Goal: Task Accomplishment & Management: Complete application form

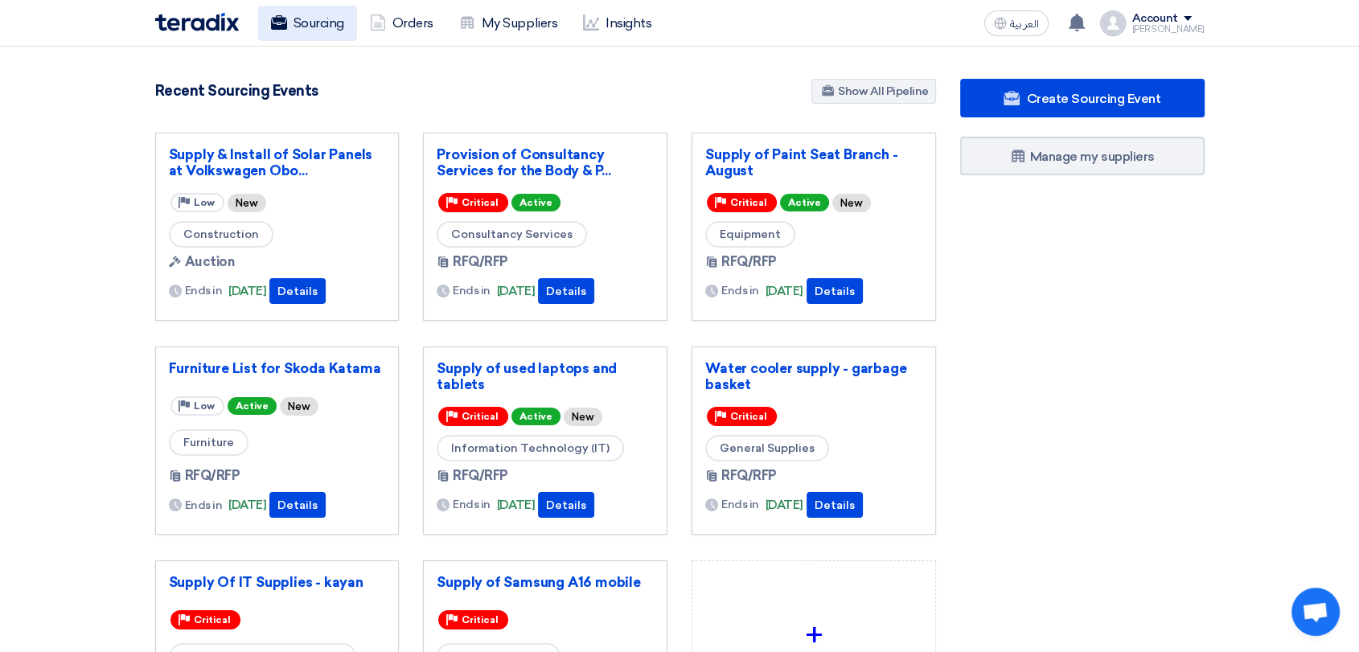
click at [325, 22] on link "Sourcing" at bounding box center [307, 23] width 99 height 35
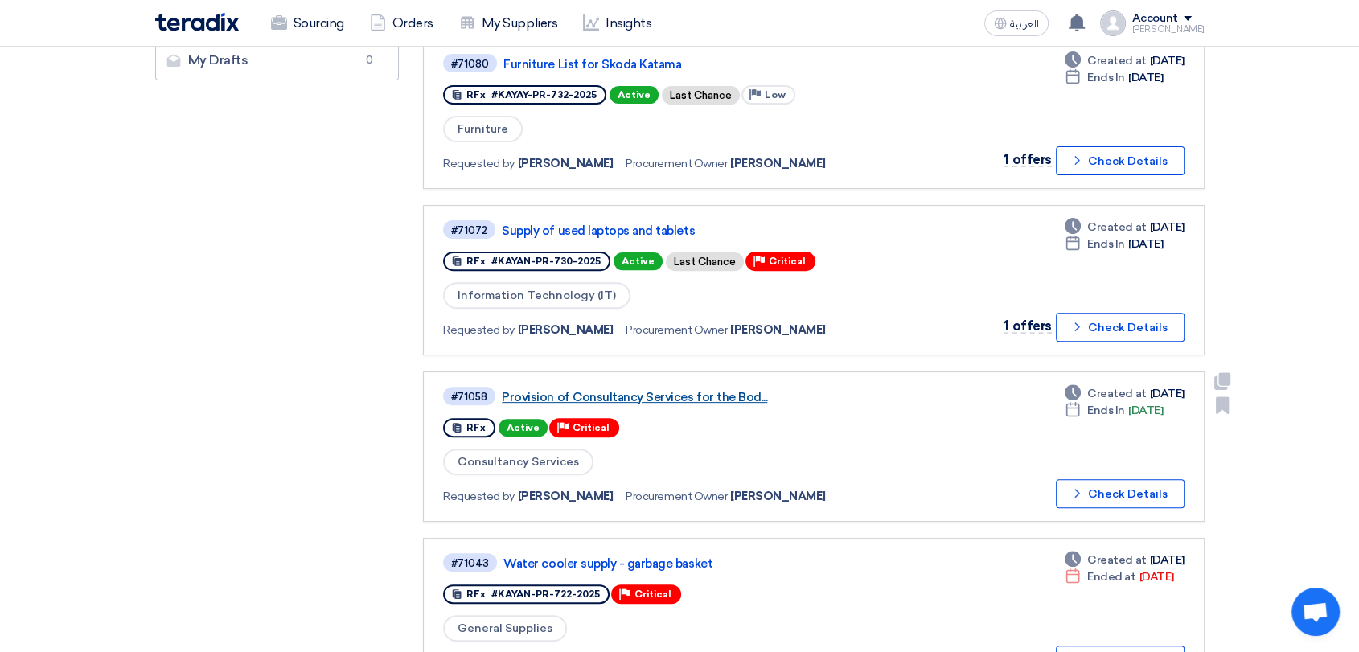
scroll to position [536, 0]
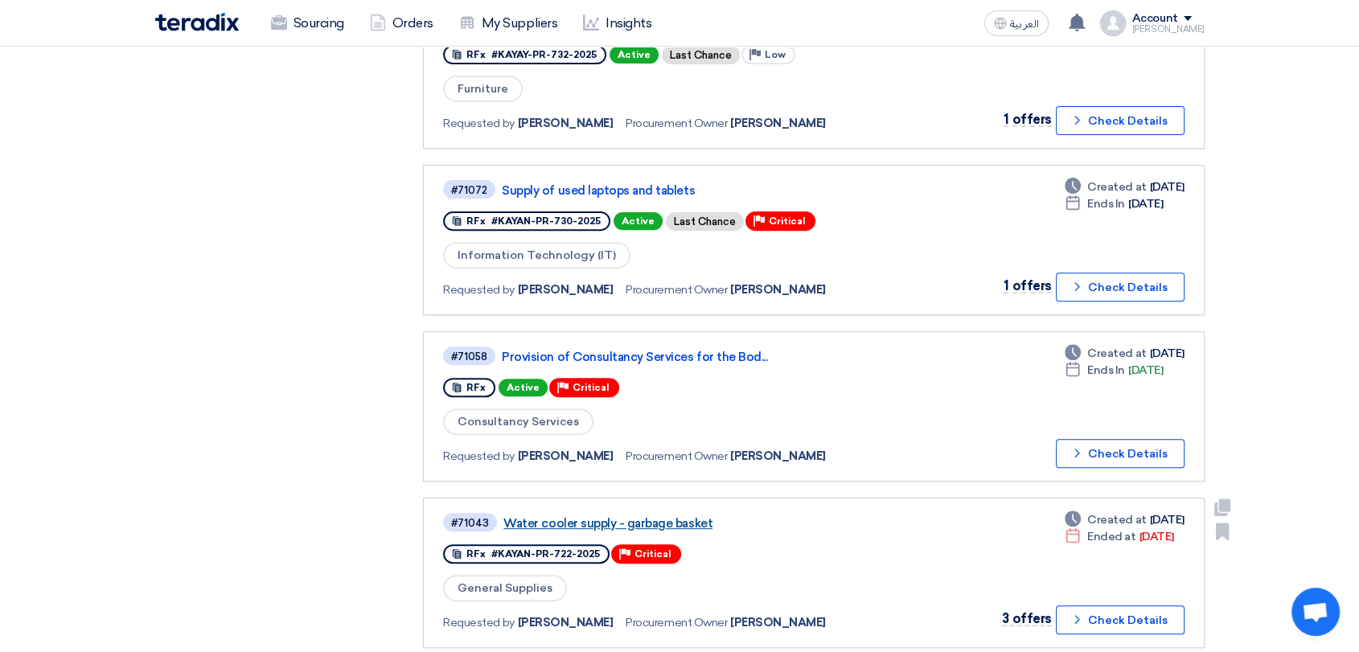
click at [650, 516] on link "Water cooler supply - garbage basket" at bounding box center [705, 523] width 402 height 14
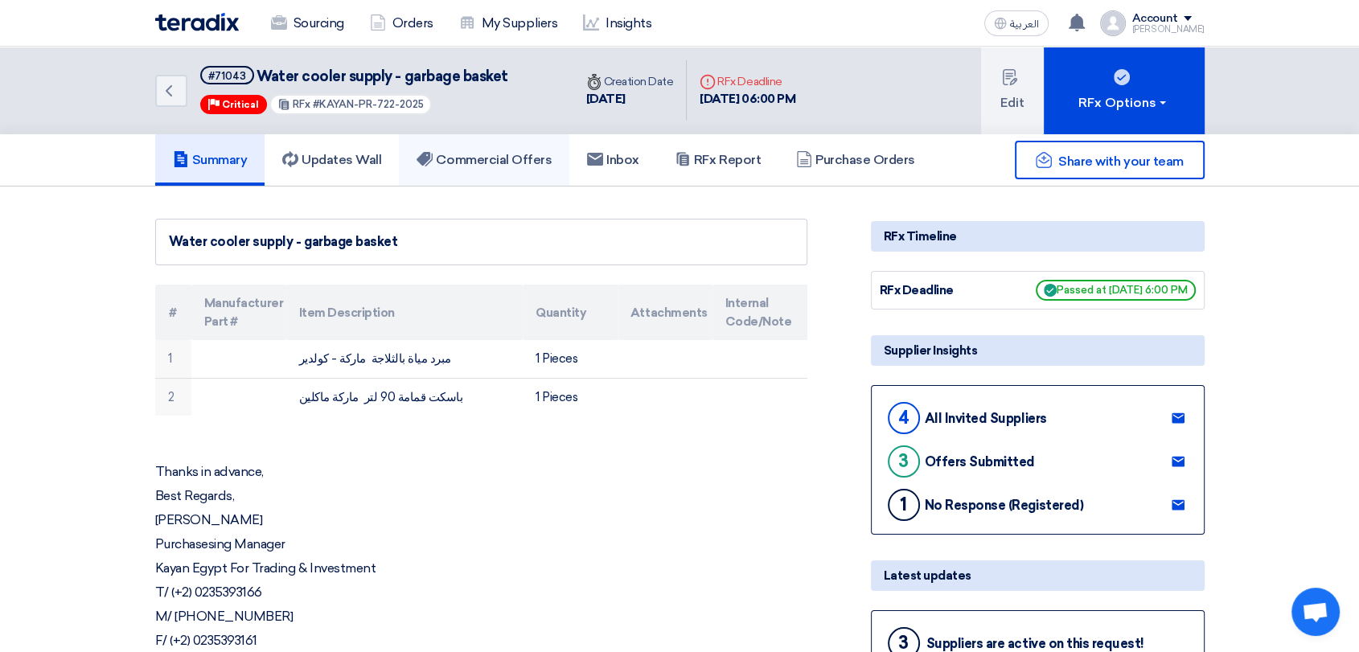
click at [494, 162] on h5 "Commercial Offers" at bounding box center [484, 160] width 135 height 16
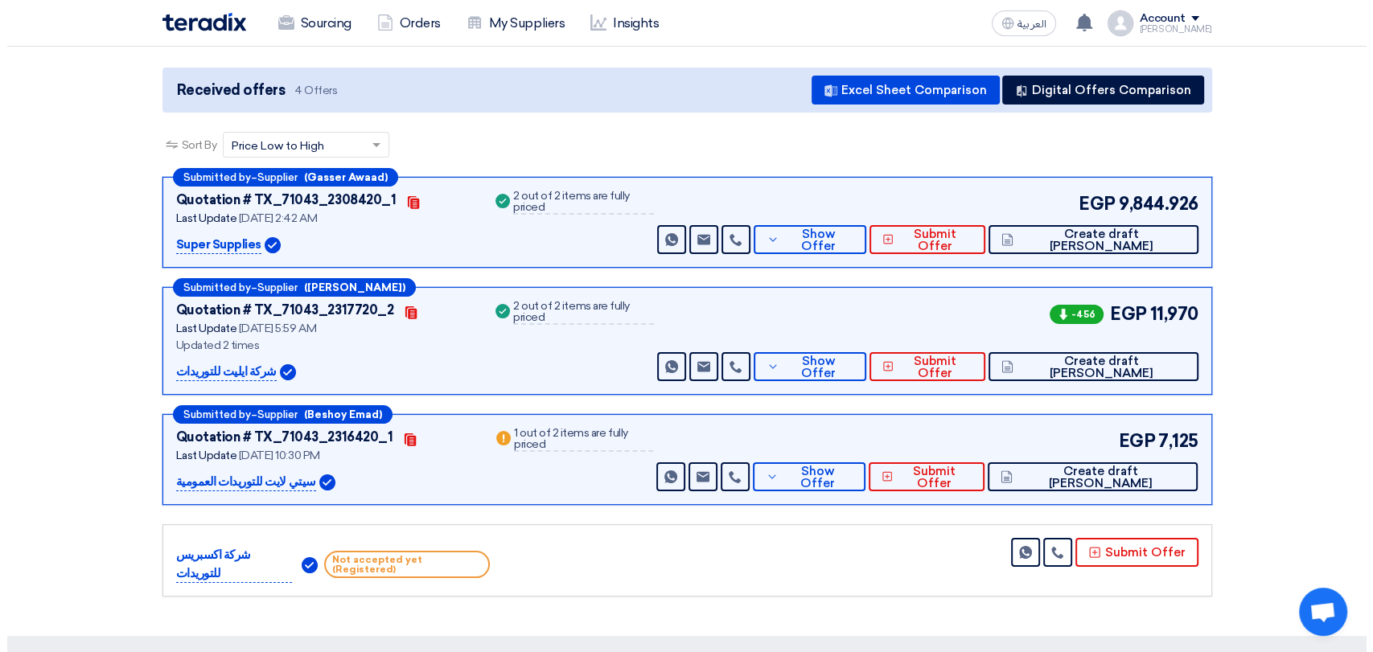
scroll to position [179, 0]
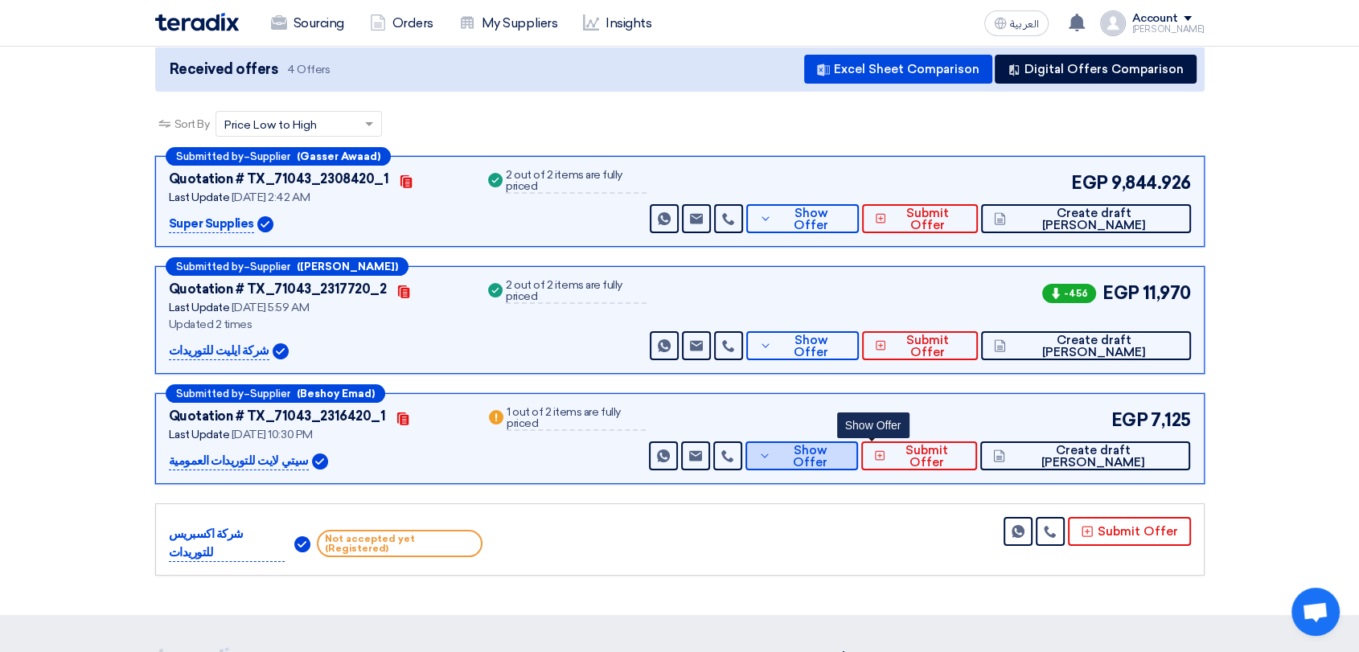
click at [846, 453] on button "Show Offer" at bounding box center [802, 456] width 113 height 29
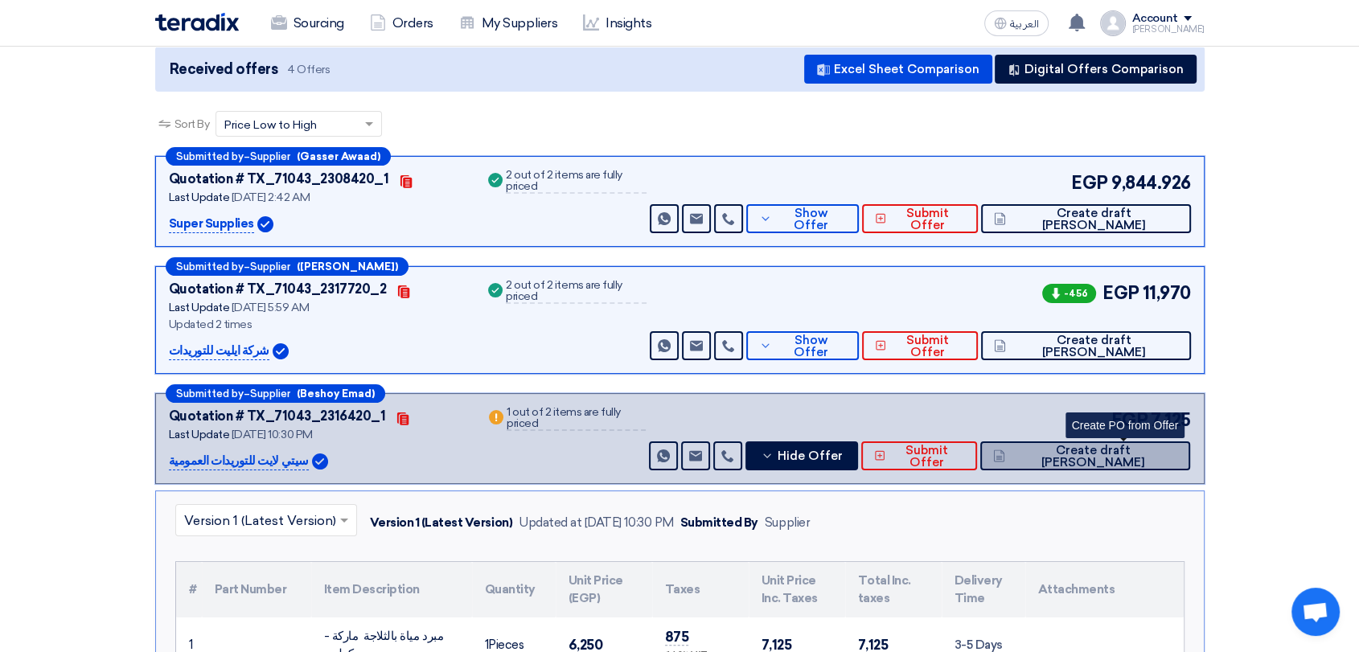
click at [1124, 451] on span "Create draft [PERSON_NAME]" at bounding box center [1094, 457] width 169 height 24
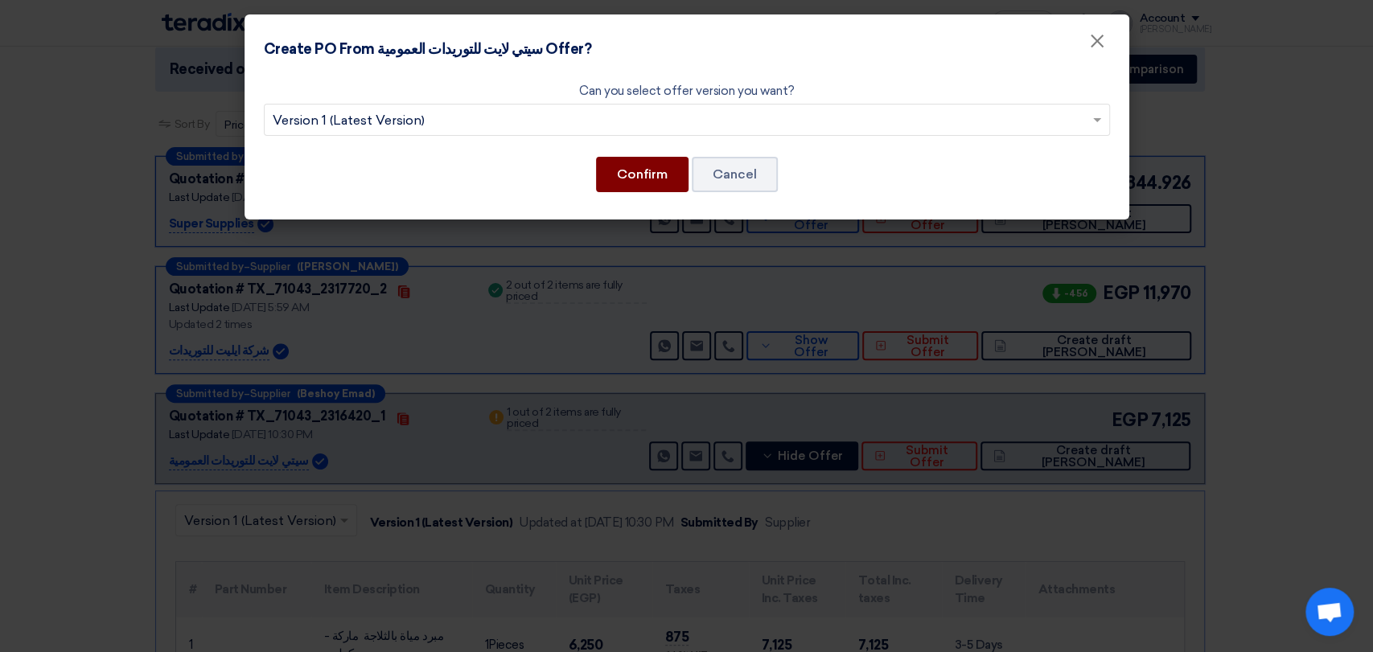
click at [620, 174] on button "Confirm" at bounding box center [642, 174] width 93 height 35
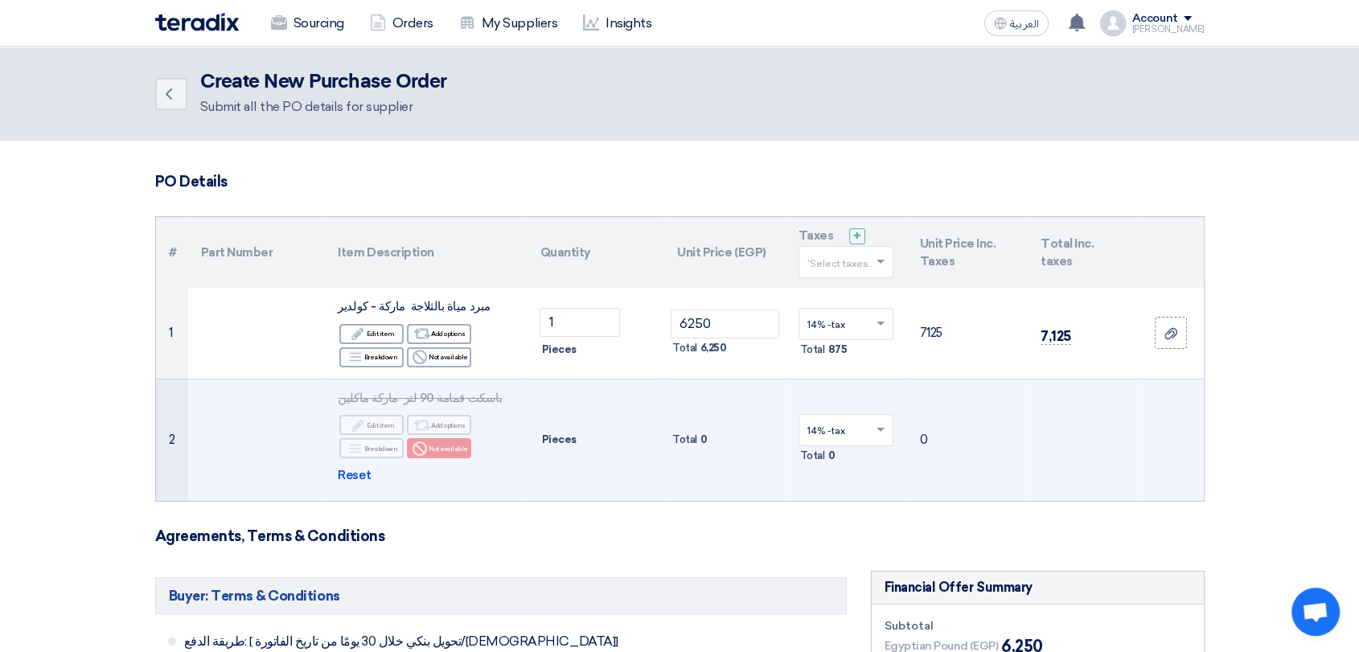
click at [685, 432] on span "Total" at bounding box center [685, 440] width 25 height 16
click at [433, 420] on div "Alternative Add options" at bounding box center [439, 425] width 64 height 20
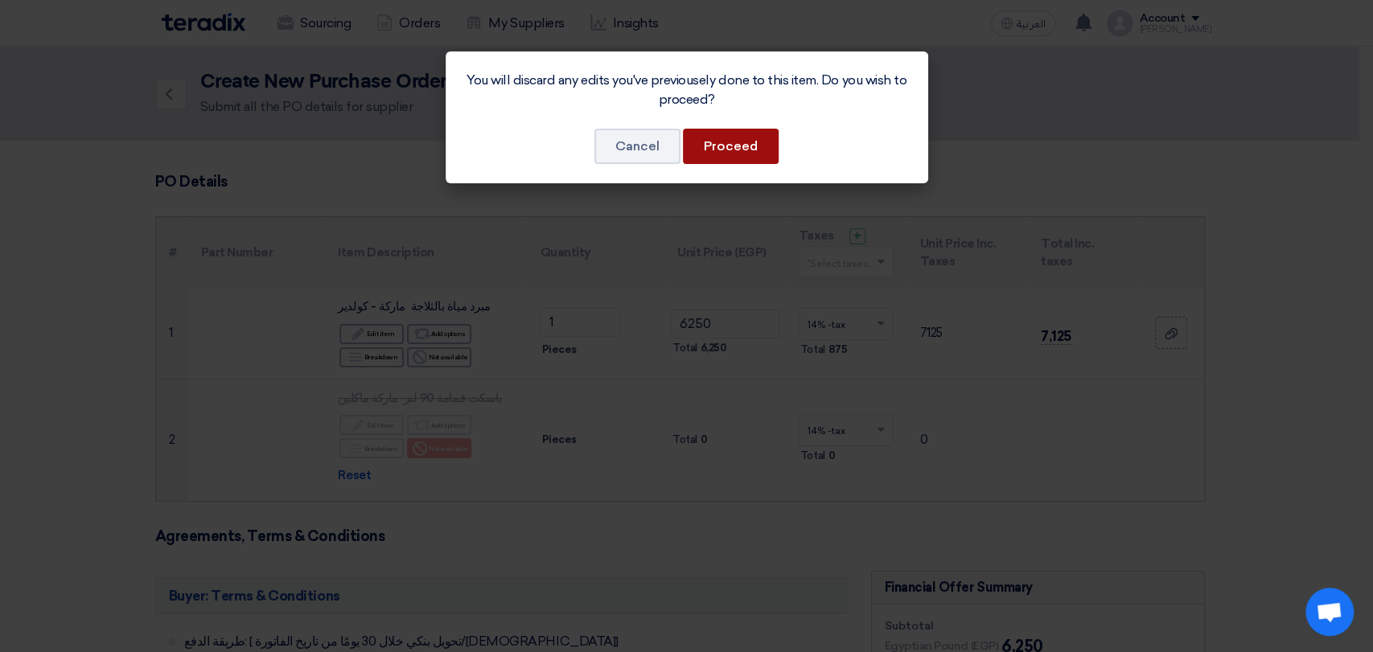
click at [722, 144] on button "Proceed" at bounding box center [731, 146] width 96 height 35
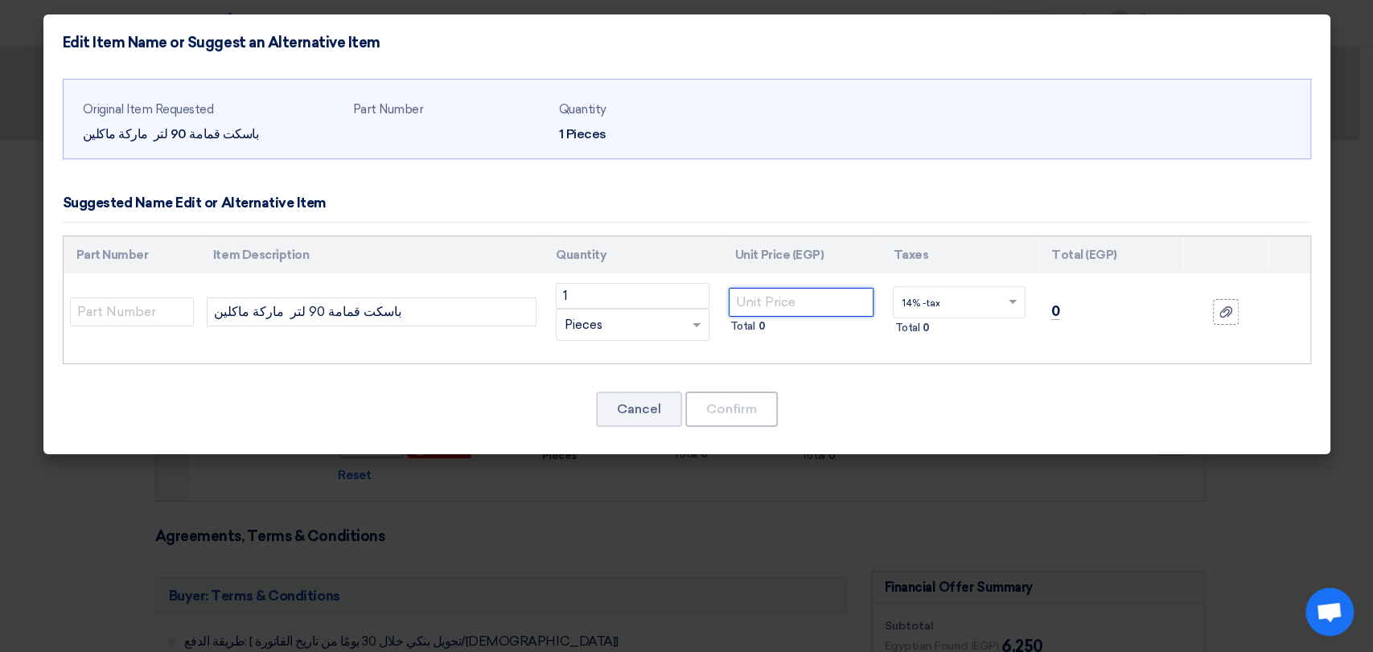
click at [766, 296] on input "number" at bounding box center [802, 302] width 146 height 29
click at [766, 298] on input "number" at bounding box center [802, 302] width 146 height 29
type input "1450"
click at [741, 402] on button "Confirm" at bounding box center [731, 409] width 93 height 35
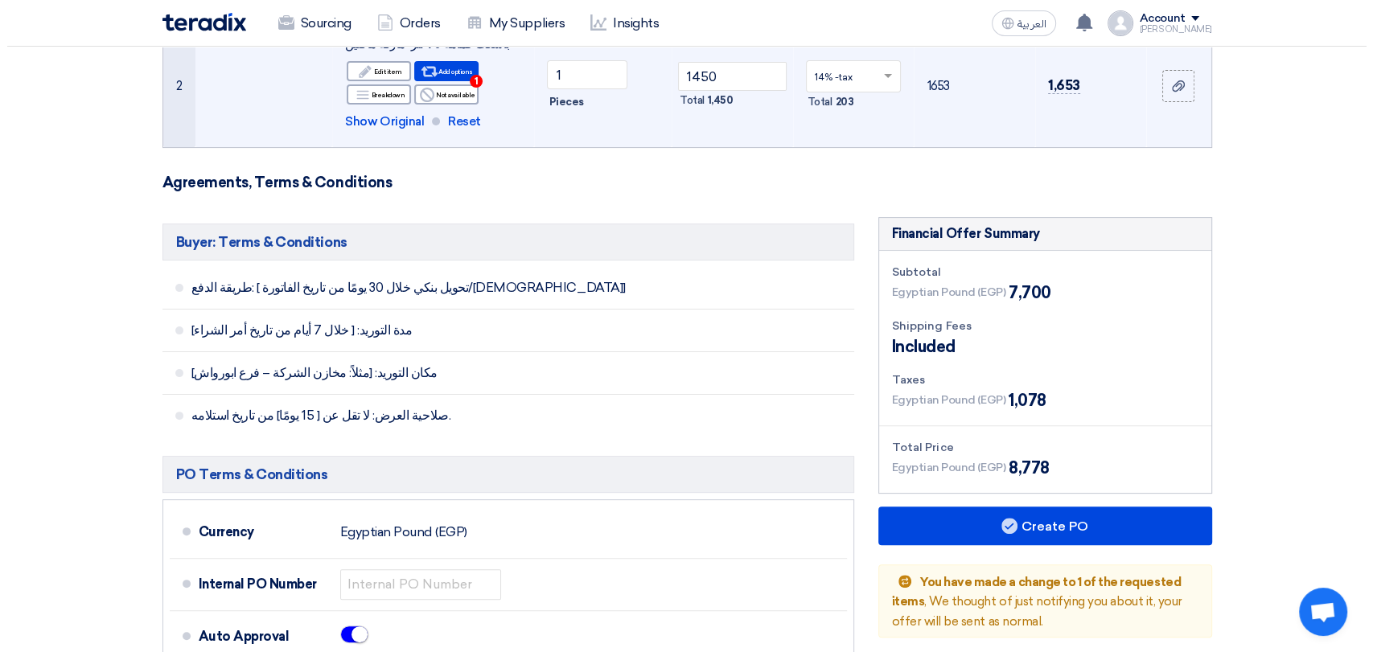
scroll to position [446, 0]
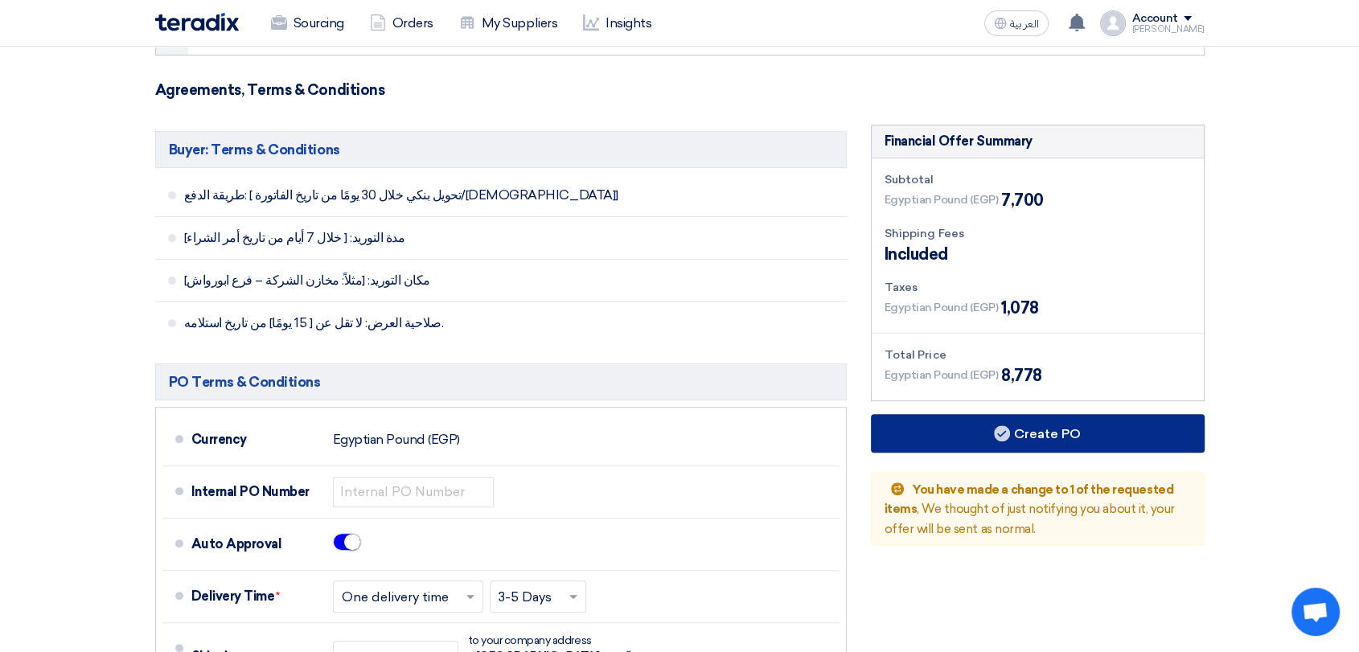
click at [1071, 433] on button "Create PO" at bounding box center [1038, 433] width 334 height 39
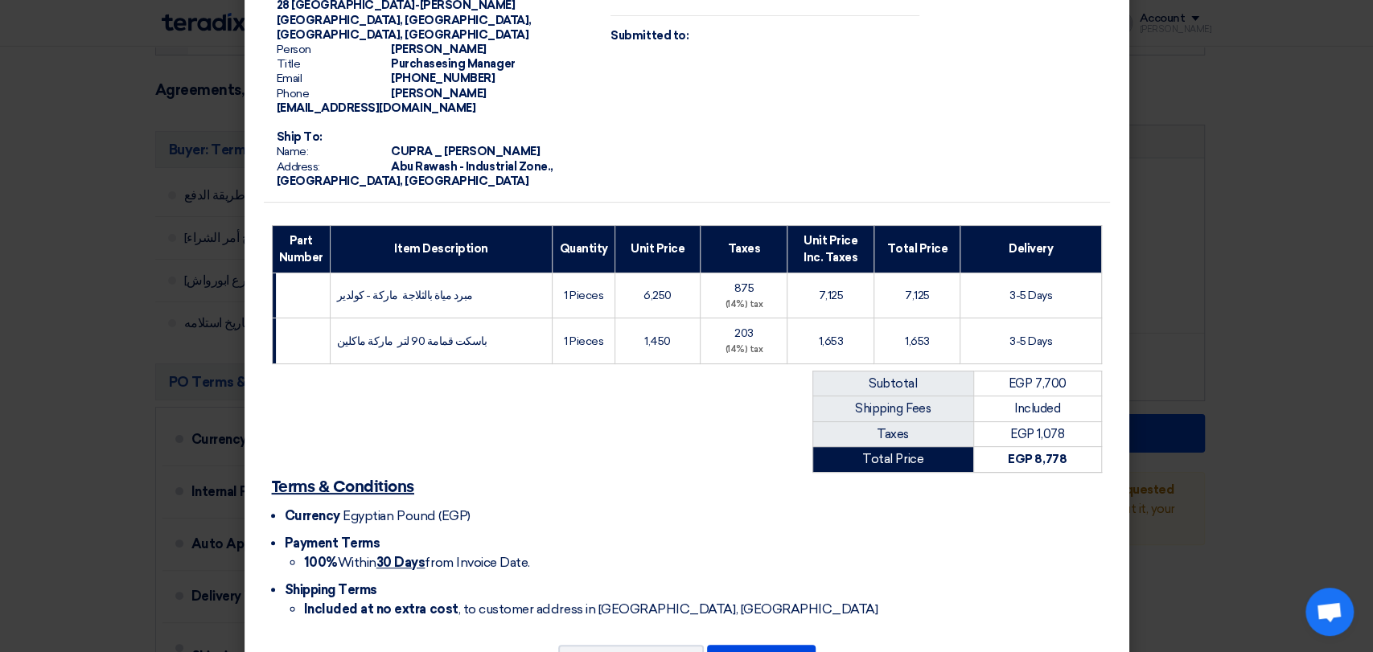
scroll to position [119, 0]
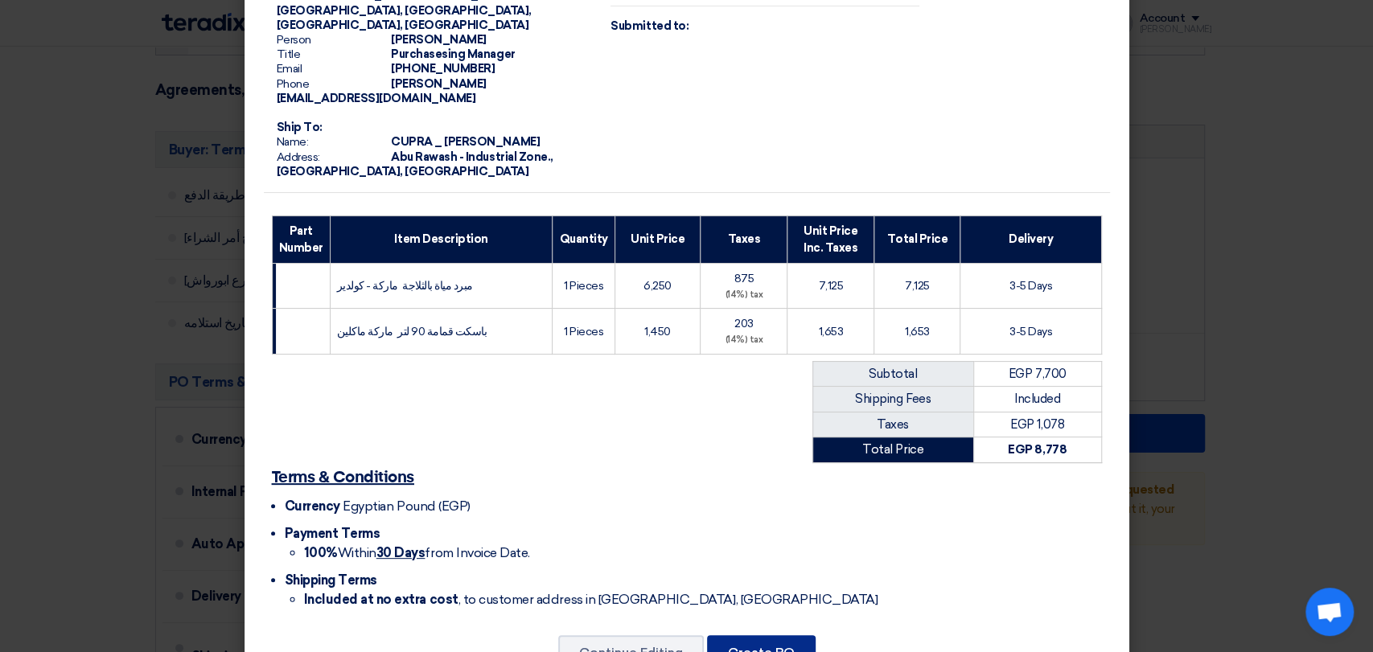
click at [758, 635] on button "Create PO" at bounding box center [761, 652] width 109 height 35
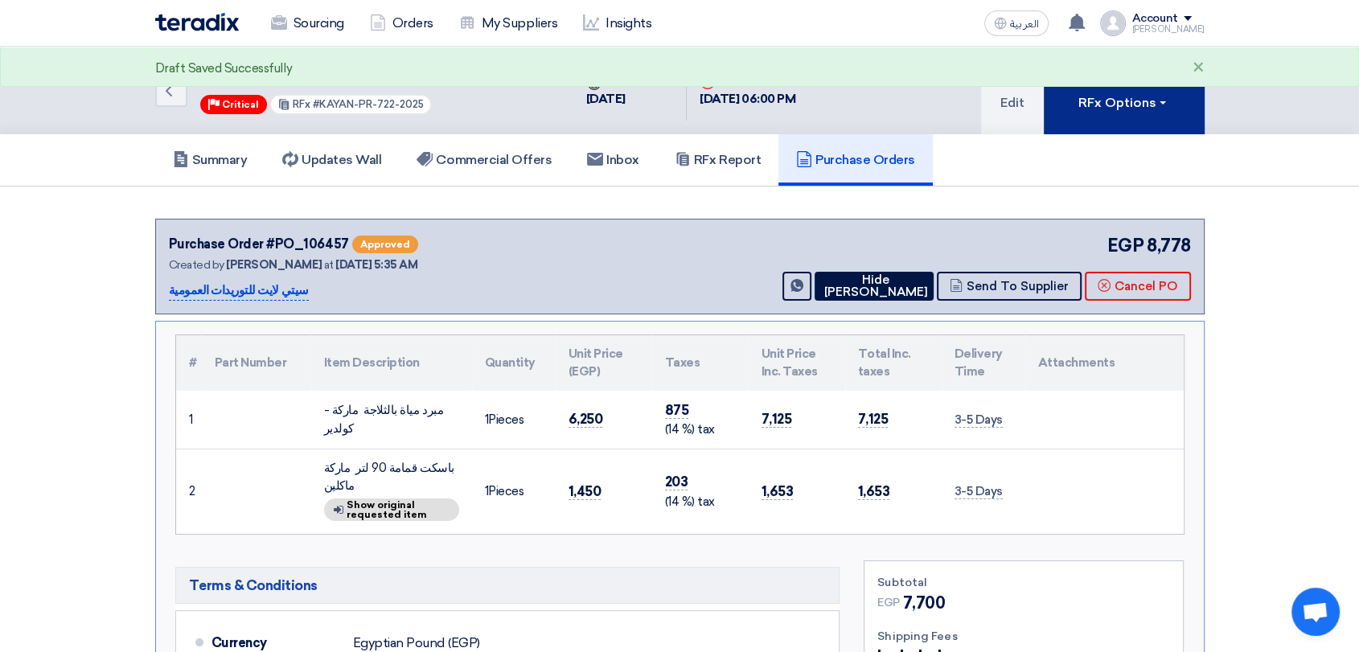
click at [1085, 101] on div "RFx Options" at bounding box center [1124, 102] width 91 height 19
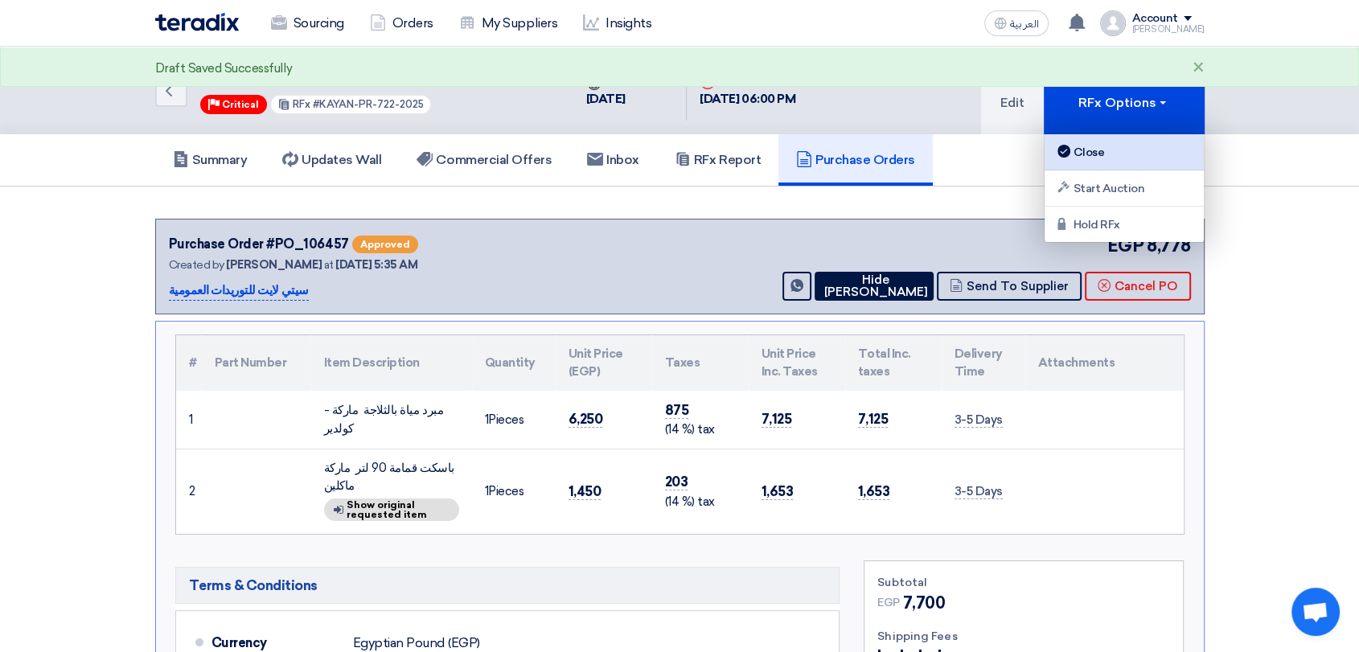
click at [1100, 145] on div "Close" at bounding box center [1125, 151] width 140 height 19
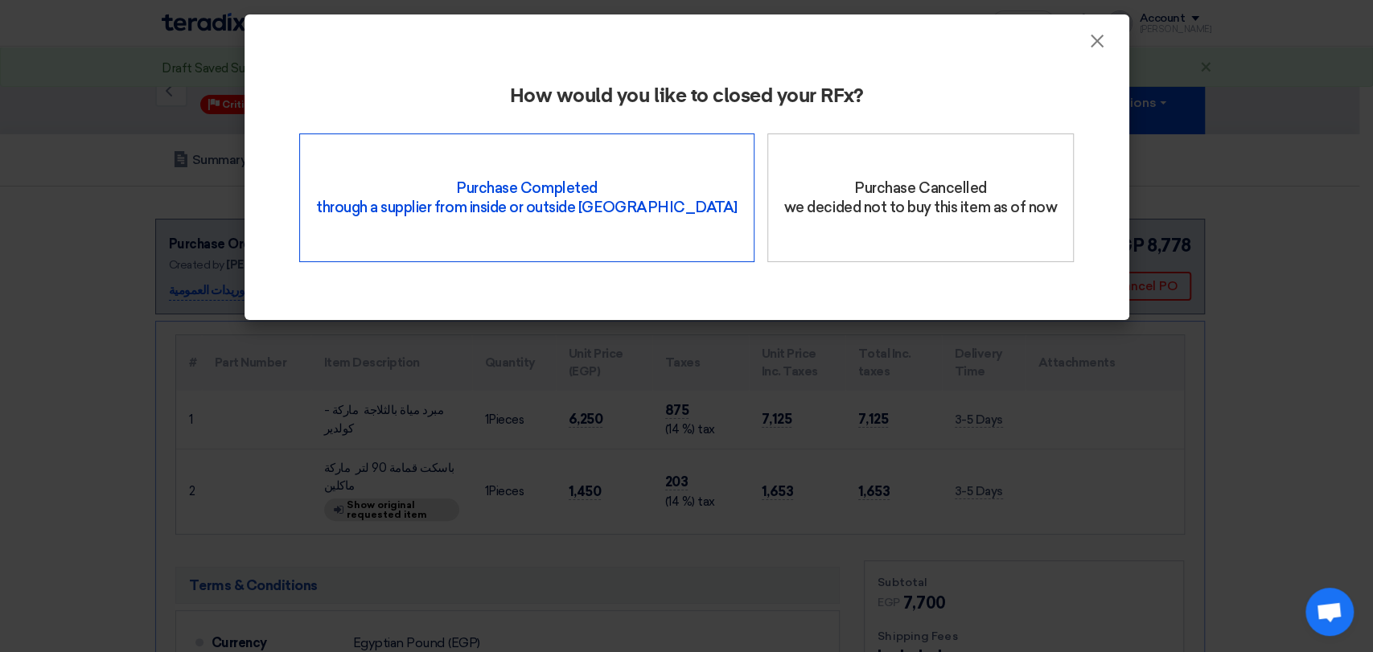
click at [569, 196] on div "Purchase Completed through a supplier from inside or outside Teradix" at bounding box center [526, 198] width 455 height 129
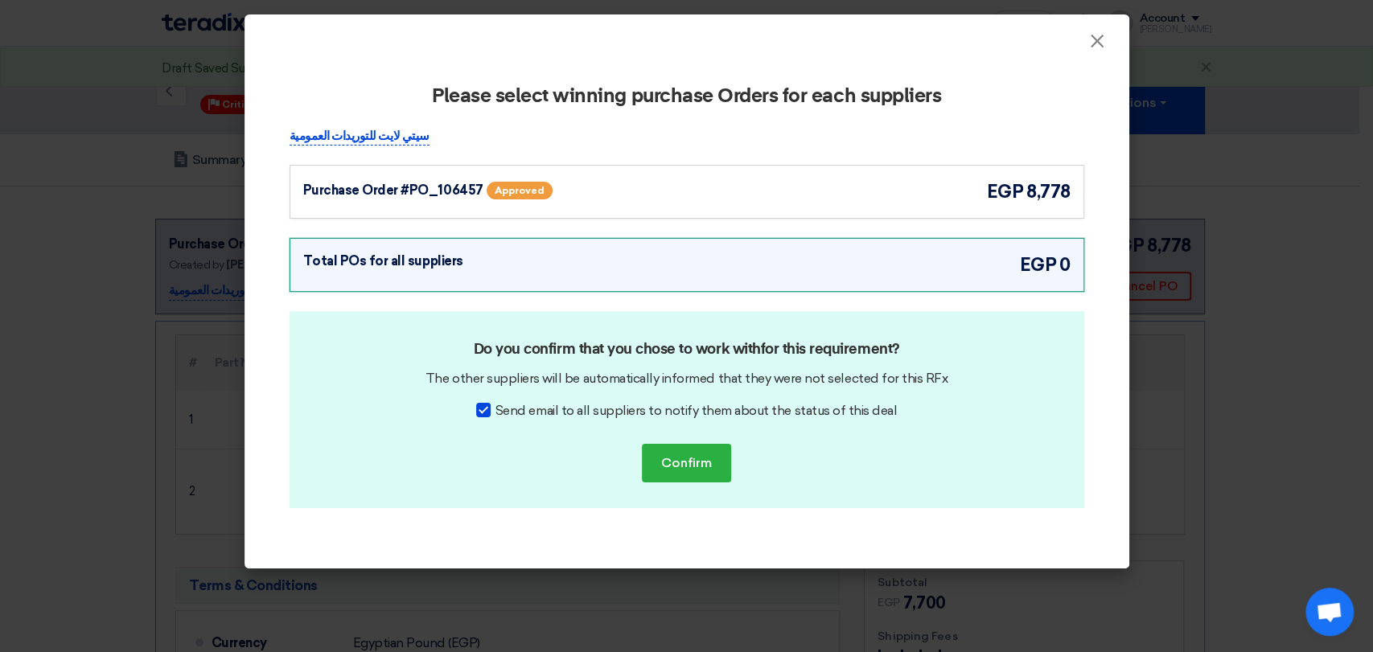
click at [713, 183] on div "Purchase Order #PO_106457 Approved egp 8,778" at bounding box center [686, 192] width 767 height 27
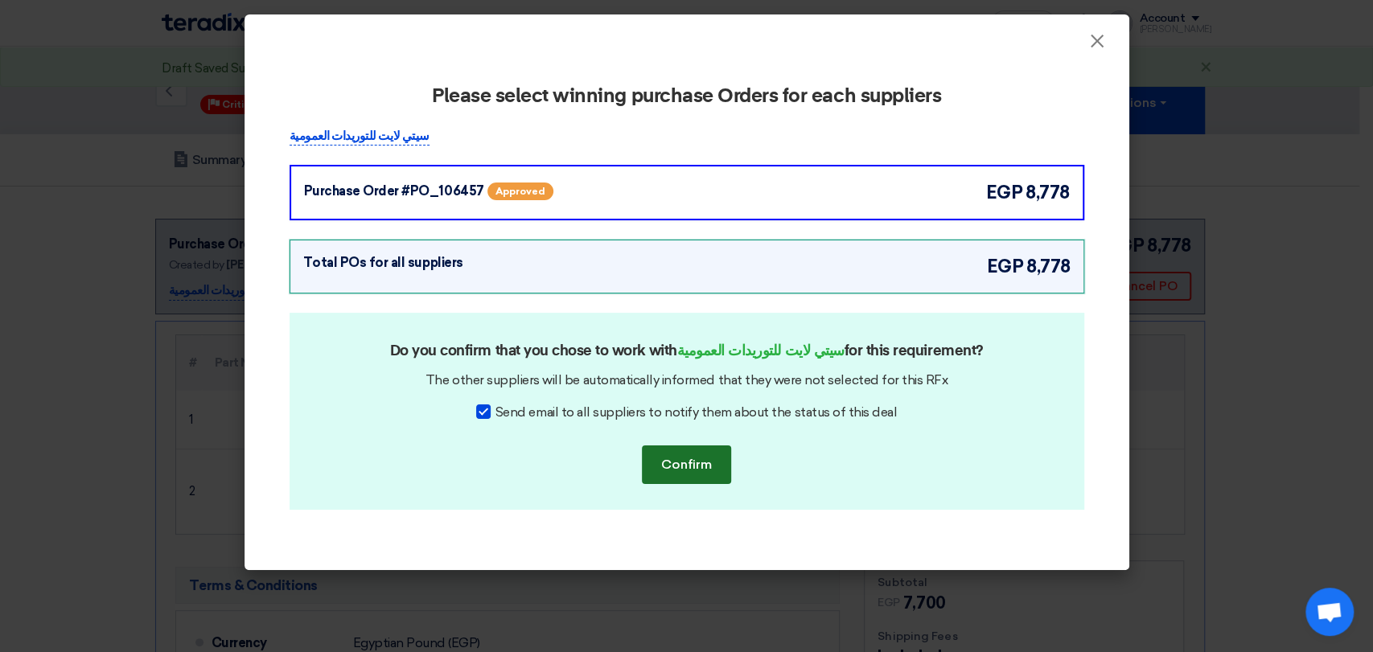
click at [696, 458] on button "Confirm" at bounding box center [686, 465] width 89 height 39
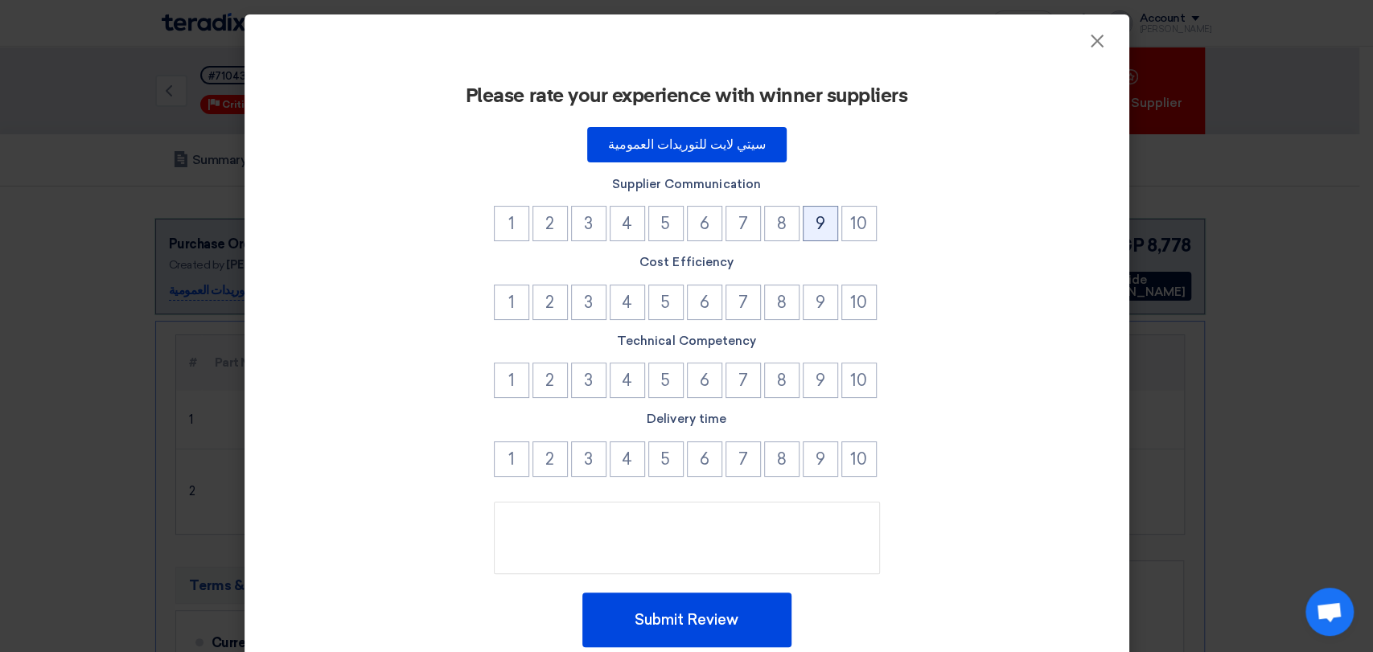
click at [809, 227] on button "9" at bounding box center [820, 223] width 35 height 35
click at [842, 299] on button "10" at bounding box center [858, 302] width 35 height 35
click at [815, 380] on button "9" at bounding box center [820, 380] width 35 height 35
click at [849, 448] on button "10" at bounding box center [858, 459] width 35 height 35
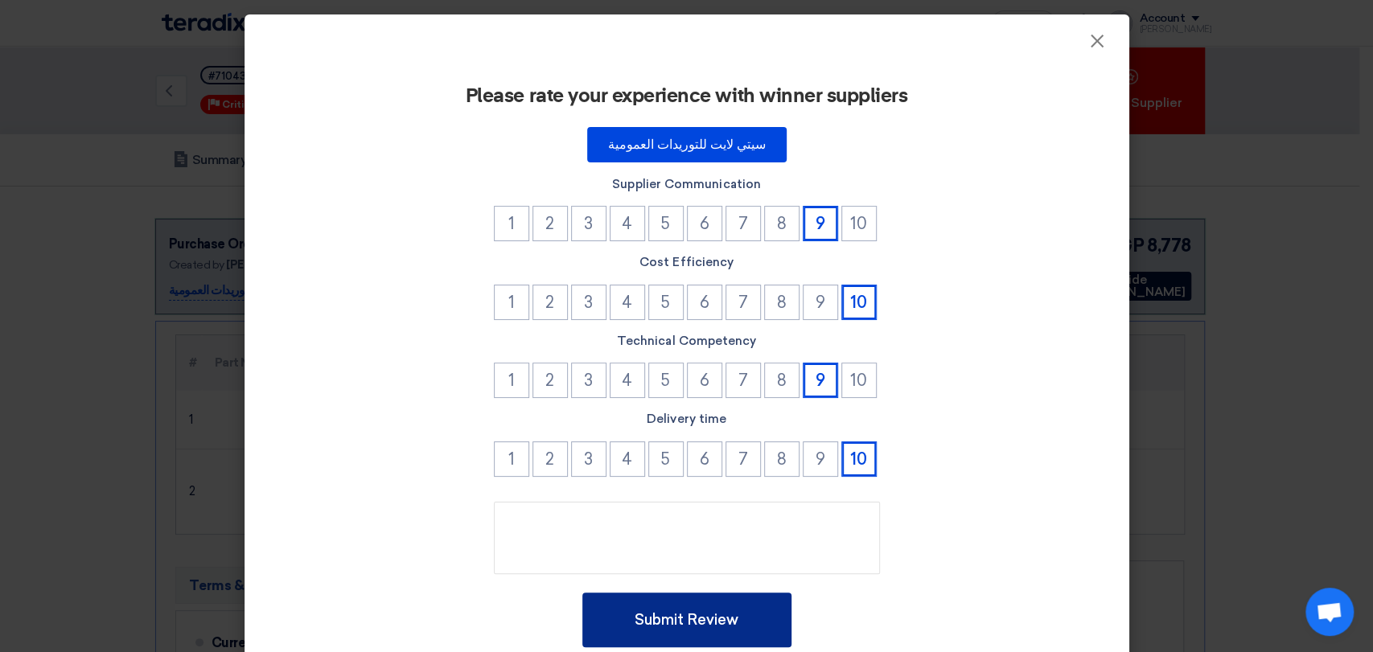
click at [694, 624] on button "Submit Review" at bounding box center [686, 620] width 209 height 55
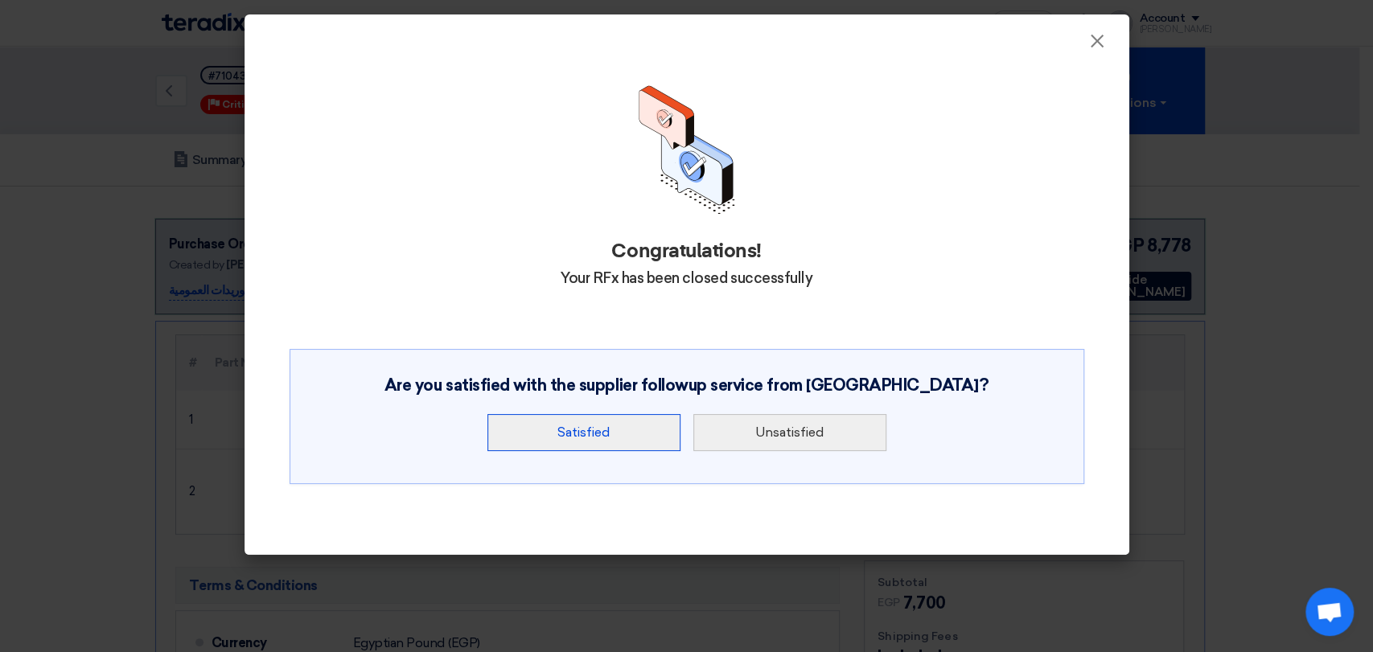
click at [648, 414] on button "Satisfied" at bounding box center [583, 432] width 193 height 37
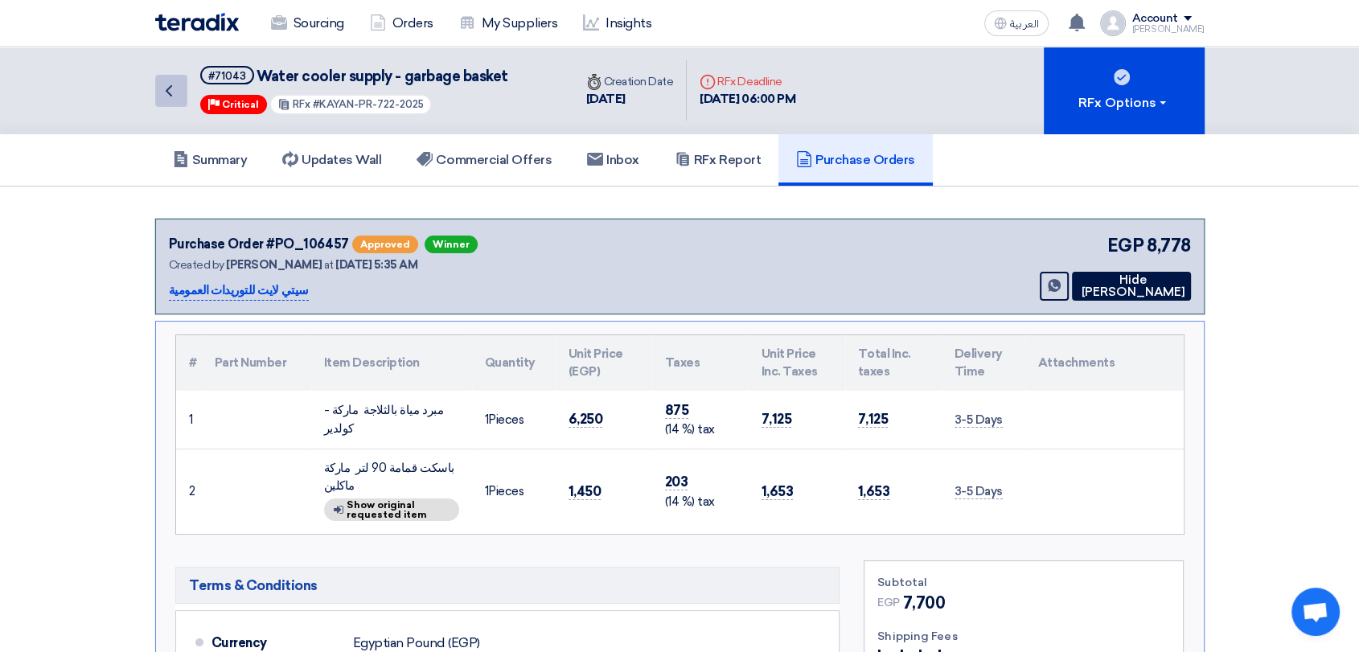
click at [171, 82] on icon "Back" at bounding box center [168, 90] width 19 height 19
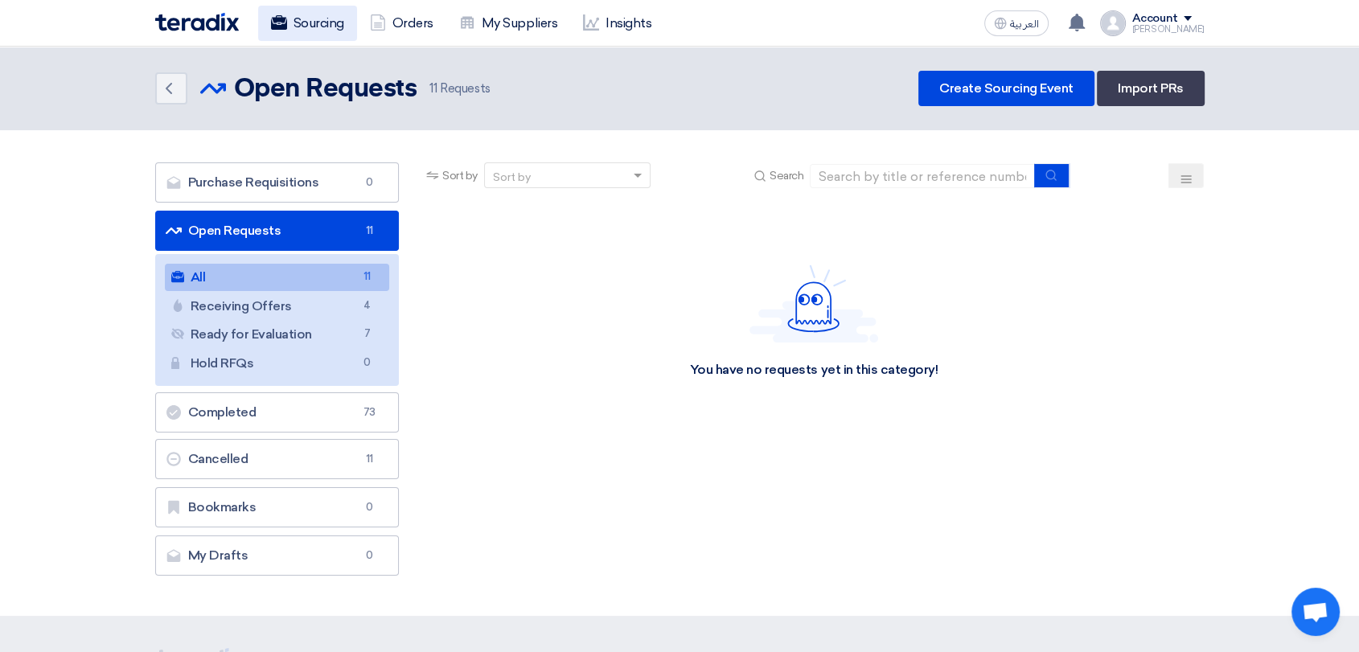
click at [308, 25] on link "Sourcing" at bounding box center [307, 23] width 99 height 35
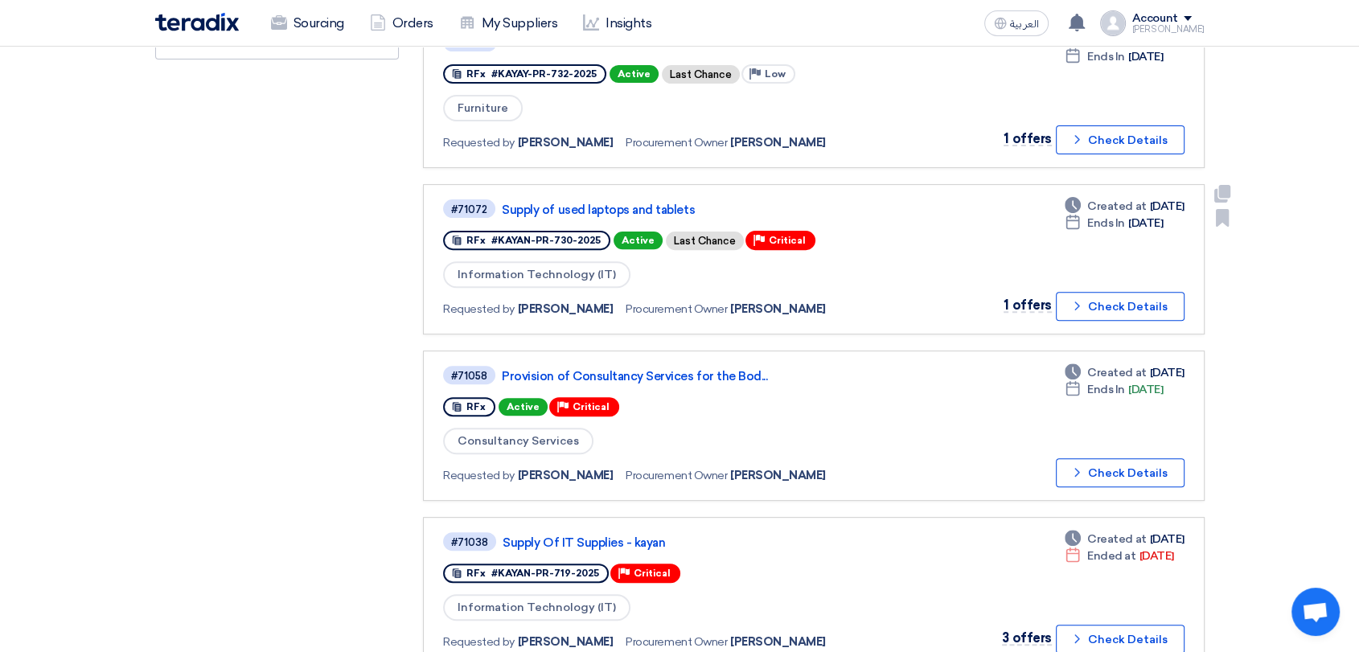
scroll to position [625, 0]
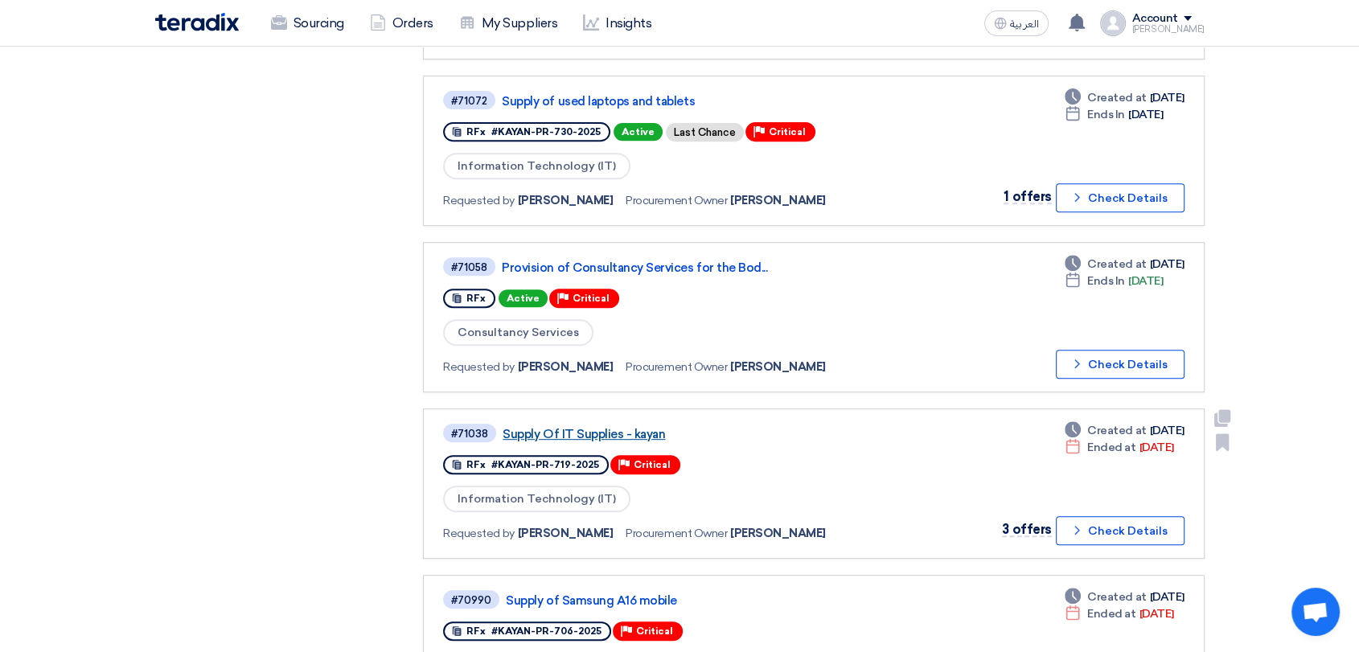
click at [623, 428] on link "Supply Of IT Supplies - kayan" at bounding box center [704, 434] width 402 height 14
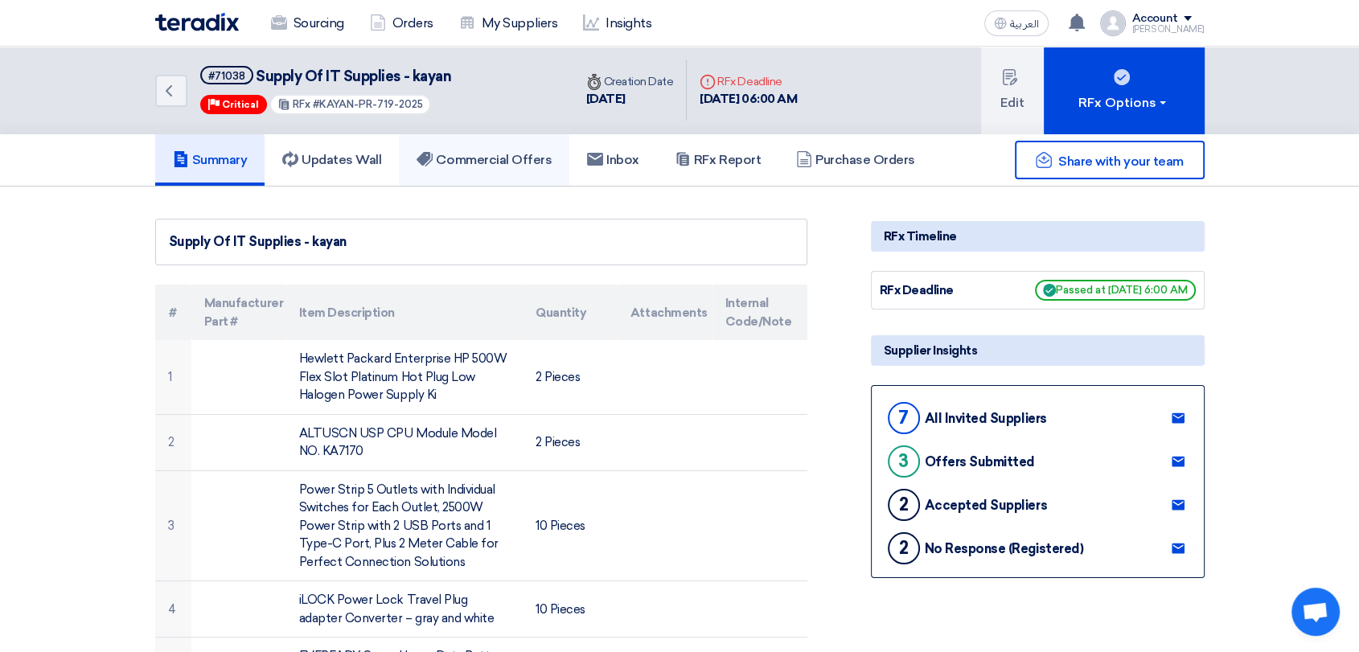
click at [508, 157] on h5 "Commercial Offers" at bounding box center [484, 160] width 135 height 16
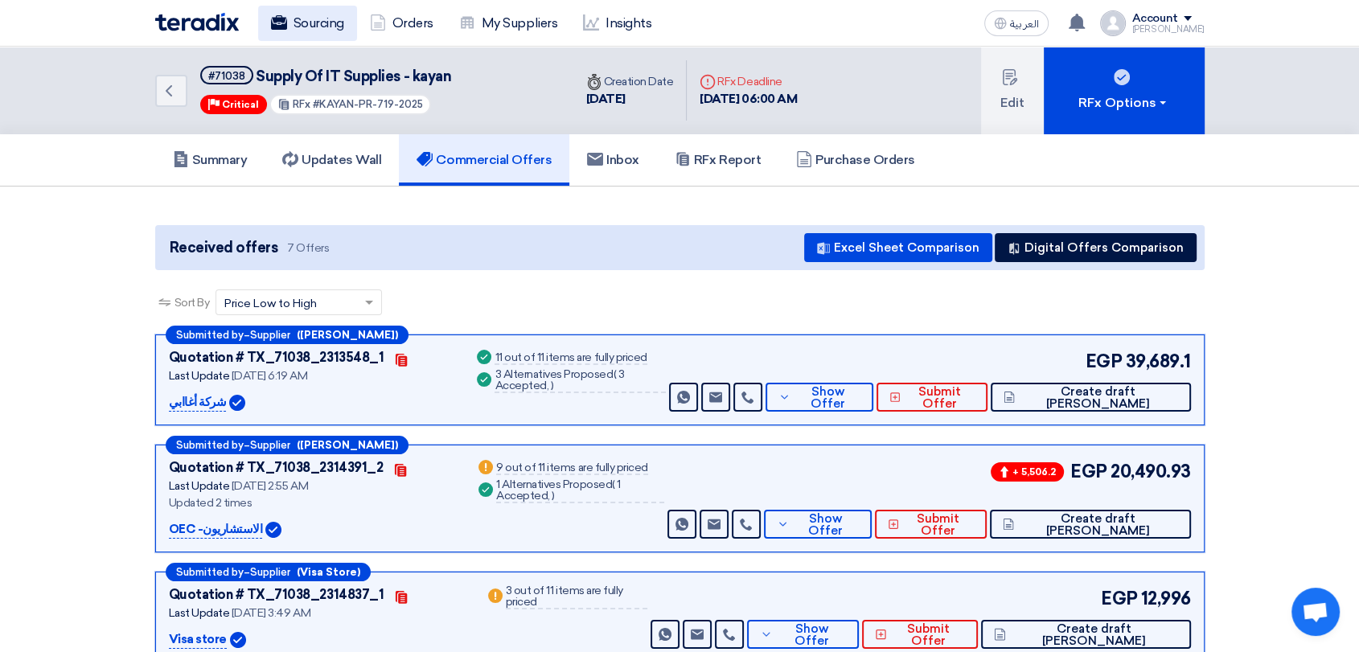
click at [319, 35] on link "Sourcing" at bounding box center [307, 23] width 99 height 35
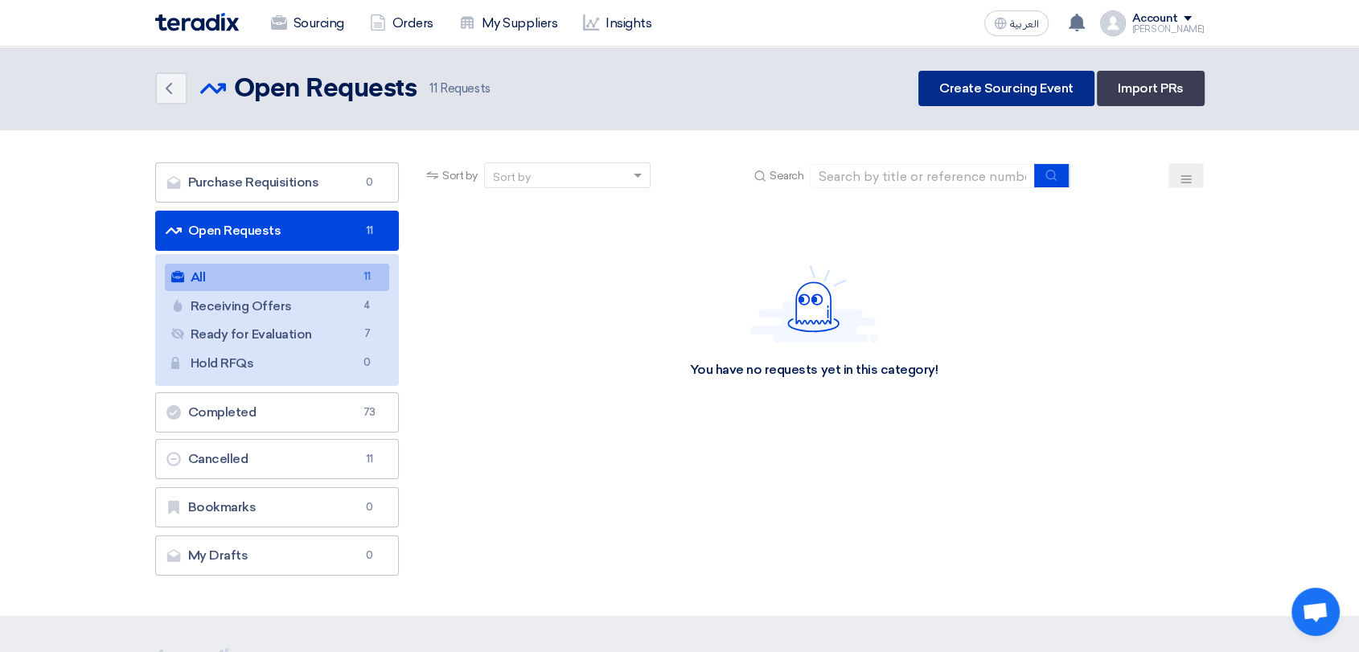
click at [1011, 86] on link "Create Sourcing Event" at bounding box center [1007, 88] width 176 height 35
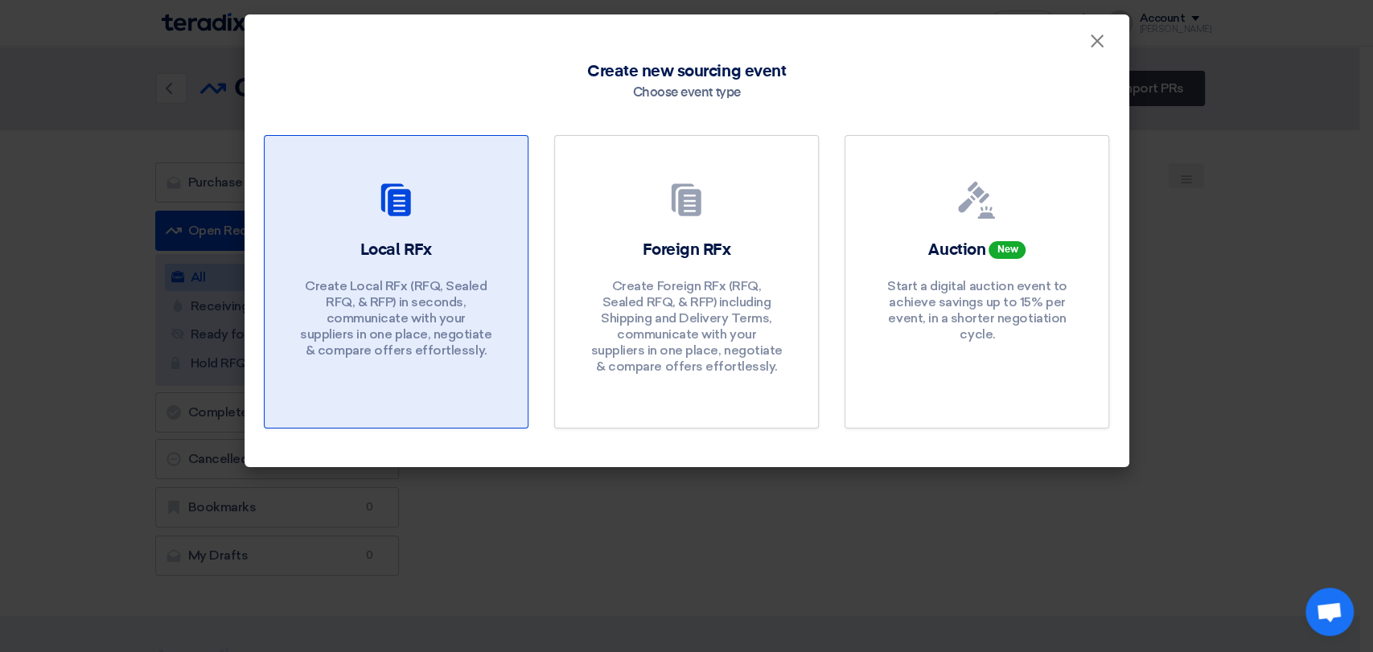
click at [463, 261] on div "Local RFx Create Local RFx (RFQ, Sealed RFQ, & RFP) in seconds, communicate wit…" at bounding box center [396, 303] width 224 height 128
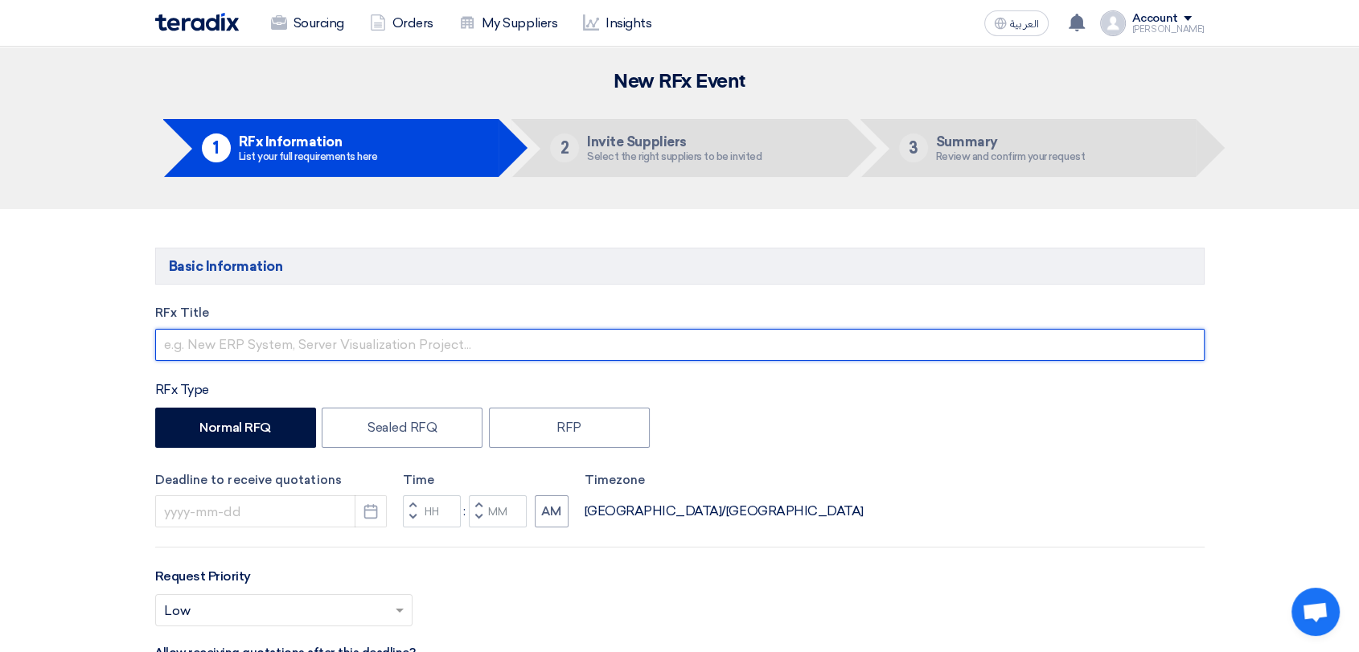
click at [368, 346] on input "text" at bounding box center [680, 345] width 1050 height 32
paste input "Supply of Employment Applications - Printing Request"
type input "Supply of Employment Applications - Printing Request"
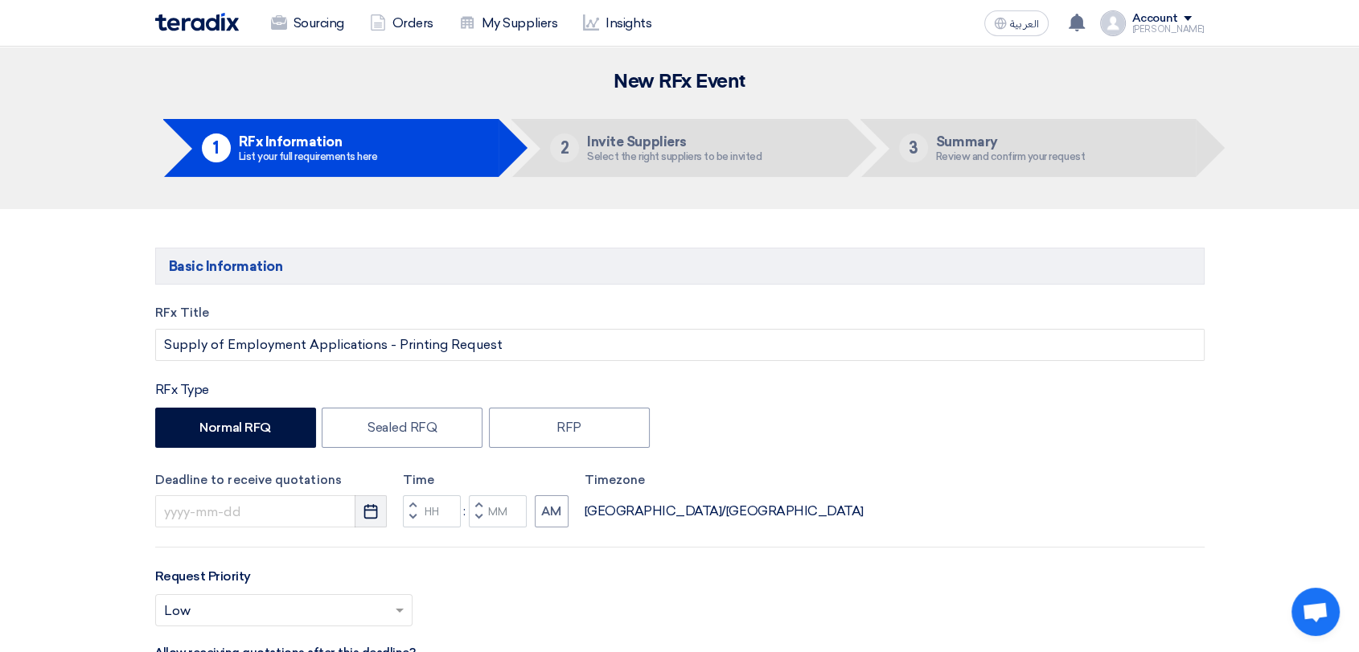
click at [380, 510] on button "Pick a date" at bounding box center [371, 512] width 32 height 32
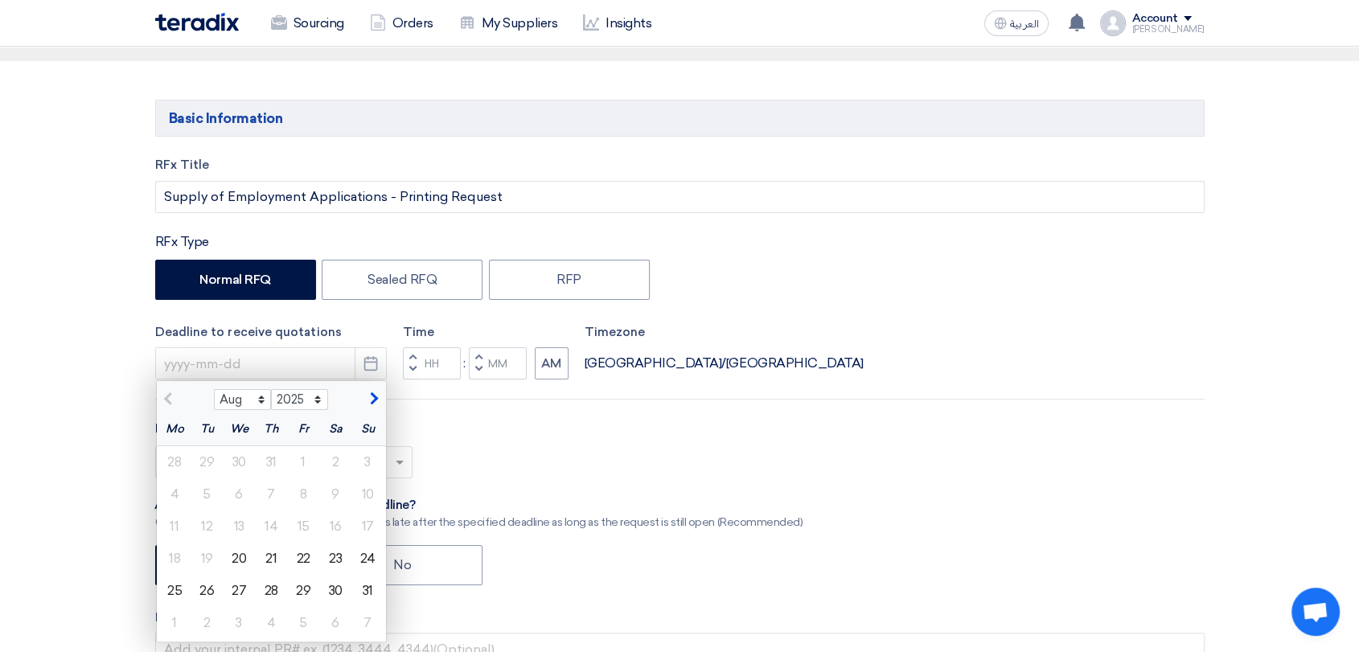
scroll to position [268, 0]
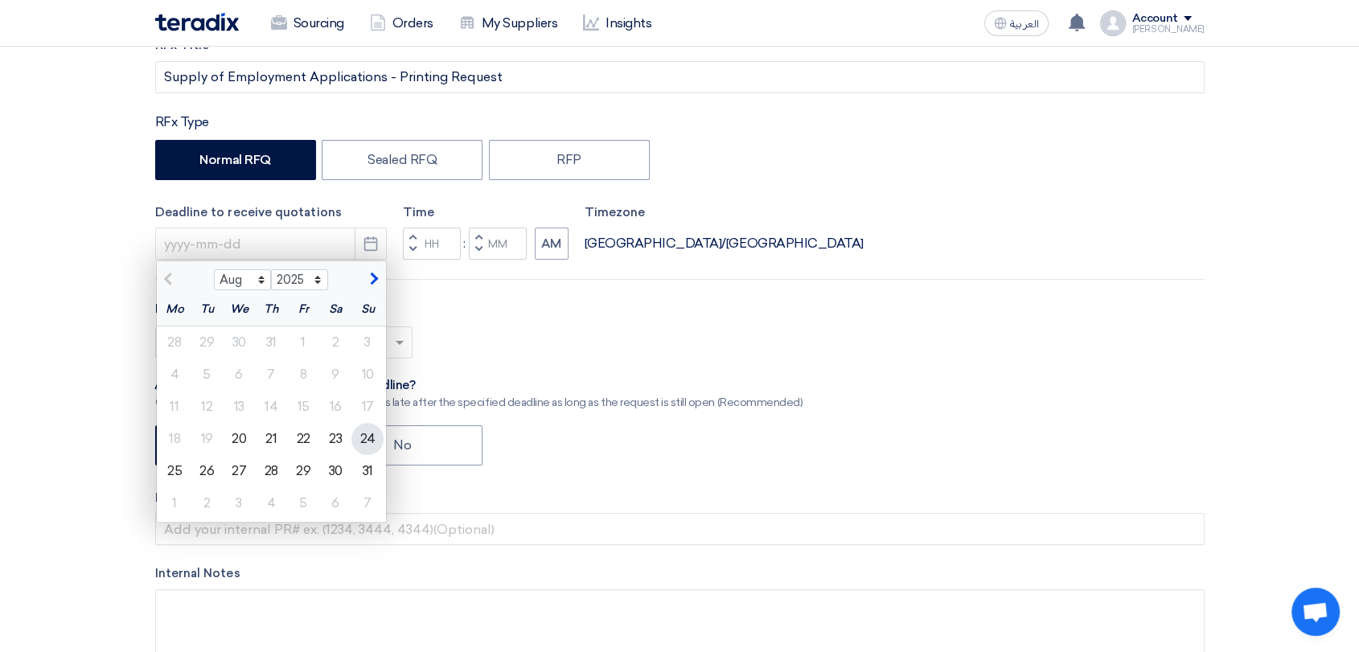
click at [360, 441] on div "24" at bounding box center [368, 439] width 32 height 32
type input "[DATE]"
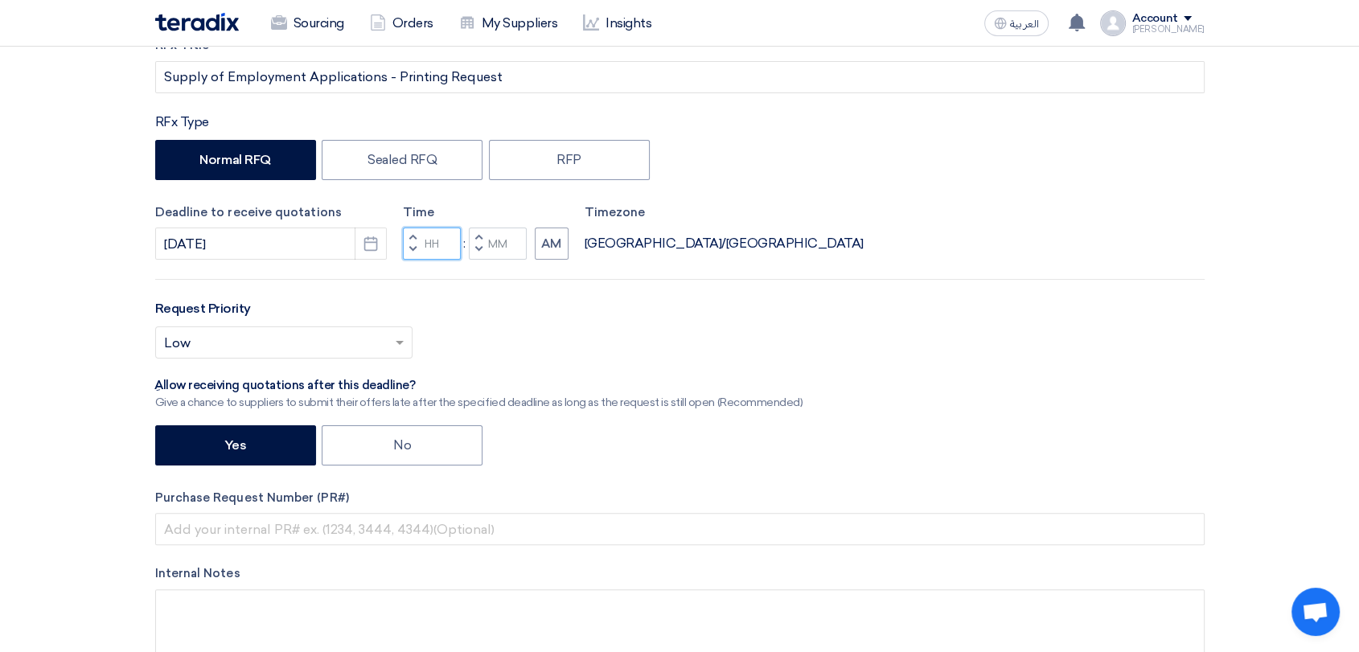
click at [444, 240] on input "Hours" at bounding box center [432, 244] width 58 height 32
type input "05"
click at [511, 236] on input "Minutes" at bounding box center [498, 244] width 58 height 32
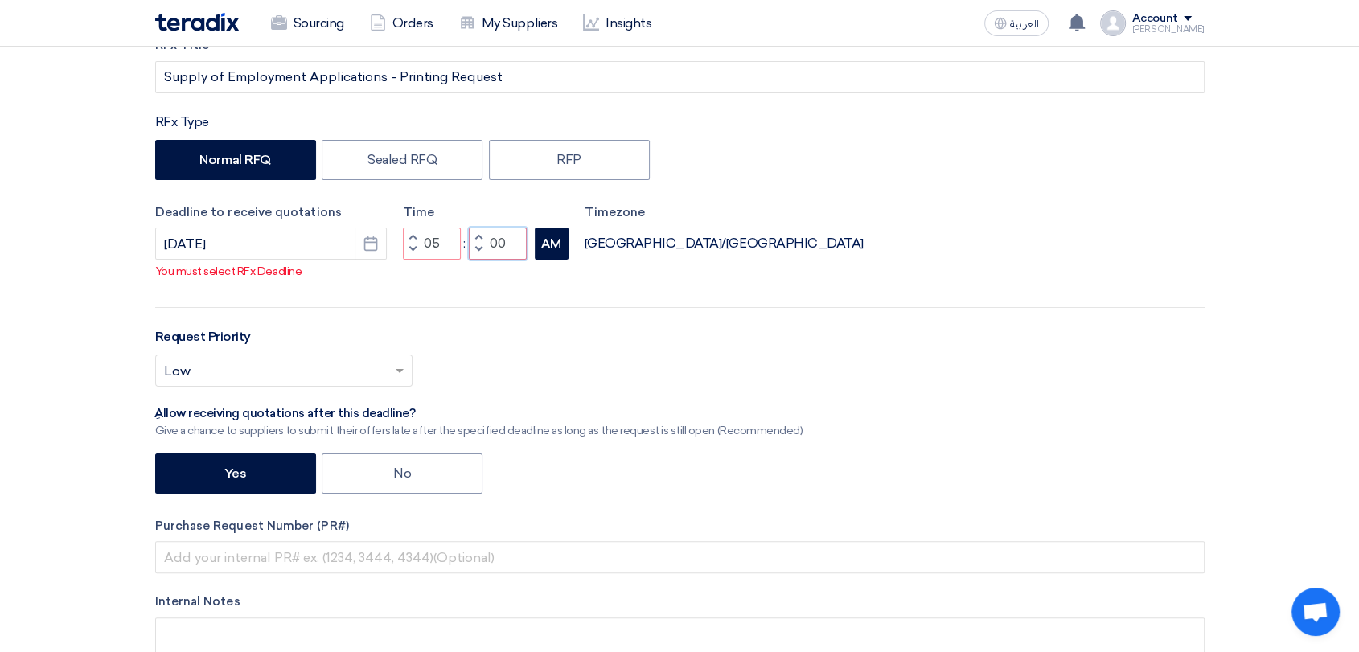
type input "00"
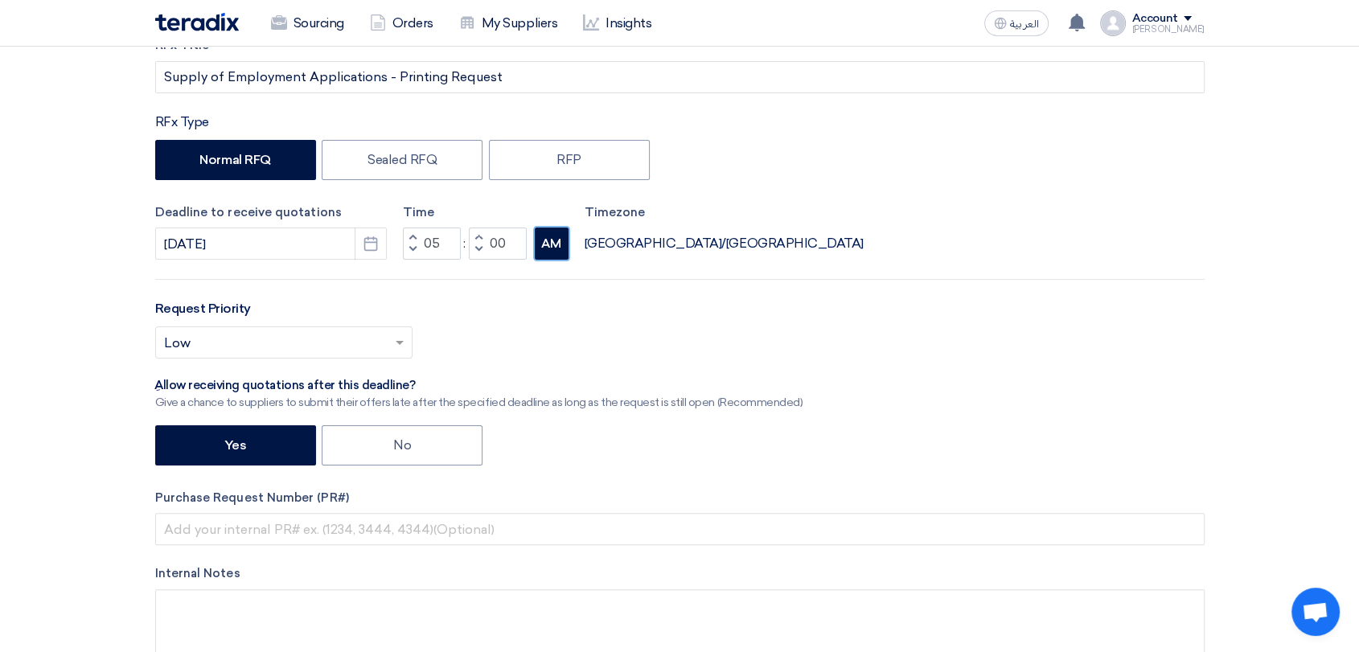
click at [549, 249] on button "AM" at bounding box center [552, 244] width 34 height 32
click at [403, 343] on span at bounding box center [402, 342] width 20 height 19
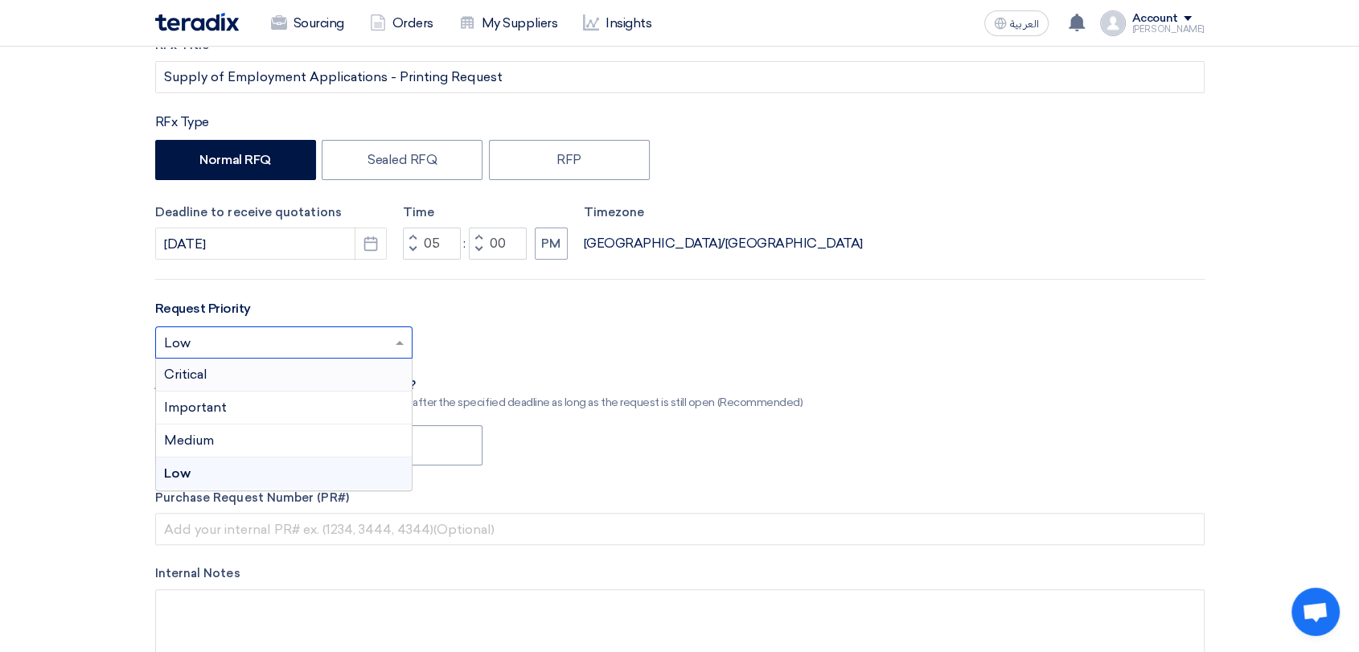
click at [278, 374] on div "Critical" at bounding box center [284, 375] width 256 height 33
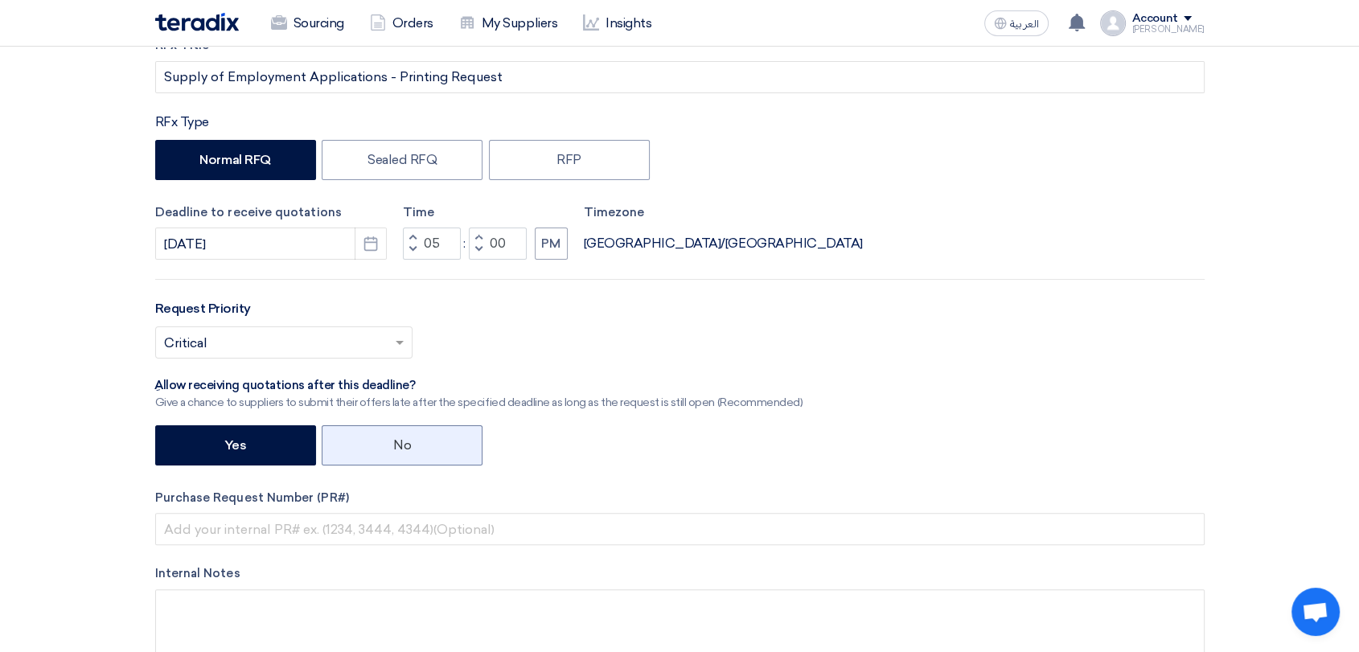
click at [451, 449] on label "No" at bounding box center [402, 446] width 161 height 40
click at [404, 449] on input "No" at bounding box center [398, 444] width 10 height 10
radio input "true"
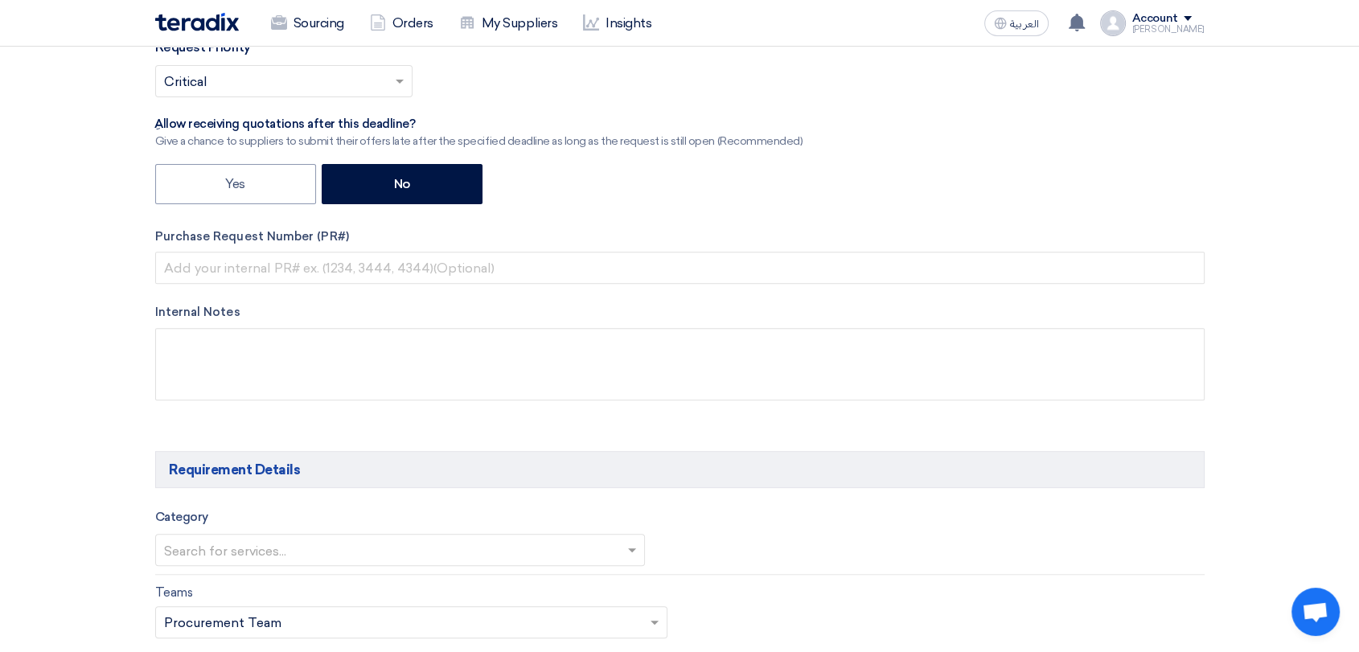
scroll to position [536, 0]
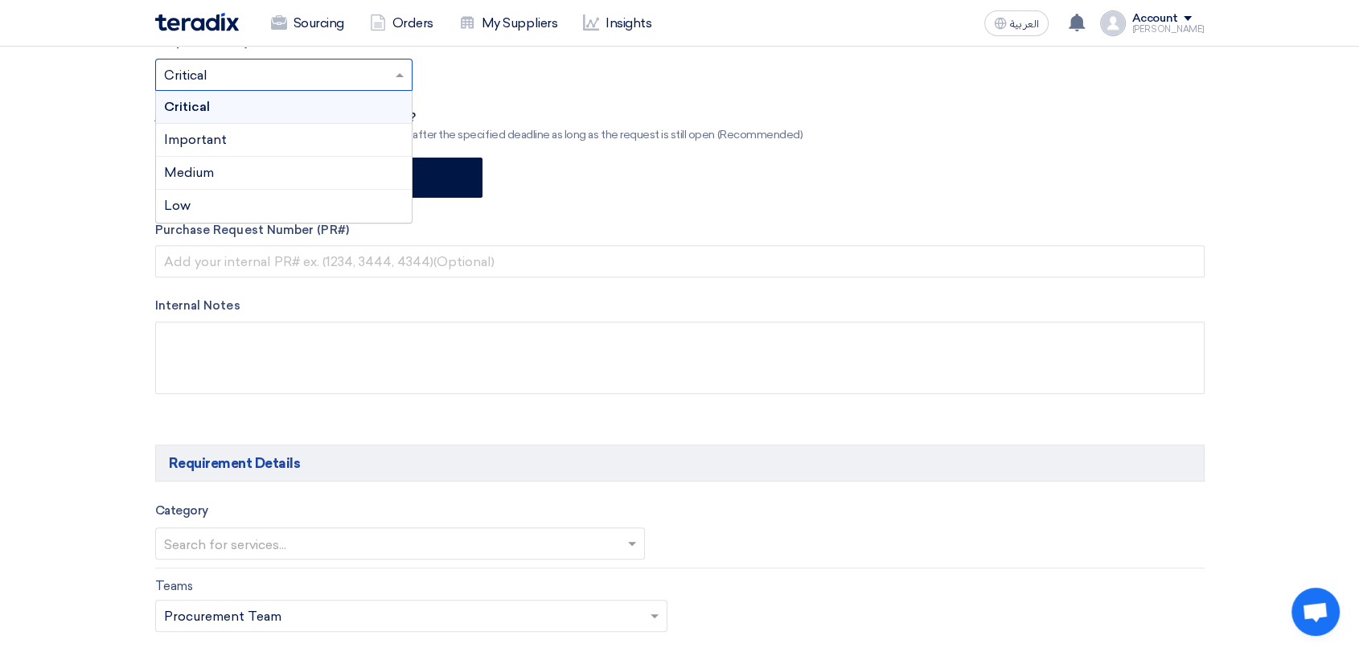
click at [370, 74] on input "text" at bounding box center [276, 77] width 224 height 27
click at [341, 115] on div "Critical" at bounding box center [284, 107] width 256 height 33
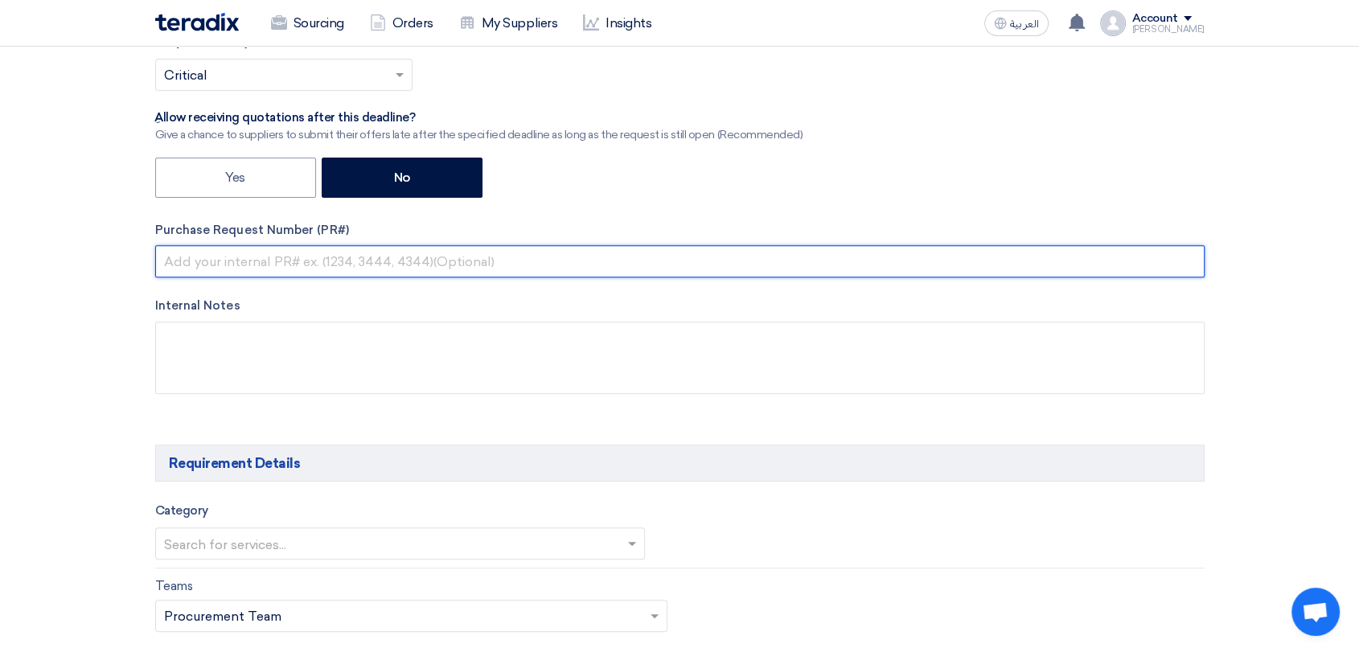
click at [298, 253] on input "text" at bounding box center [680, 261] width 1050 height 32
paste input "KAYAN-PR-741-2025"
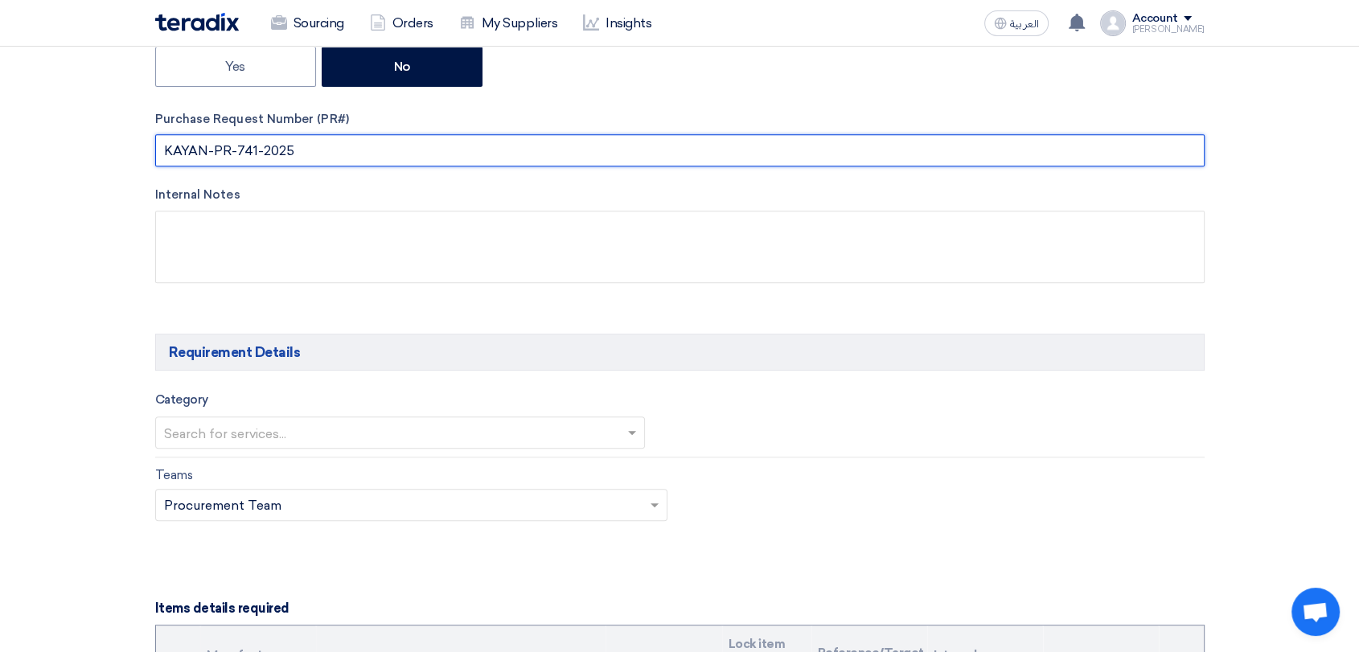
scroll to position [804, 0]
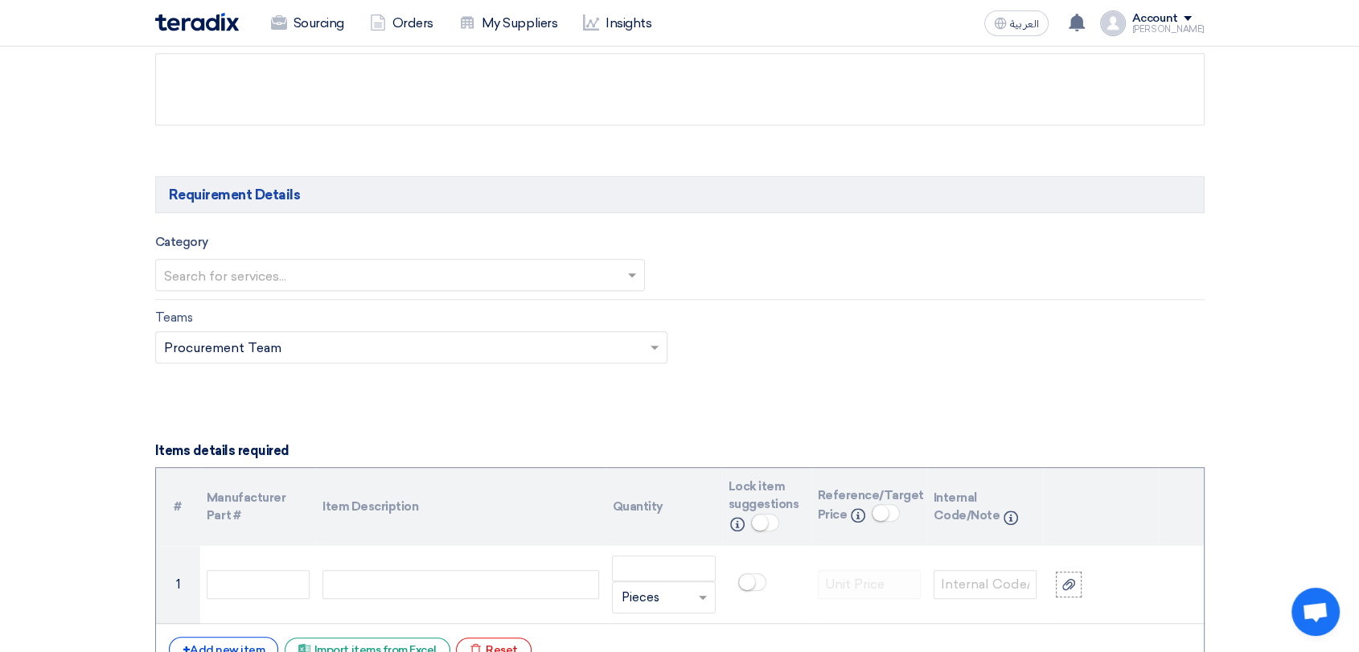
type input "KAYAN-PR-741-2025"
click at [397, 269] on input "text" at bounding box center [392, 277] width 457 height 27
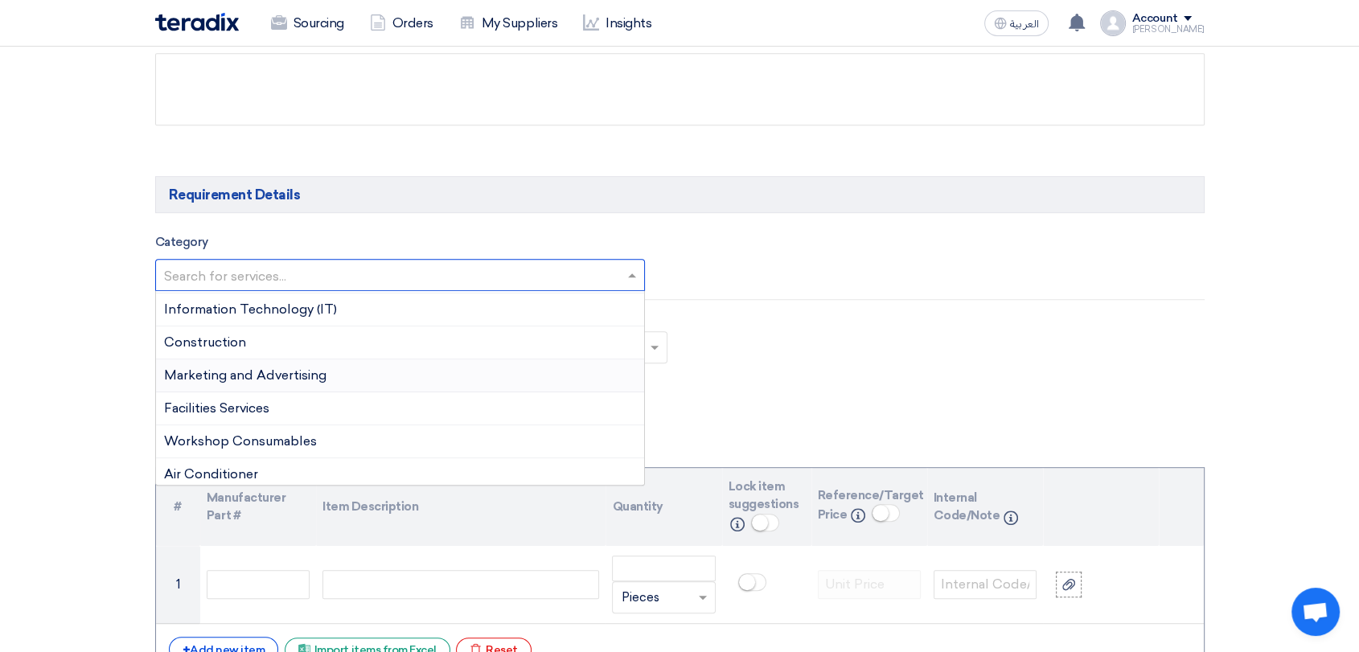
scroll to position [89, 0]
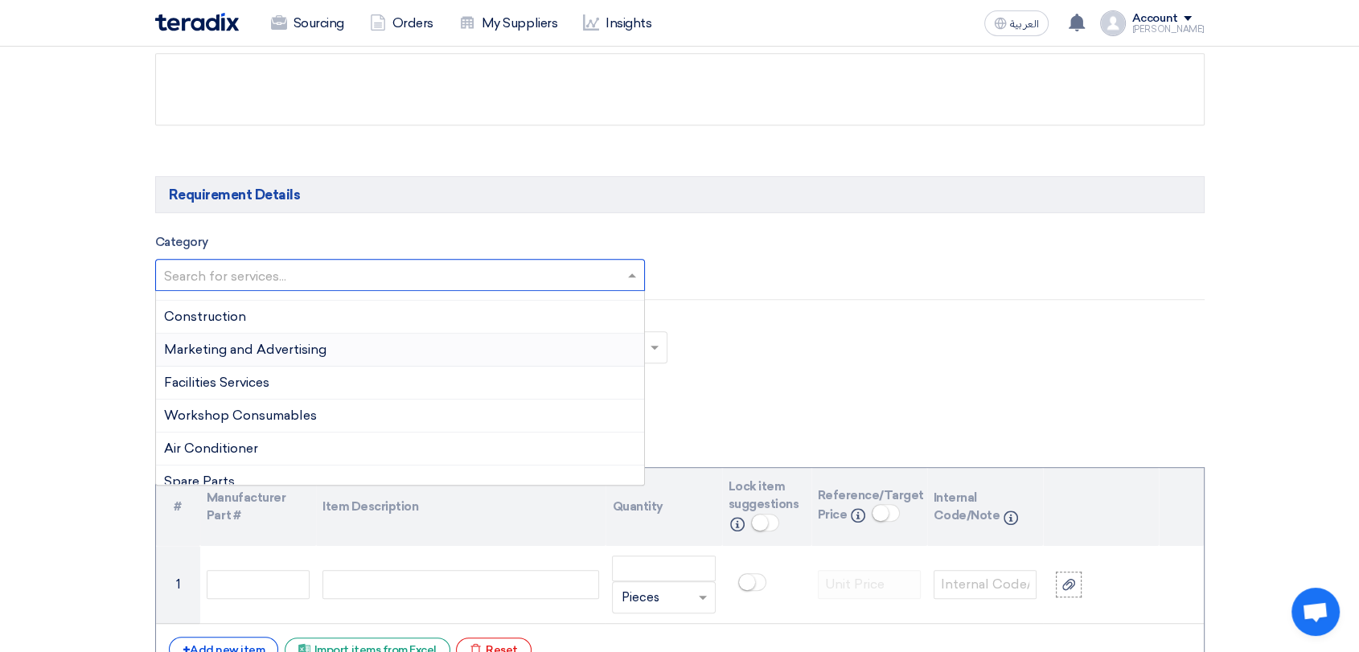
click at [273, 356] on span "Marketing and Advertising" at bounding box center [245, 349] width 162 height 15
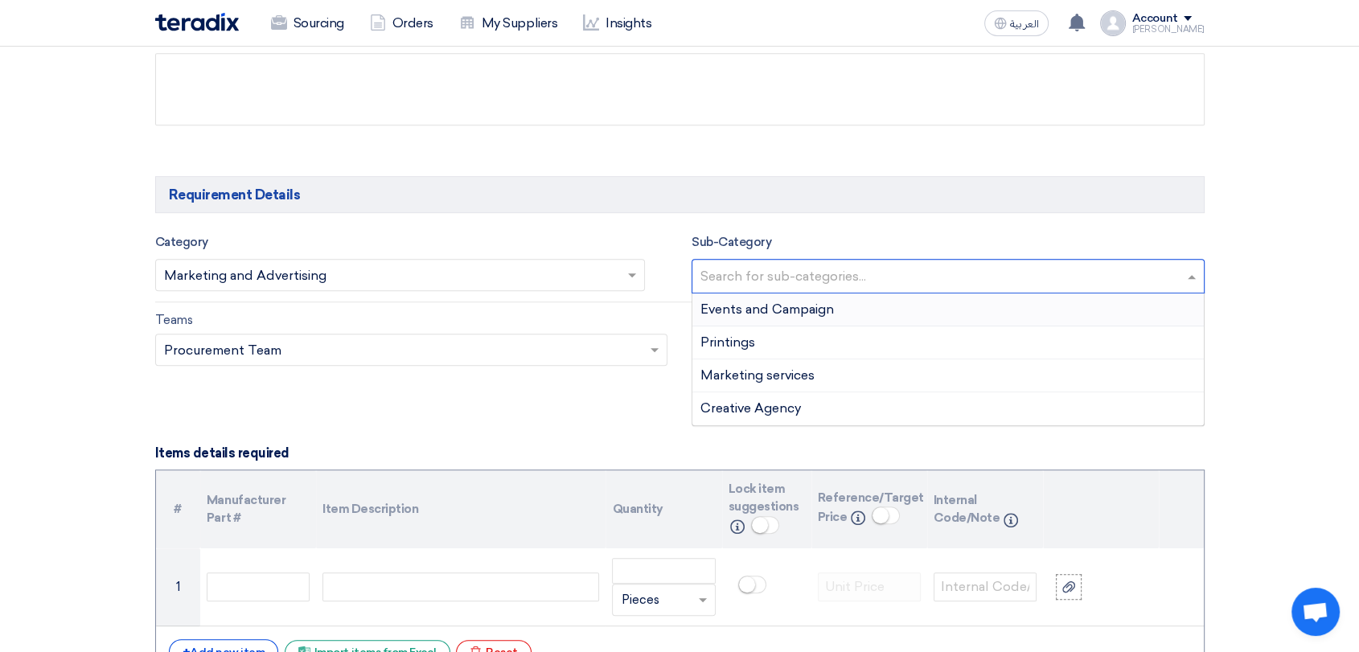
click at [919, 284] on input "text" at bounding box center [951, 278] width 500 height 27
click at [833, 340] on div "Printings" at bounding box center [949, 343] width 512 height 33
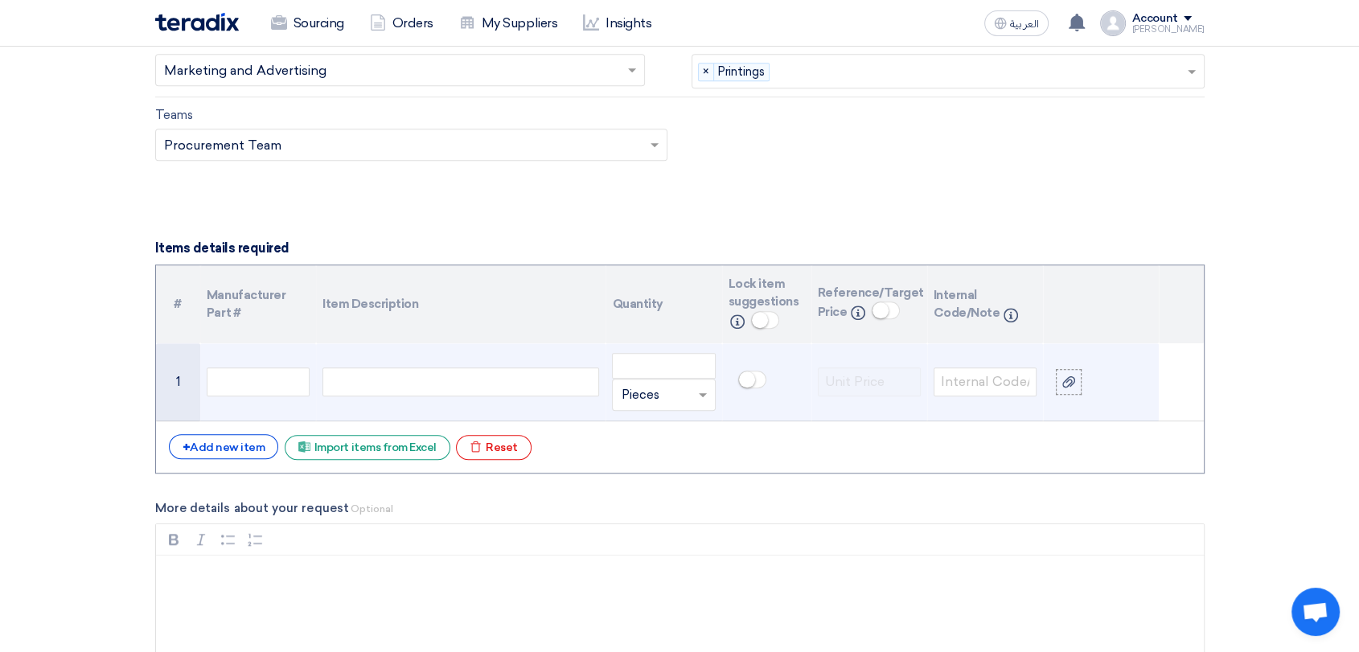
scroll to position [1072, 0]
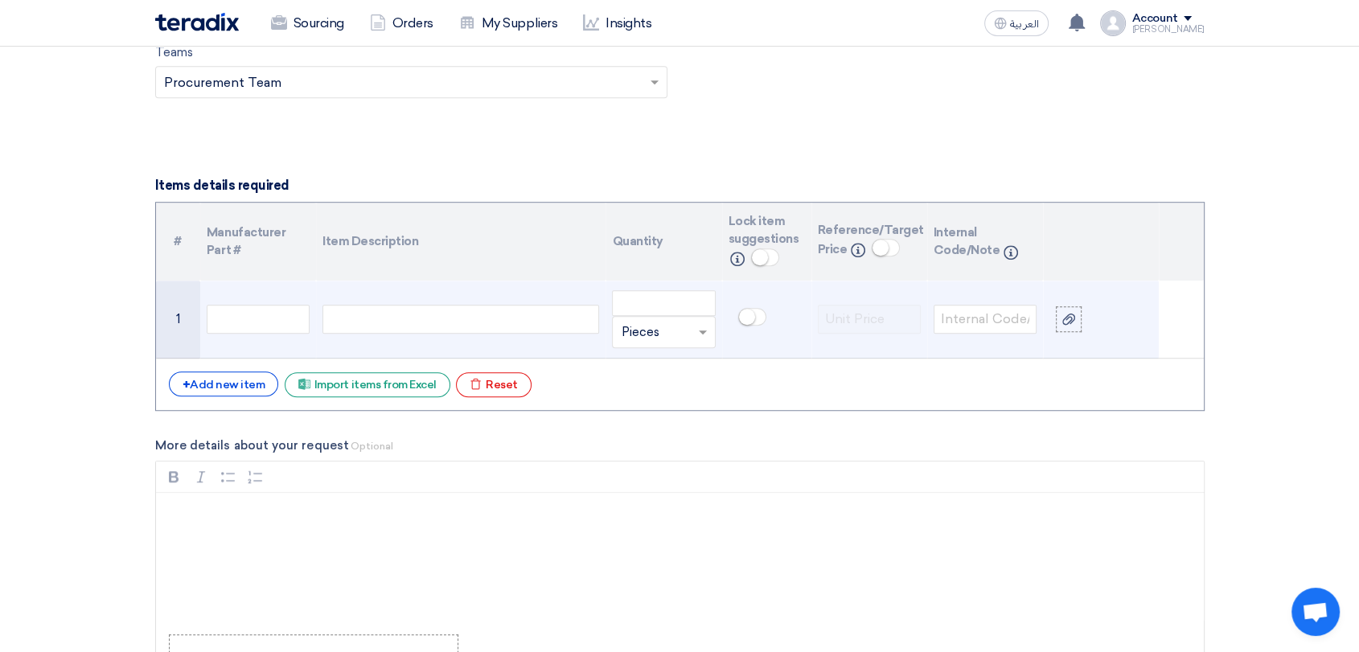
click at [399, 316] on div at bounding box center [461, 319] width 277 height 29
paste div
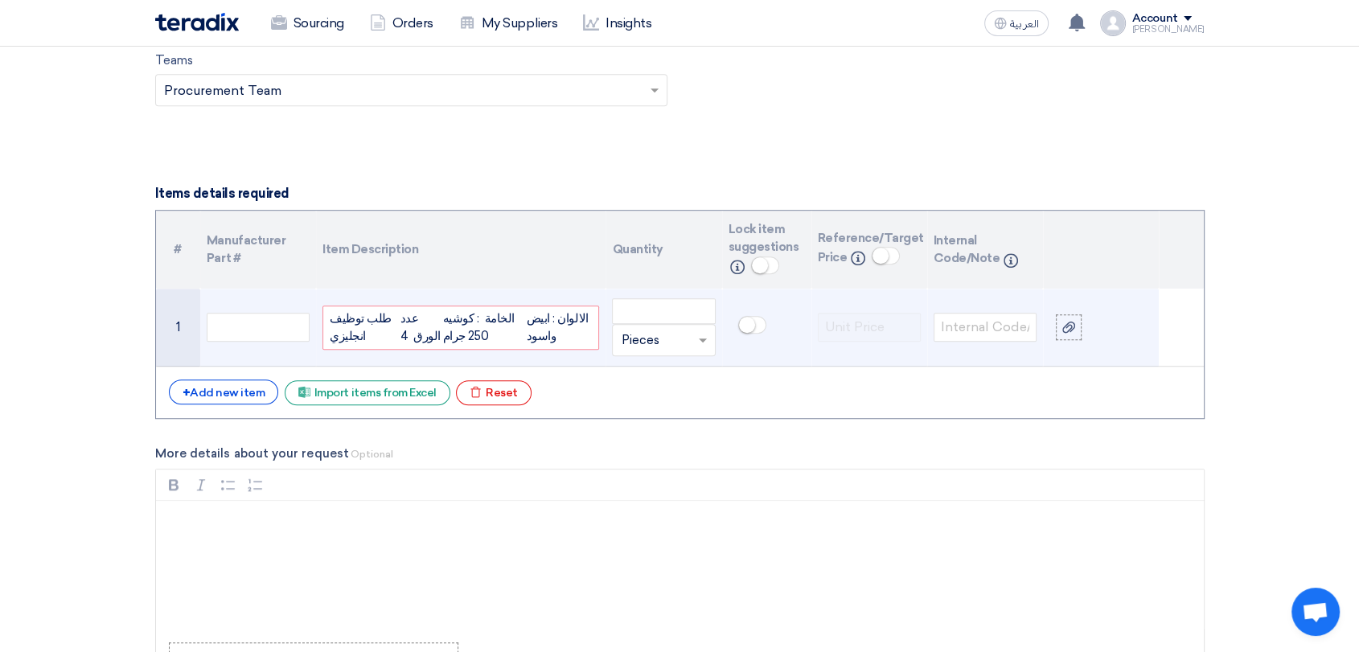
drag, startPoint x: 551, startPoint y: 335, endPoint x: 315, endPoint y: 302, distance: 238.9
click at [315, 302] on tr "1 طلب توظيف انجليزي عدد الورق 4 الخامة : كوشيه 250 جرام الالوان : ابيض واسود Un…" at bounding box center [680, 328] width 1048 height 78
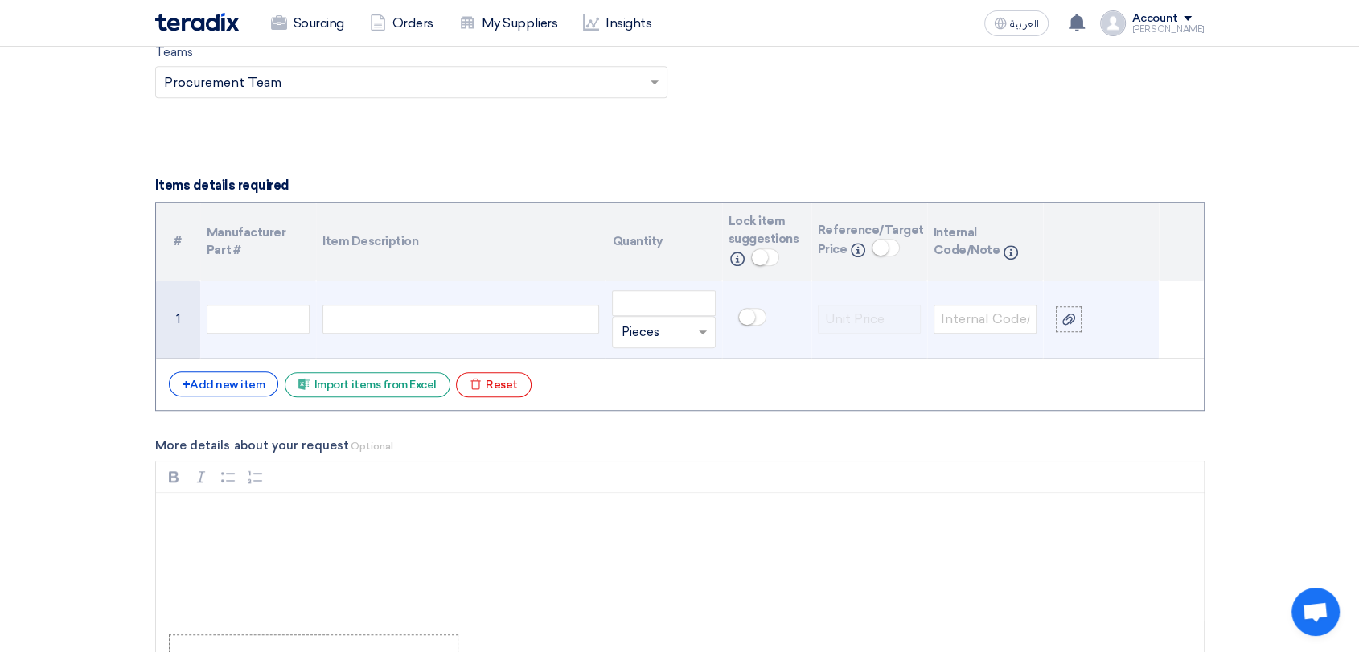
click at [565, 314] on div at bounding box center [461, 319] width 277 height 29
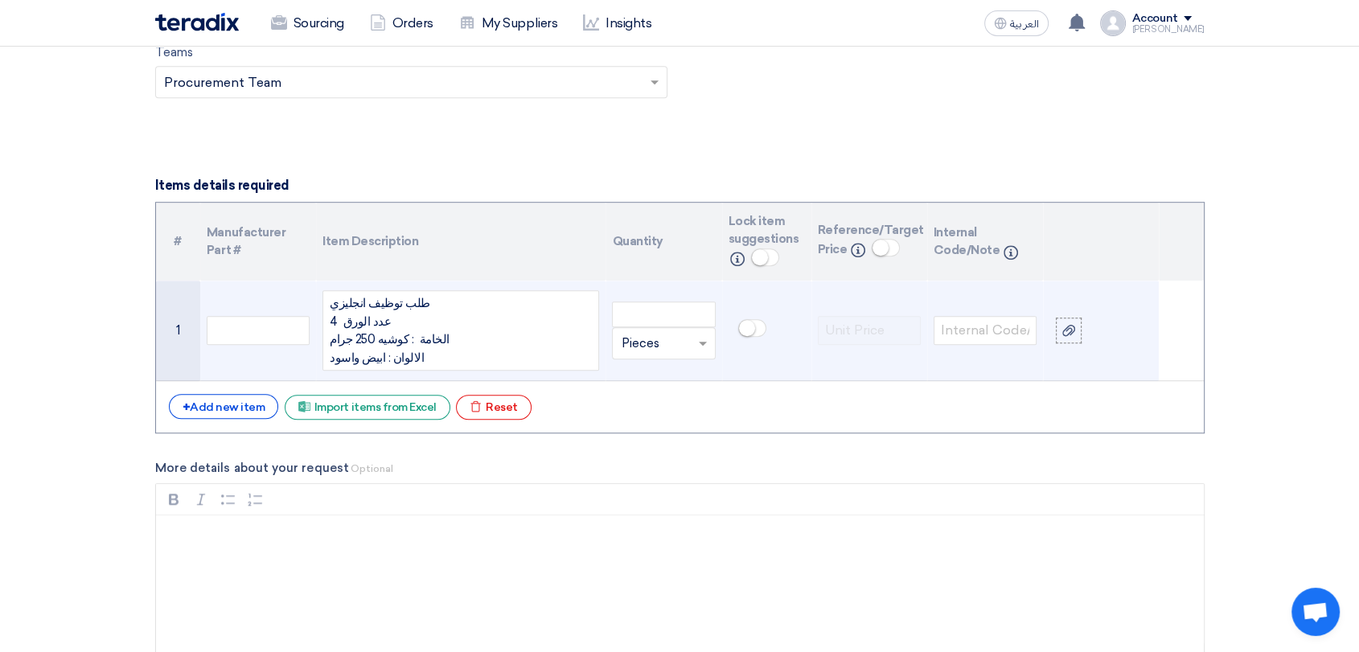
scroll to position [1058, 0]
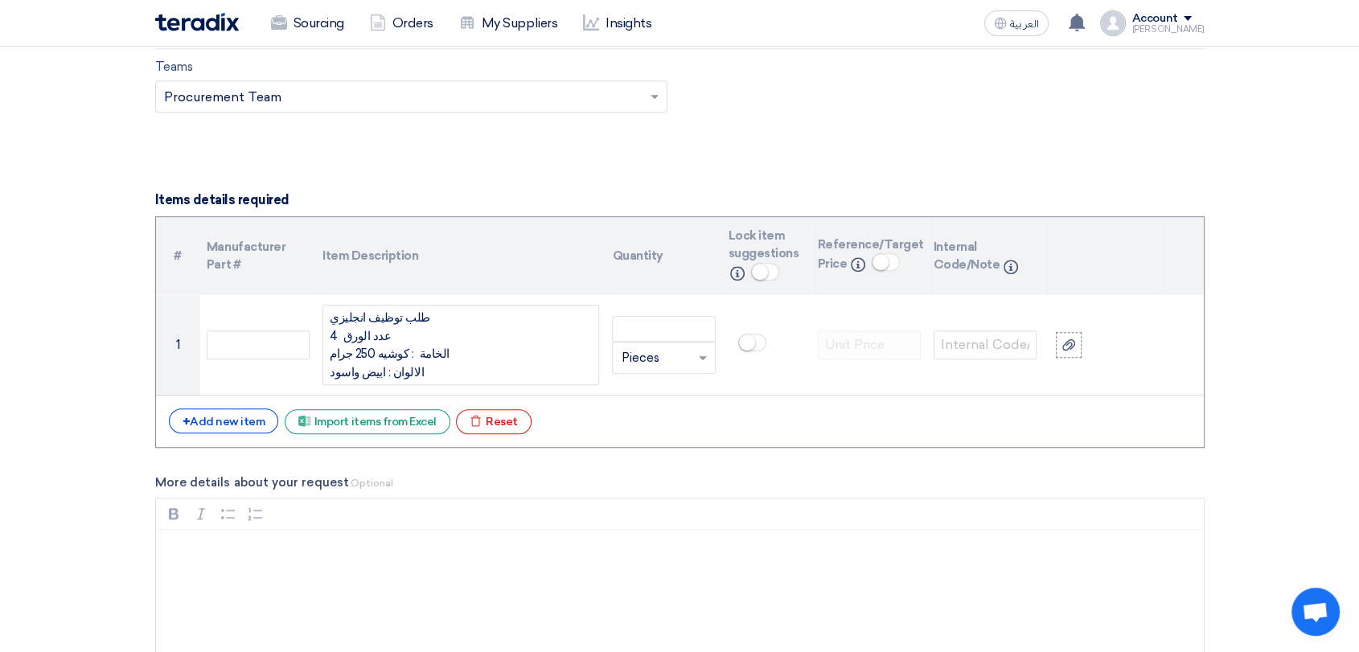
click at [652, 492] on div "More details about your request Optional Rich Text Editor Bold (CTRL+B) Bold It…" at bounding box center [680, 613] width 1050 height 279
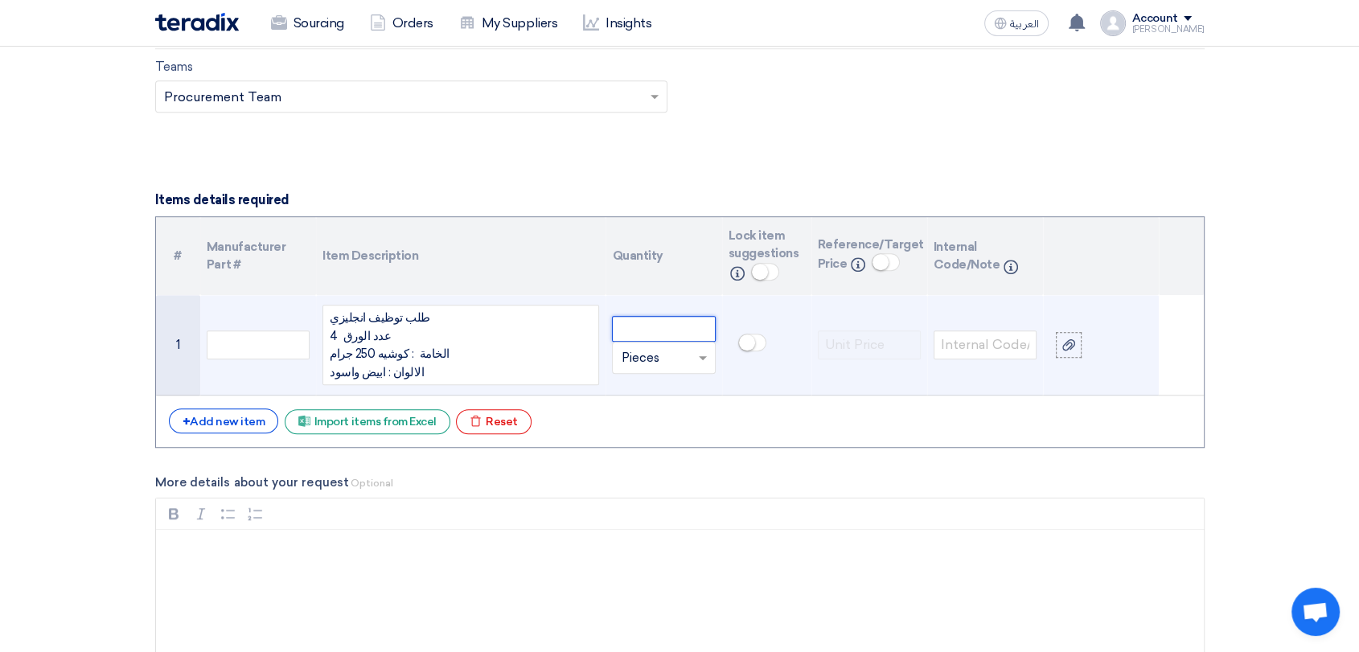
click at [662, 335] on input "number" at bounding box center [663, 329] width 103 height 26
type input "5000"
click at [665, 360] on input "text" at bounding box center [654, 358] width 66 height 26
click at [665, 387] on div "Pieces" at bounding box center [663, 390] width 101 height 32
click at [221, 422] on div "+ Add new item" at bounding box center [224, 421] width 110 height 25
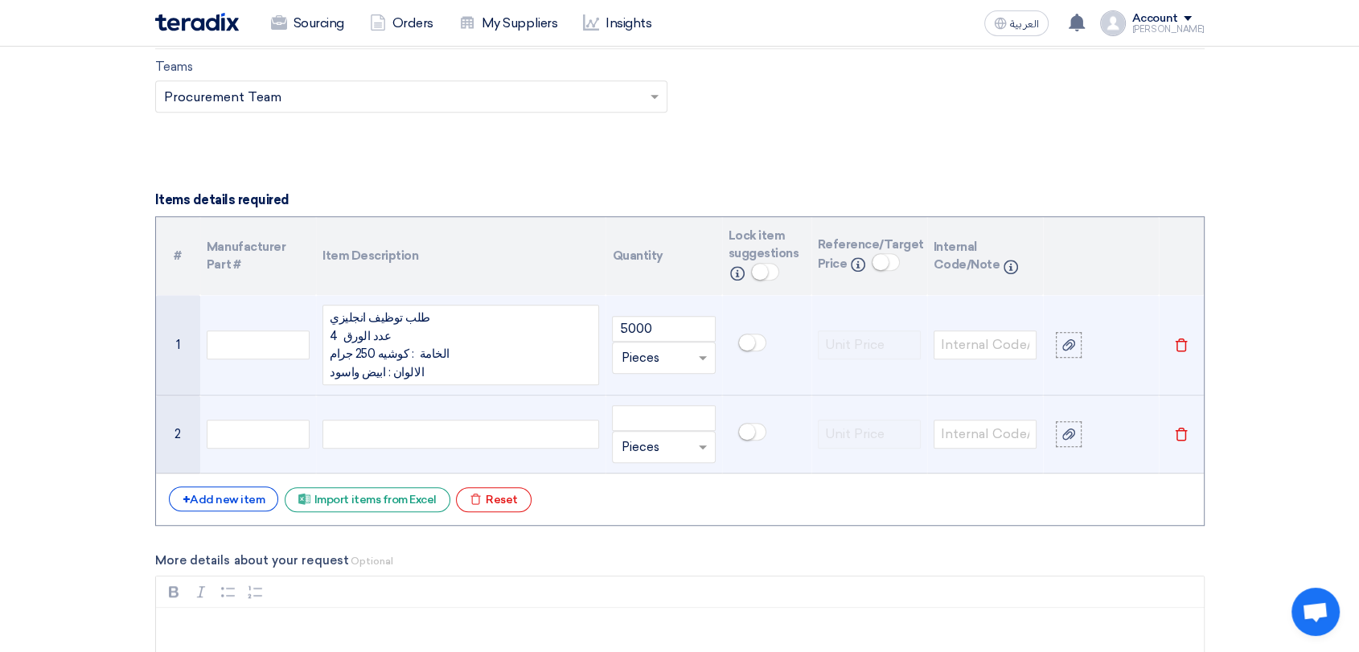
click at [368, 431] on div at bounding box center [461, 434] width 277 height 29
paste div
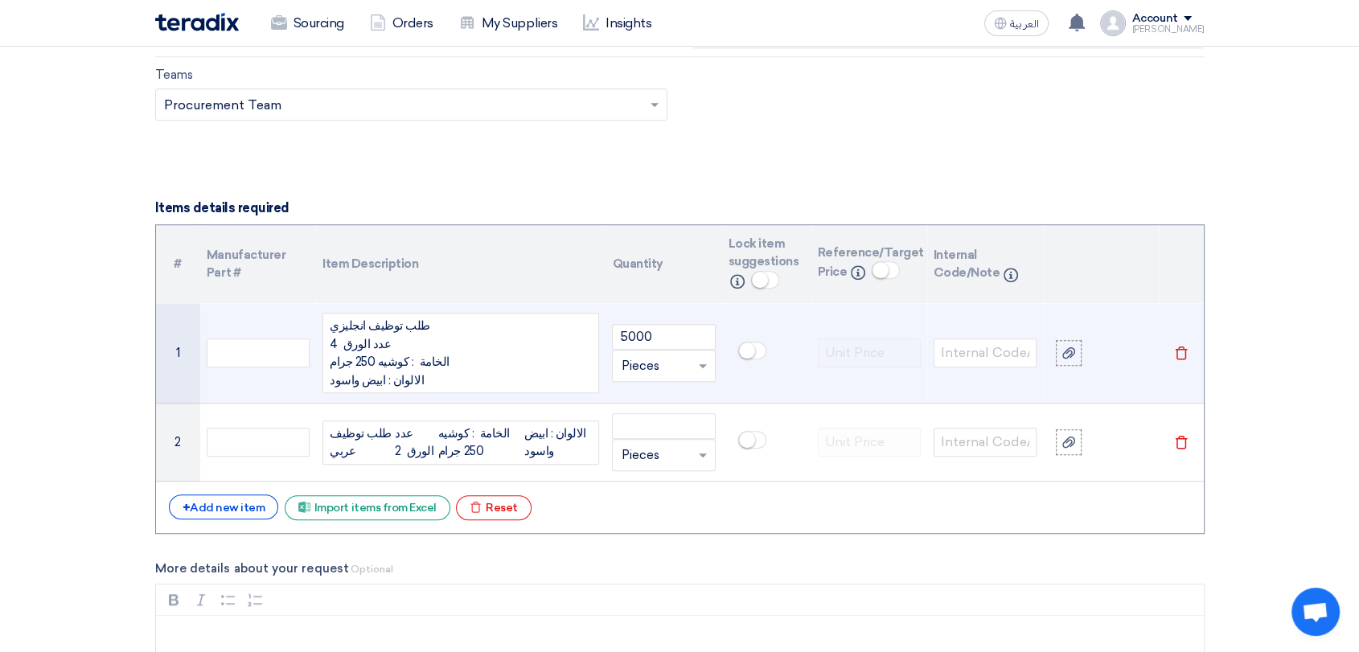
click at [700, 536] on form "Basic Information RFx Title Supply of Employment Applications - Printing Reques…" at bounding box center [680, 591] width 1050 height 2787
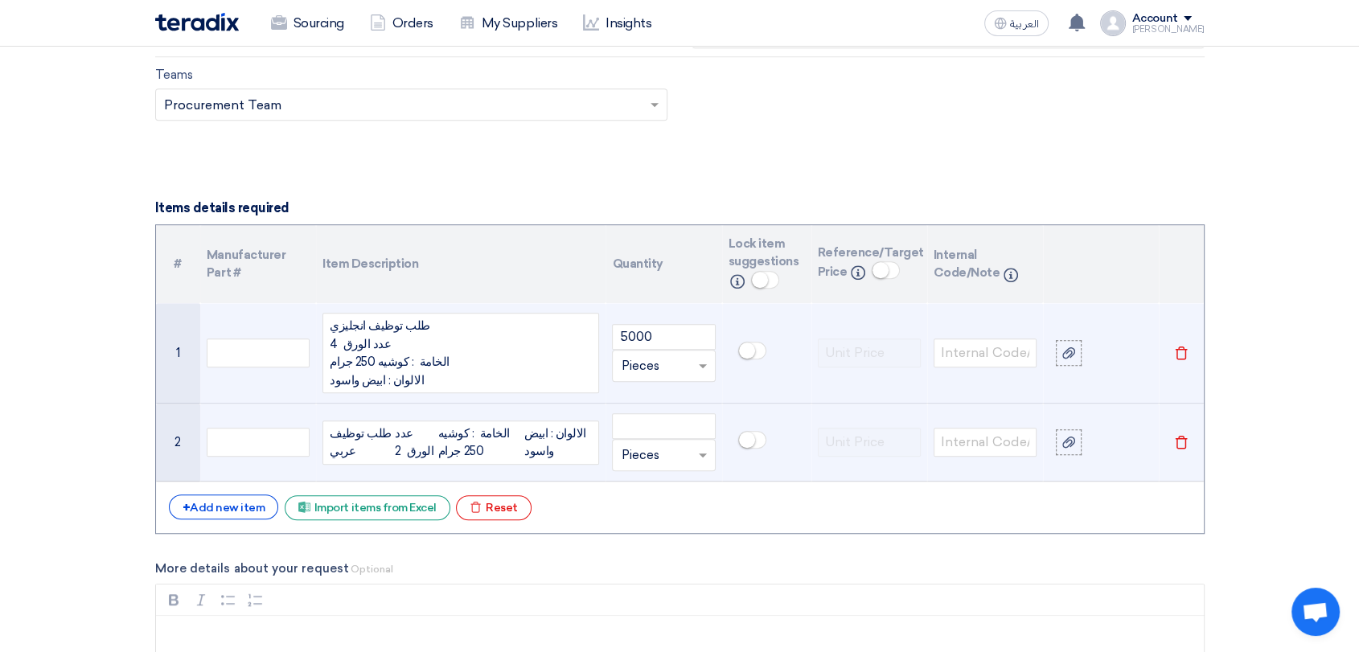
click at [550, 448] on div "الالوان : ابيض واسود" at bounding box center [558, 443] width 68 height 36
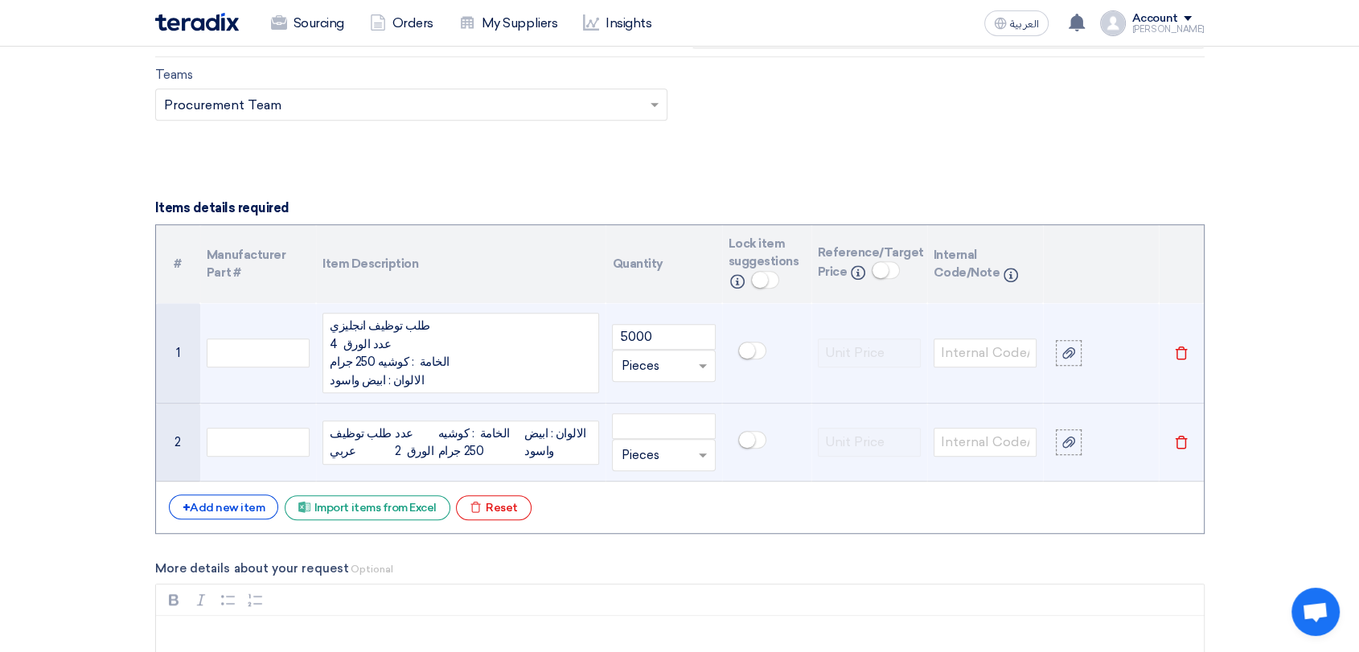
click at [550, 448] on div "الالوان : ابيض واسود" at bounding box center [558, 443] width 68 height 36
drag, startPoint x: 571, startPoint y: 458, endPoint x: 566, endPoint y: 449, distance: 10.5
click at [570, 455] on div "الالوان : ابيض واسود" at bounding box center [558, 443] width 68 height 36
click at [566, 449] on div "الالوان : ابيض واسود" at bounding box center [558, 443] width 68 height 36
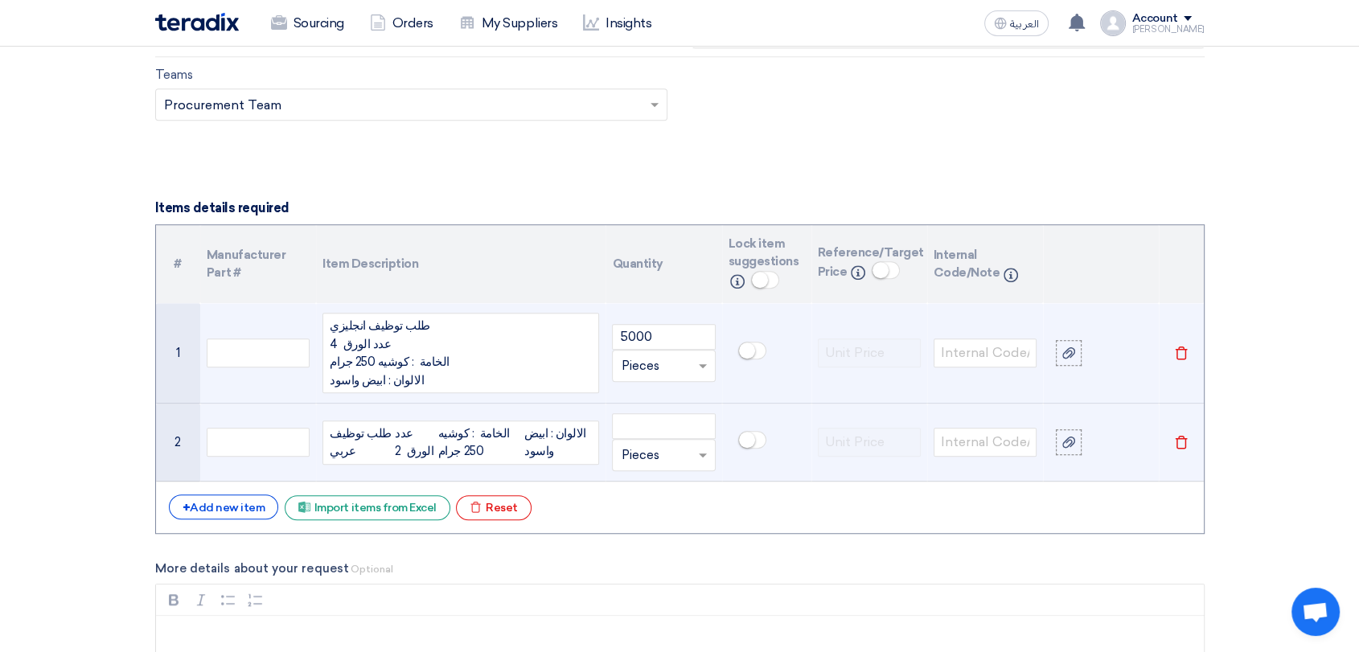
click at [566, 449] on div "الالوان : ابيض واسود" at bounding box center [558, 443] width 68 height 36
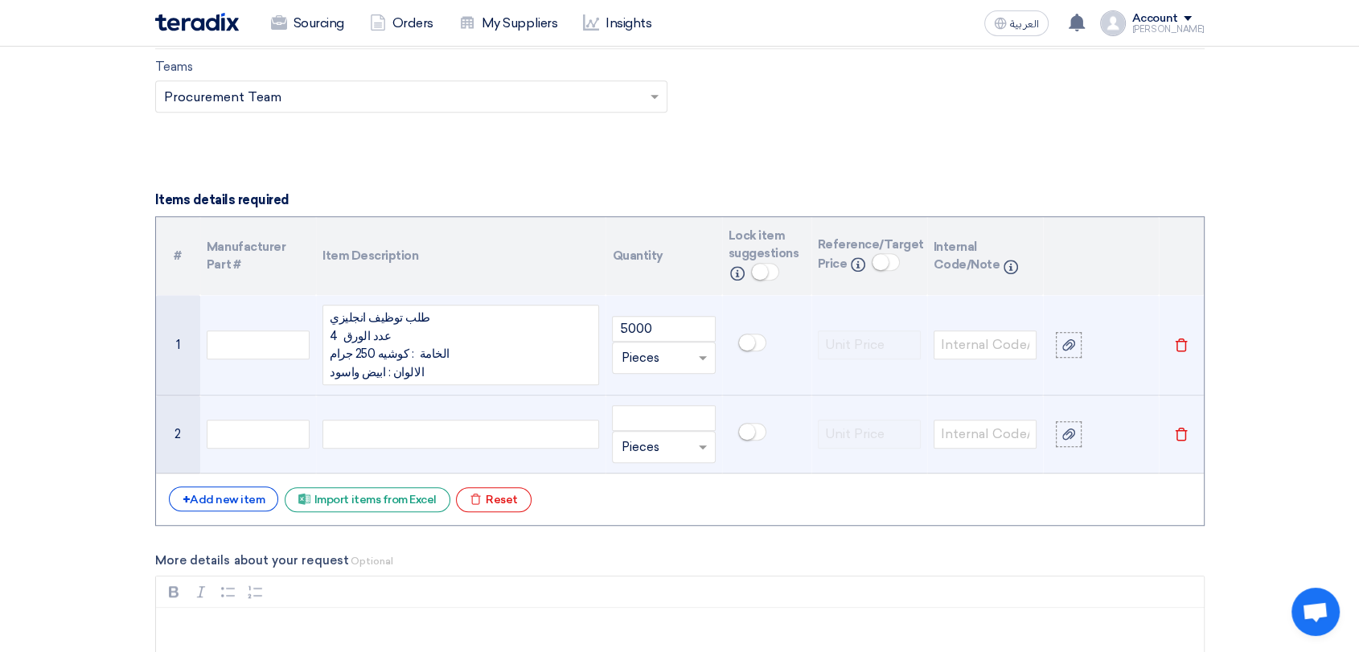
drag, startPoint x: 624, startPoint y: 586, endPoint x: 553, endPoint y: 508, distance: 105.9
click at [624, 584] on div "Bold (CTRL+B) Bold Italic (CTRL+I) Italic Bulleted List Bulleted List Numbered …" at bounding box center [680, 592] width 1048 height 31
click at [481, 424] on div at bounding box center [461, 434] width 277 height 29
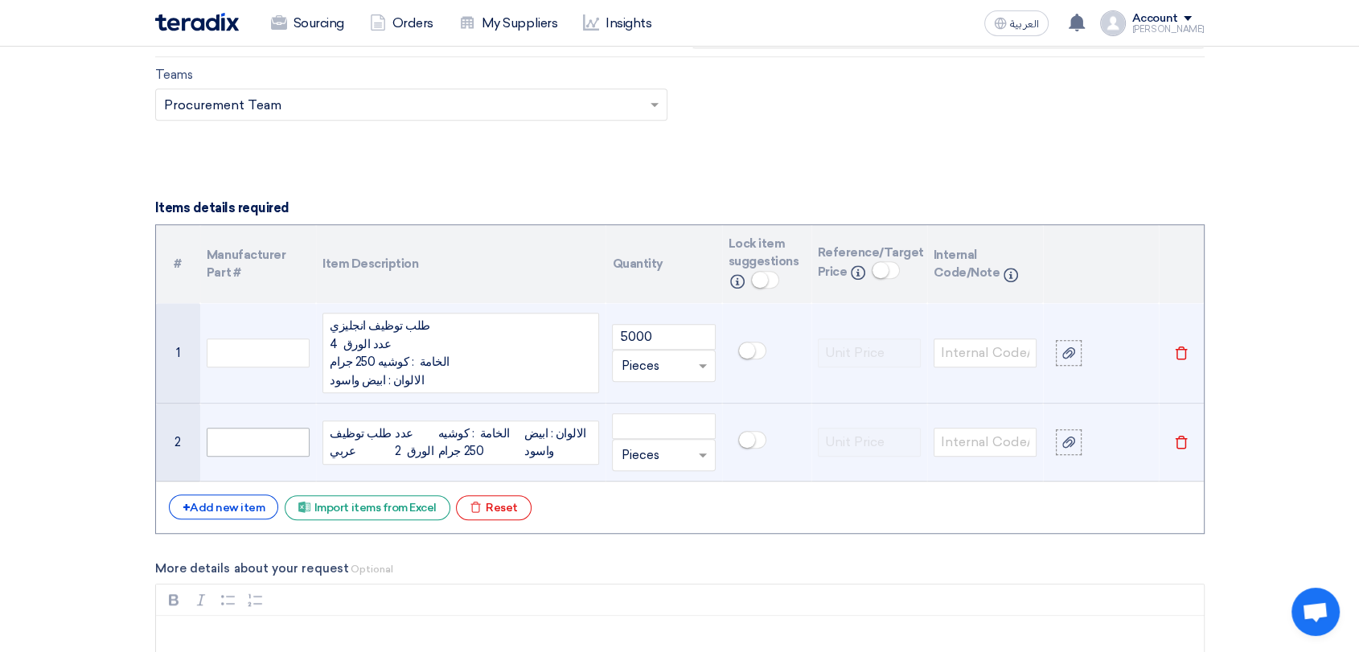
drag, startPoint x: 571, startPoint y: 451, endPoint x: 232, endPoint y: 428, distance: 339.5
click at [232, 428] on tr "2 طلب توظيف عربي عدد الورق 2 الخامة : كوشيه 250 جرام الالوان : ابيض واسود Unit …" at bounding box center [680, 443] width 1048 height 78
drag, startPoint x: 547, startPoint y: 452, endPoint x: 302, endPoint y: 407, distance: 248.7
click at [300, 410] on tr "2 طلب توظيف عربي عدد الورق 2 الخامة : كوشيه 250 جرام الالوان : ابيض واسود Unit …" at bounding box center [680, 443] width 1048 height 78
click at [657, 425] on input "number" at bounding box center [663, 426] width 103 height 26
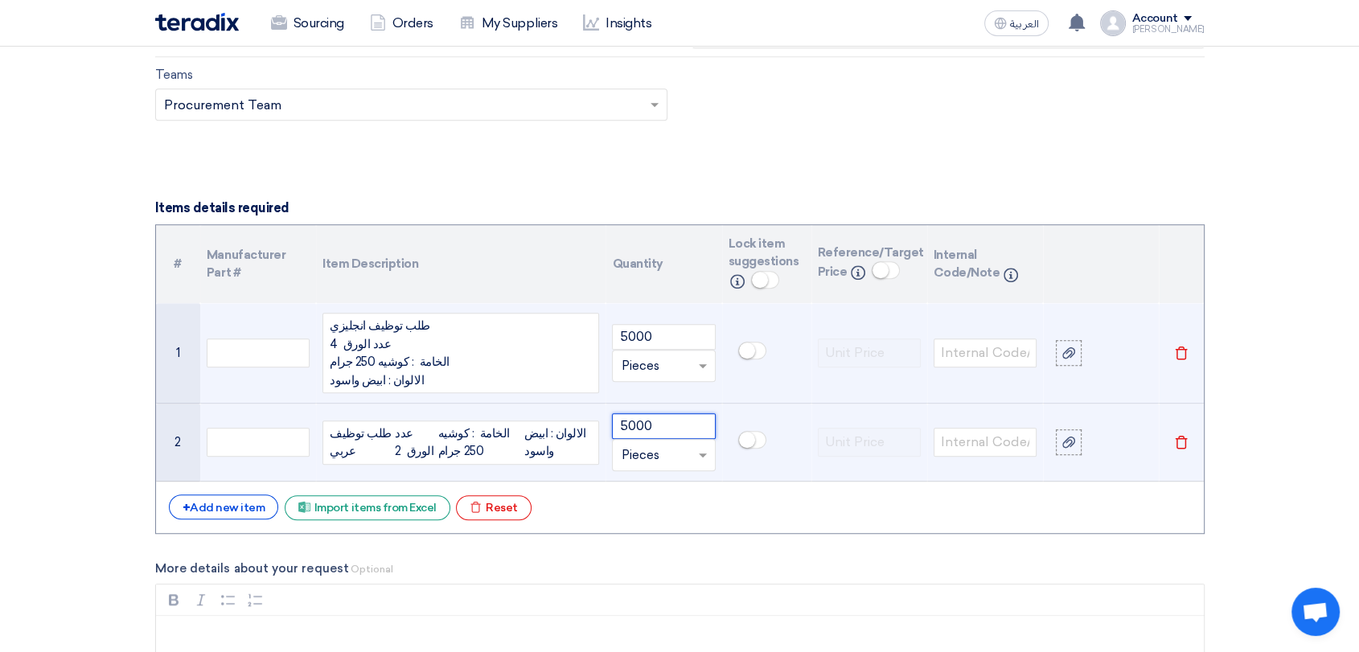
type input "5000"
drag, startPoint x: 562, startPoint y: 452, endPoint x: 323, endPoint y: 423, distance: 240.7
click at [323, 423] on div "طلب توظيف عربي عدد الورق 2 الخامة : كوشيه 250 جرام الالوان : ابيض واسود" at bounding box center [461, 443] width 277 height 44
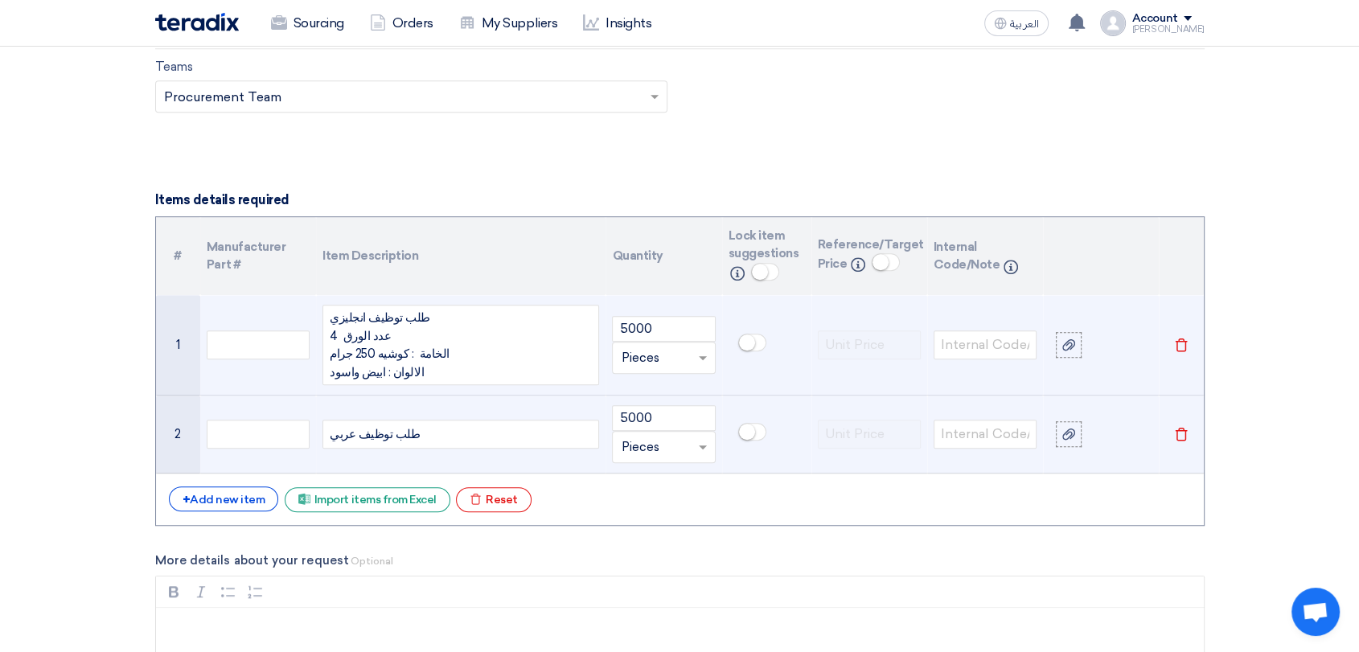
click at [329, 433] on div "طلب توظيف عربي" at bounding box center [461, 434] width 277 height 29
drag, startPoint x: 413, startPoint y: 436, endPoint x: 262, endPoint y: 430, distance: 151.4
click at [262, 430] on tr "2 طلب توظيف عربي 5000 Unit × Pieces [GEOGRAPHIC_DATA]" at bounding box center [680, 435] width 1048 height 78
click at [424, 431] on div "طلب توظيف عربي" at bounding box center [461, 434] width 277 height 29
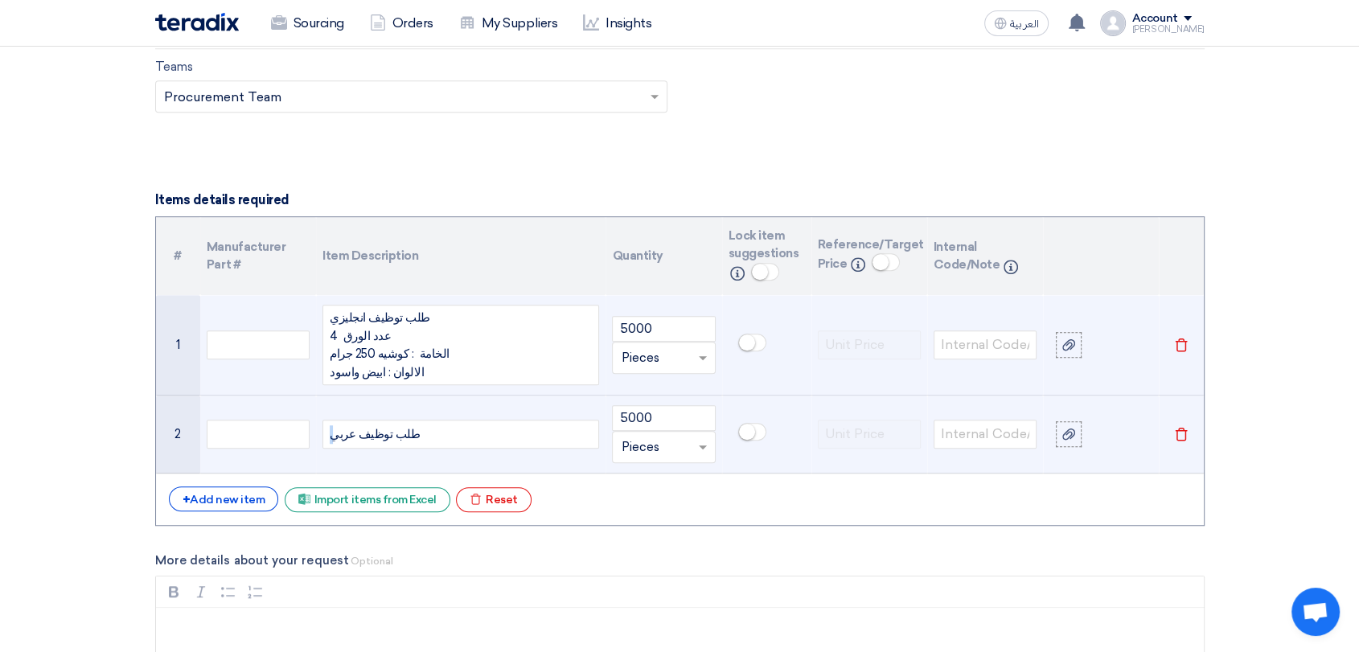
click at [424, 431] on div "طلب توظيف عربي" at bounding box center [461, 434] width 277 height 29
drag, startPoint x: 404, startPoint y: 430, endPoint x: 314, endPoint y: 432, distance: 90.1
click at [314, 432] on tr "2 طلب توظيف عربي 5000 Unit × Pieces [GEOGRAPHIC_DATA]" at bounding box center [680, 435] width 1048 height 78
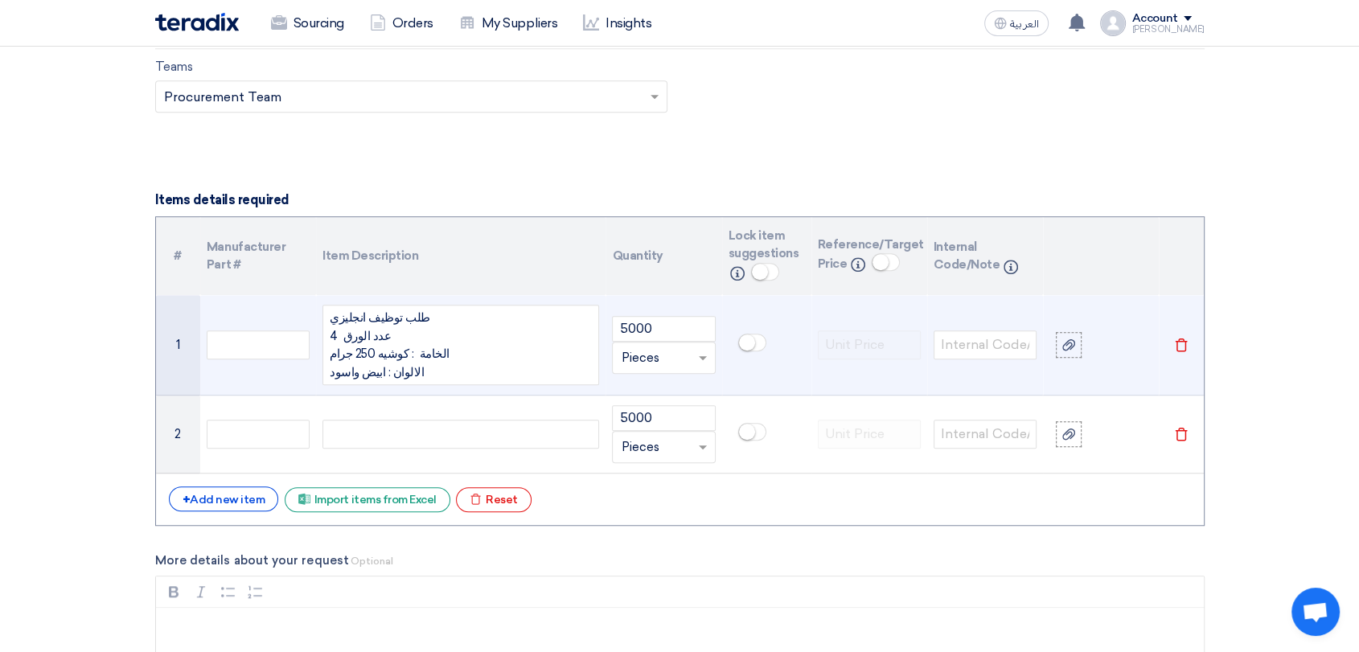
drag, startPoint x: 421, startPoint y: 371, endPoint x: 304, endPoint y: 316, distance: 128.8
click at [304, 316] on tr "1 طلب توظيف انجليزي عدد الورق 4 الخامة : كوشيه 250 جرام الالوان : ابيض واسود 50…" at bounding box center [680, 345] width 1048 height 101
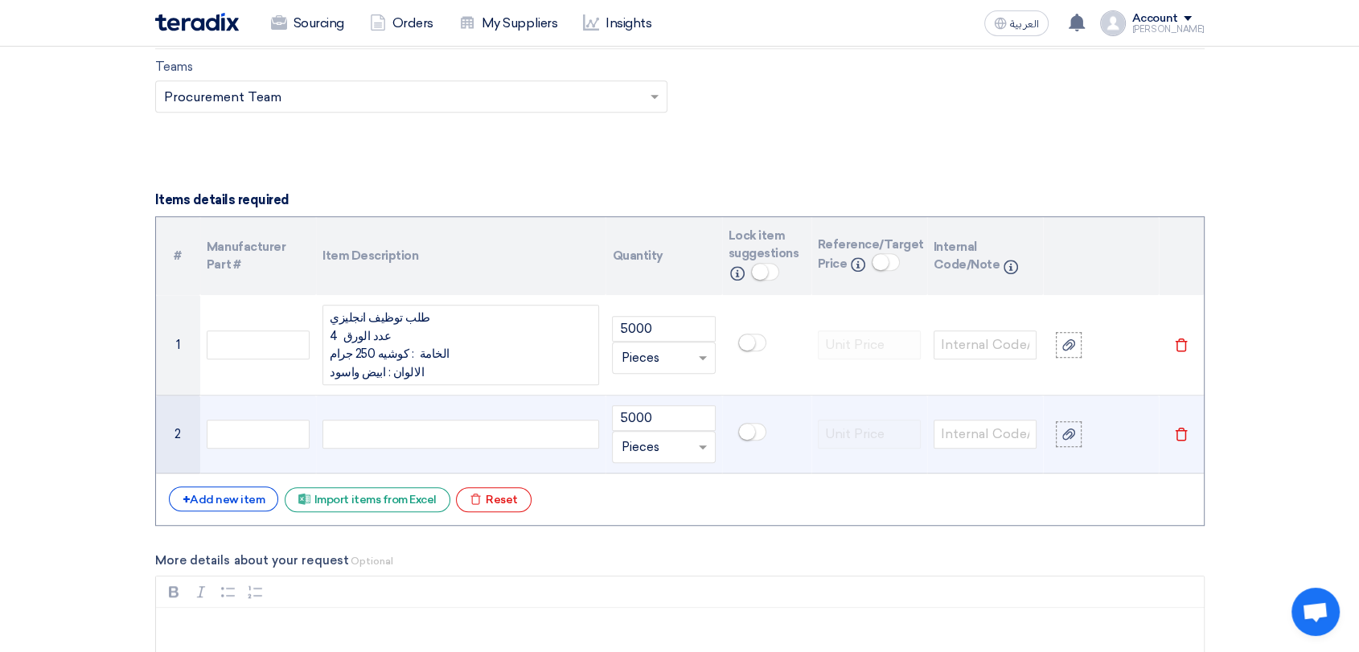
copy div "طلب توظيف انجليزي عدد الورق 4 الخامة : كوشيه 250 جرام الالوان : ابيض واسود"
click at [390, 434] on div at bounding box center [461, 434] width 277 height 29
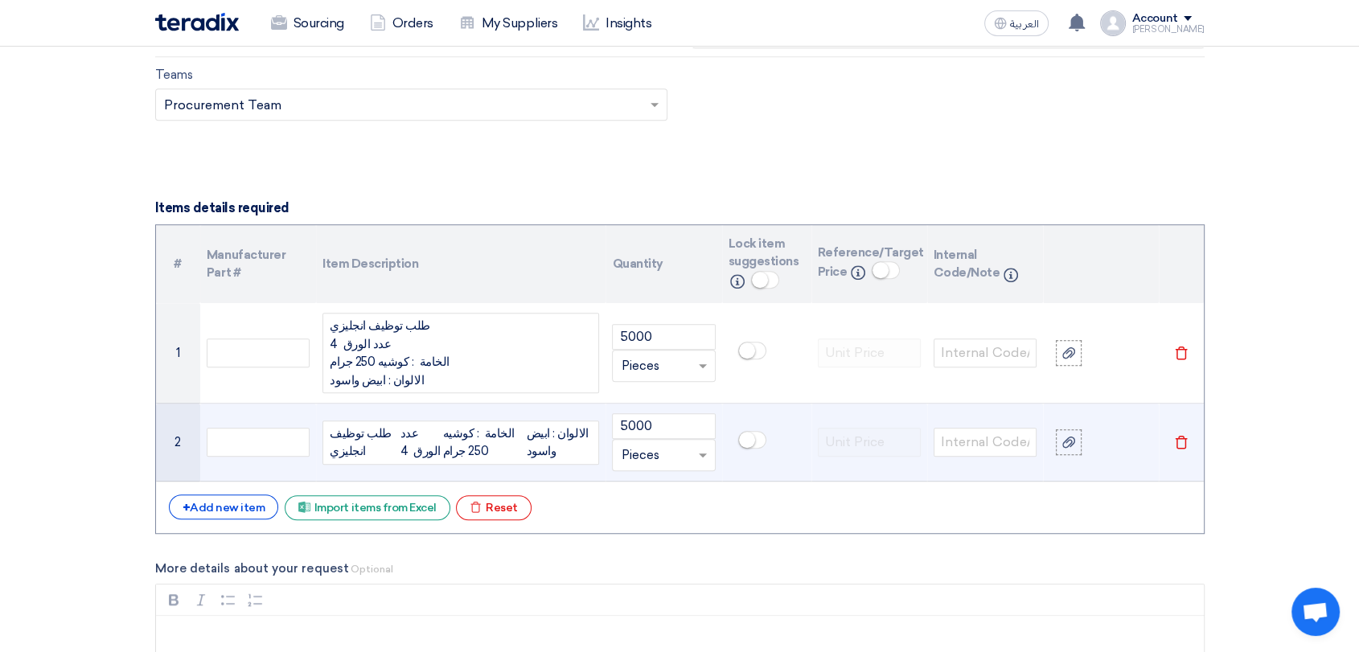
drag, startPoint x: 511, startPoint y: 457, endPoint x: 322, endPoint y: 422, distance: 192.3
click at [319, 425] on td "طلب توظيف انجليزي عدد الورق 4 الخامة : كوشيه 250 جرام الالوان : ابيض واسود" at bounding box center [461, 443] width 290 height 78
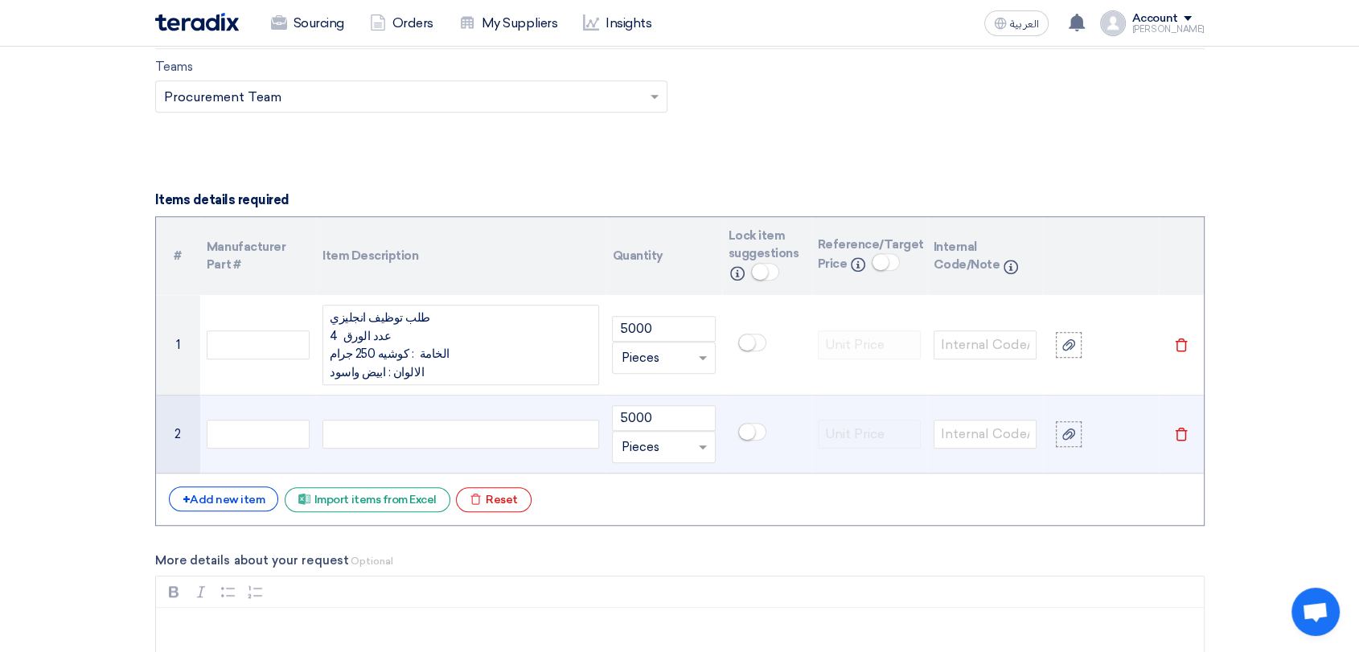
click at [376, 430] on div at bounding box center [461, 434] width 277 height 29
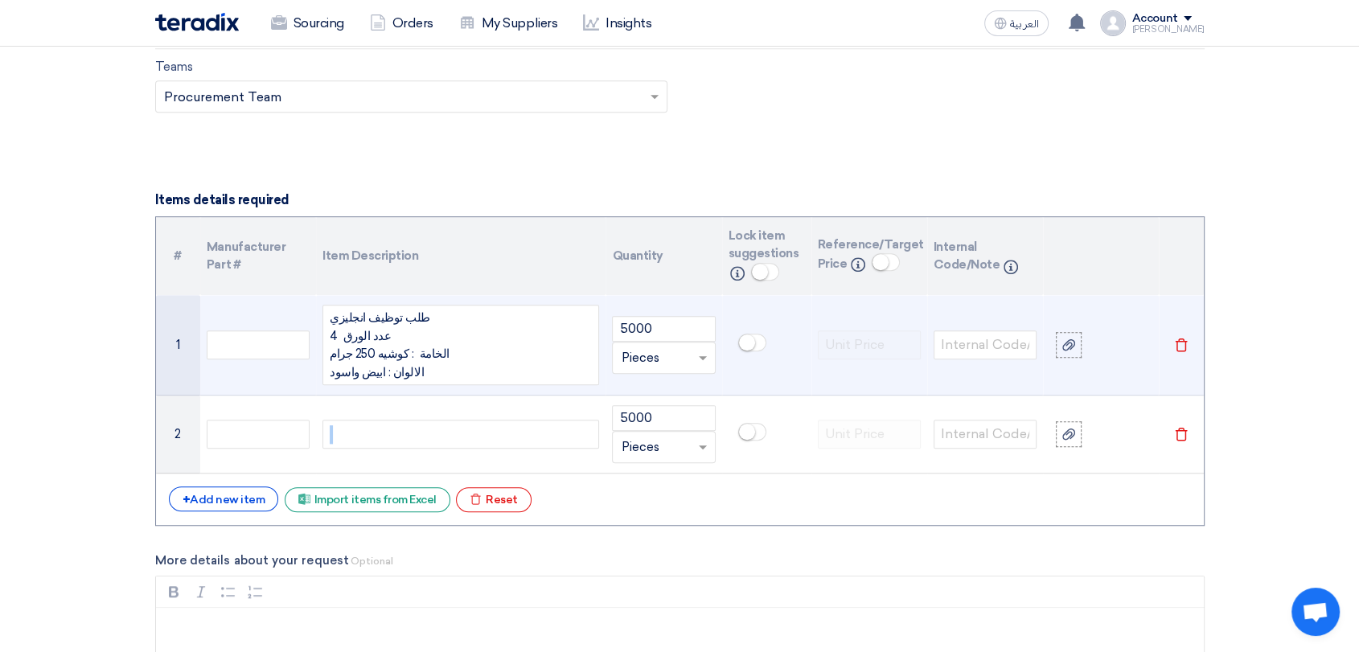
drag, startPoint x: 418, startPoint y: 370, endPoint x: 300, endPoint y: 316, distance: 130.0
click at [300, 316] on tr "1 طلب توظيف انجليزي عدد الورق 4 الخامة : كوشيه 250 جرام الالوان : ابيض واسود 50…" at bounding box center [680, 345] width 1048 height 101
copy div "طلب توظيف انجليزي عدد الورق 4 الخامة : كوشيه 250 جرام الالوان : ابيض واسود"
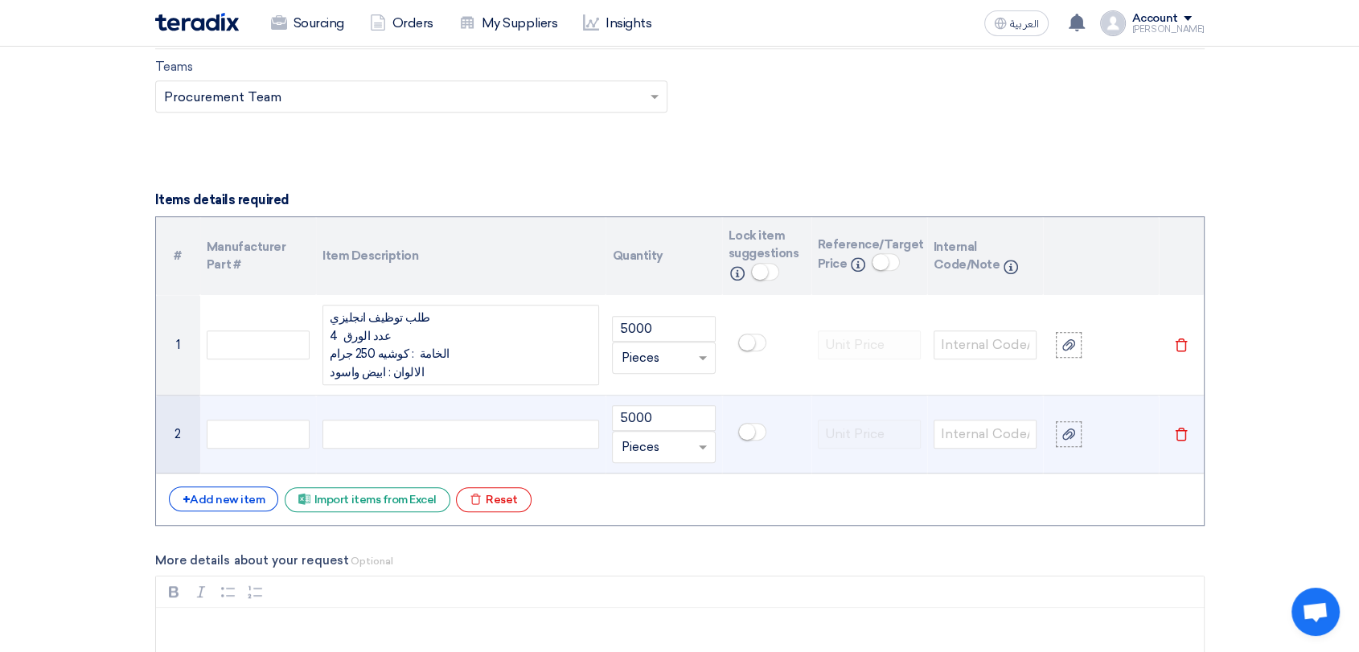
click at [380, 444] on div at bounding box center [461, 434] width 277 height 29
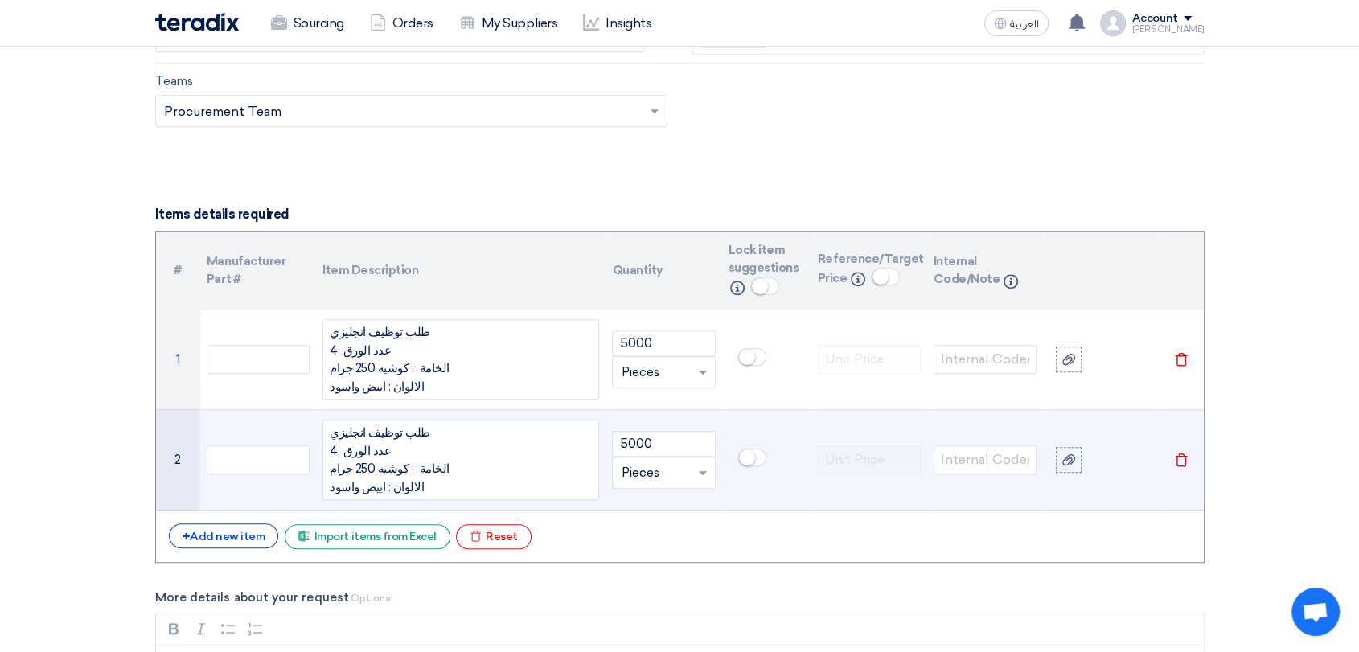
click at [471, 471] on div "طلب توظيف انجليزي عدد الورق 4 الخامة : كوشيه 250 جرام الالوان : ابيض واسود" at bounding box center [461, 460] width 277 height 80
drag, startPoint x: 327, startPoint y: 434, endPoint x: 362, endPoint y: 433, distance: 34.6
click at [362, 433] on div "طلب توظيف انجليزي عدد الورق 4 الخامة : كوشيه 250 جرام الالوان : ابيض واسود" at bounding box center [461, 460] width 277 height 80
drag, startPoint x: 338, startPoint y: 450, endPoint x: 327, endPoint y: 450, distance: 11.3
click at [326, 450] on div "طلب توظيف عربي عدد الورق 4 الخامة : كوشيه 250 جرام الالوان : ابيض واسود" at bounding box center [461, 460] width 277 height 80
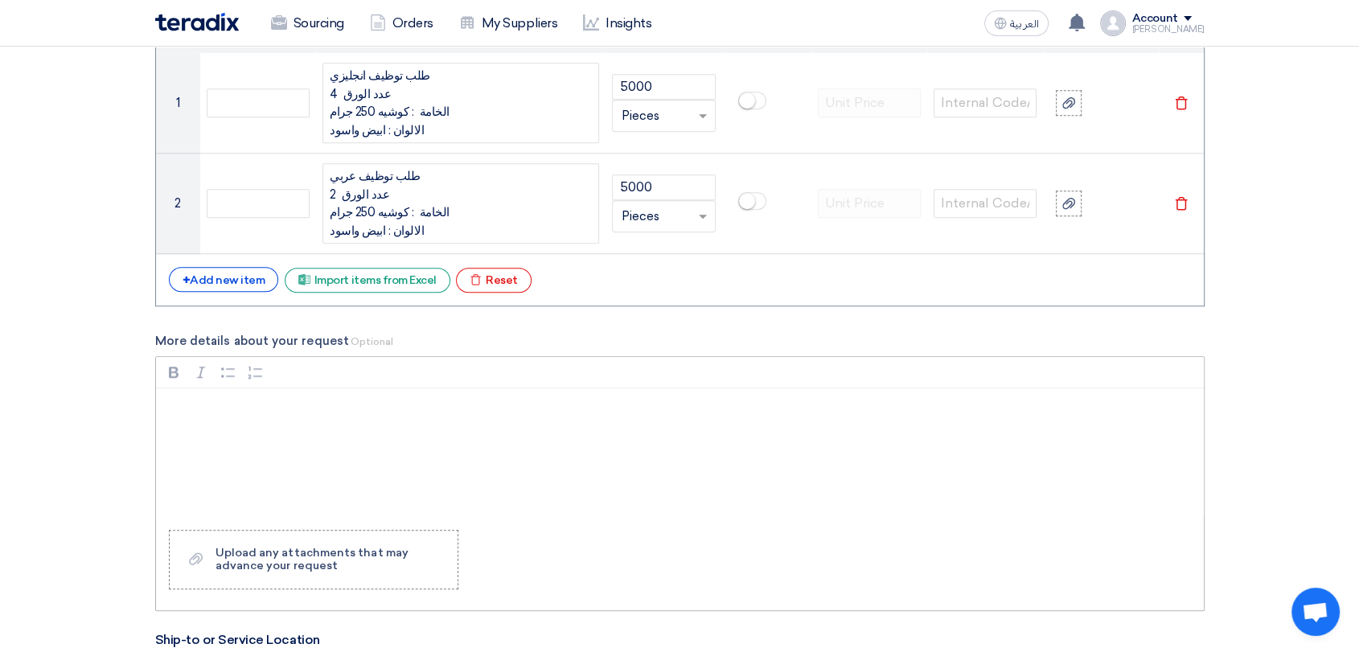
scroll to position [1312, 0]
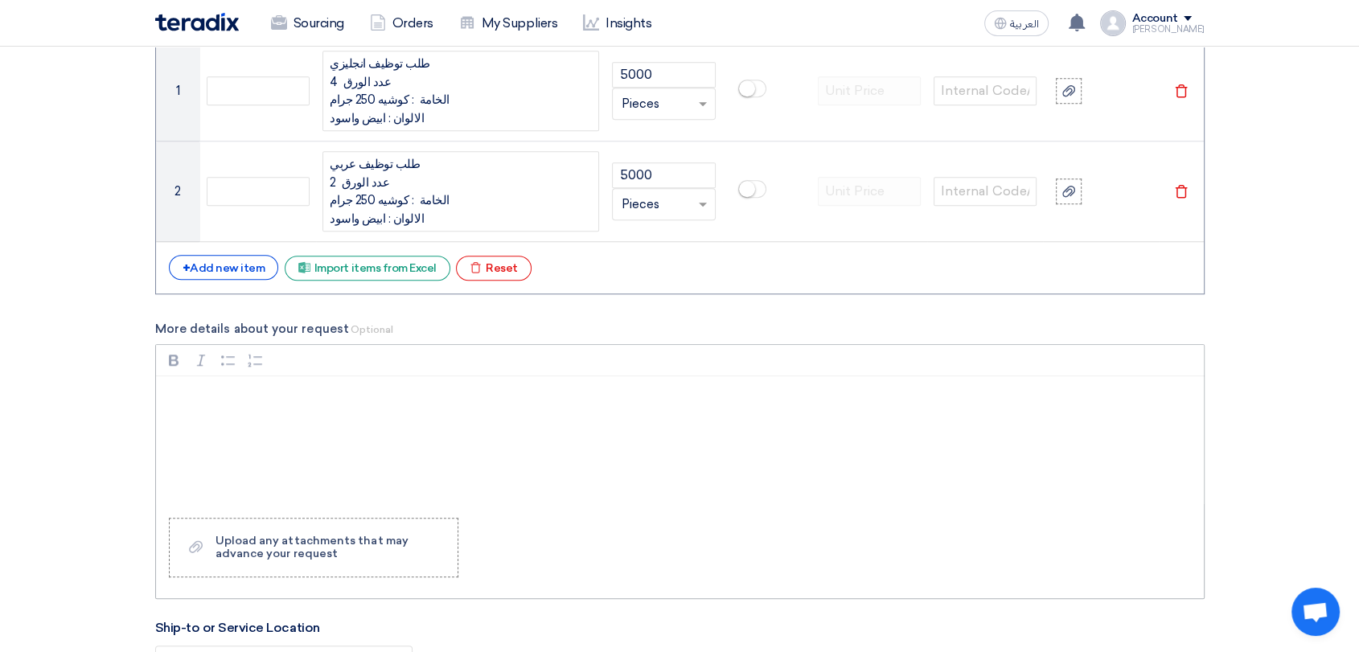
click at [274, 454] on div "Rich Text Editor, main" at bounding box center [680, 440] width 1048 height 129
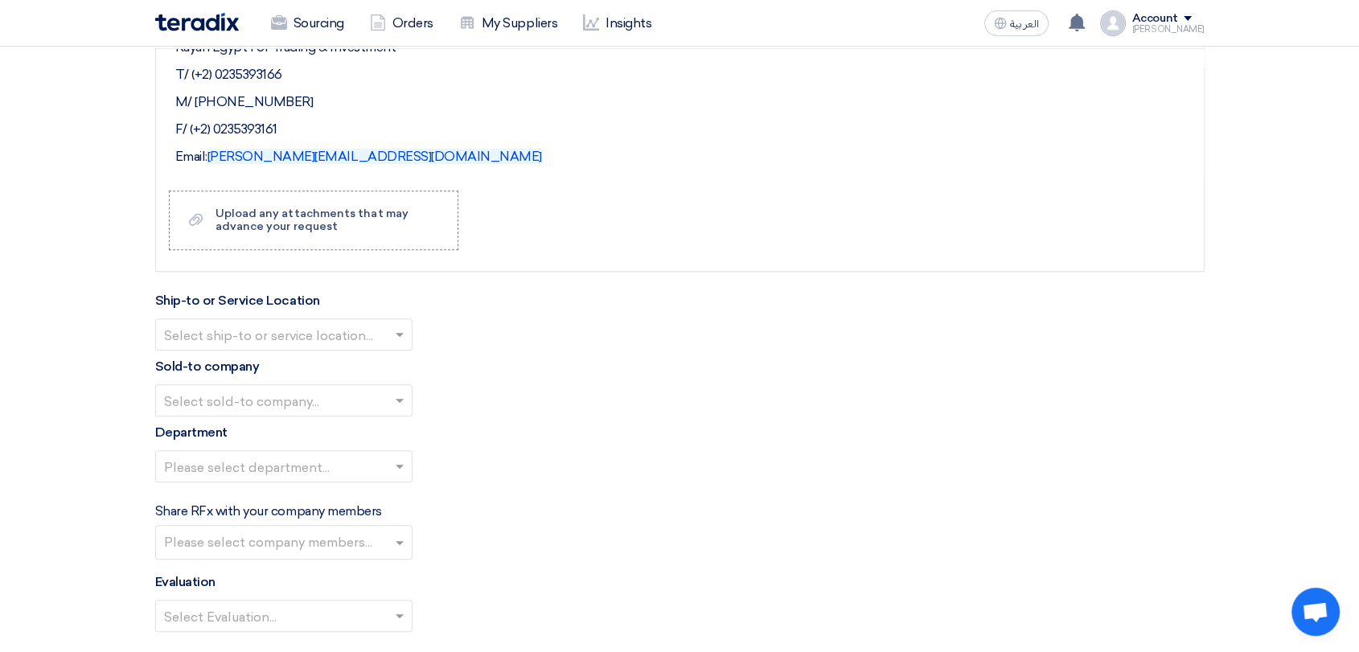
scroll to position [1669, 0]
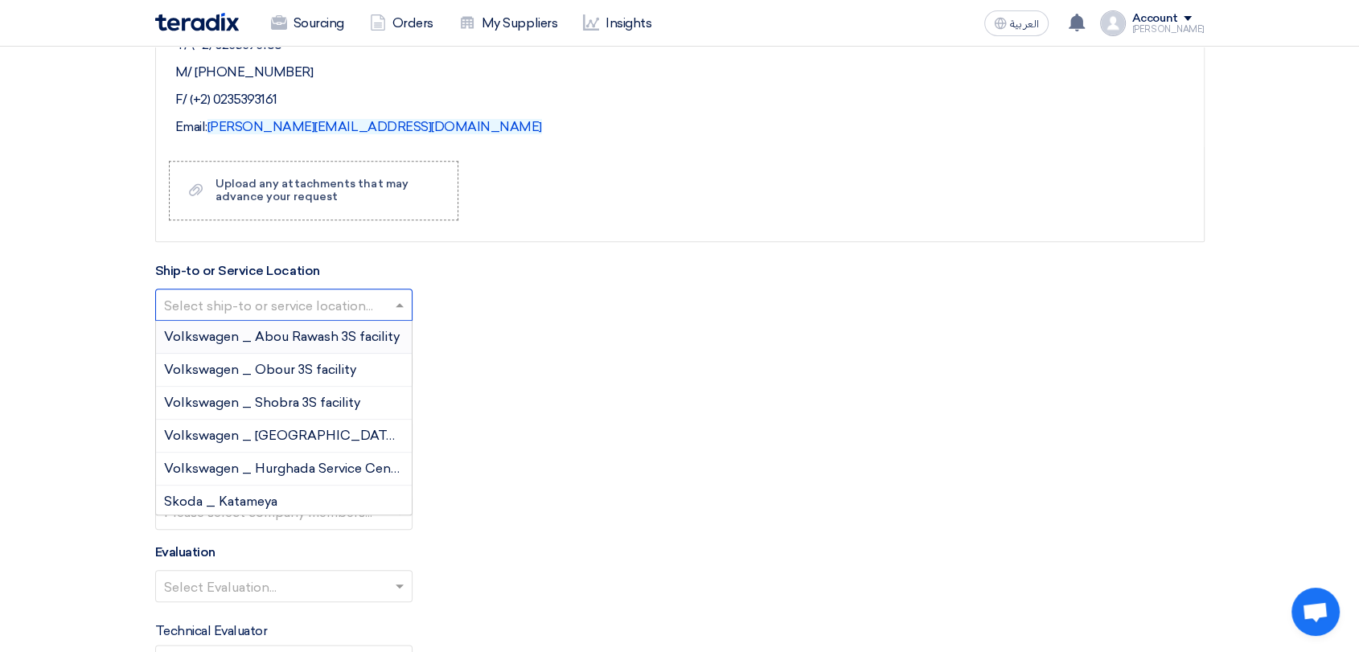
click at [340, 302] on input "text" at bounding box center [276, 307] width 224 height 27
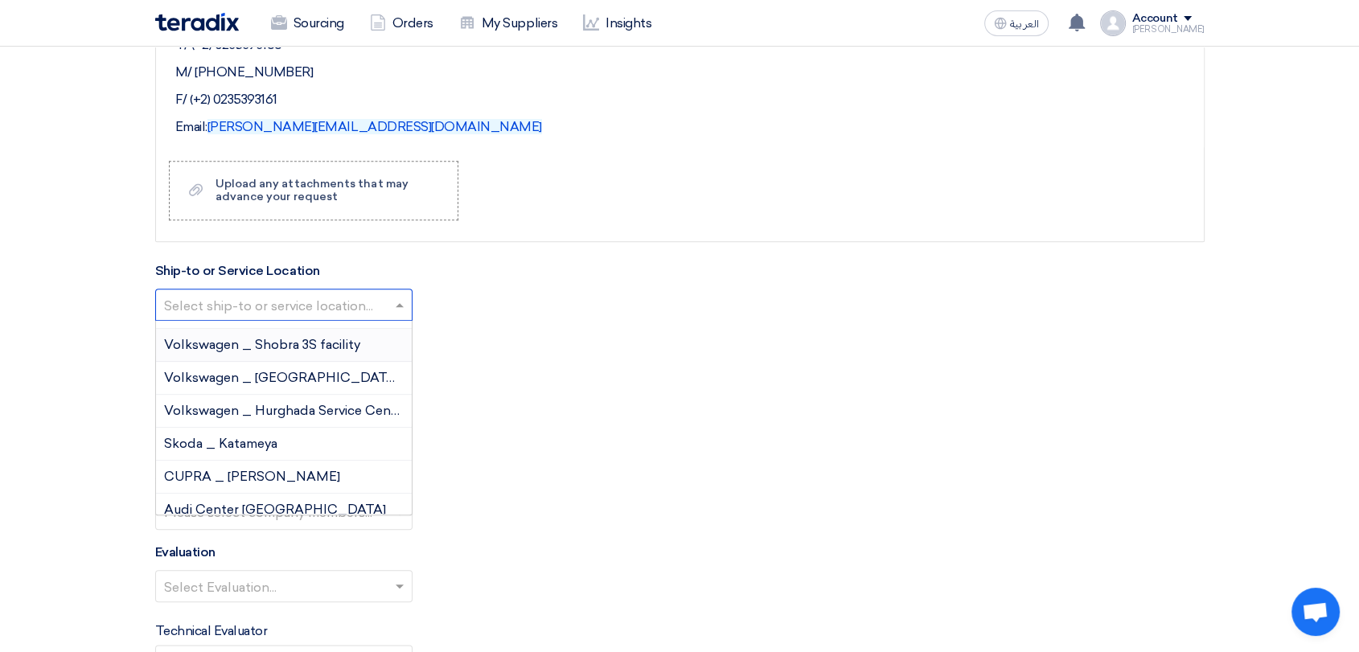
scroll to position [89, 0]
click at [282, 411] on div "Skoda _ Katameya" at bounding box center [284, 413] width 256 height 33
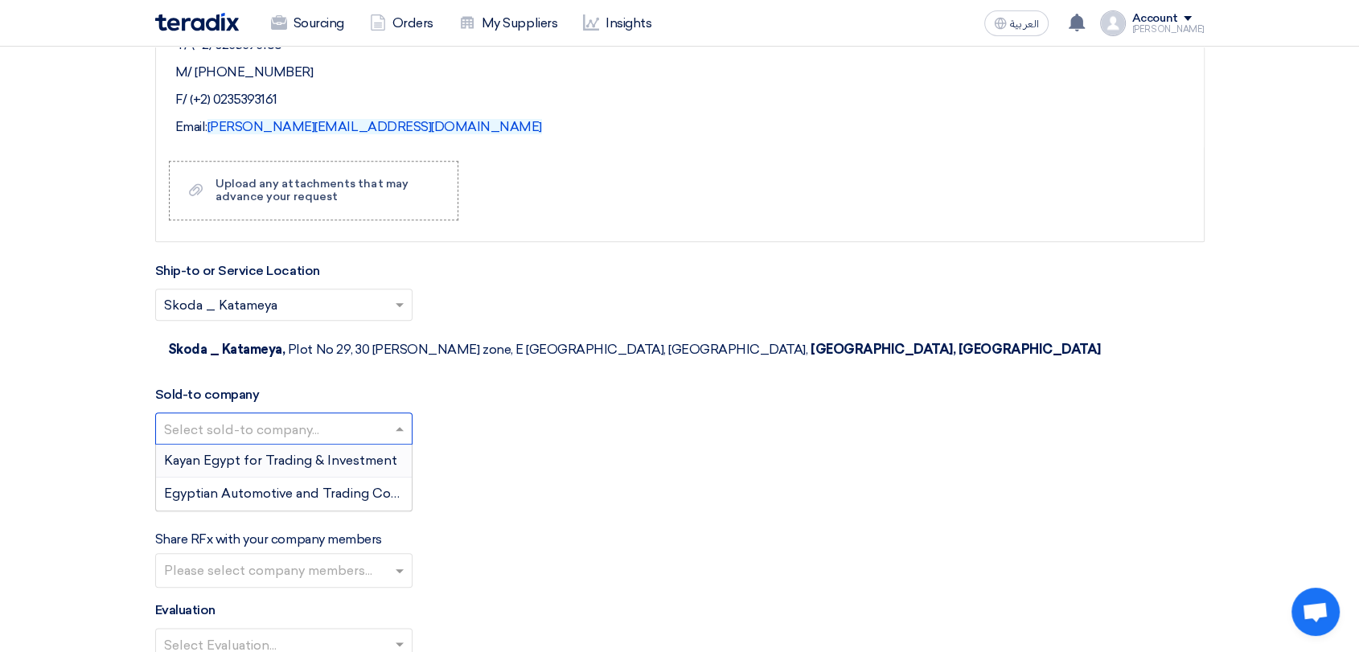
click at [282, 417] on input "text" at bounding box center [276, 430] width 224 height 27
click at [278, 453] on span "Kayan Egypt for Trading & Investment" at bounding box center [280, 460] width 233 height 15
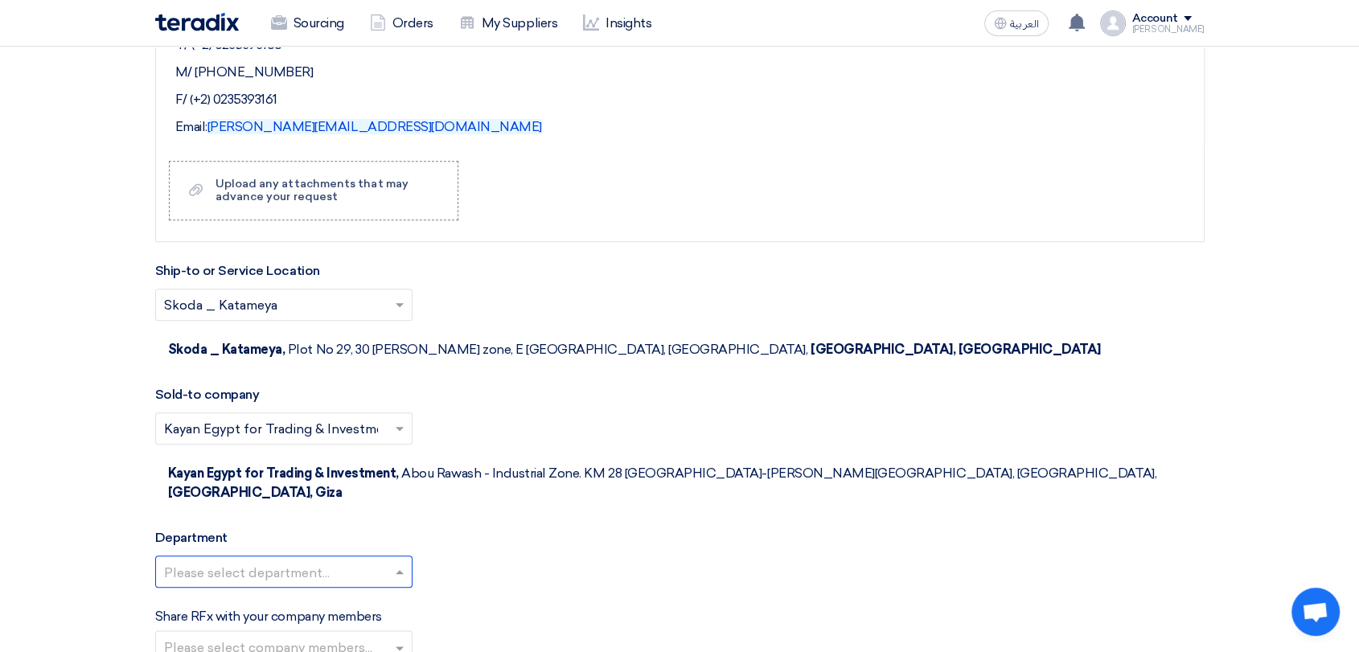
click at [277, 561] on input "text" at bounding box center [276, 574] width 224 height 27
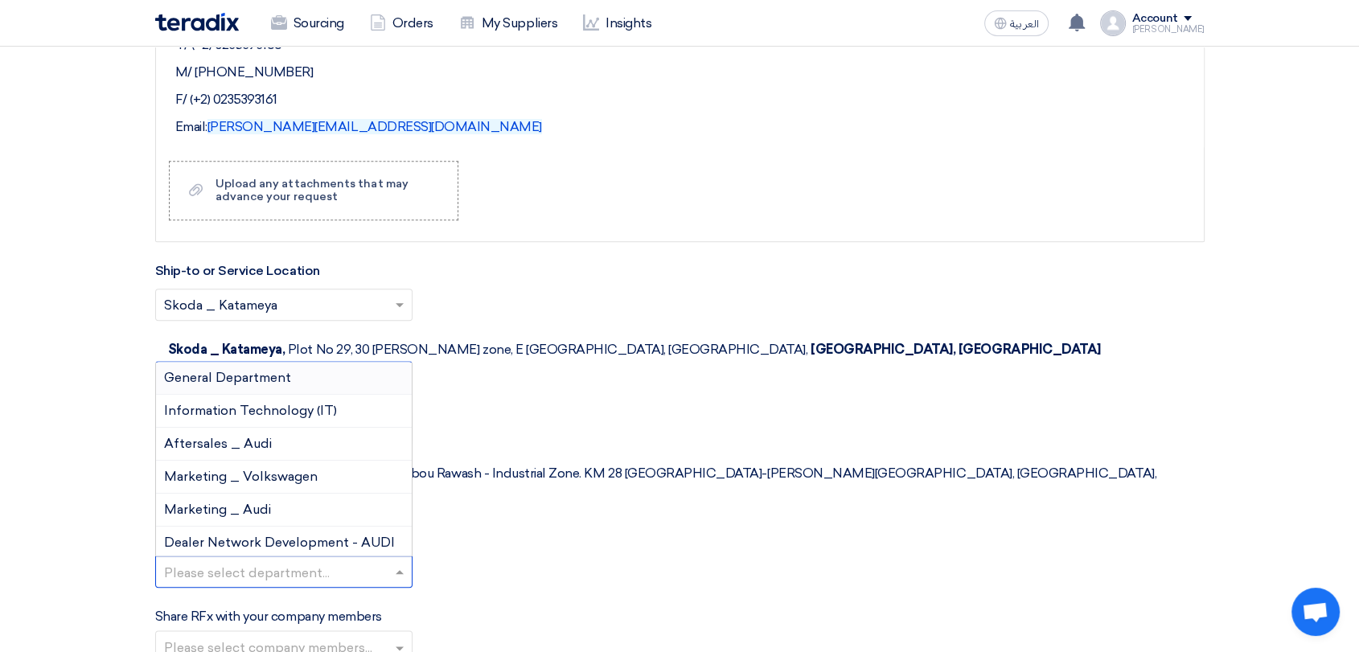
click at [294, 362] on div "General Department" at bounding box center [284, 378] width 256 height 33
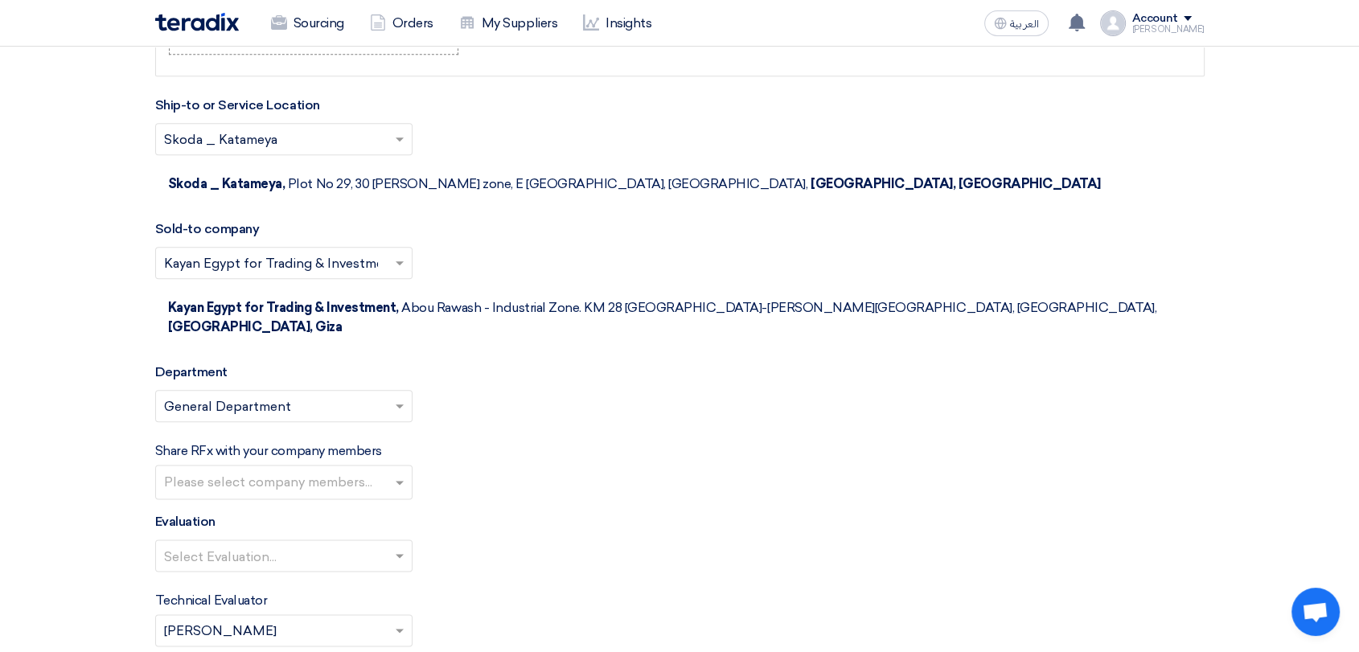
scroll to position [1848, 0]
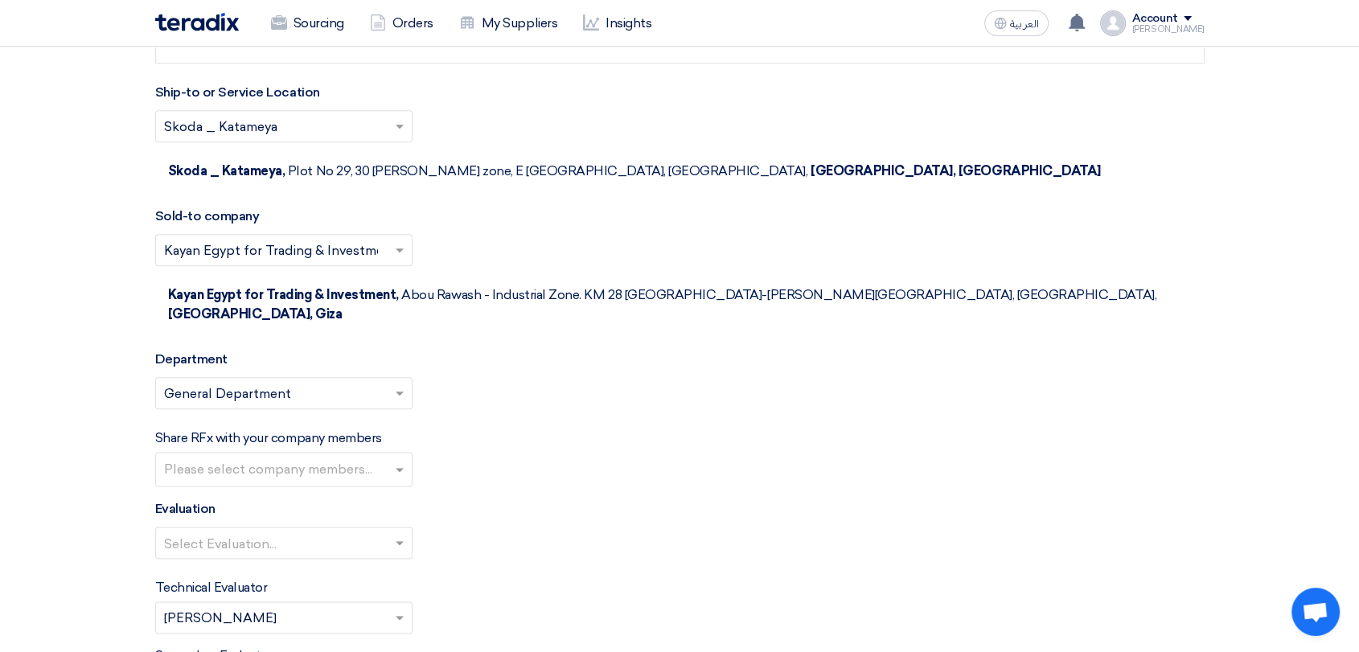
click at [352, 458] on input "text" at bounding box center [286, 471] width 244 height 27
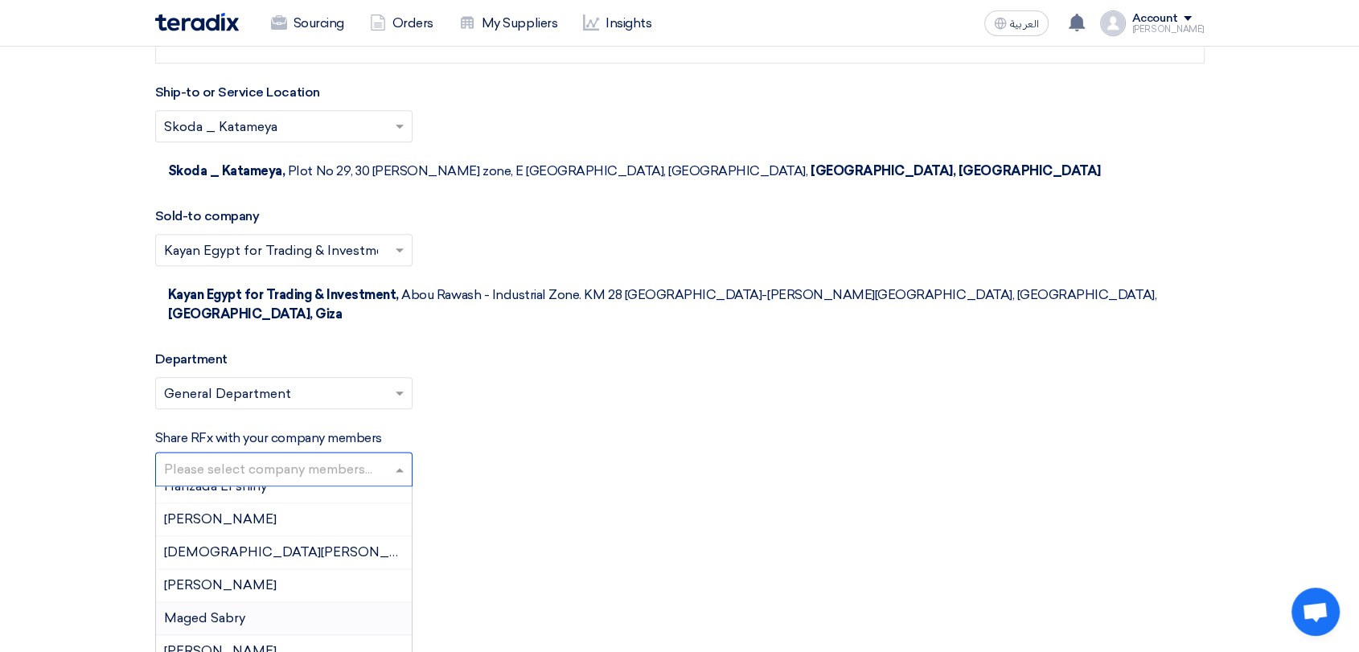
scroll to position [179, 0]
click at [266, 605] on div "[PERSON_NAME]" at bounding box center [284, 621] width 256 height 33
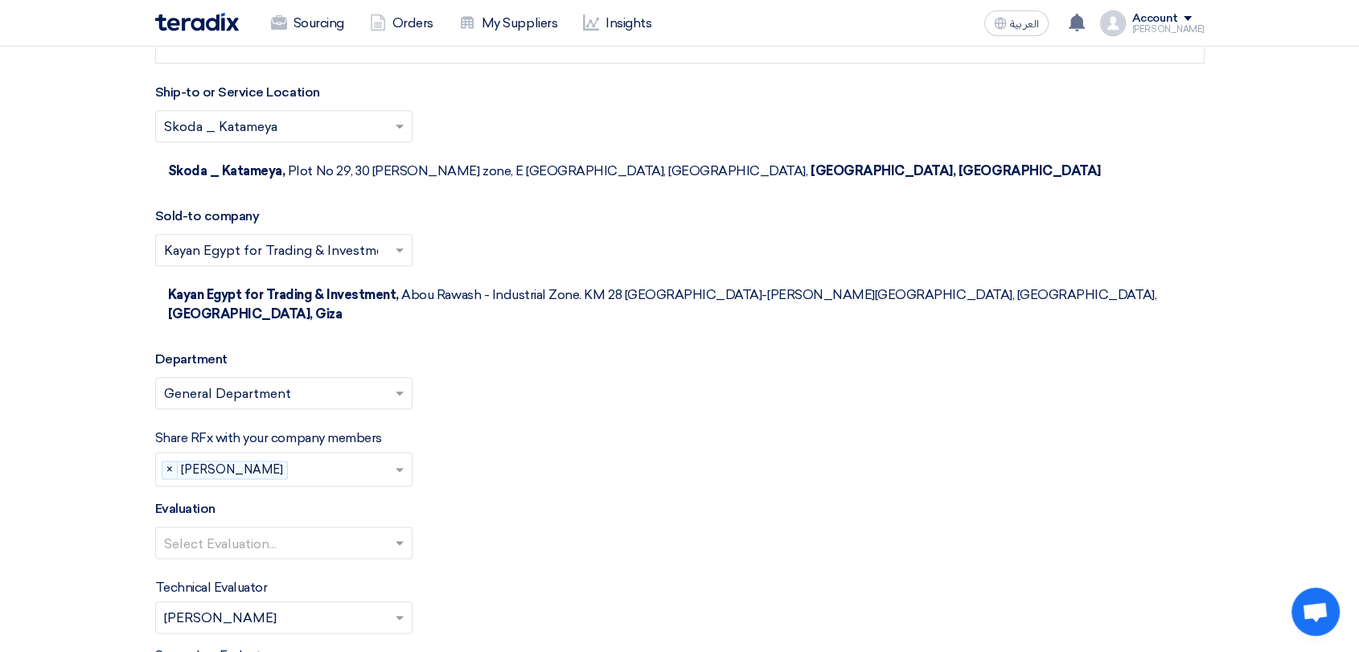
click at [311, 532] on input "text" at bounding box center [276, 545] width 224 height 27
click at [291, 567] on span "100% Price (VAT Included)" at bounding box center [244, 574] width 160 height 15
click at [277, 607] on input "text" at bounding box center [276, 620] width 224 height 27
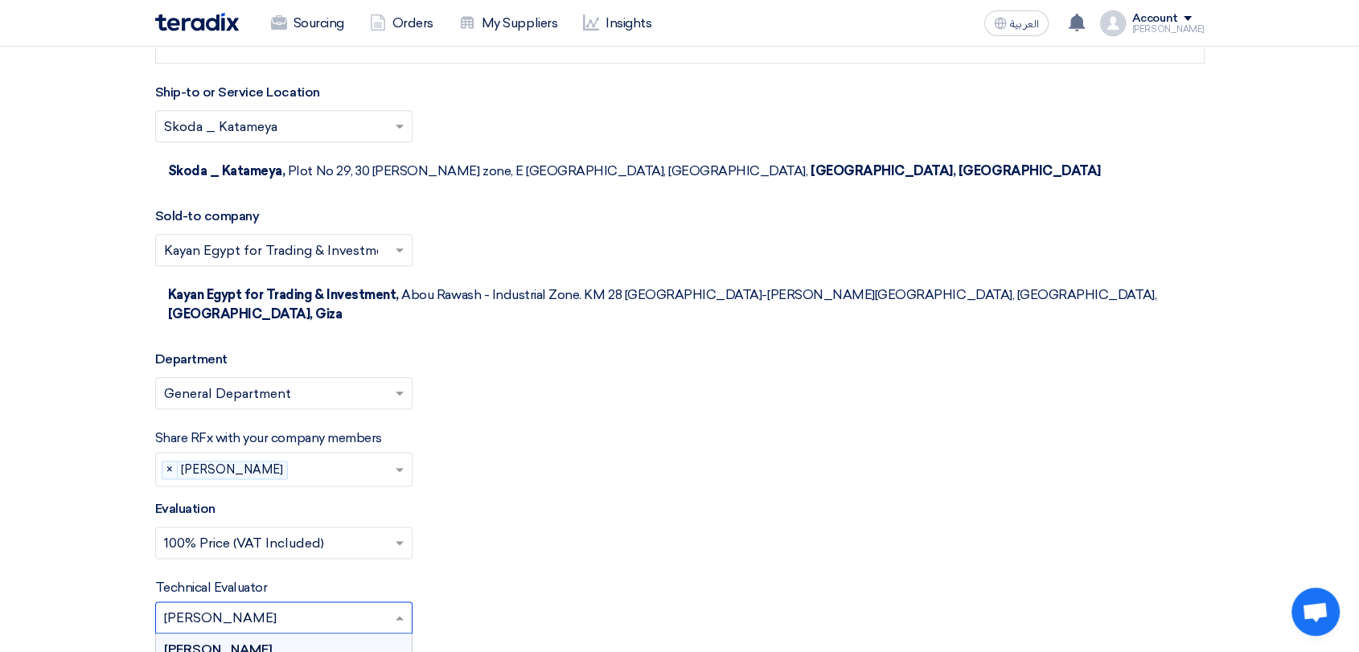
click at [277, 607] on input "text" at bounding box center [276, 620] width 224 height 27
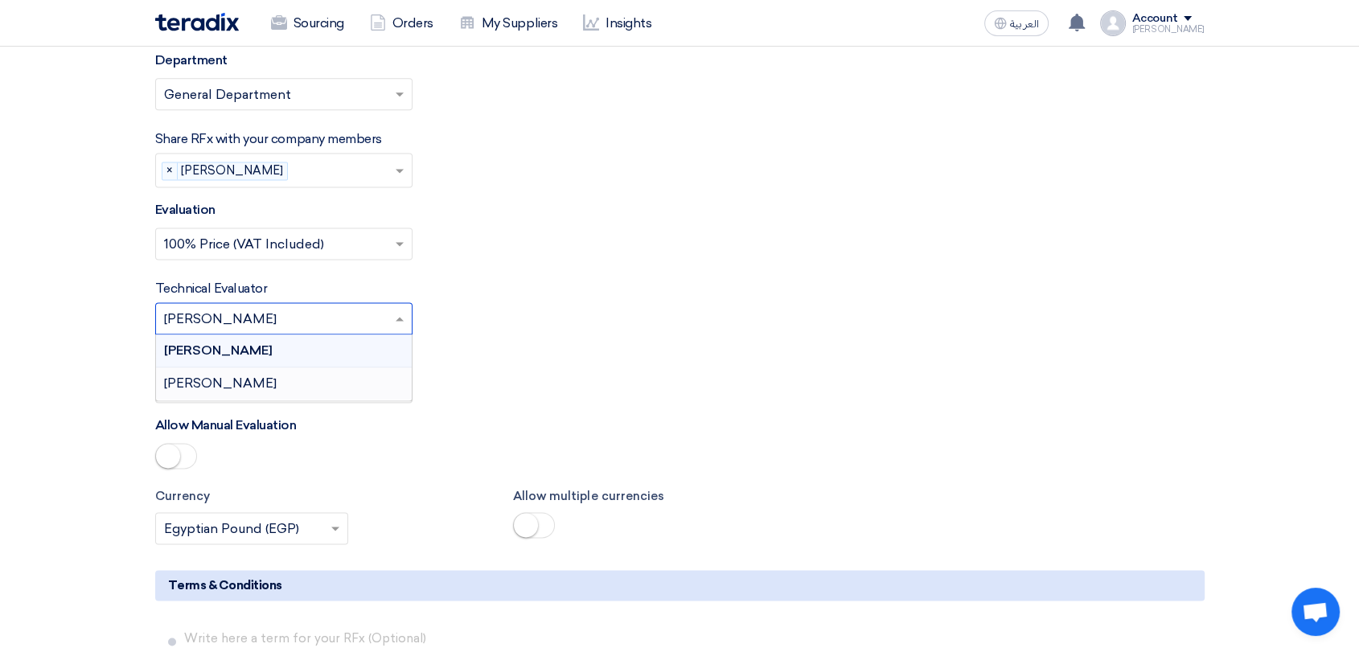
scroll to position [2206, 0]
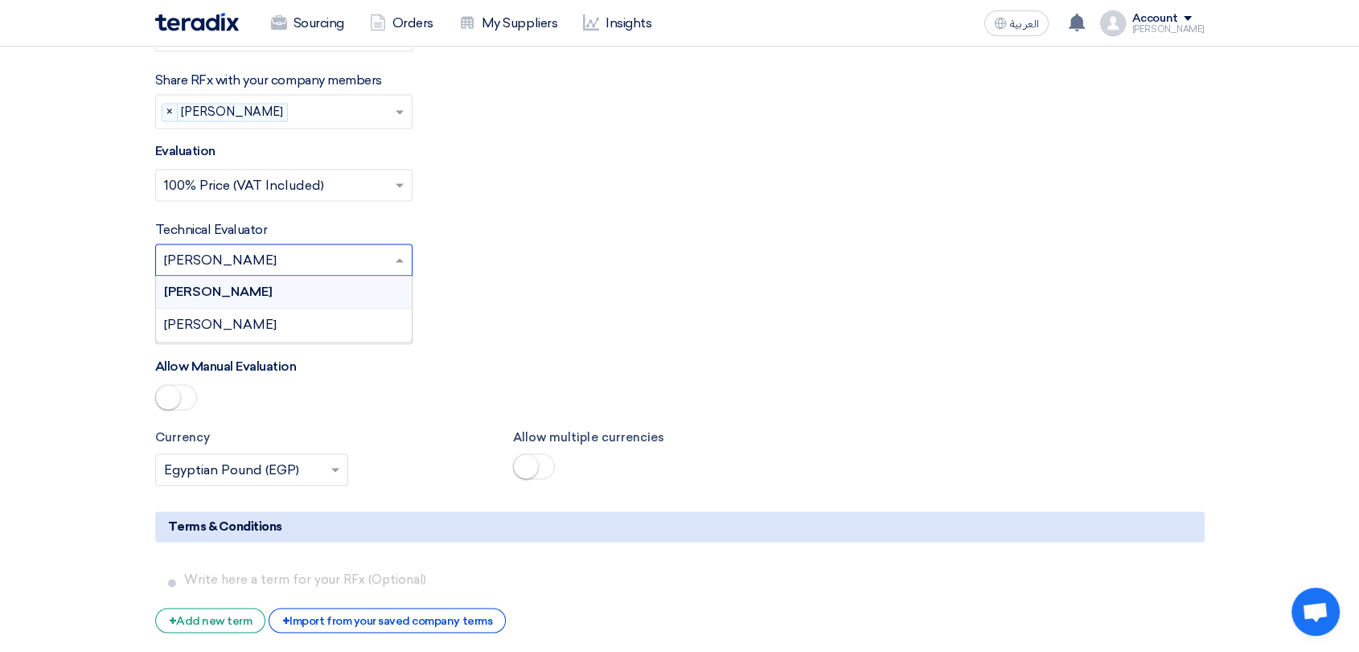
click at [298, 276] on div "[PERSON_NAME]" at bounding box center [284, 292] width 256 height 33
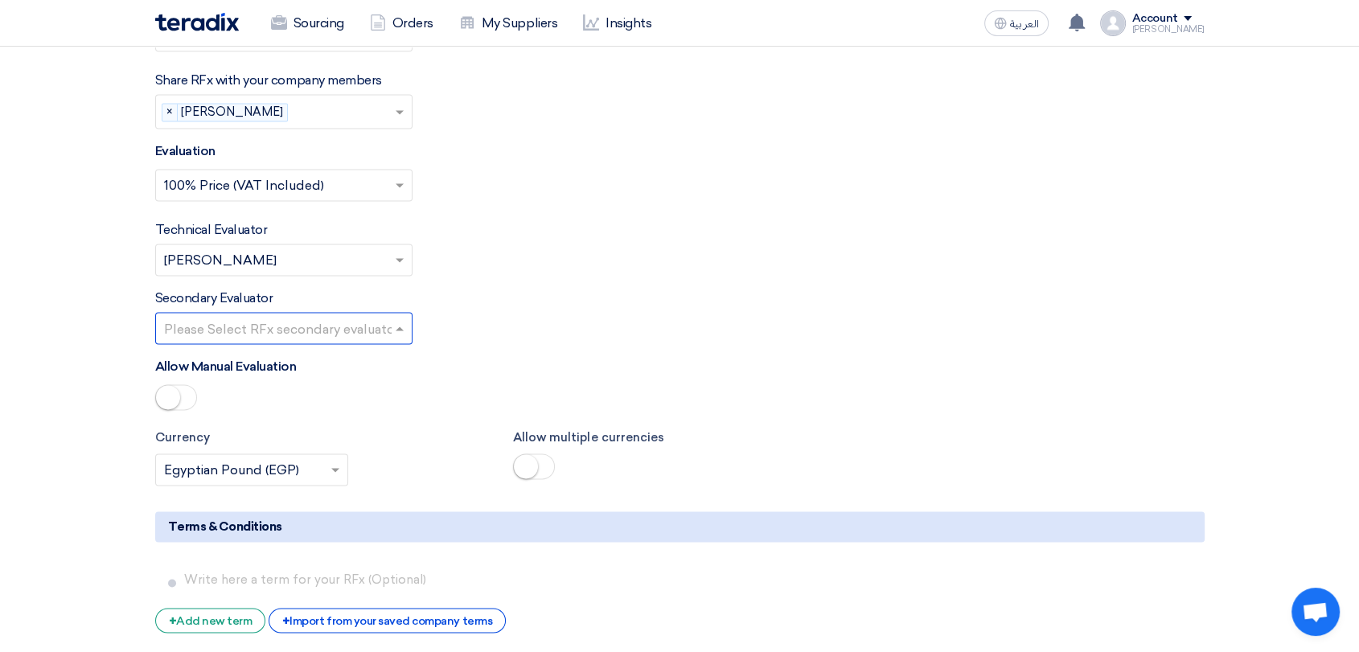
click at [273, 317] on input "text" at bounding box center [276, 330] width 224 height 27
click at [269, 344] on div "[PERSON_NAME]" at bounding box center [284, 360] width 256 height 33
click at [317, 249] on input "text" at bounding box center [276, 262] width 224 height 27
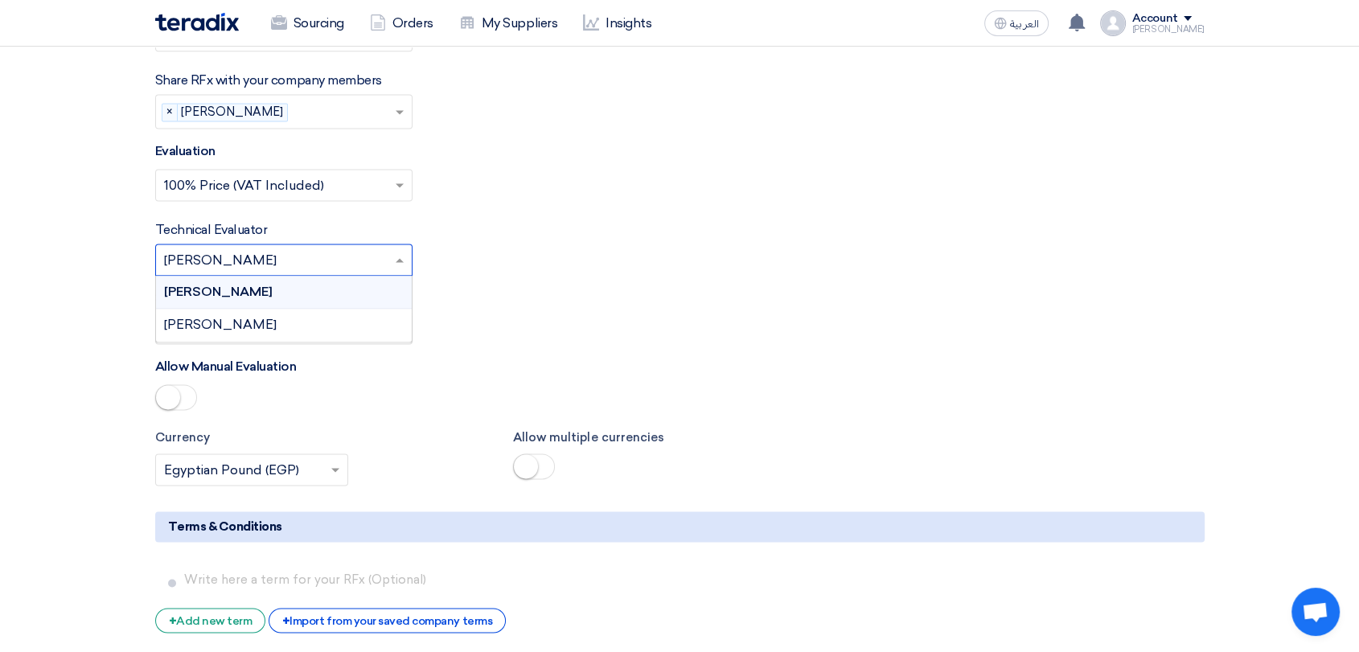
click at [317, 249] on input "text" at bounding box center [276, 262] width 224 height 27
click at [308, 276] on div "[PERSON_NAME]" at bounding box center [284, 292] width 256 height 33
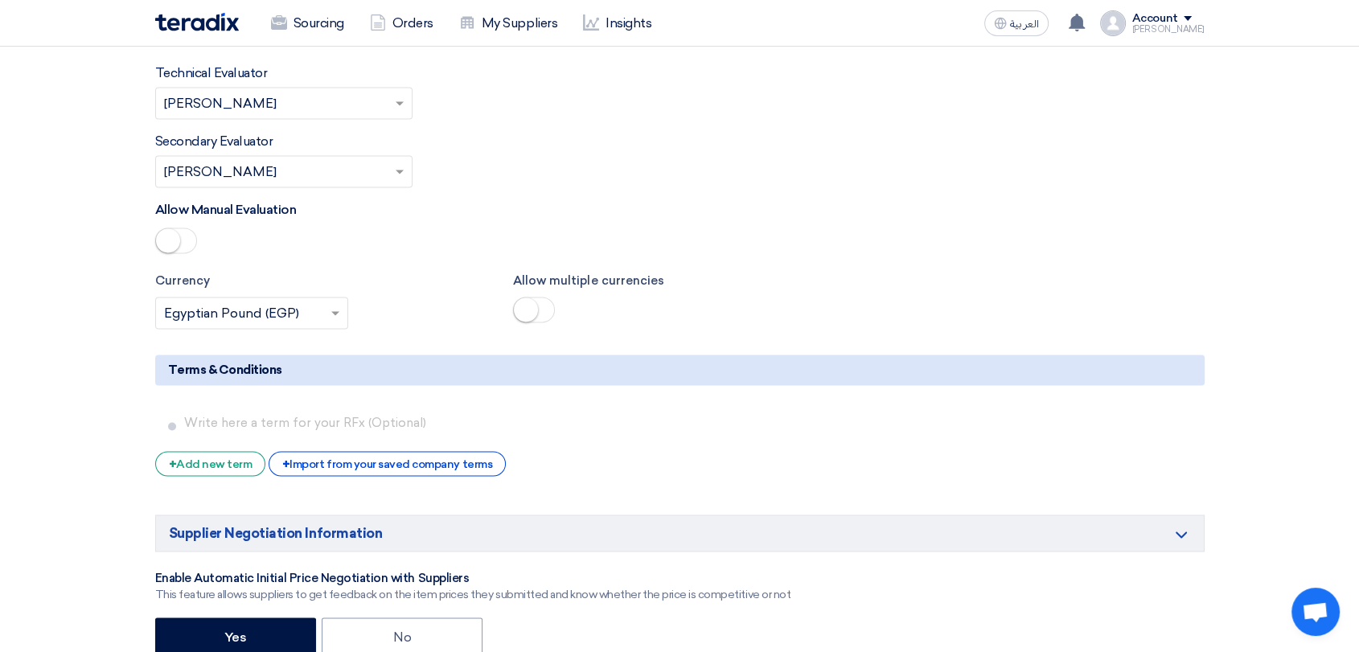
scroll to position [2384, 0]
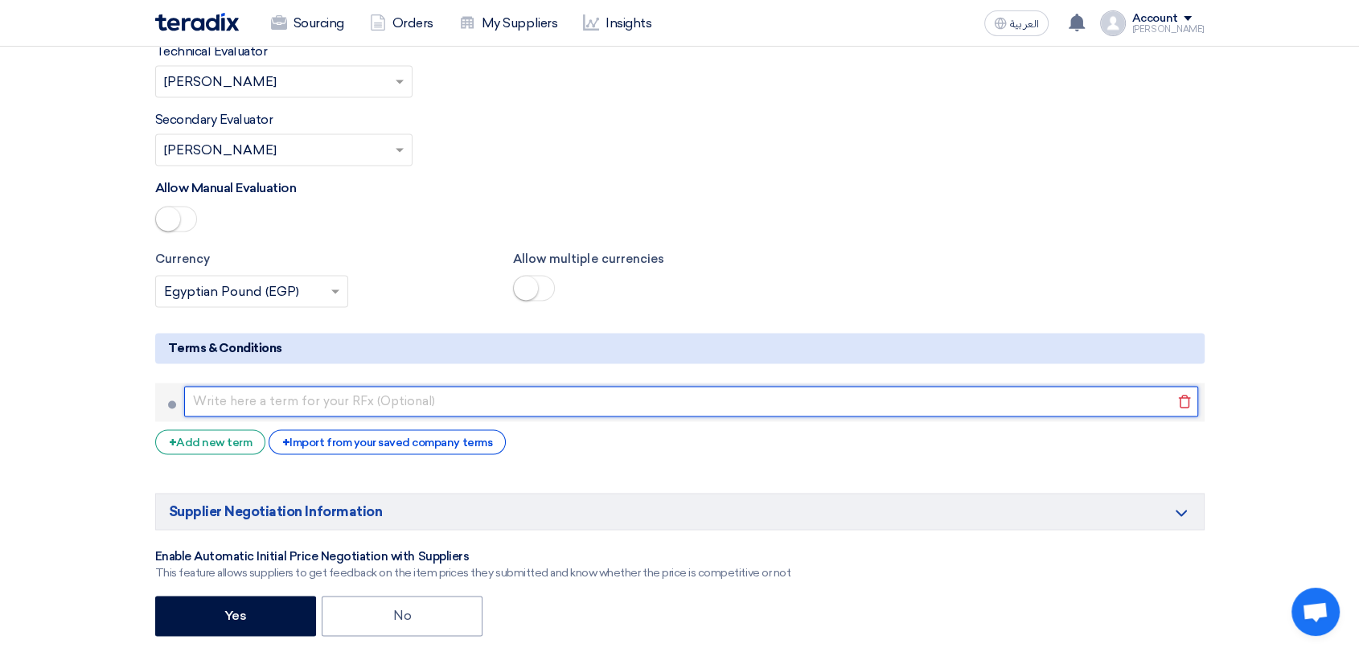
click at [342, 386] on input "text" at bounding box center [691, 401] width 1014 height 31
paste input "طريقة الدفع: [ تحويل بنكي خلال 30 يومًا من تاريخ الفاتورة/[DEMOGRAPHIC_DATA]]"
drag, startPoint x: 319, startPoint y: 301, endPoint x: 331, endPoint y: 301, distance: 12.1
click at [331, 386] on input "طريقة الدفع: [ تحويل بنكي خلال 30 يومًا من تاريخ الفاتورة/[DEMOGRAPHIC_DATA]]" at bounding box center [691, 401] width 1014 height 31
type input "طريقة الدفع: [ تحويل بنكي خلال 14 يومًا من تاريخ الفاتورة/[DEMOGRAPHIC_DATA]]"
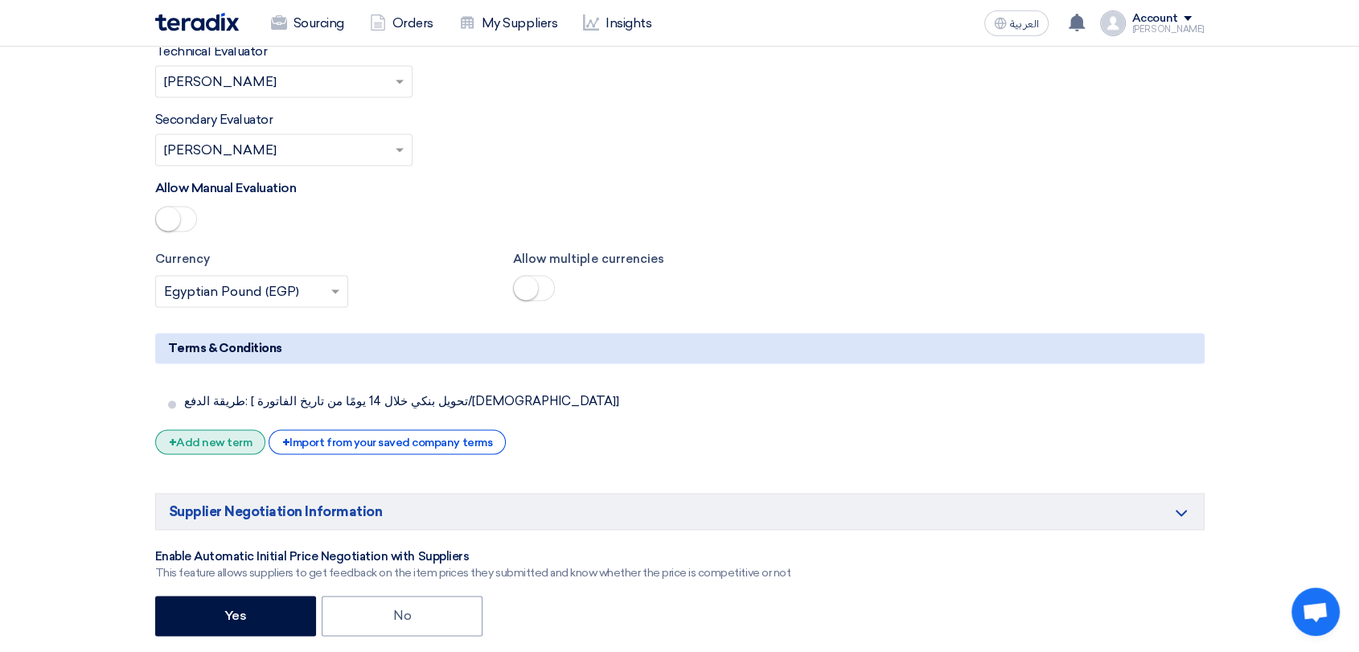
click at [232, 430] on div "+ Add new term" at bounding box center [210, 442] width 111 height 25
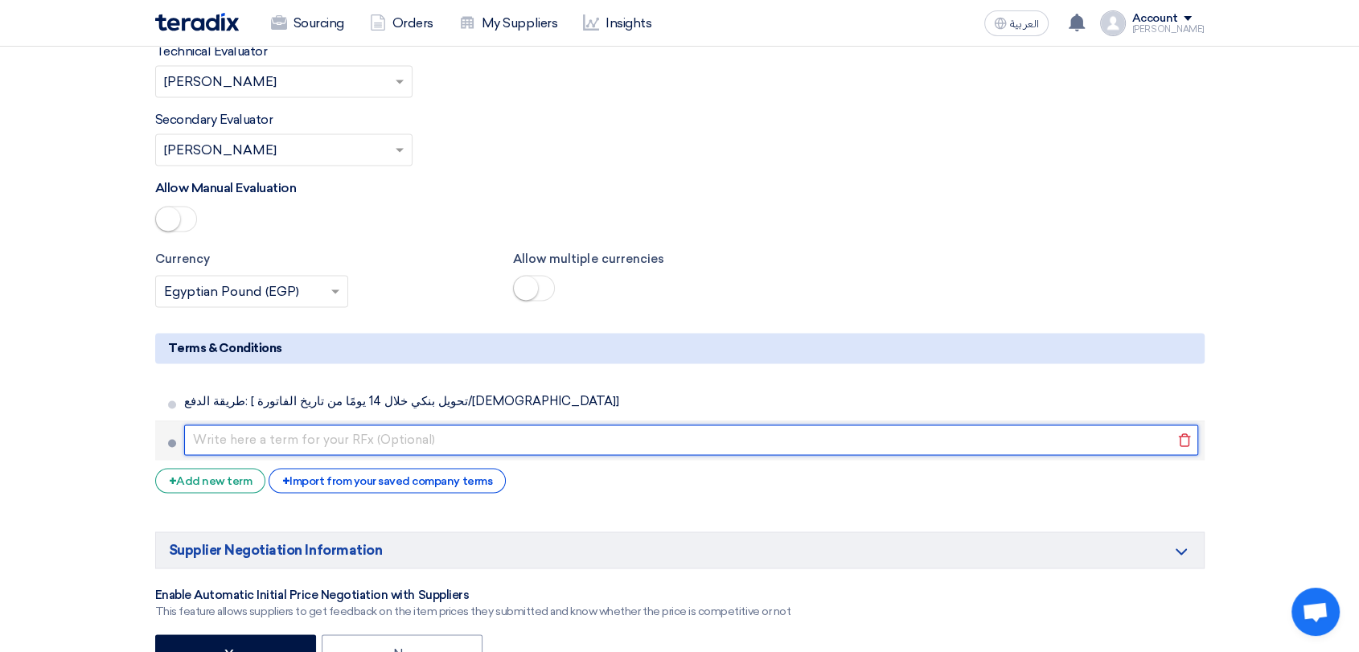
click at [375, 425] on input "text" at bounding box center [691, 440] width 1014 height 31
paste input "مدة التوريد: [ خلال 7 أيام من تاريخ أمر الشراء]"
type input "مدة التوريد: [ خلال 7 أيام من تاريخ أمر الشراء]"
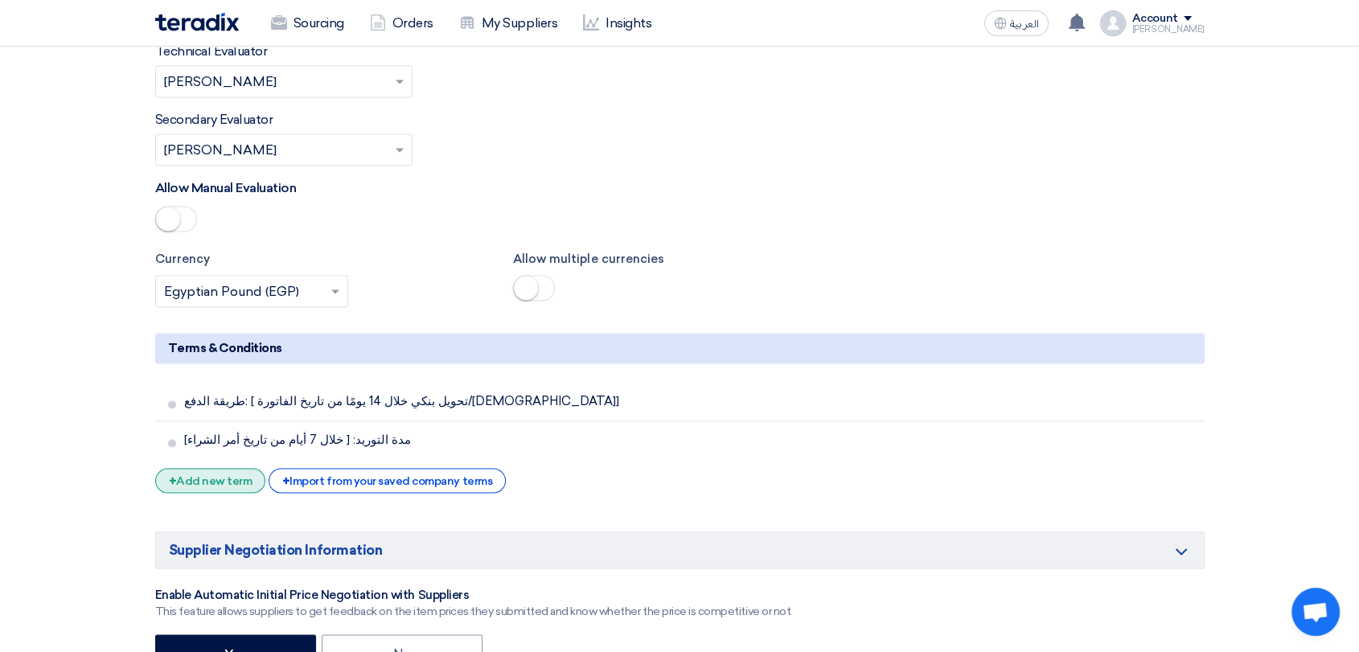
click at [220, 468] on div "+ Add new term" at bounding box center [210, 480] width 111 height 25
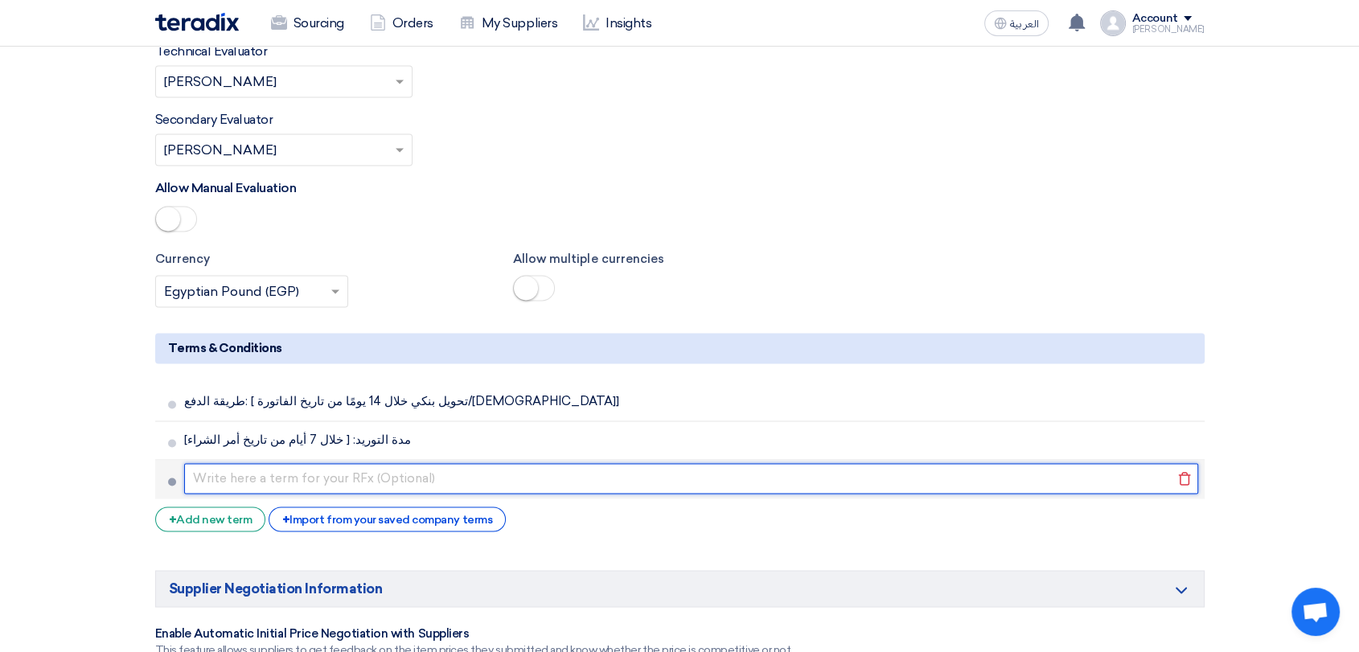
click at [348, 463] on input "text" at bounding box center [691, 478] width 1014 height 31
paste input "مكان التوريد: [مثلاً: مخازن الشركة – فرع ابورواش]"
type input "مكان التوريد: [مثلاً: مخازن الشركة – فرع ابورواش]"
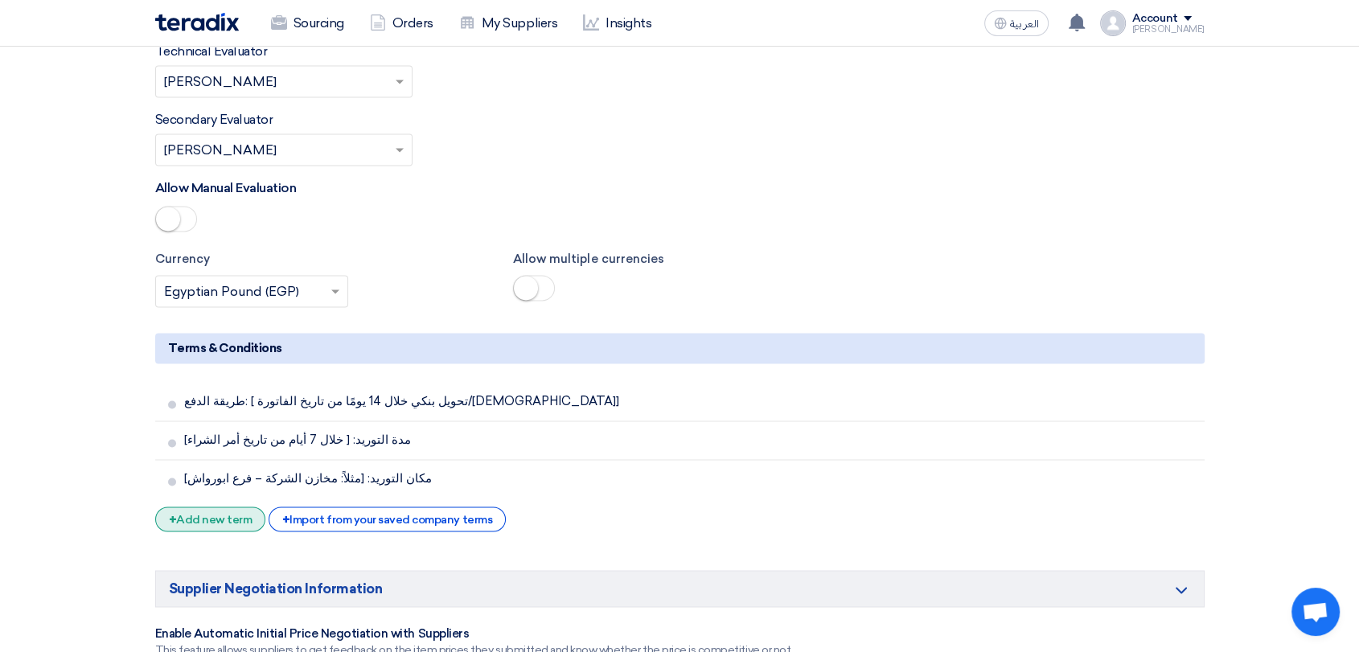
click at [230, 507] on div "+ Add new term" at bounding box center [210, 519] width 111 height 25
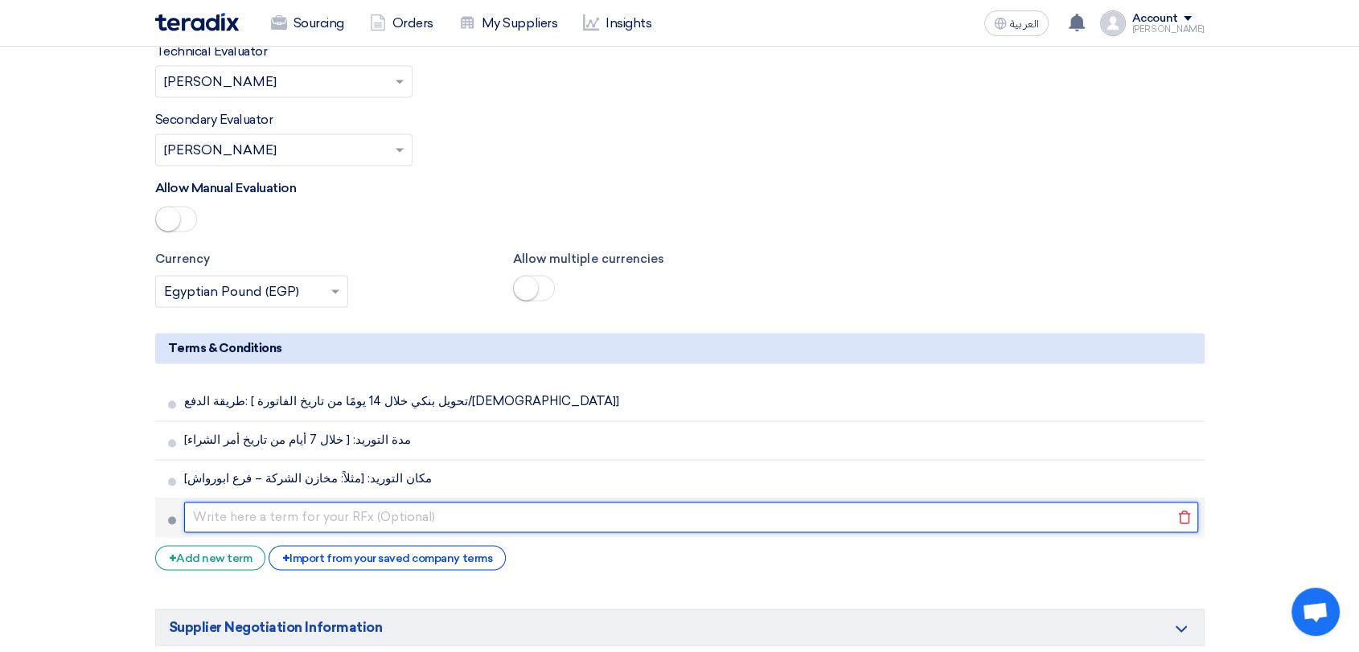
click at [270, 502] on input "text" at bounding box center [691, 517] width 1014 height 31
paste input "صلاحية العرض: لا تقل عن [ 15 يومًا] من تاريخ استلامه."
type input "صلاحية العرض: لا تقل عن [ 15 يومًا] من تاريخ استلامه."
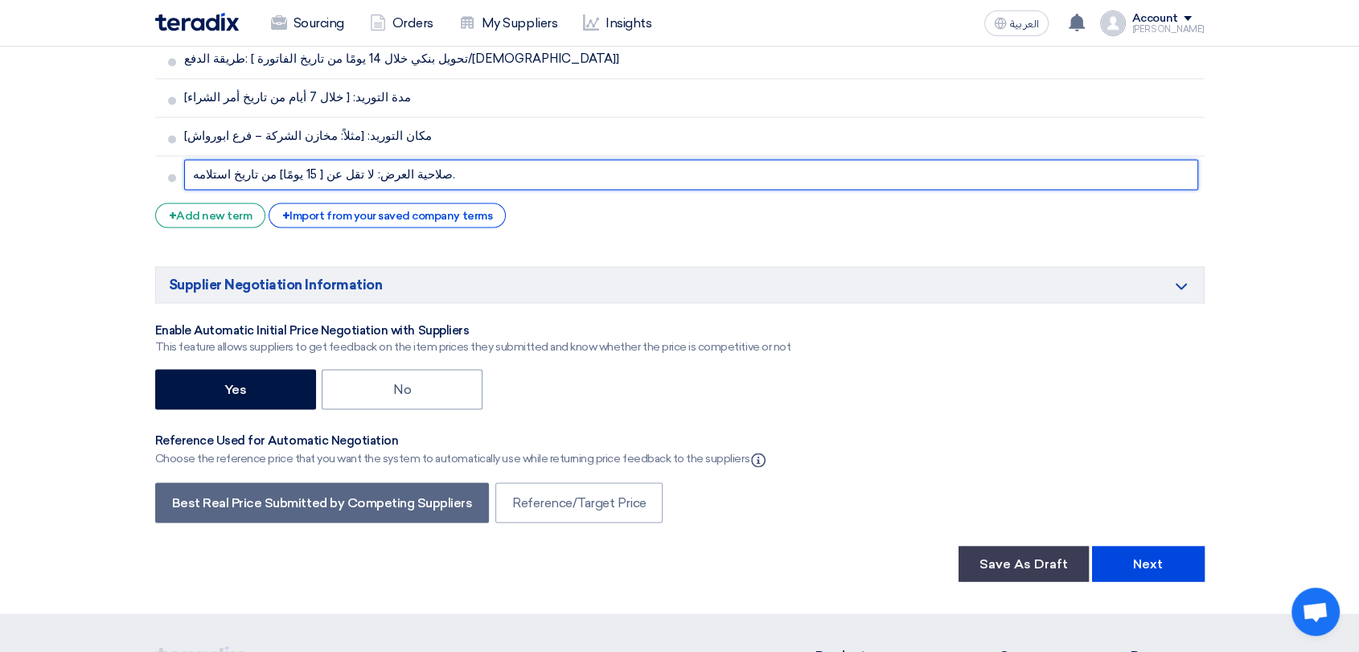
scroll to position [2741, 0]
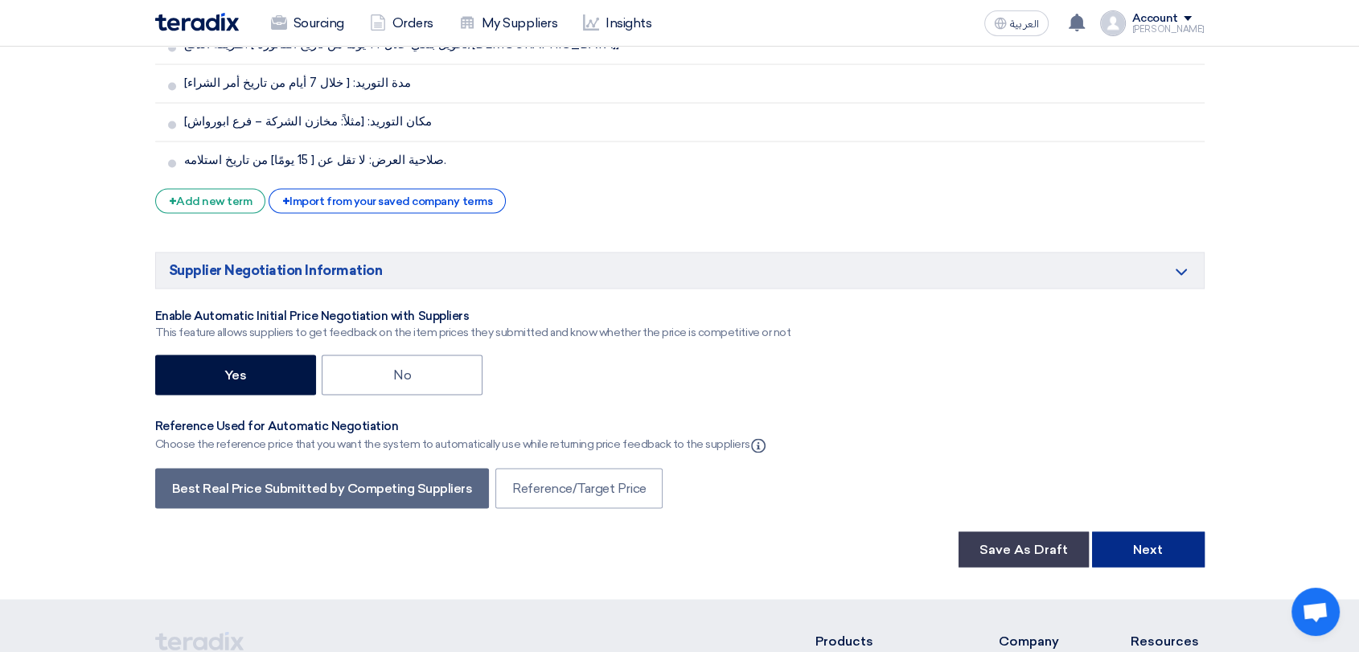
click at [1143, 532] on button "Next" at bounding box center [1148, 549] width 113 height 35
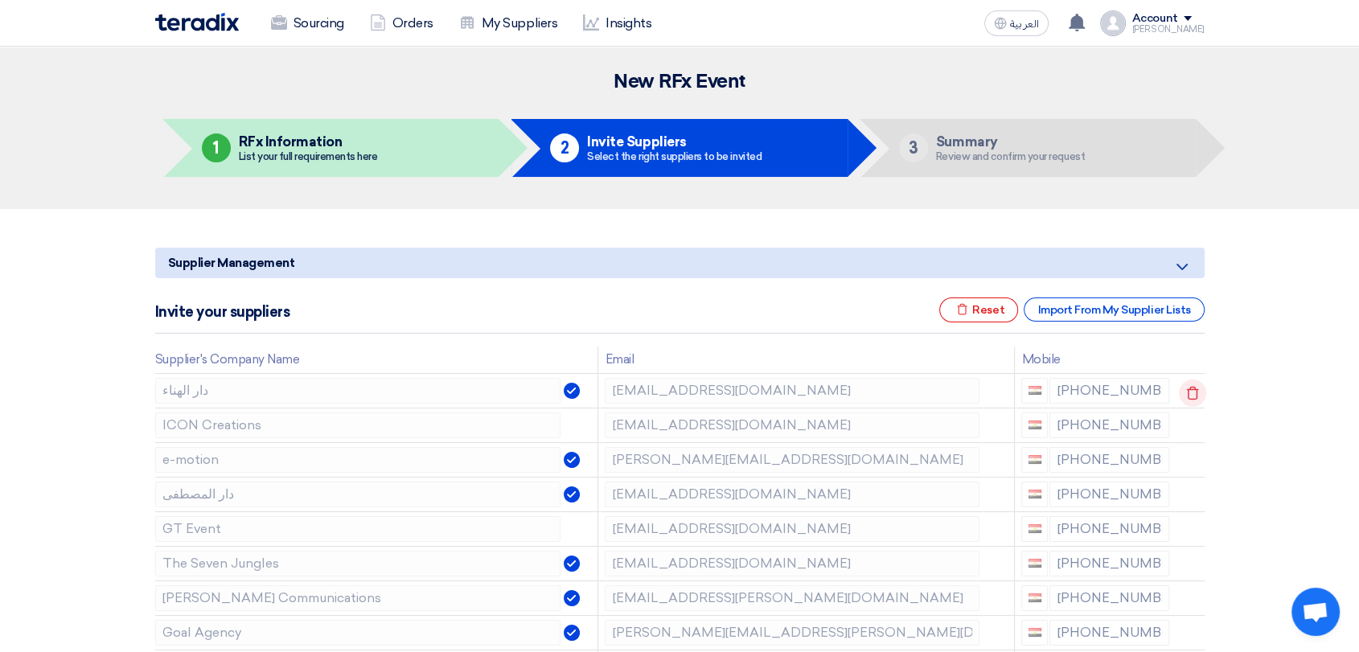
click at [1195, 392] on use at bounding box center [1193, 393] width 12 height 14
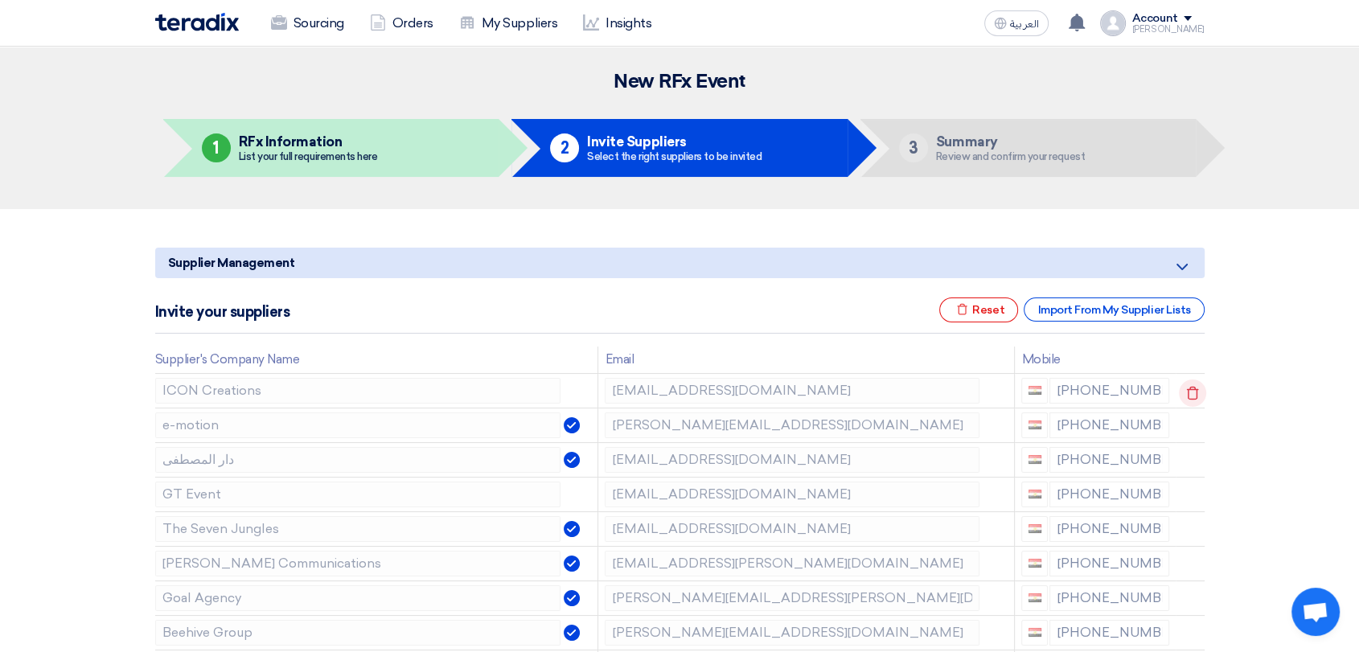
click at [1195, 392] on icon at bounding box center [1192, 393] width 27 height 27
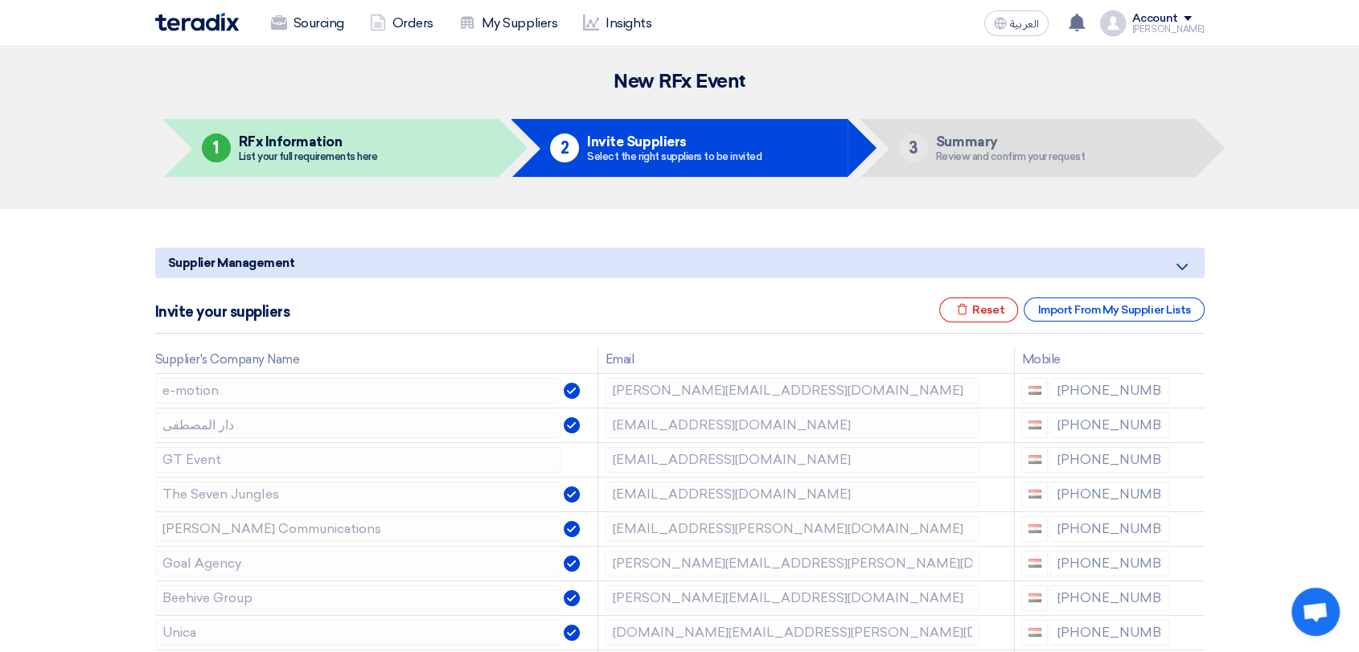
click at [0, 0] on icon at bounding box center [0, 0] width 0 height 0
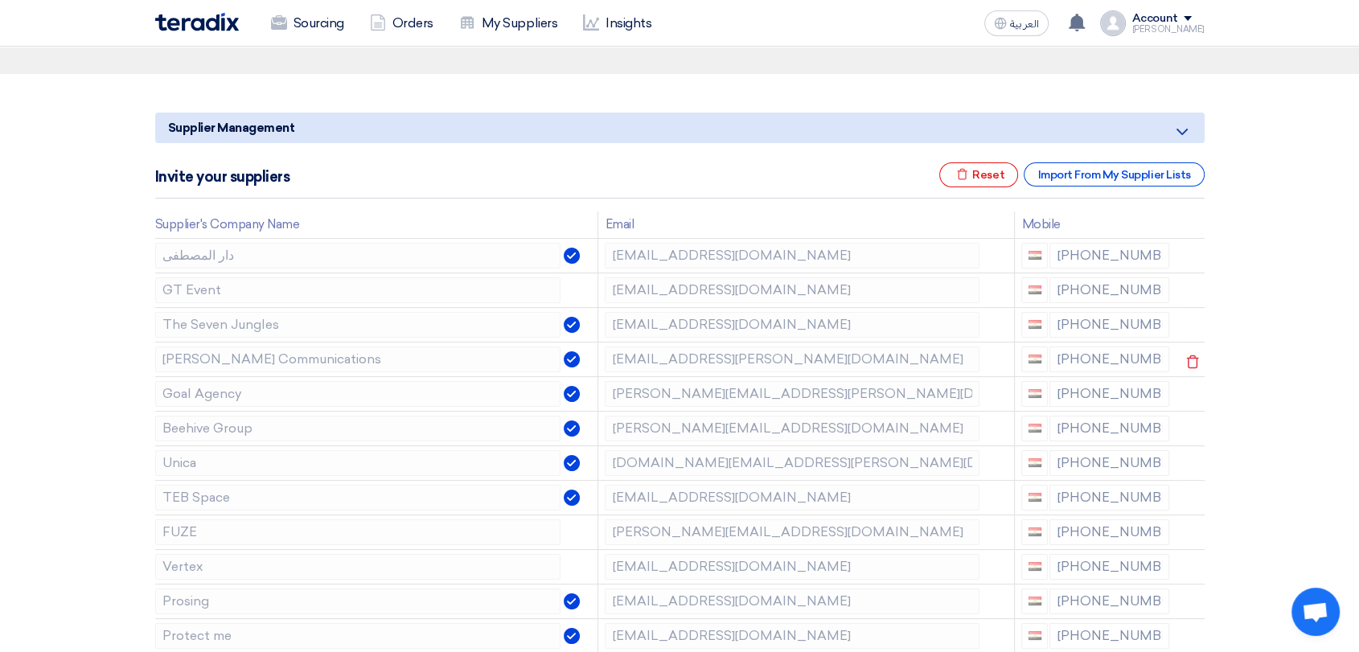
scroll to position [179, 0]
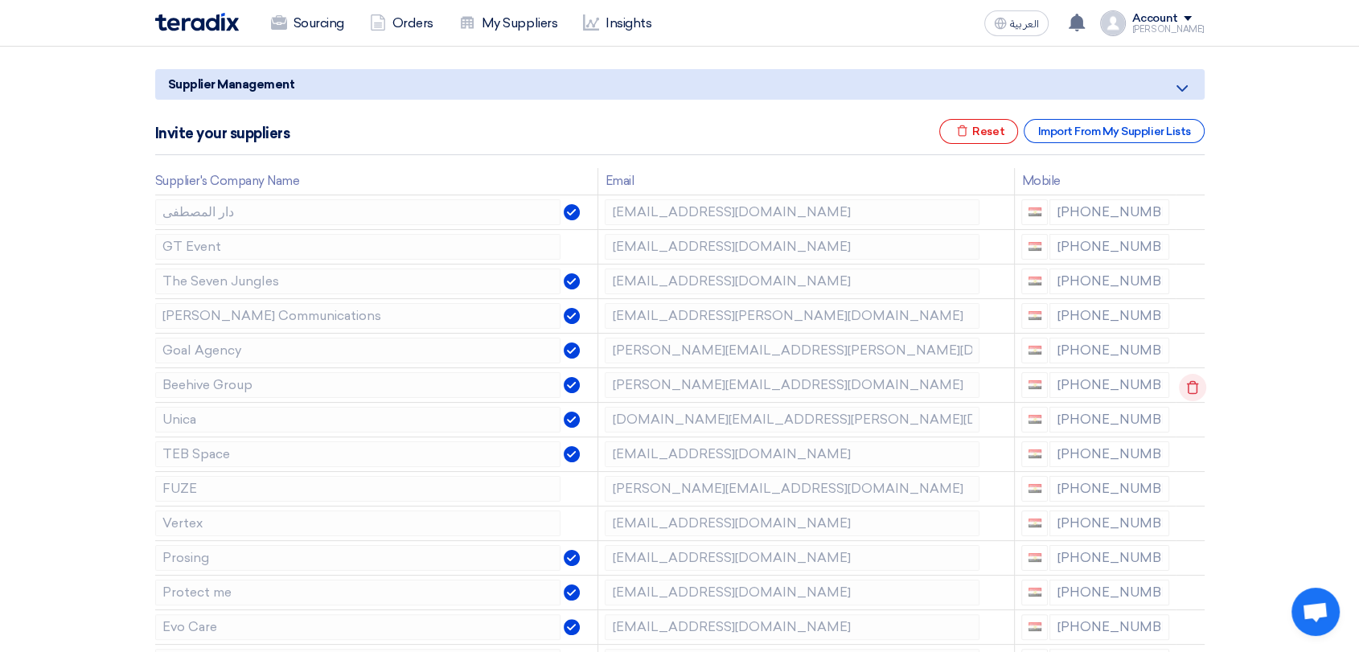
click at [1188, 389] on icon at bounding box center [1192, 387] width 27 height 27
click at [0, 0] on icon at bounding box center [0, 0] width 0 height 0
click at [1188, 356] on icon at bounding box center [1192, 352] width 27 height 27
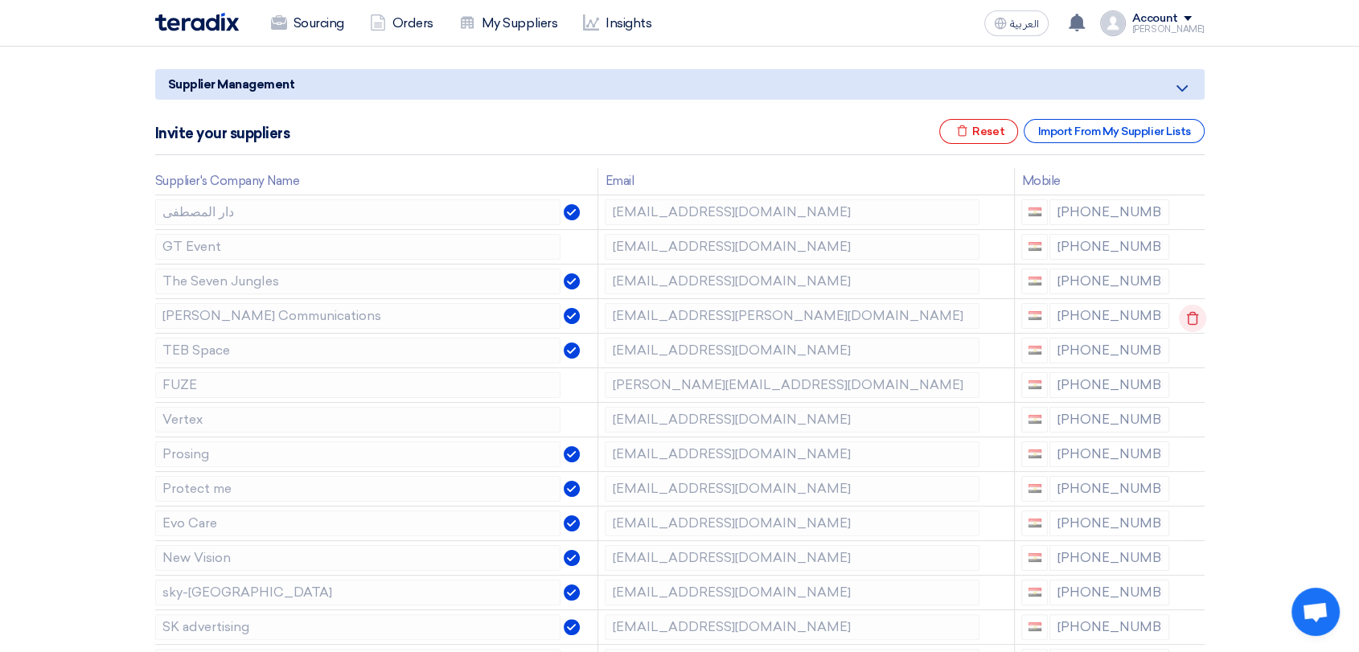
click at [1189, 307] on icon at bounding box center [1192, 318] width 27 height 27
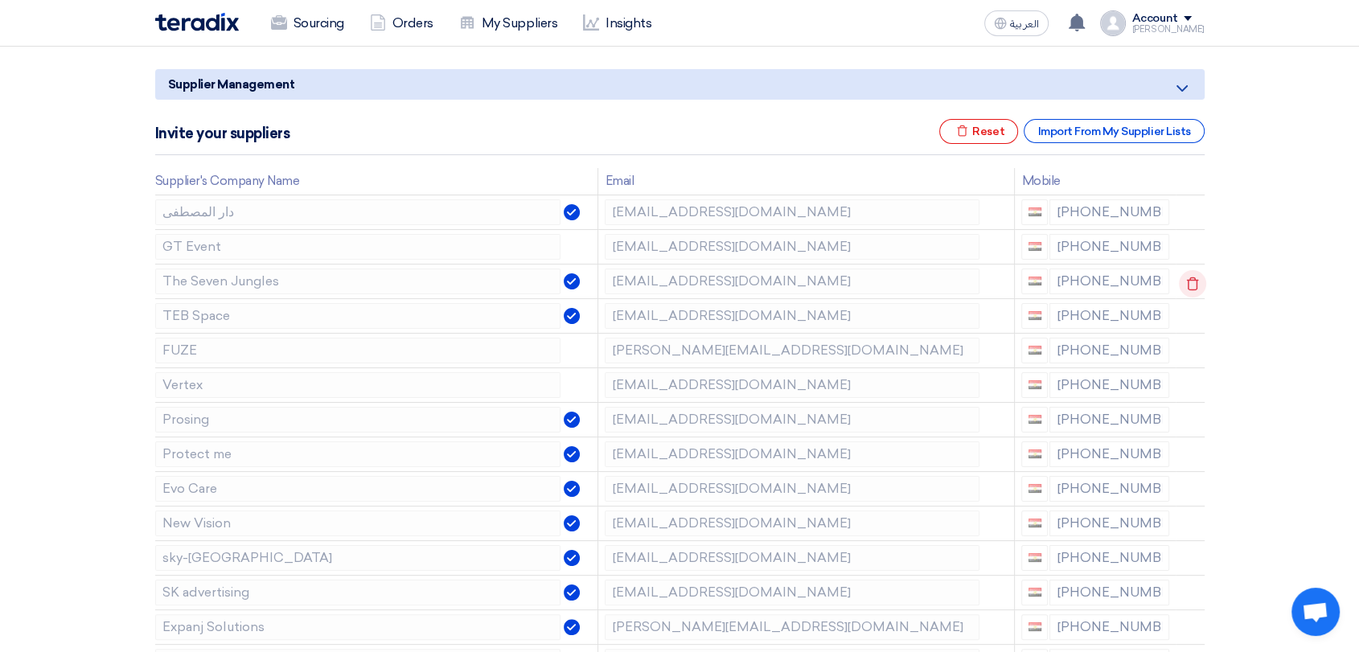
click at [1191, 280] on icon at bounding box center [1192, 283] width 27 height 27
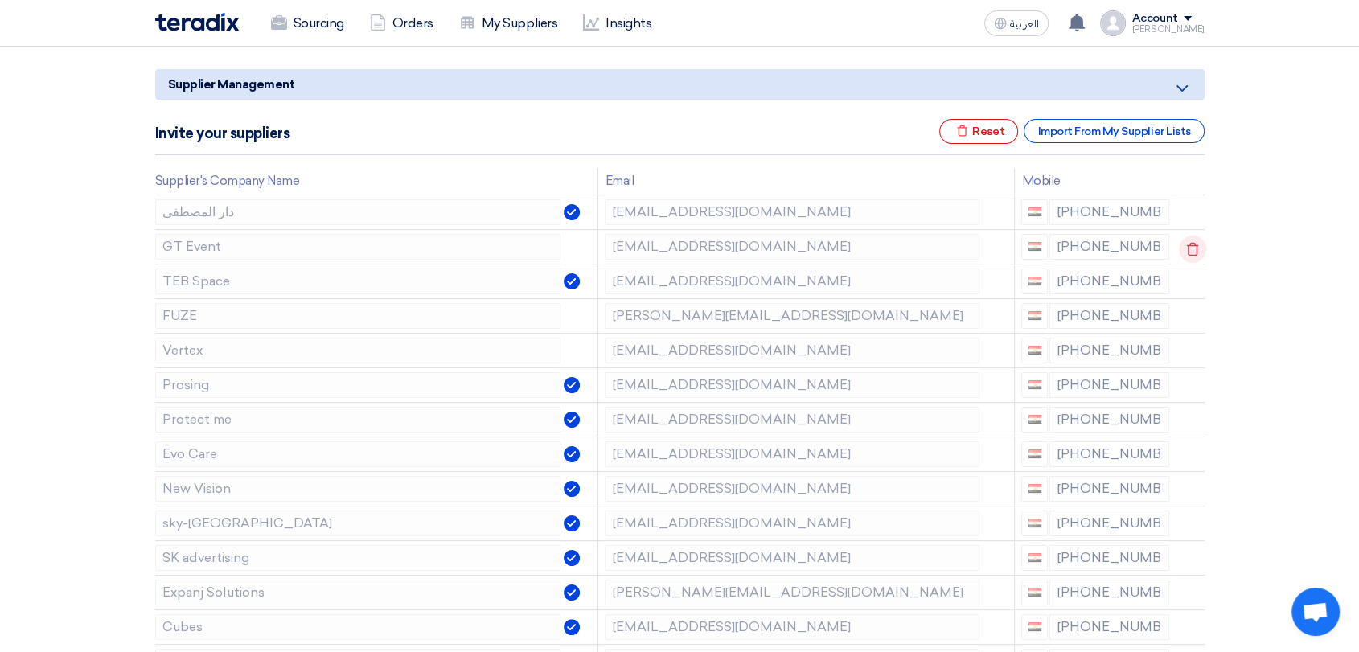
click at [1194, 249] on use at bounding box center [1193, 249] width 12 height 14
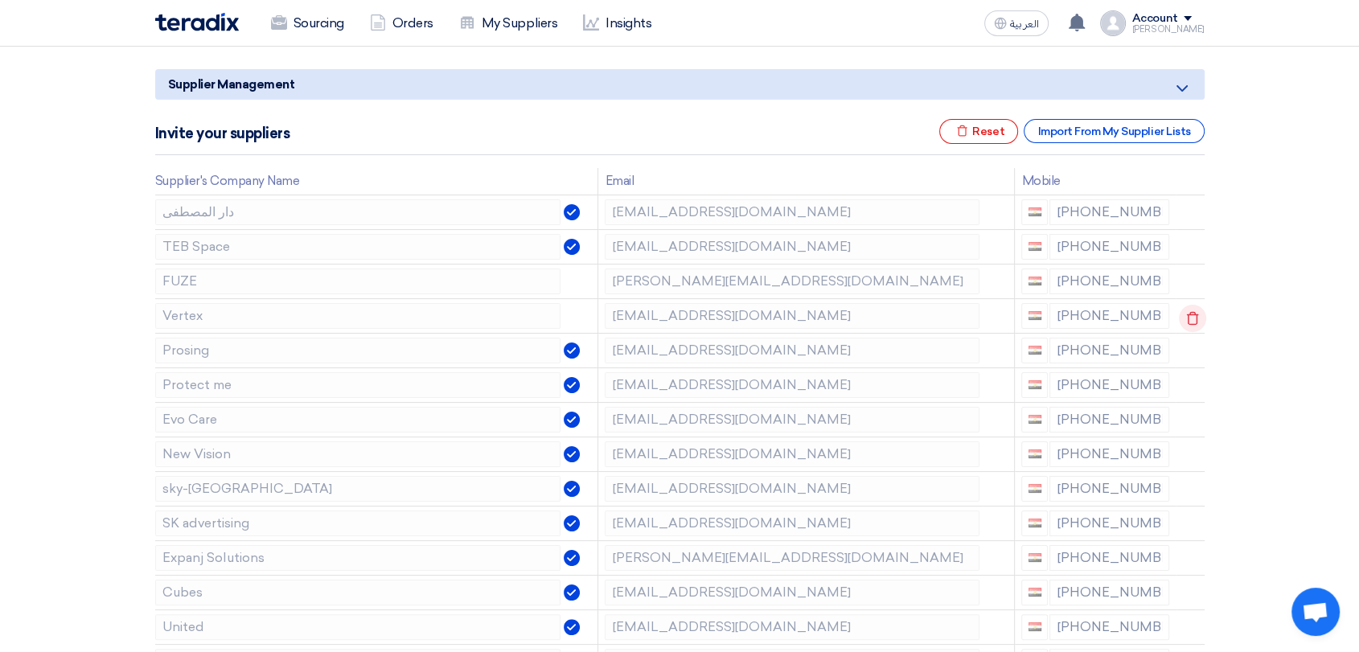
click at [1191, 314] on icon at bounding box center [1192, 318] width 27 height 27
click at [1183, 278] on icon at bounding box center [1192, 283] width 27 height 27
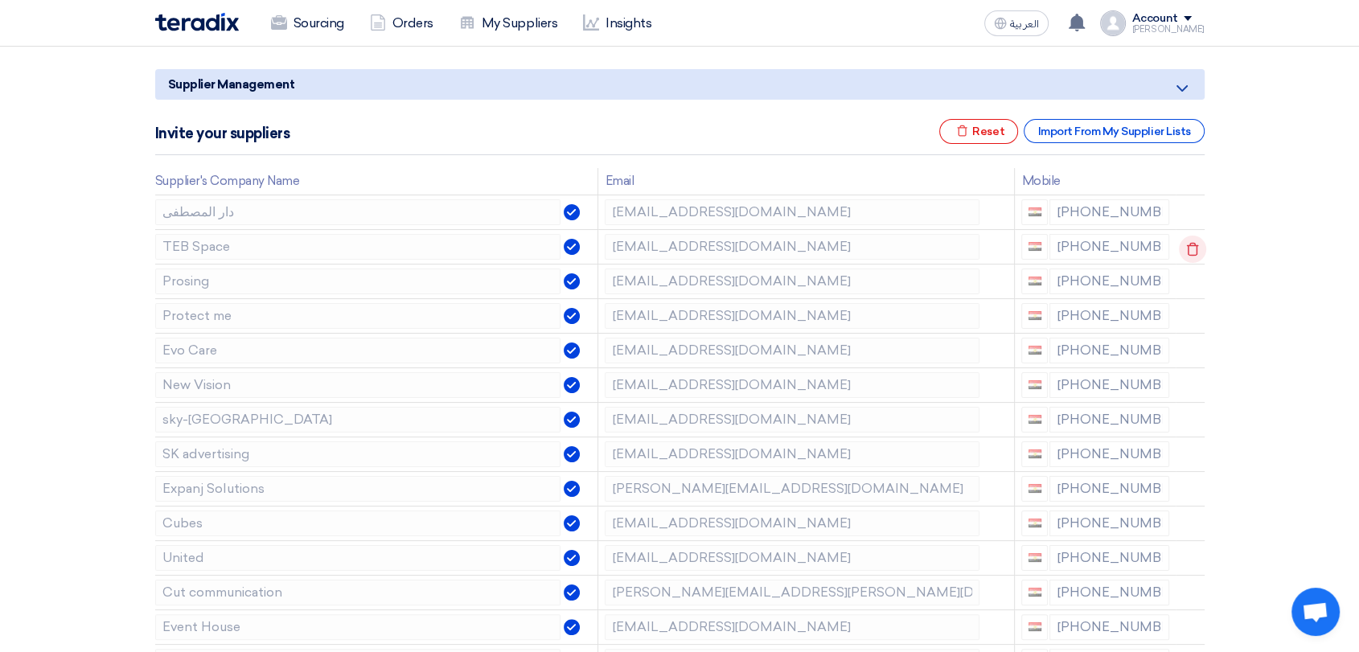
click at [1187, 250] on use at bounding box center [1193, 249] width 12 height 14
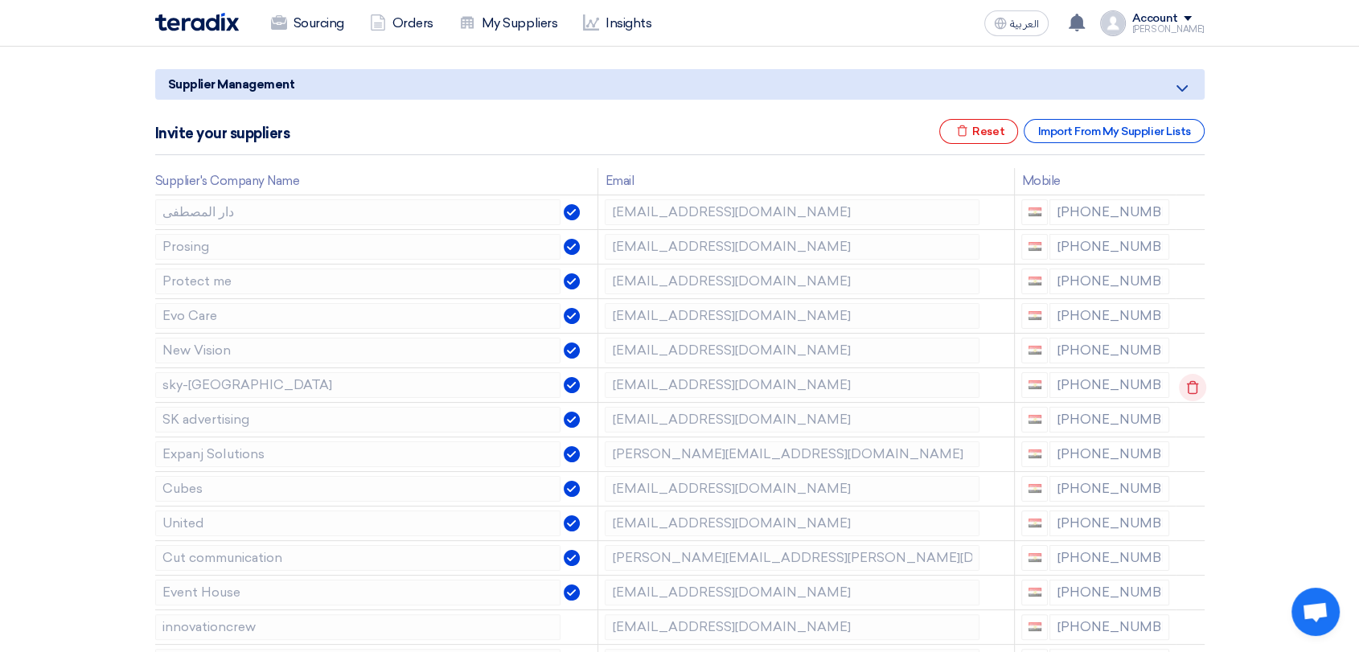
click at [1187, 389] on icon at bounding box center [1192, 387] width 27 height 27
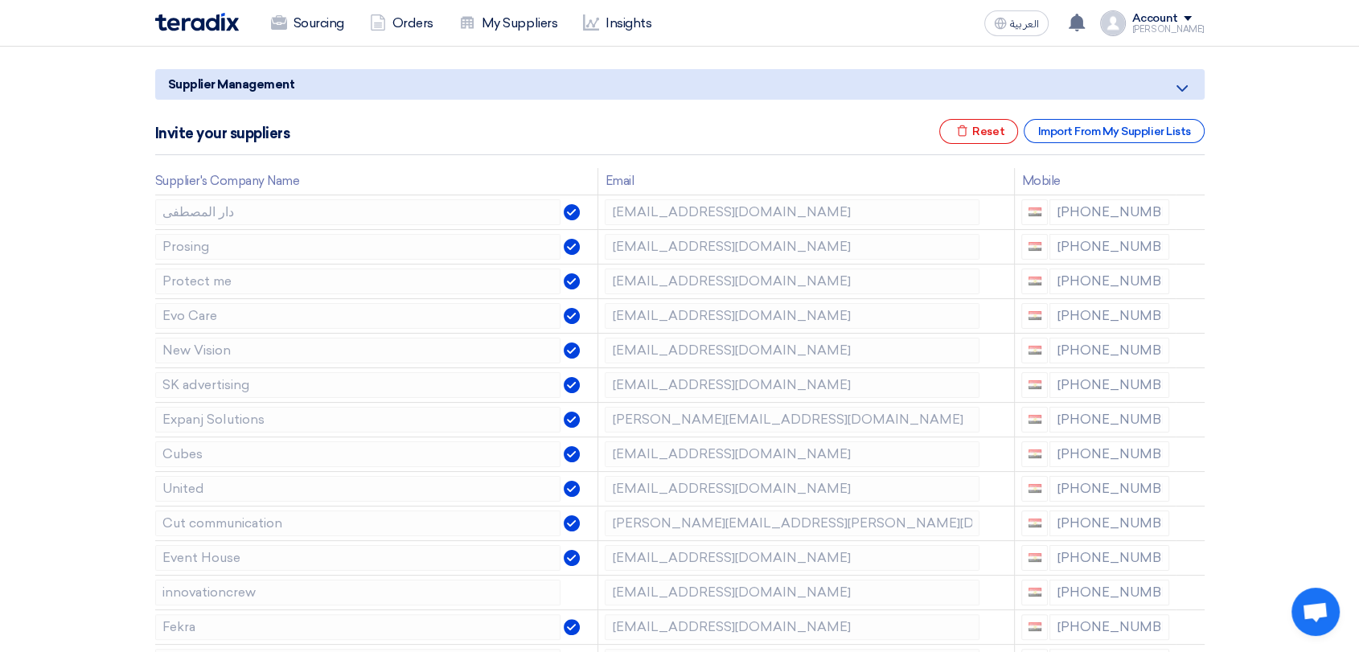
click at [0, 0] on icon at bounding box center [0, 0] width 0 height 0
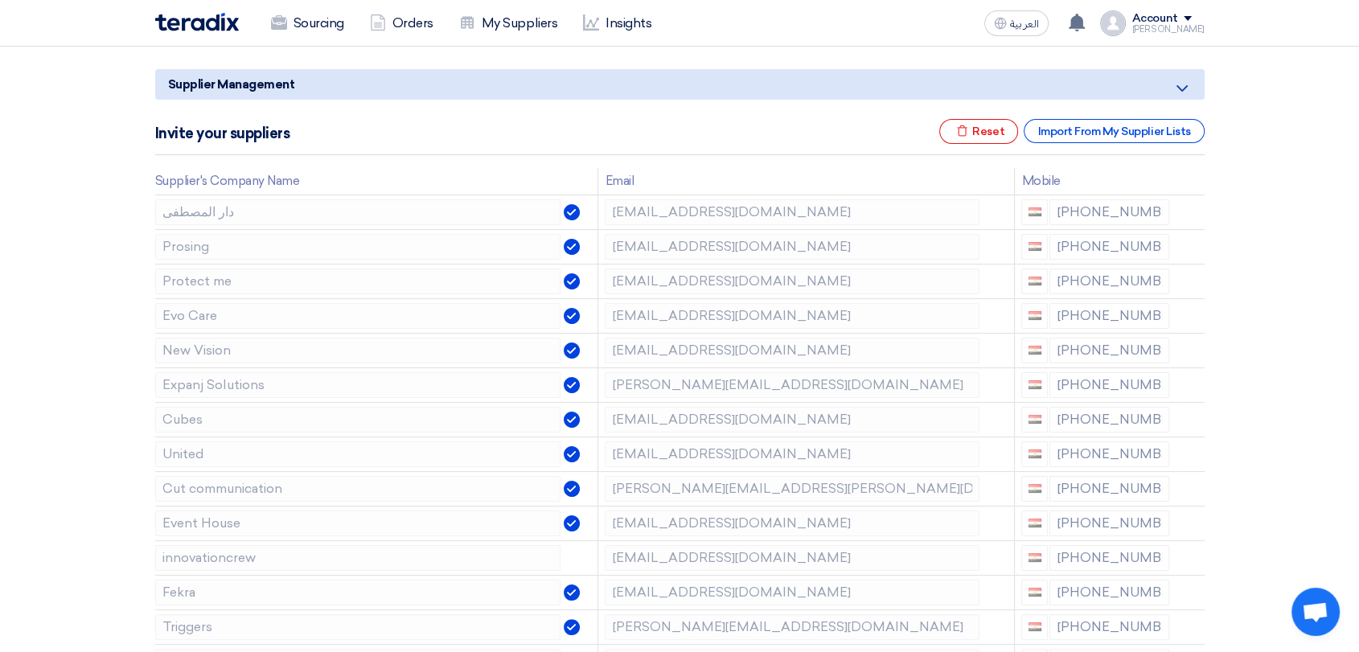
click at [0, 0] on icon at bounding box center [0, 0] width 0 height 0
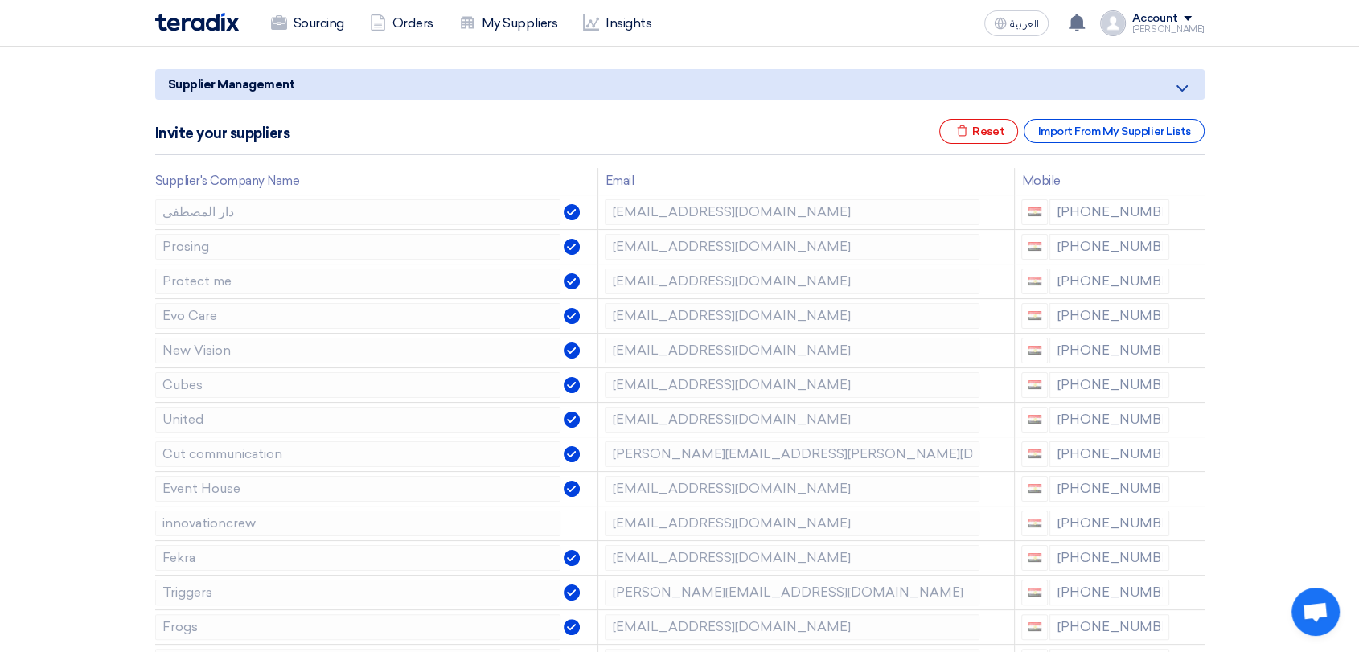
click at [0, 0] on icon at bounding box center [0, 0] width 0 height 0
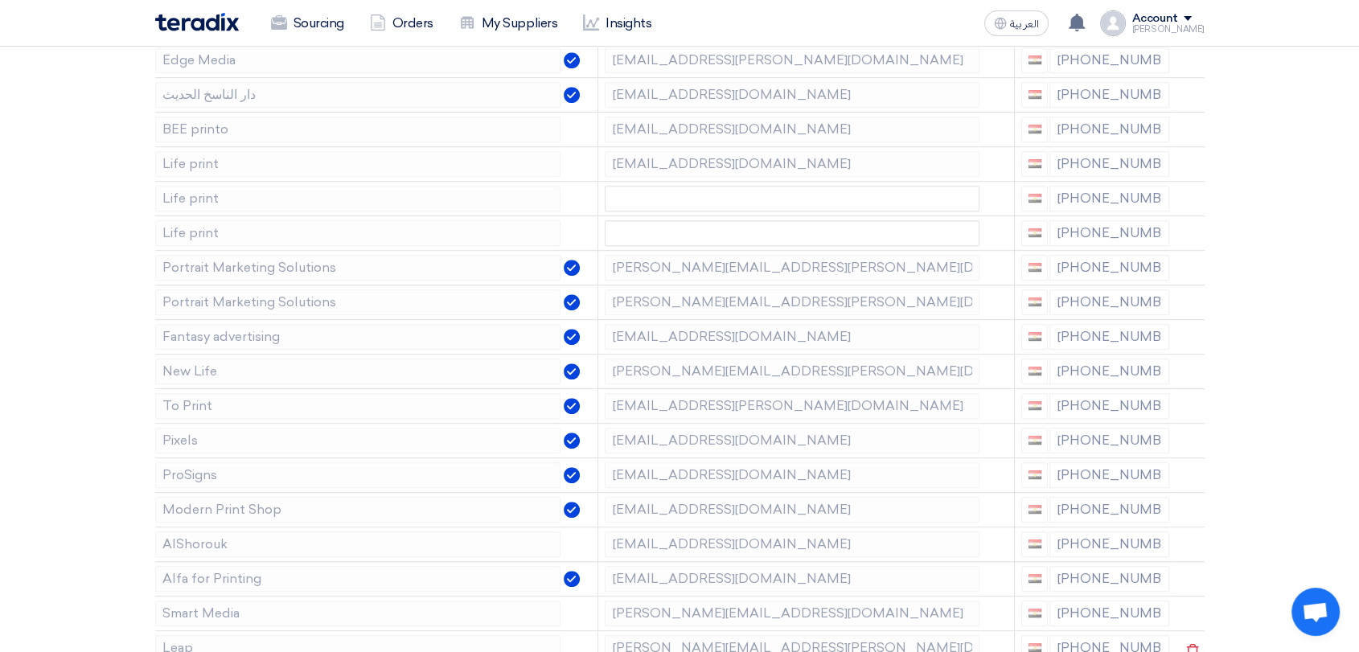
scroll to position [1072, 0]
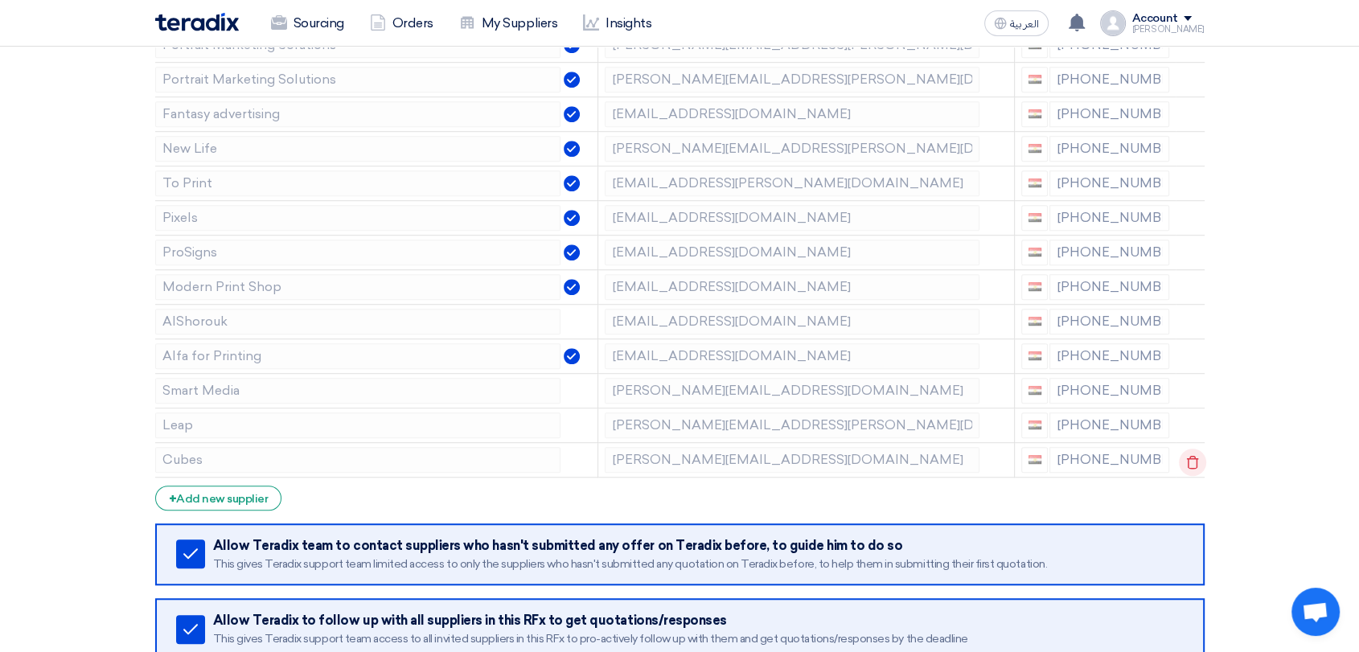
click at [1187, 455] on icon at bounding box center [1192, 462] width 27 height 27
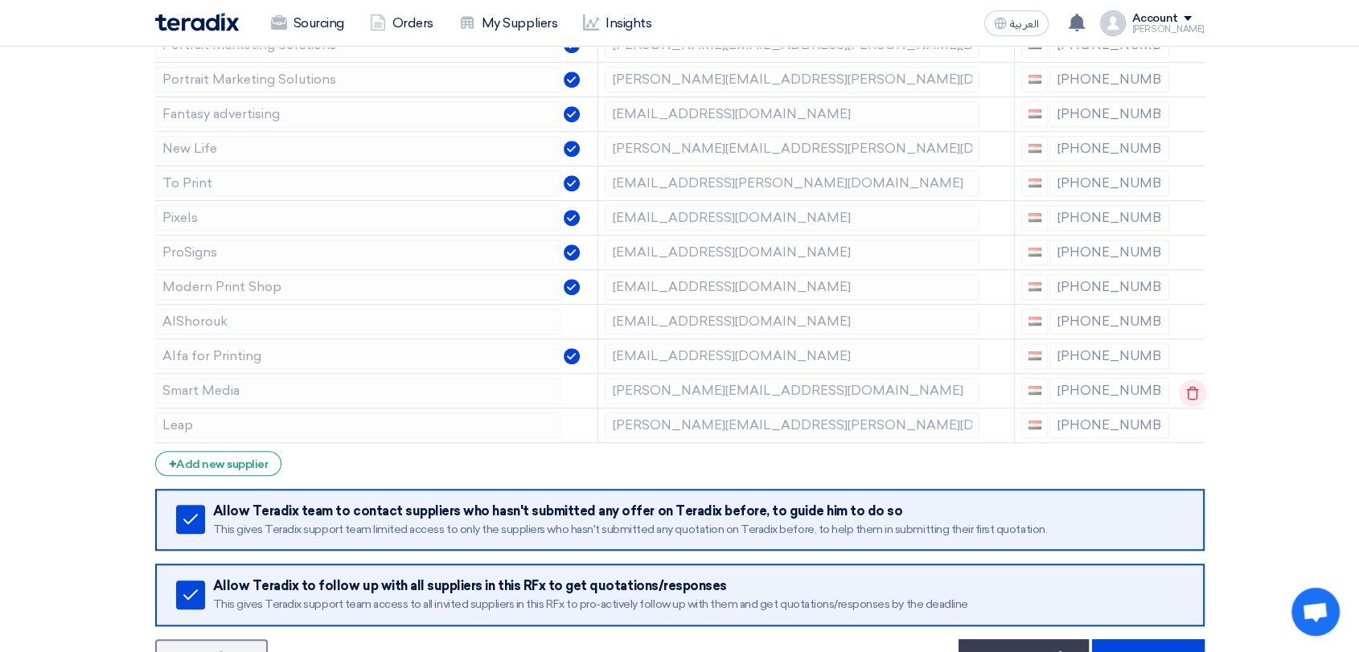
click at [1189, 386] on use at bounding box center [1193, 393] width 12 height 14
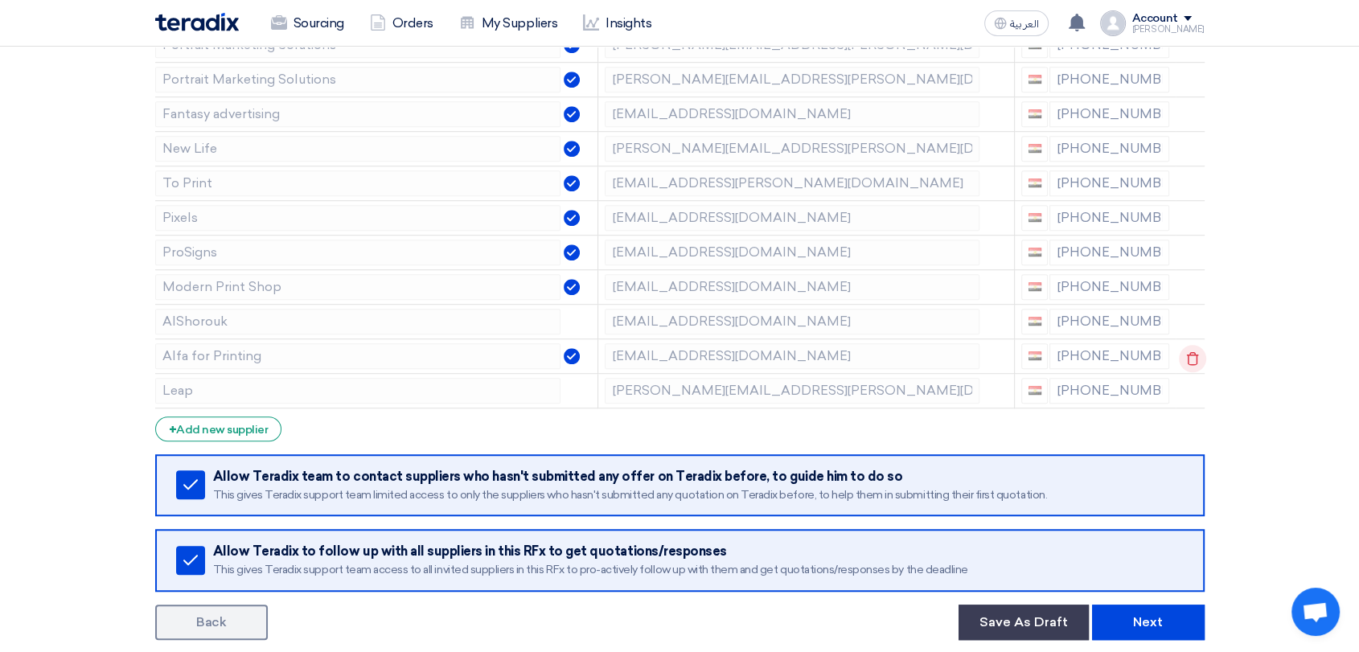
click at [1195, 348] on icon at bounding box center [1192, 358] width 27 height 27
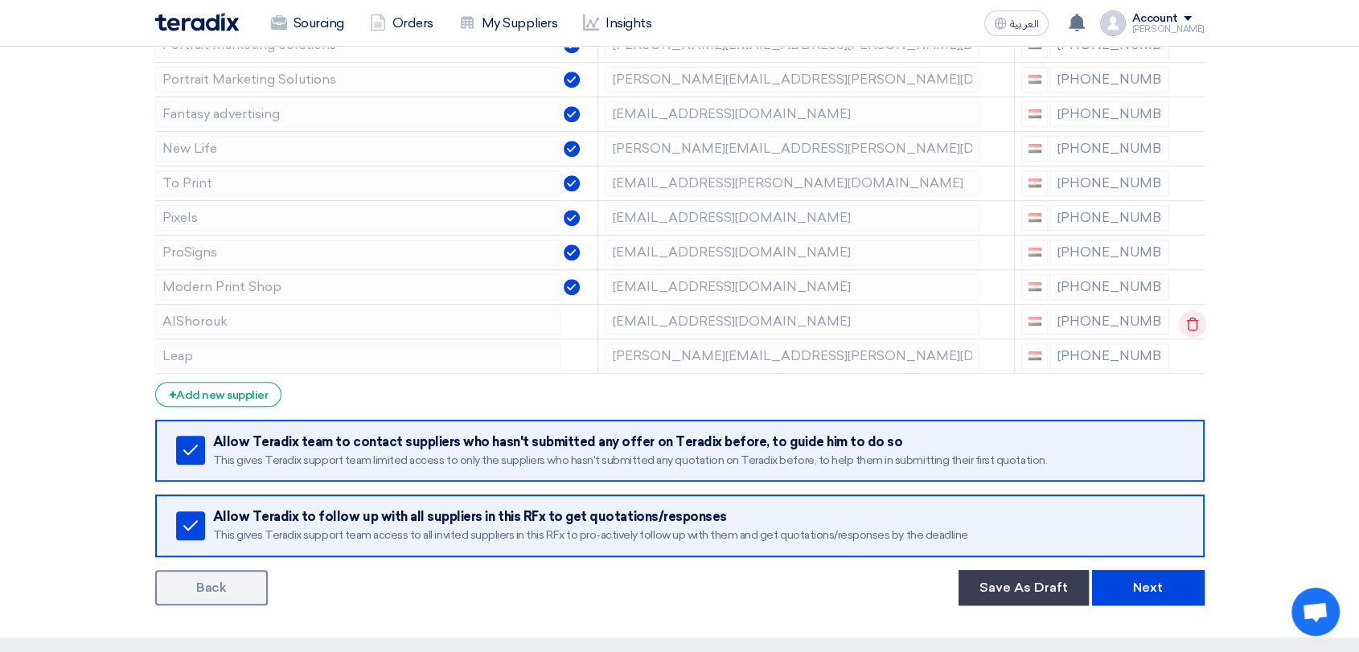
click at [1191, 317] on use at bounding box center [1193, 324] width 12 height 14
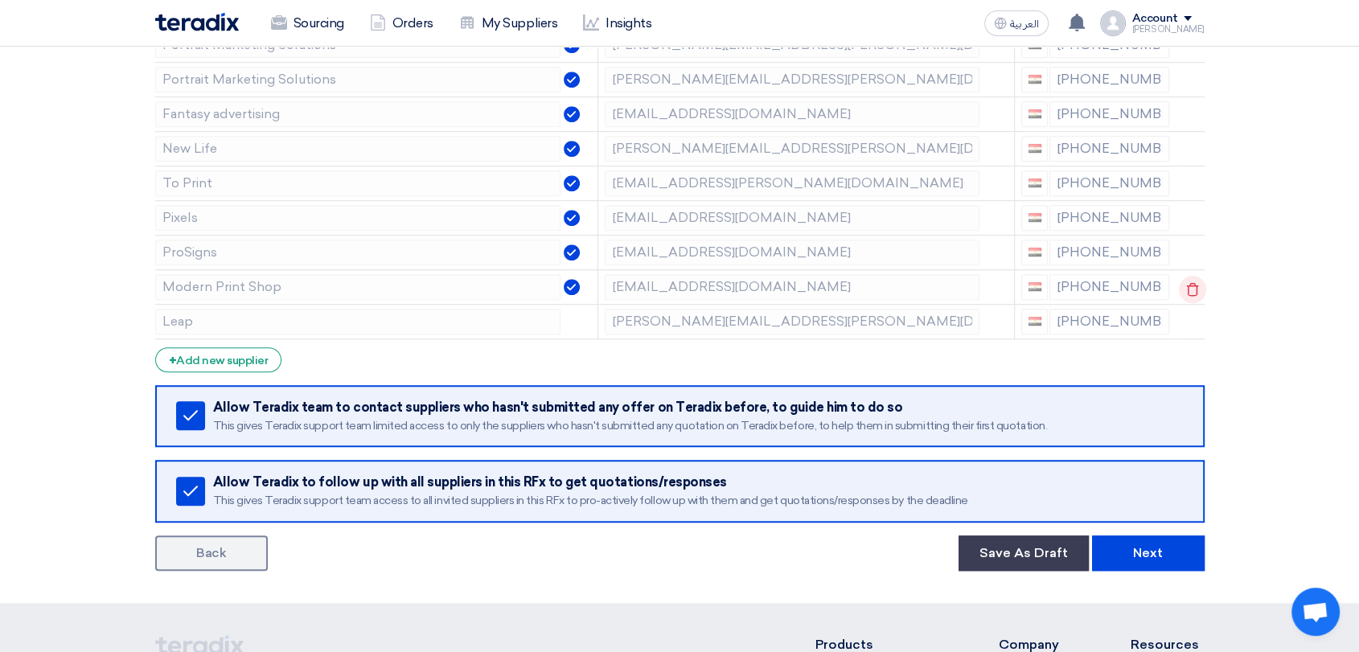
click at [1192, 285] on icon at bounding box center [1192, 289] width 27 height 27
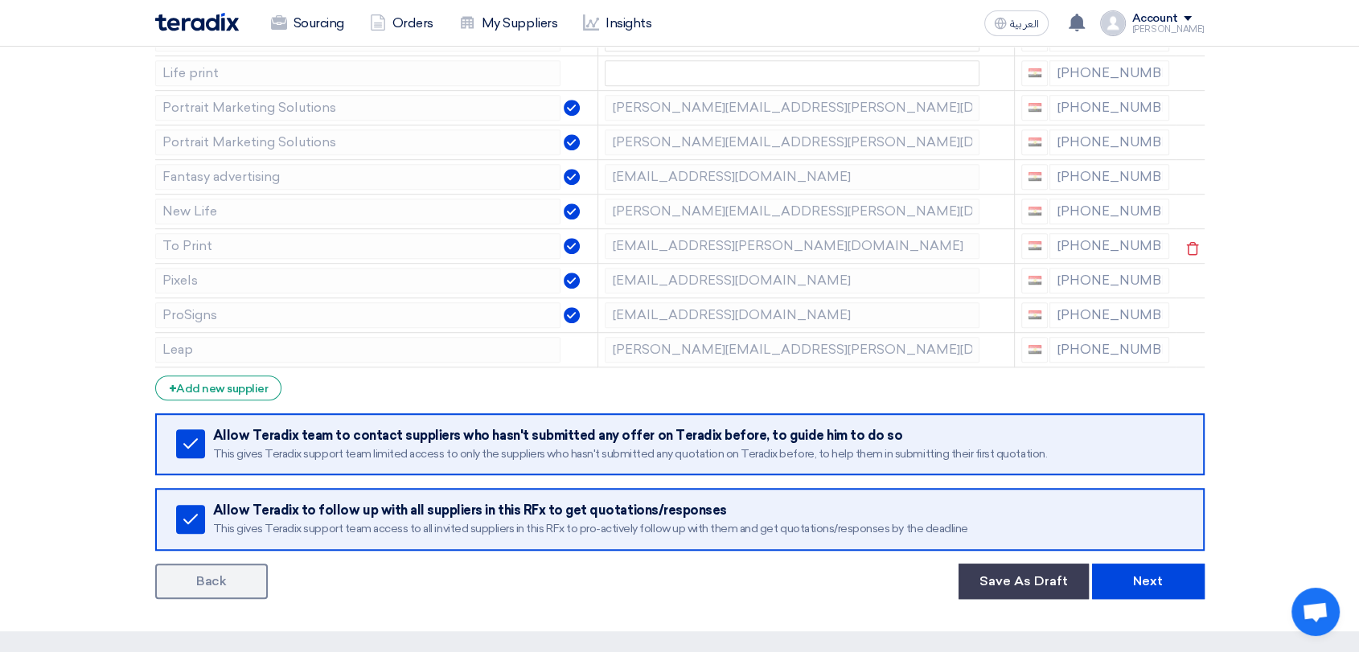
scroll to position [983, 0]
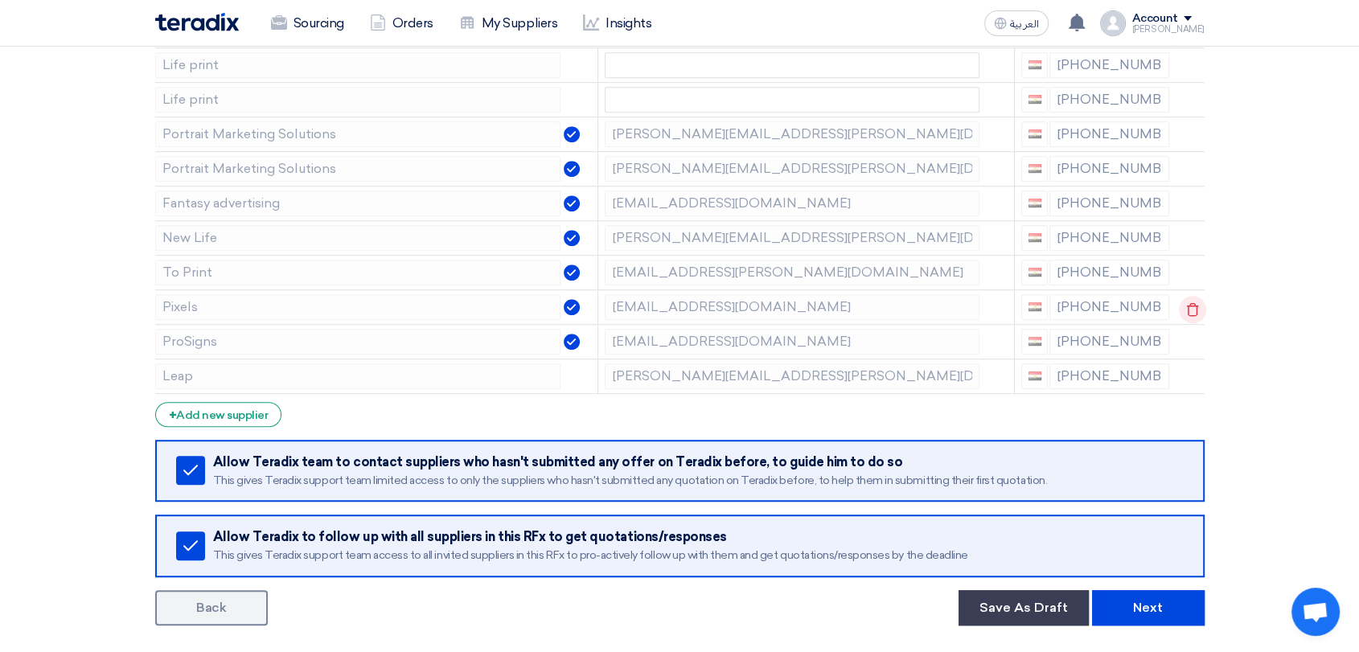
click at [1187, 302] on use at bounding box center [1193, 309] width 12 height 14
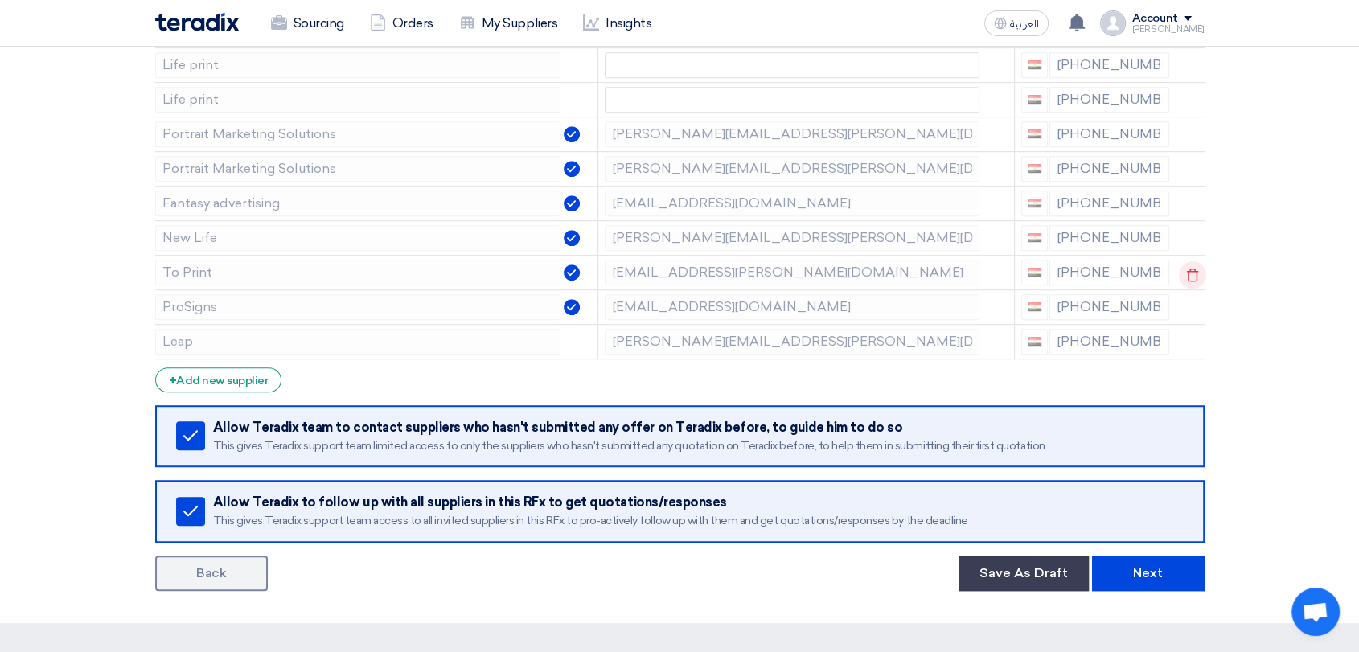
click at [1186, 265] on icon at bounding box center [1192, 274] width 27 height 27
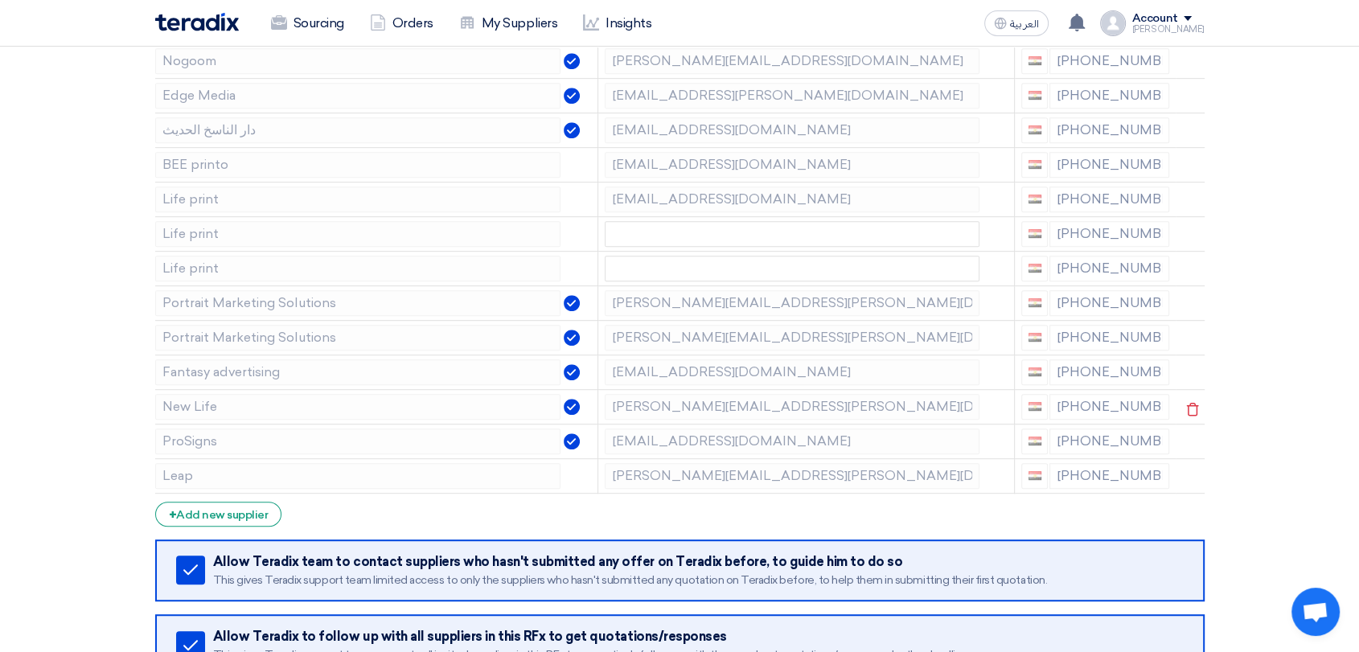
scroll to position [804, 0]
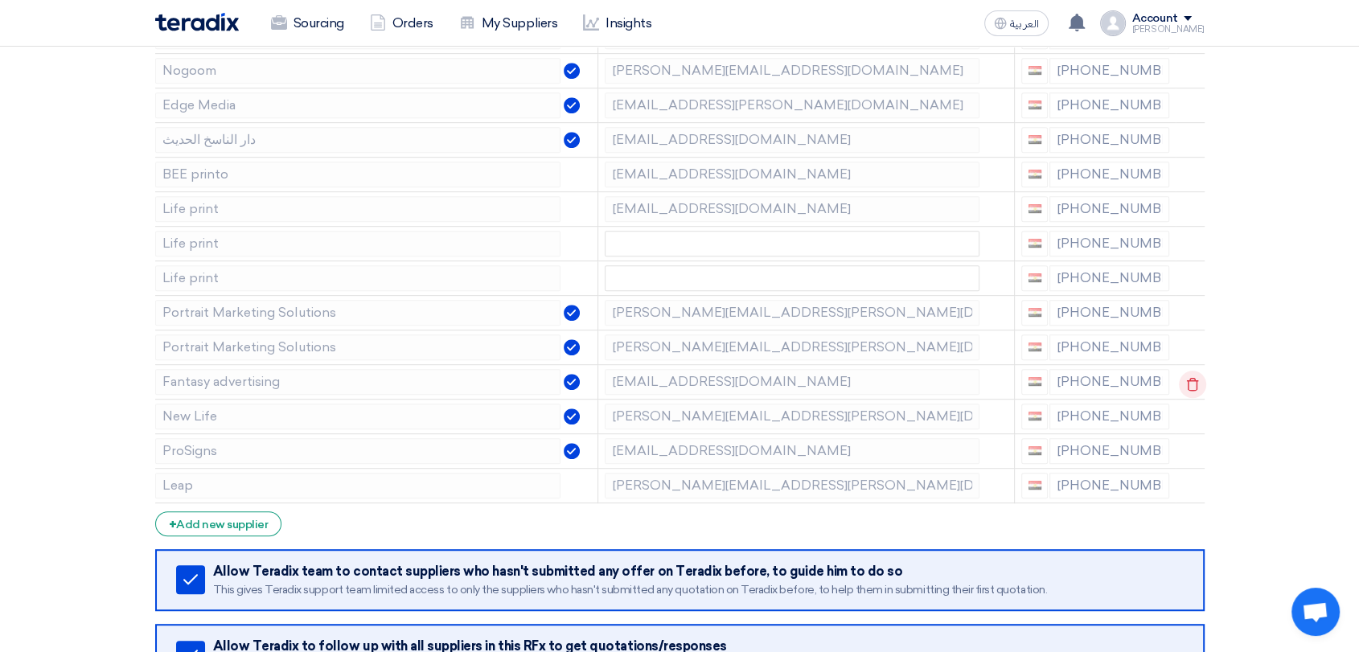
click at [1190, 379] on icon at bounding box center [1192, 384] width 27 height 27
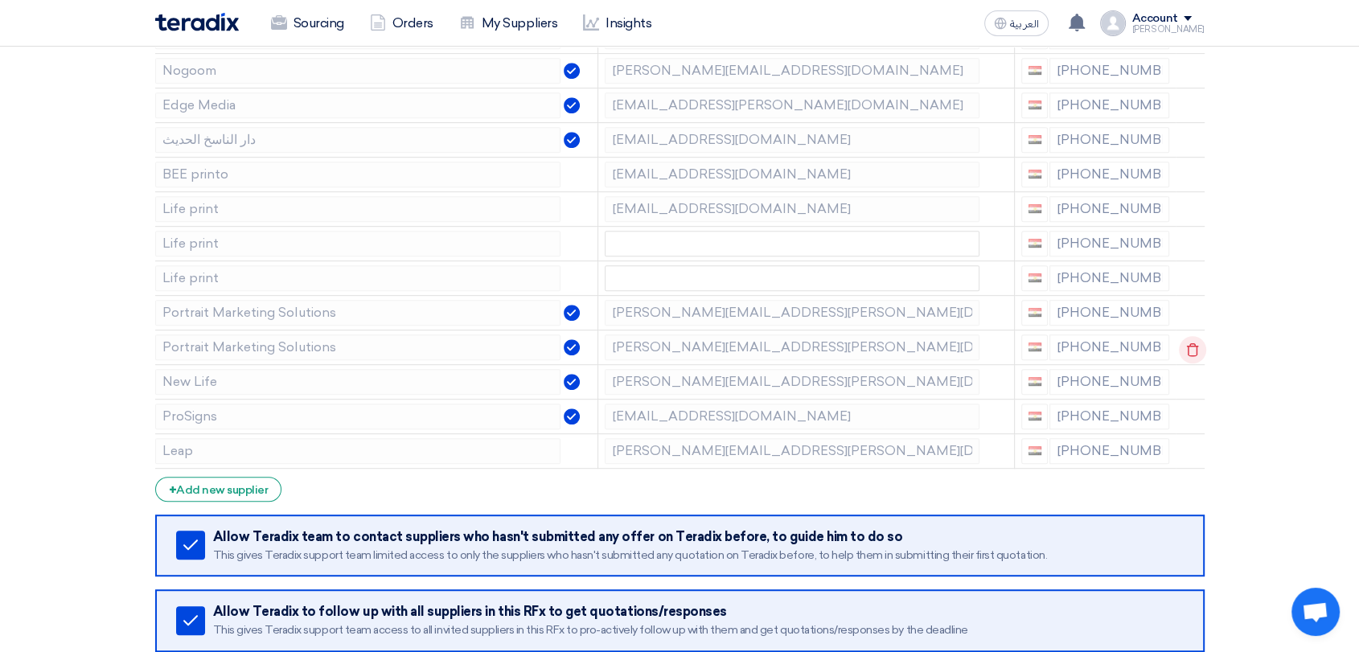
click at [1187, 343] on use at bounding box center [1193, 350] width 12 height 14
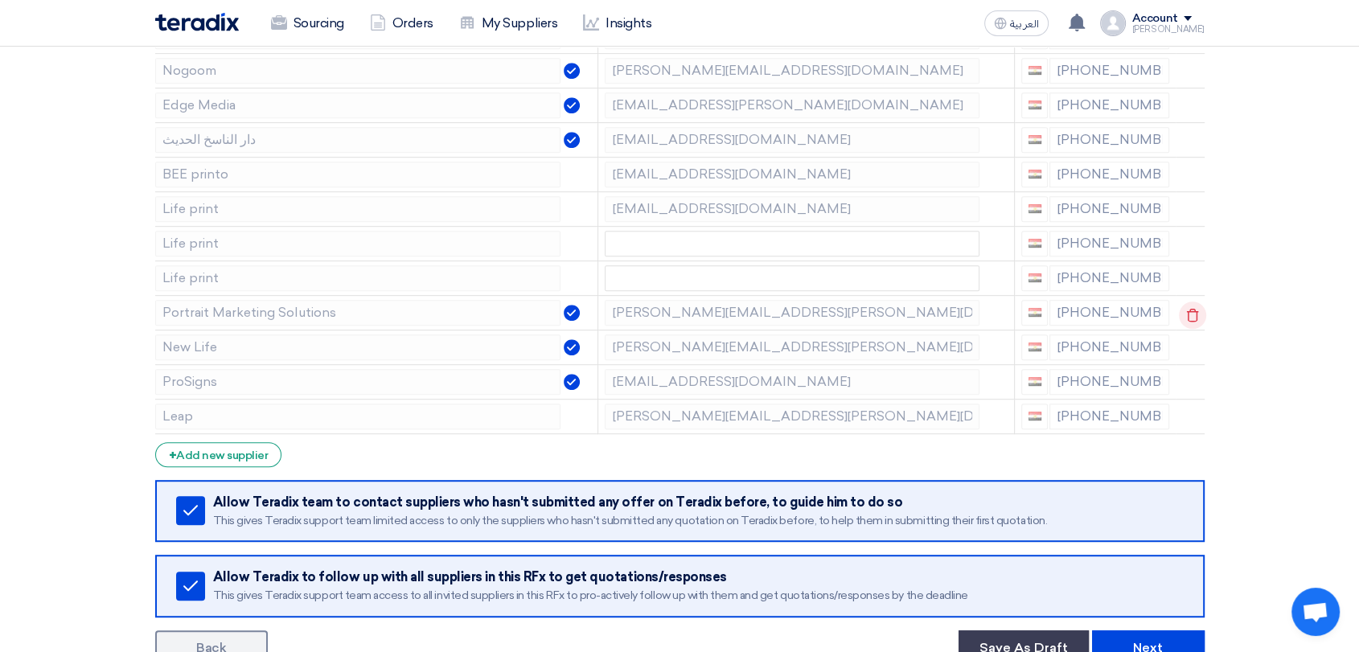
click at [1187, 309] on use at bounding box center [1193, 315] width 12 height 14
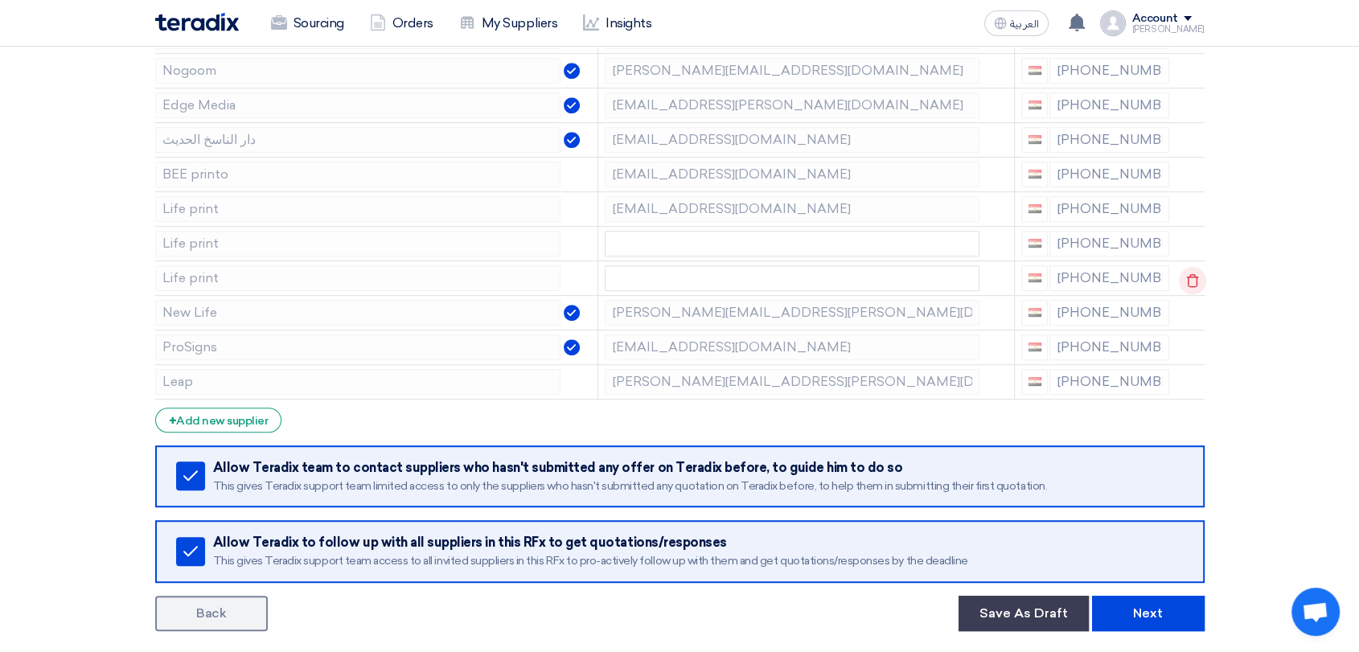
click at [1189, 274] on use at bounding box center [1193, 281] width 12 height 14
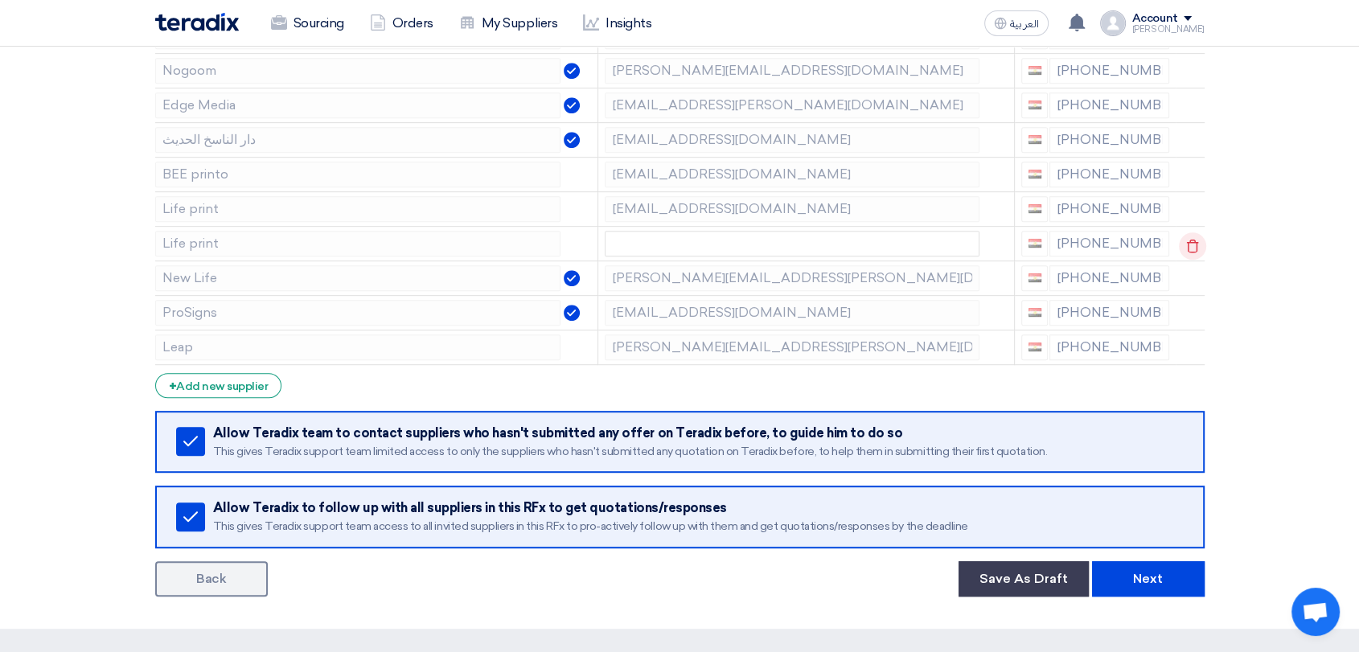
click at [1190, 238] on icon at bounding box center [1192, 245] width 27 height 27
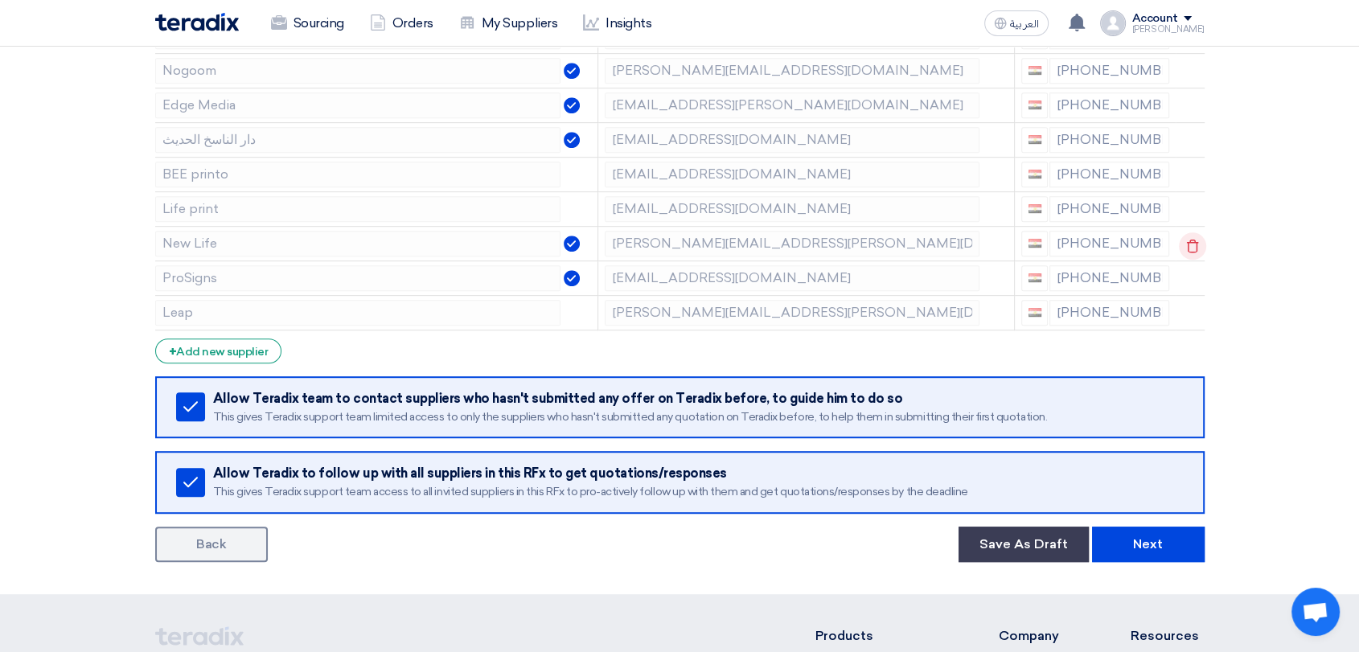
drag, startPoint x: 1188, startPoint y: 206, endPoint x: 1188, endPoint y: 195, distance: 11.3
click at [0, 0] on icon at bounding box center [0, 0] width 0 height 0
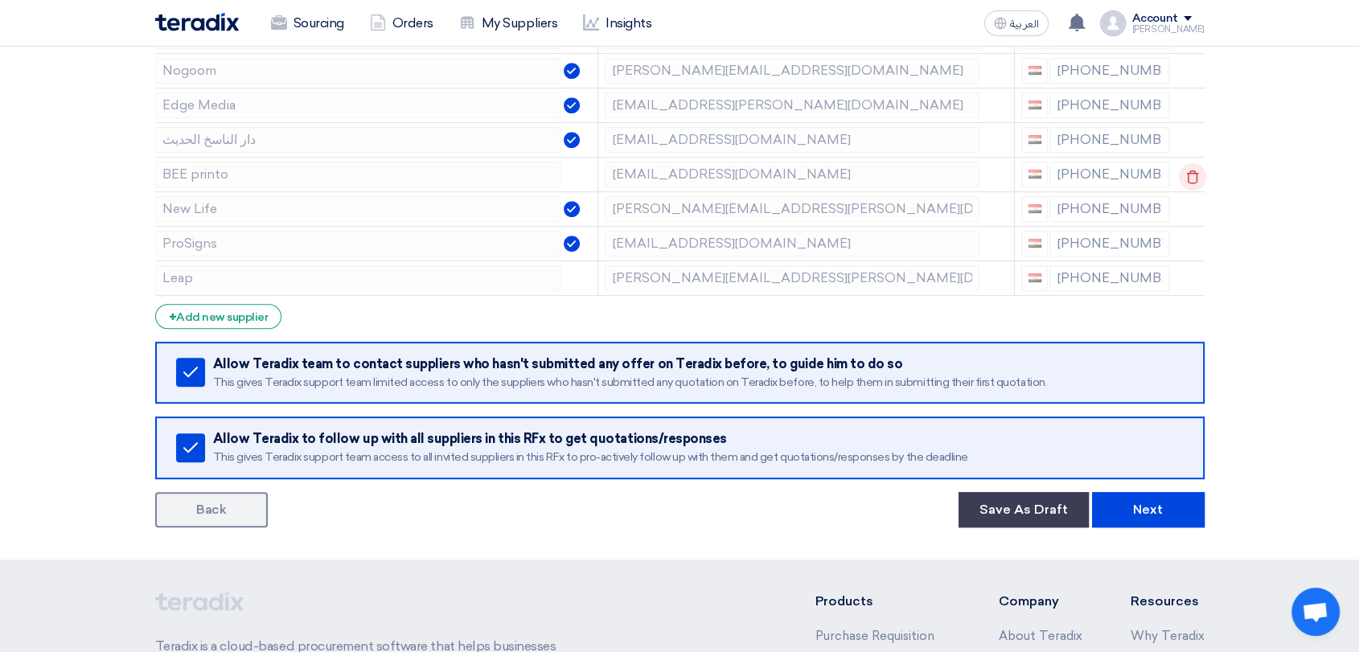
drag, startPoint x: 1187, startPoint y: 171, endPoint x: 1189, endPoint y: 143, distance: 28.2
click at [0, 0] on icon at bounding box center [0, 0] width 0 height 0
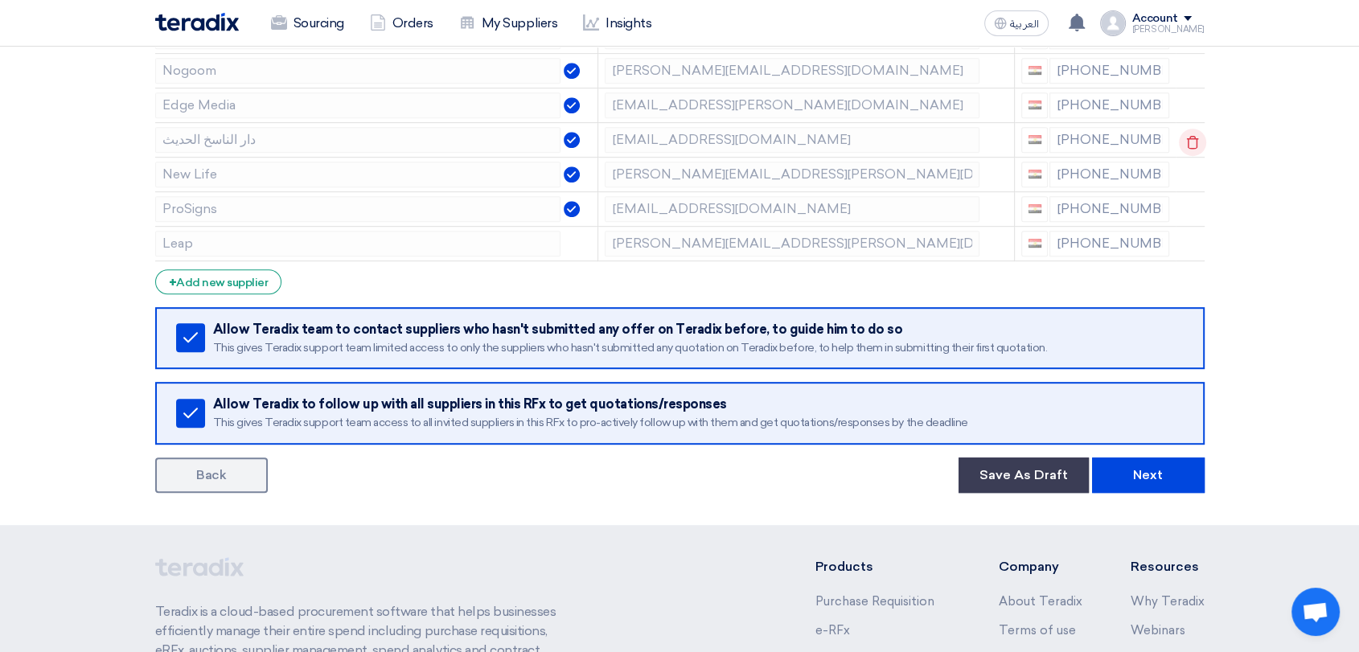
click at [1187, 137] on icon at bounding box center [1192, 142] width 27 height 27
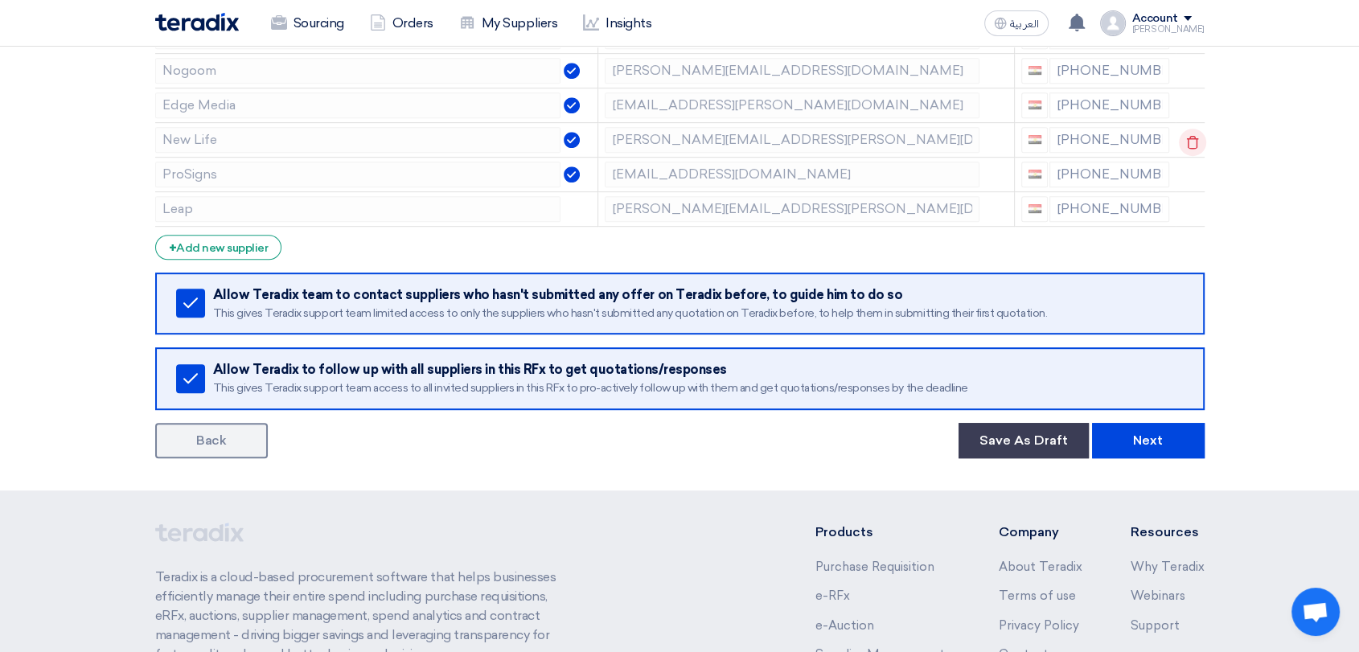
scroll to position [714, 0]
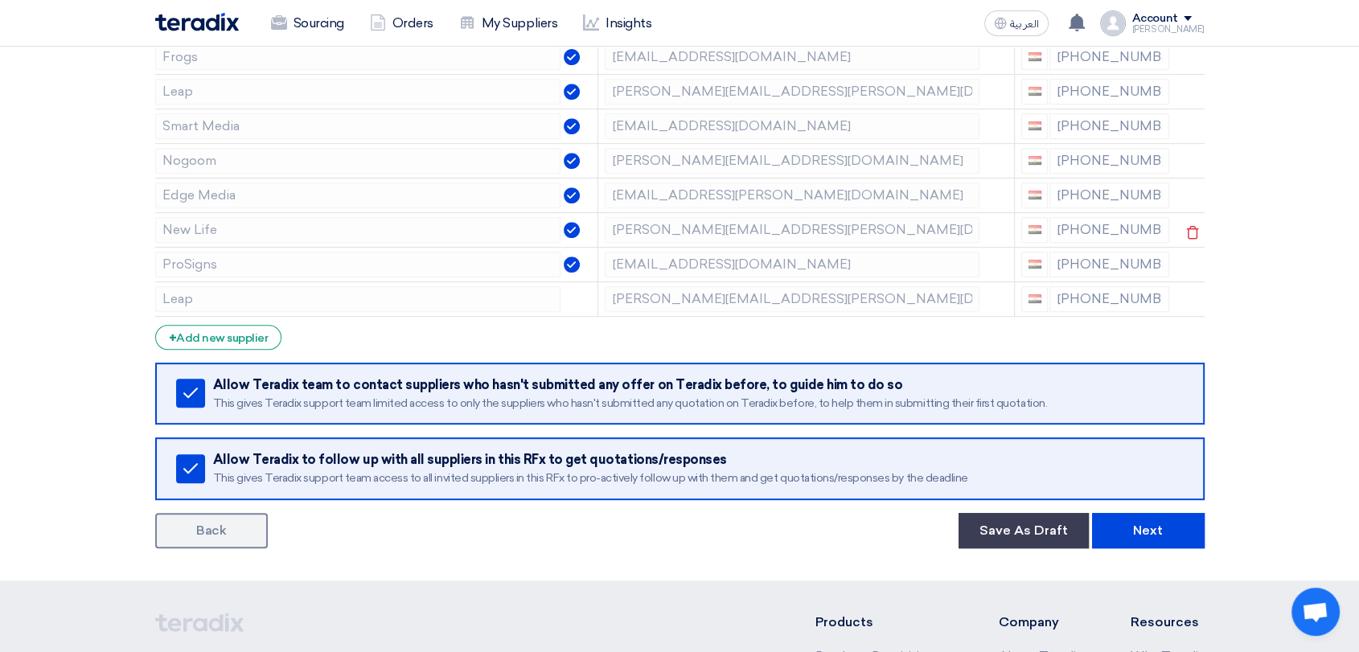
click at [0, 0] on icon at bounding box center [0, 0] width 0 height 0
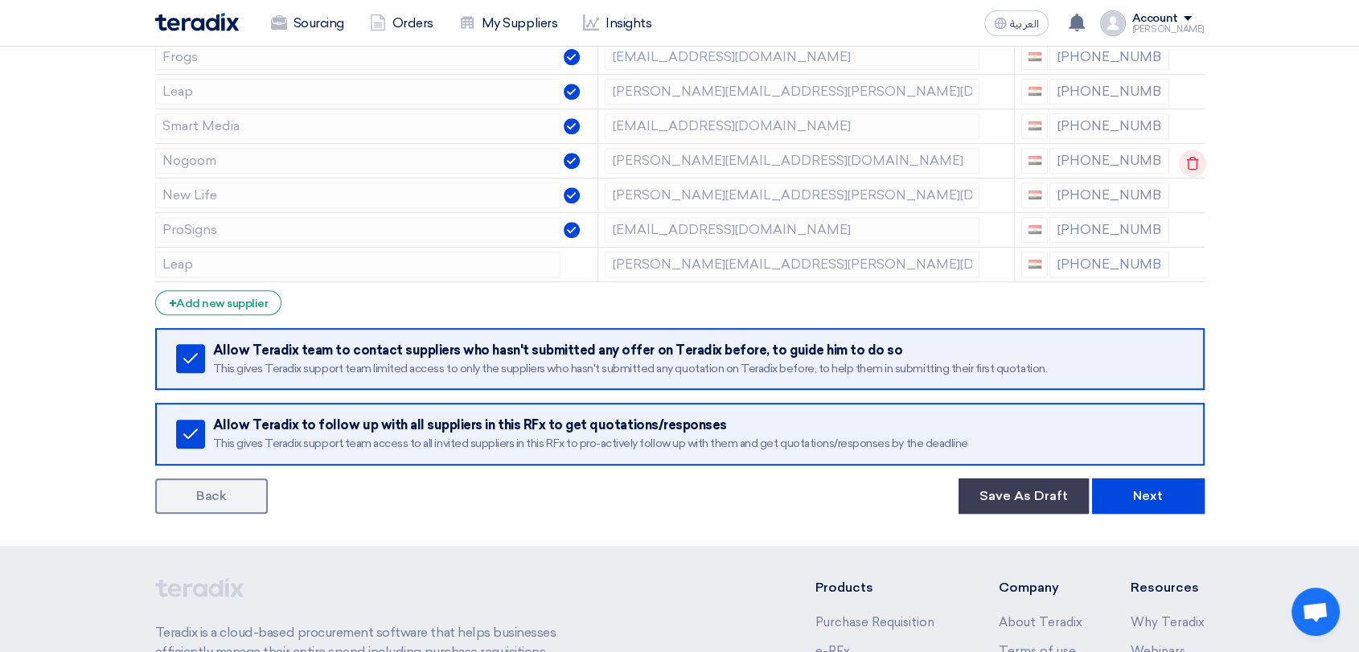
click at [1191, 156] on use at bounding box center [1193, 163] width 12 height 14
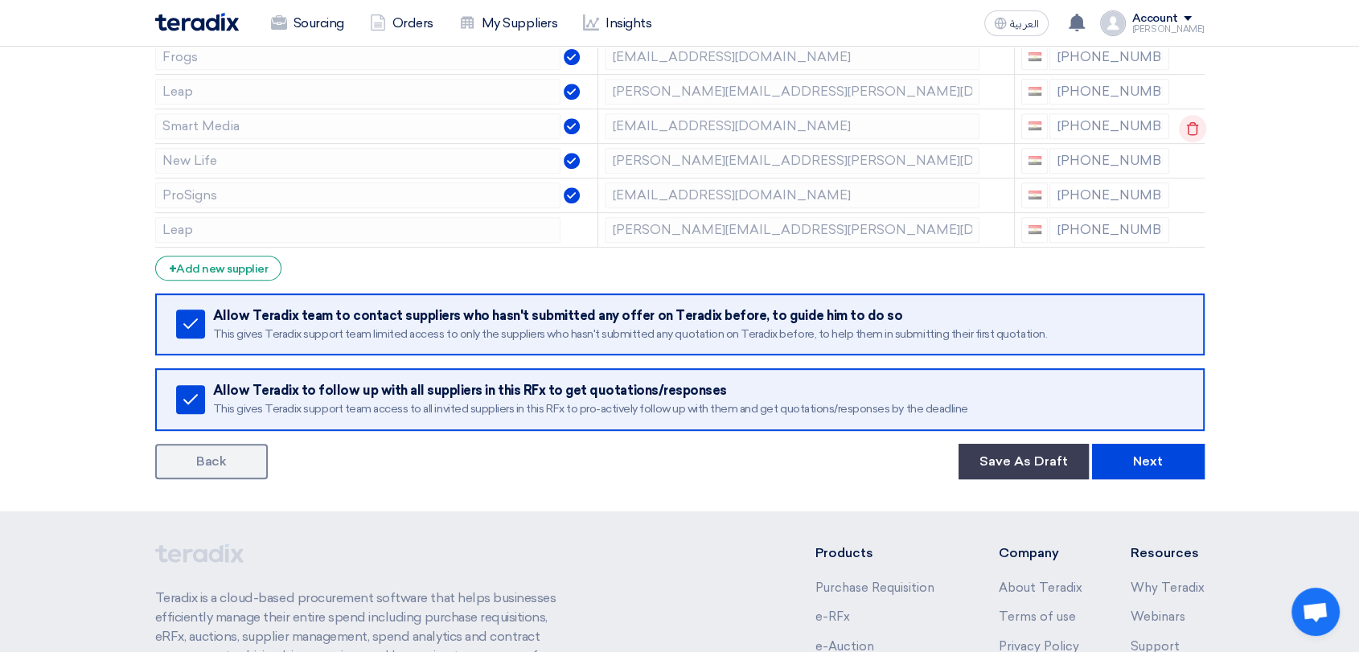
click at [1191, 124] on icon at bounding box center [1192, 128] width 27 height 27
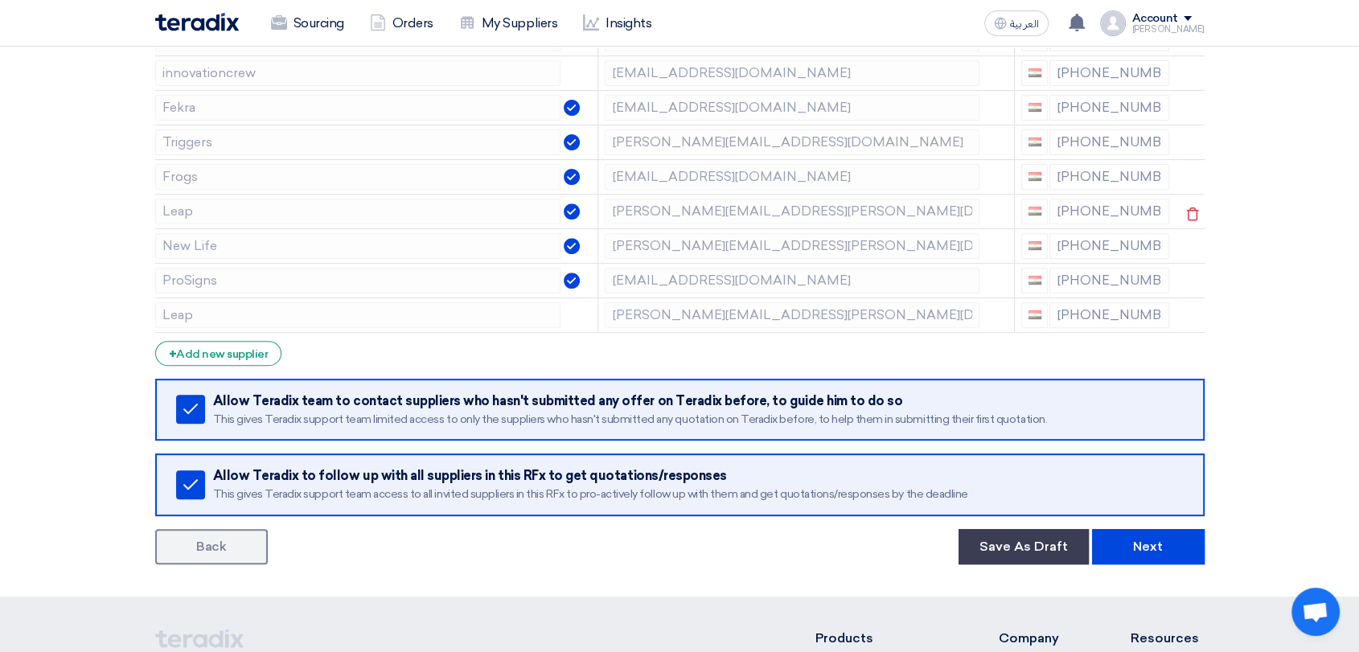
scroll to position [536, 0]
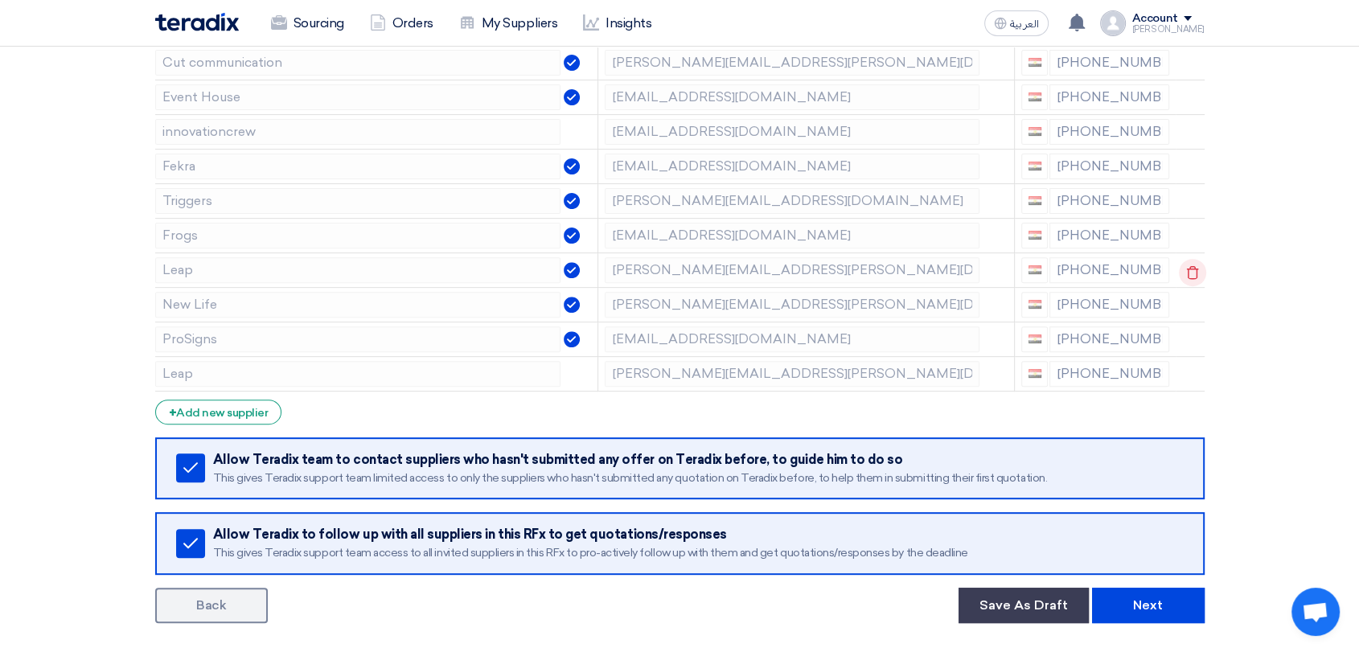
click at [1197, 265] on icon at bounding box center [1192, 272] width 27 height 27
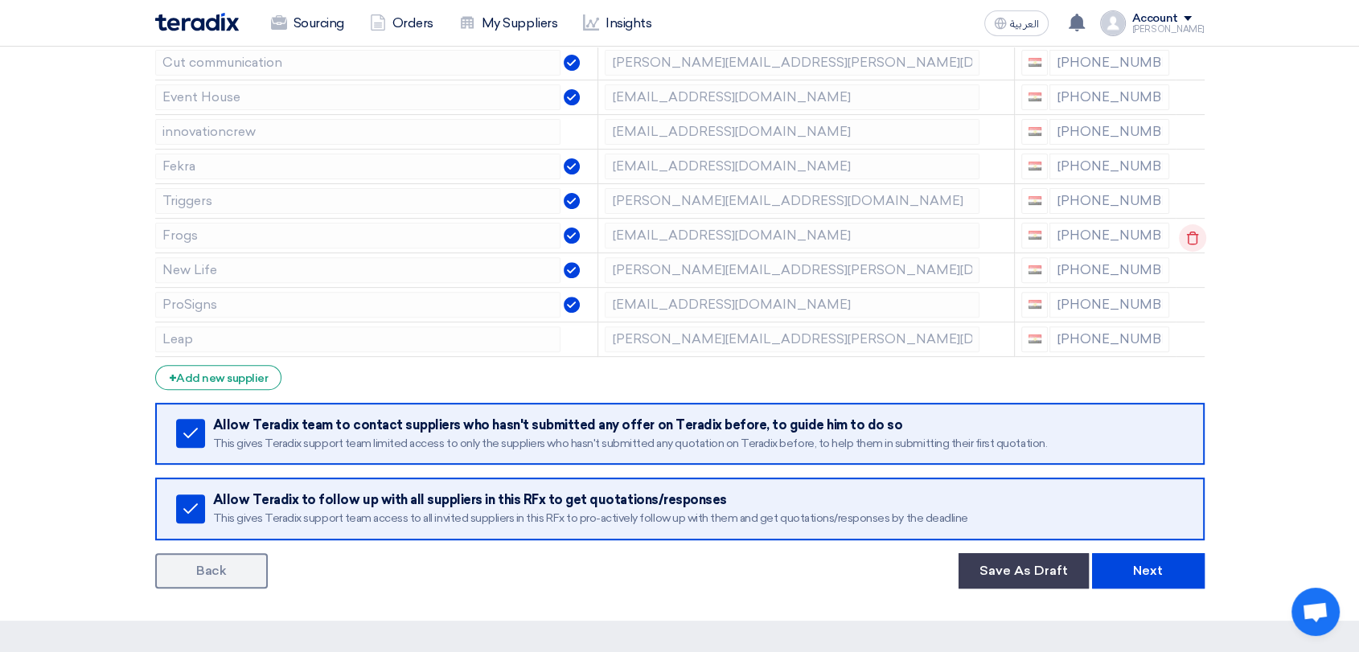
click at [1196, 233] on icon at bounding box center [1192, 237] width 27 height 27
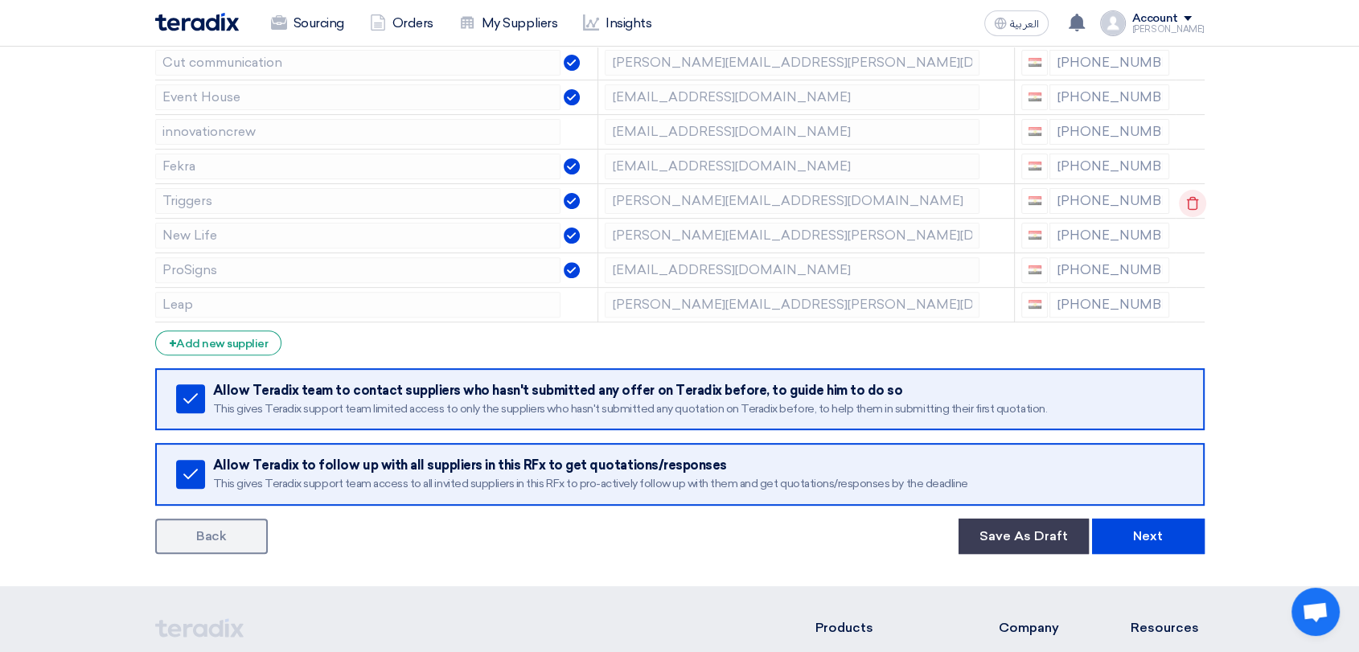
click at [1194, 195] on icon at bounding box center [1192, 203] width 27 height 27
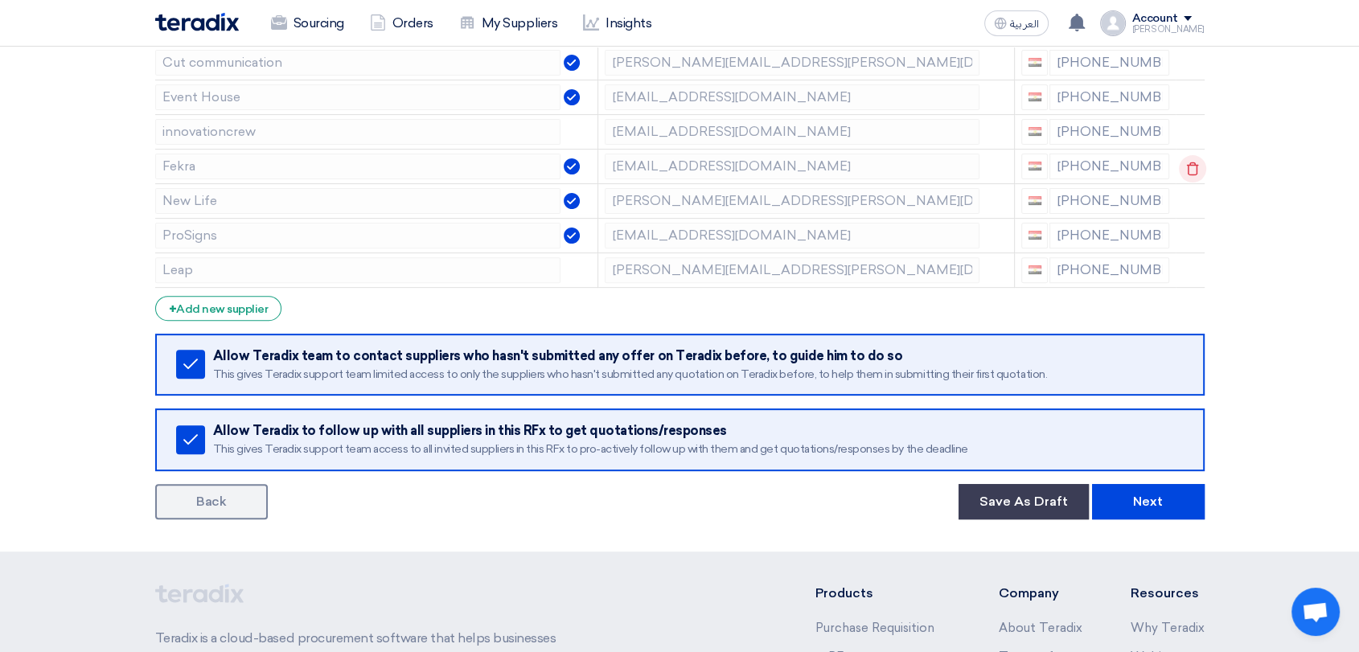
click at [1194, 168] on use at bounding box center [1193, 169] width 12 height 14
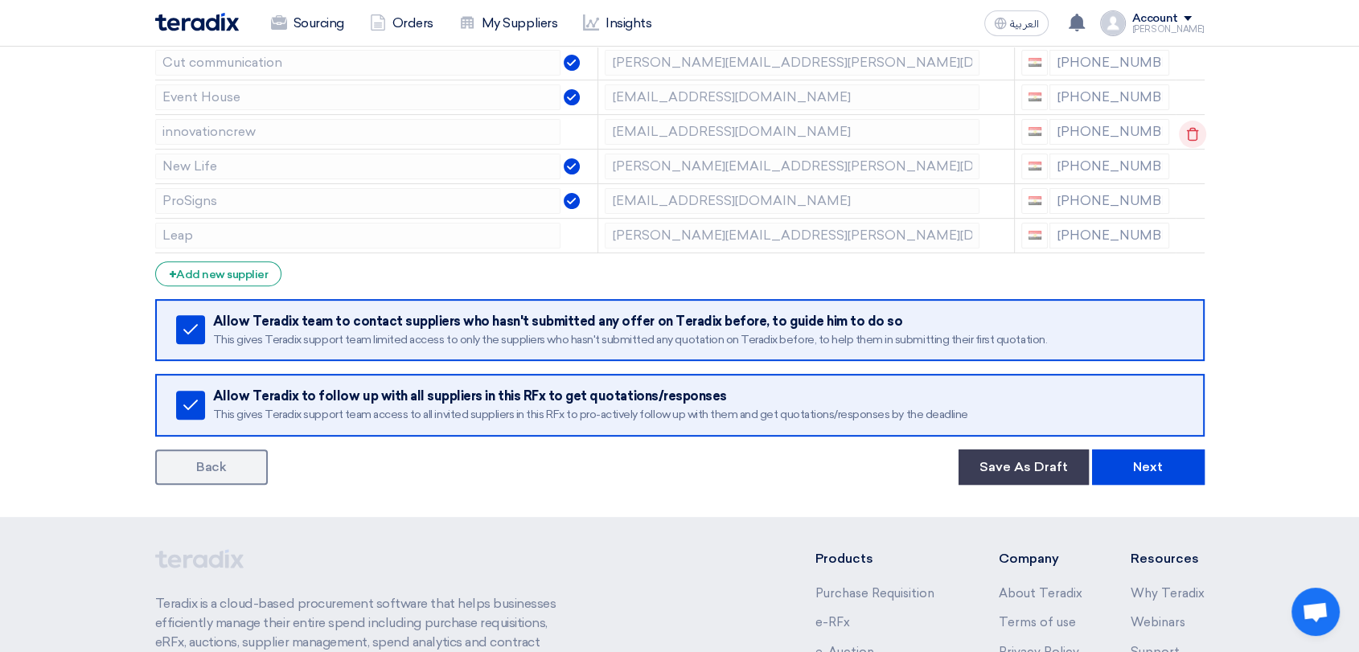
click at [1184, 127] on icon at bounding box center [1192, 134] width 27 height 27
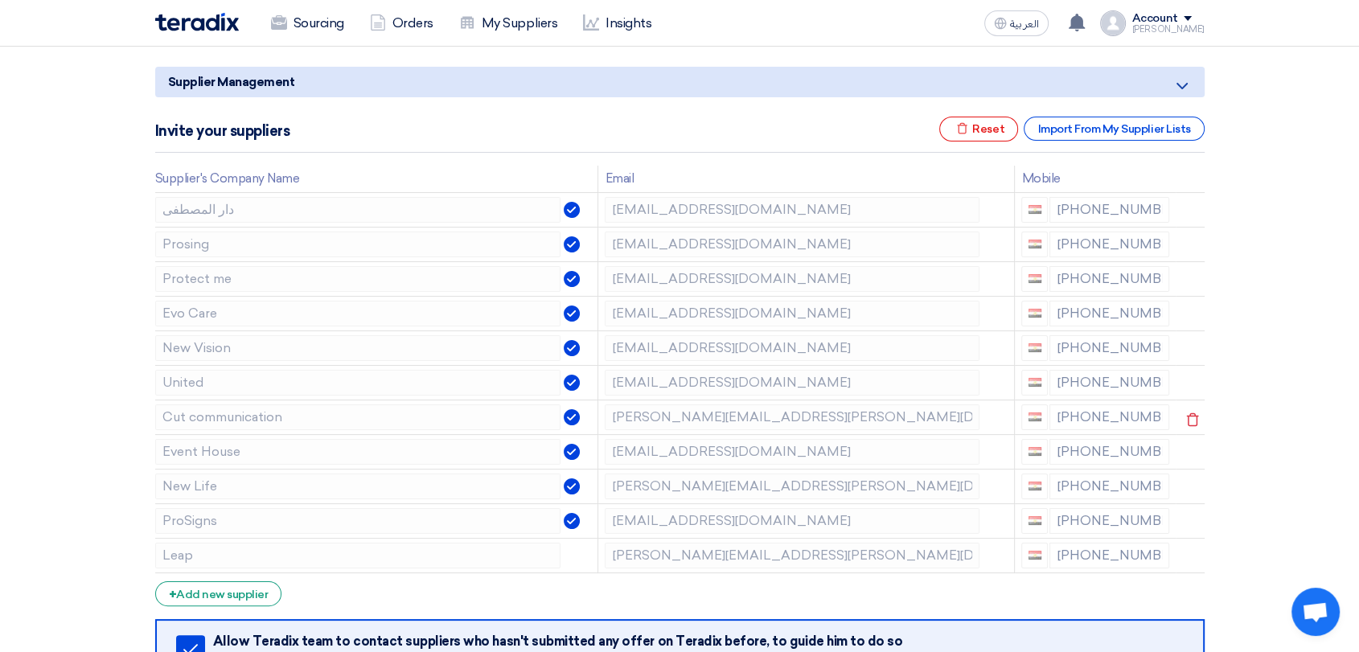
scroll to position [179, 0]
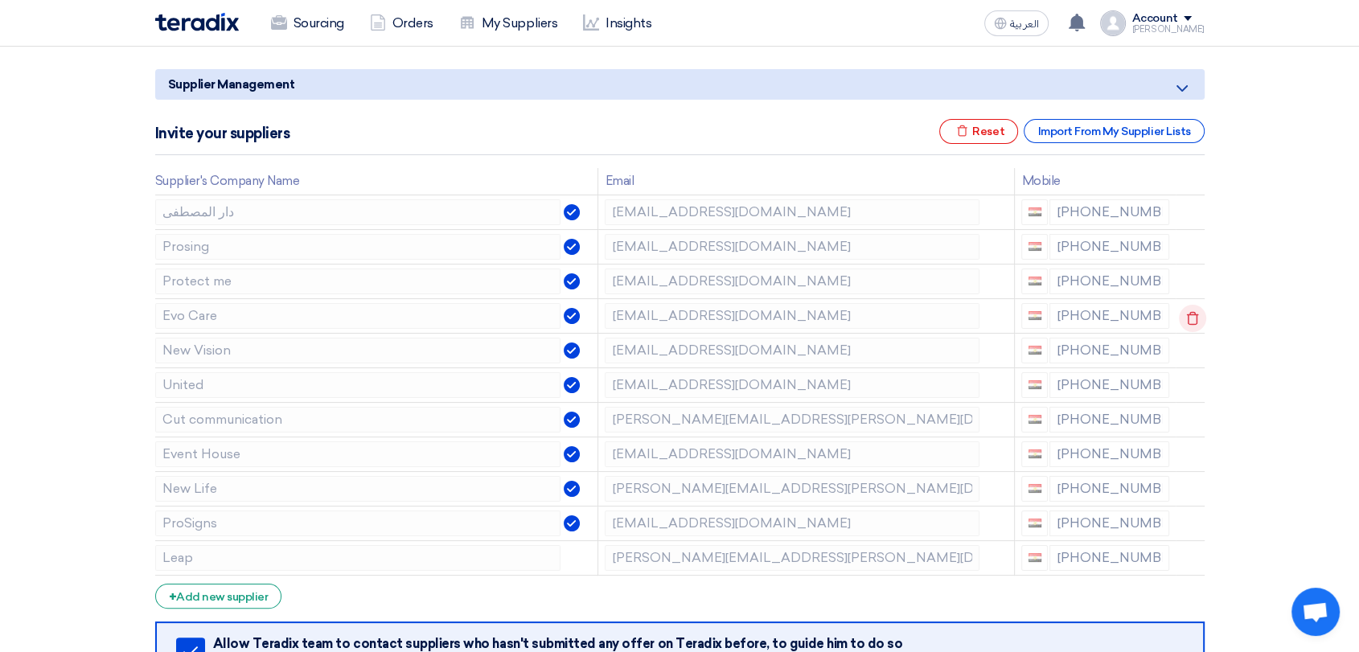
click at [1196, 315] on icon at bounding box center [1192, 318] width 27 height 27
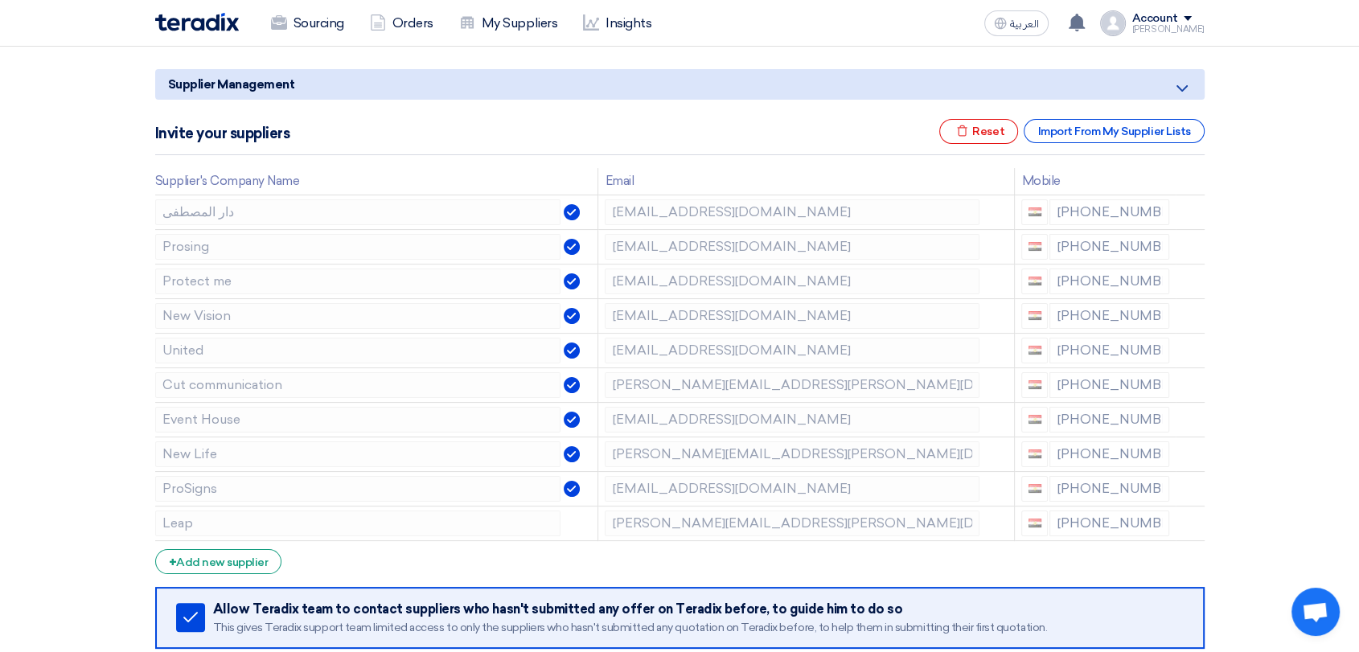
click at [0, 0] on icon at bounding box center [0, 0] width 0 height 0
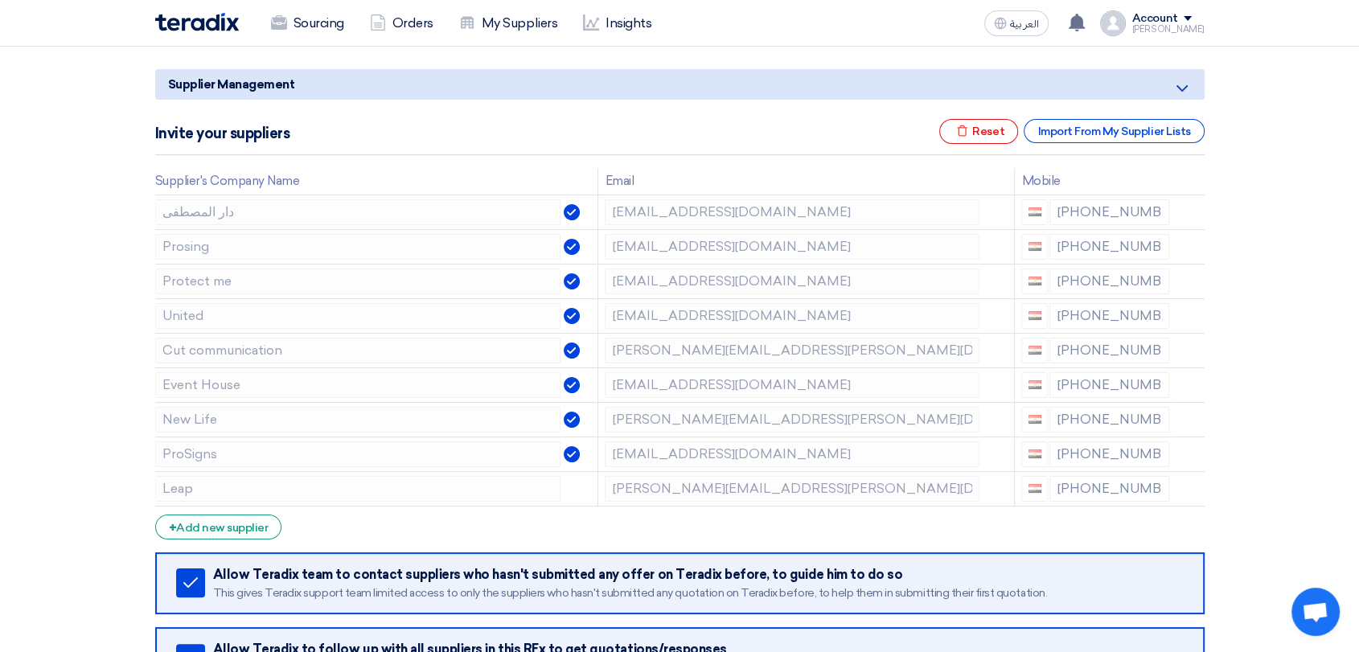
click at [0, 0] on icon at bounding box center [0, 0] width 0 height 0
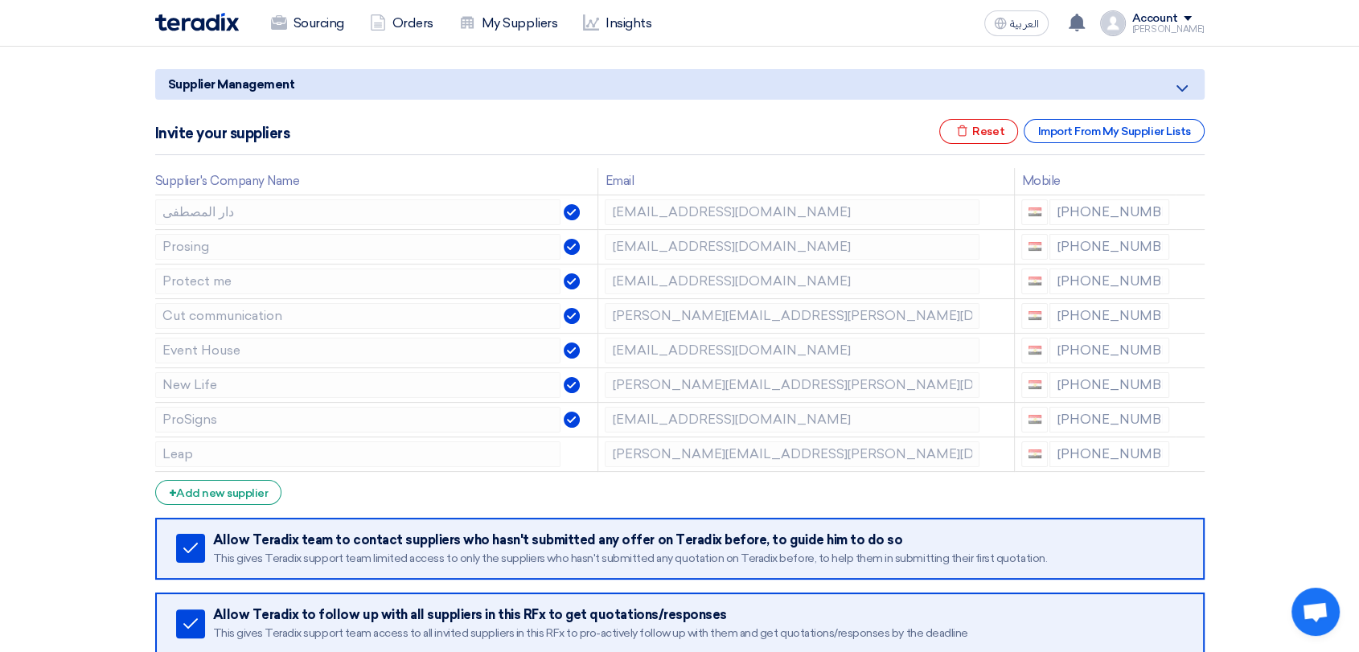
click at [0, 0] on icon at bounding box center [0, 0] width 0 height 0
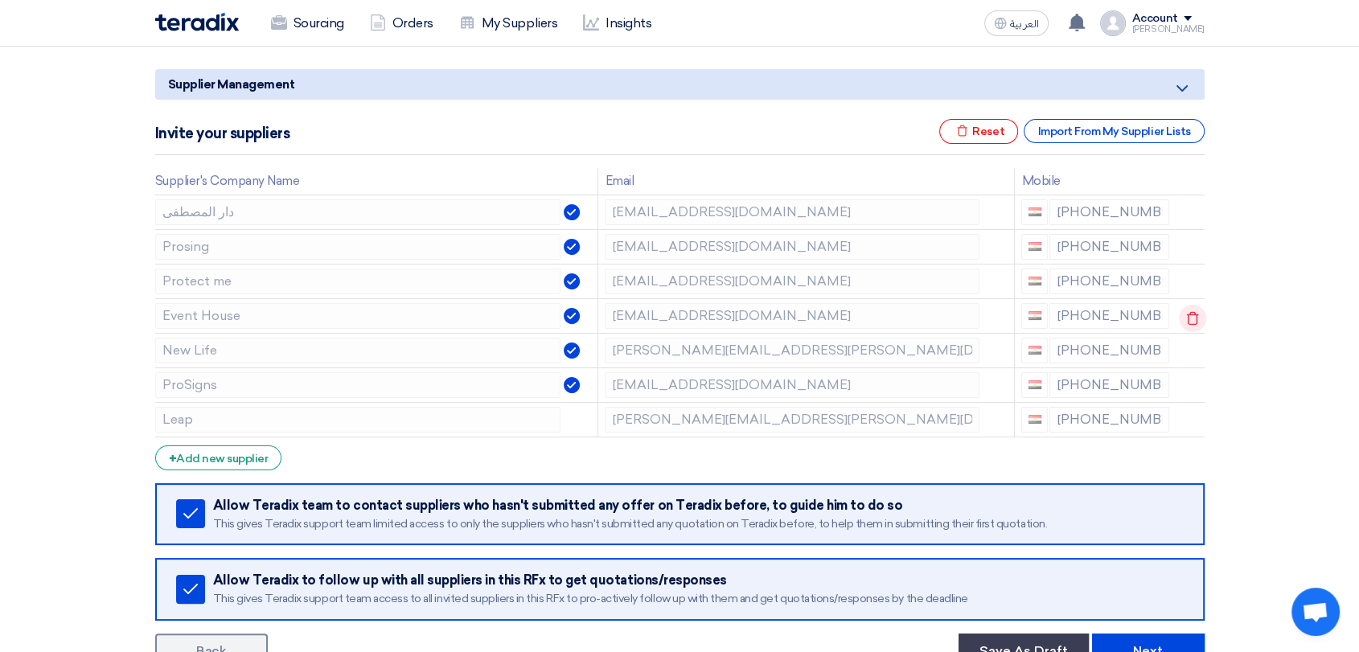
click at [1194, 317] on use at bounding box center [1193, 318] width 12 height 14
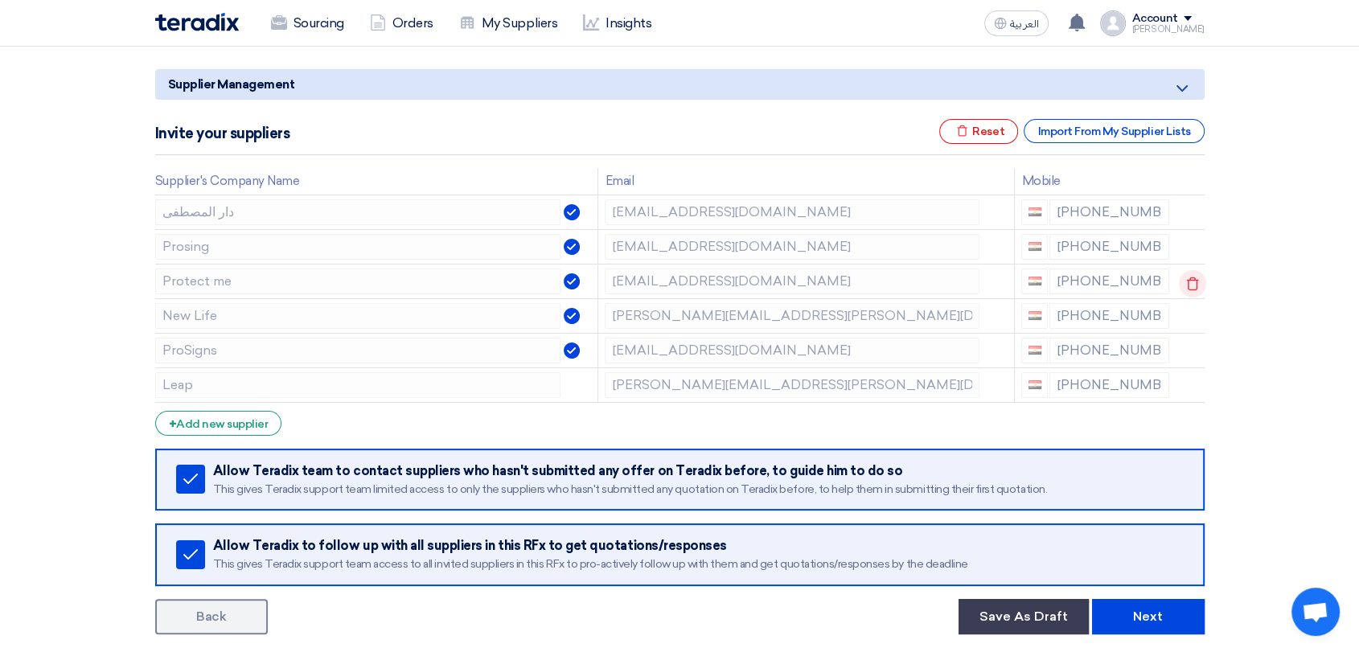
click at [1195, 284] on use at bounding box center [1193, 284] width 12 height 14
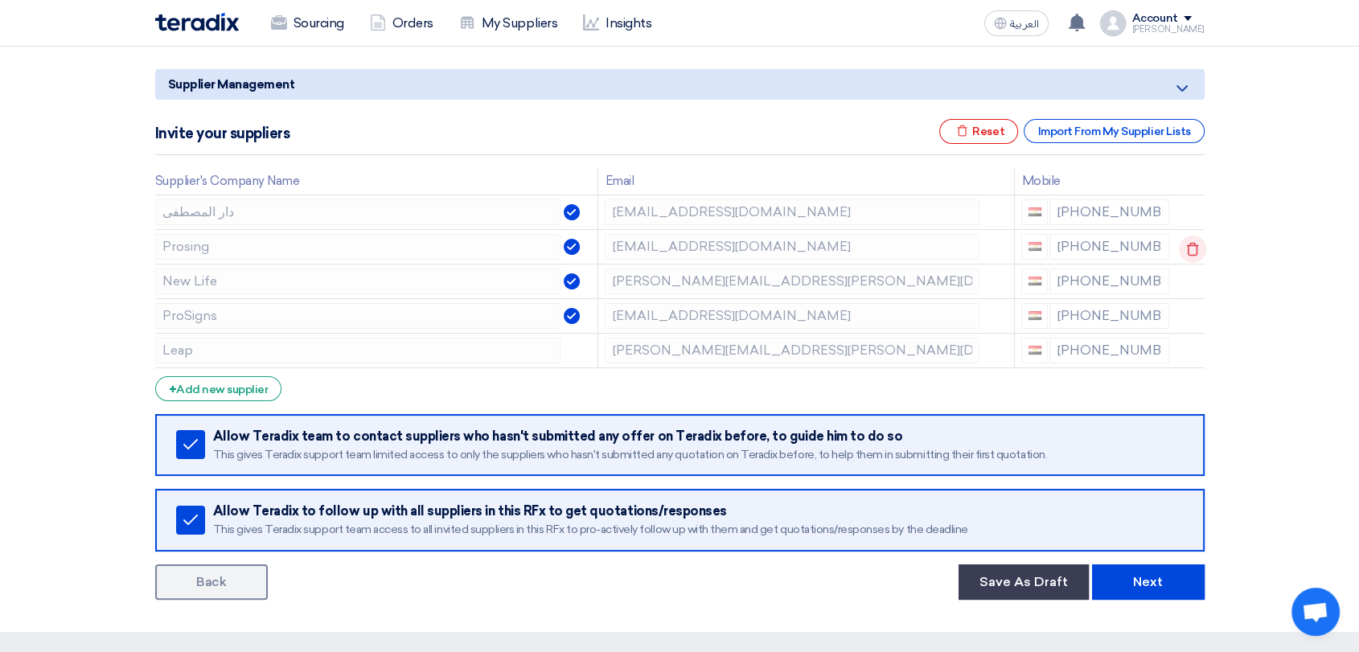
click at [1197, 245] on icon at bounding box center [1192, 249] width 27 height 27
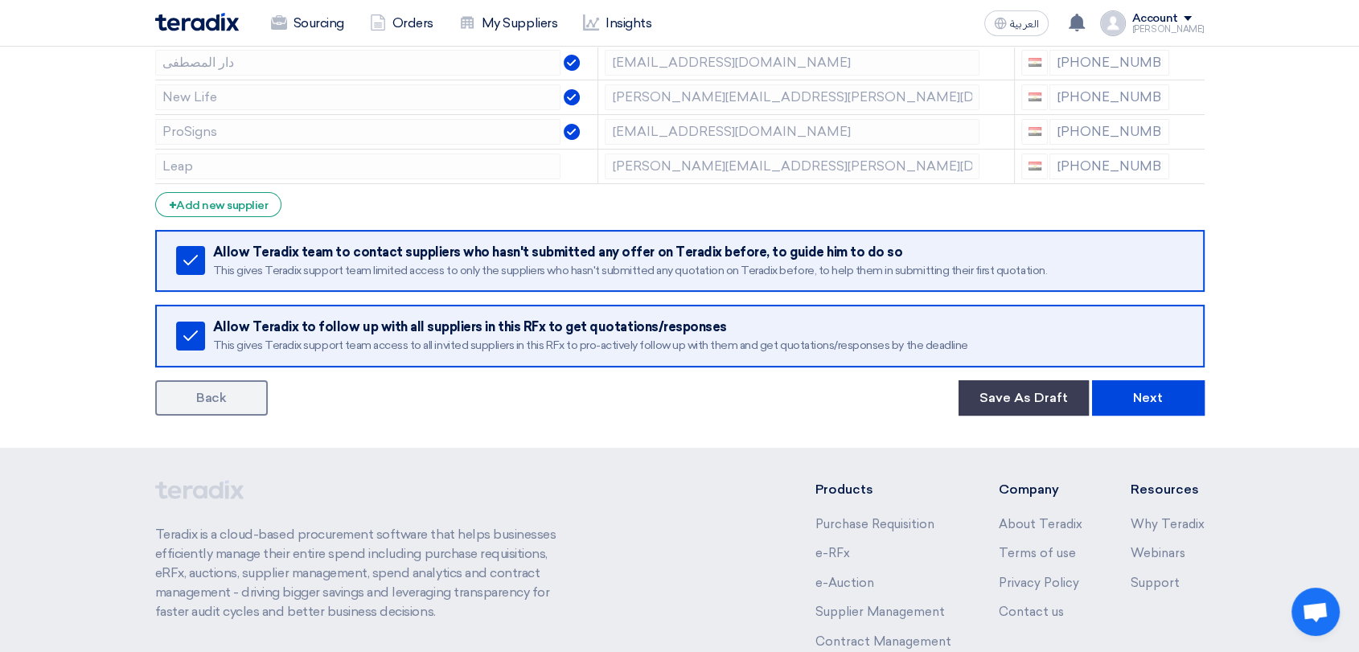
scroll to position [357, 0]
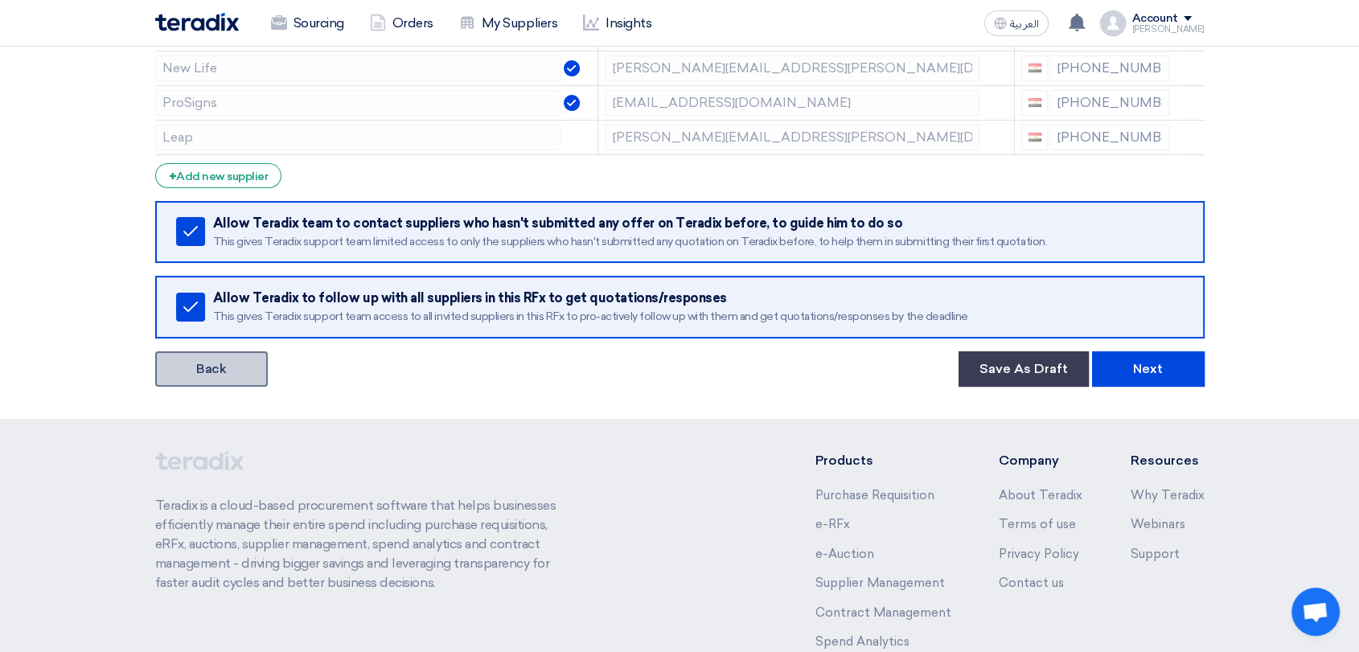
click at [234, 364] on link "Back" at bounding box center [211, 369] width 113 height 35
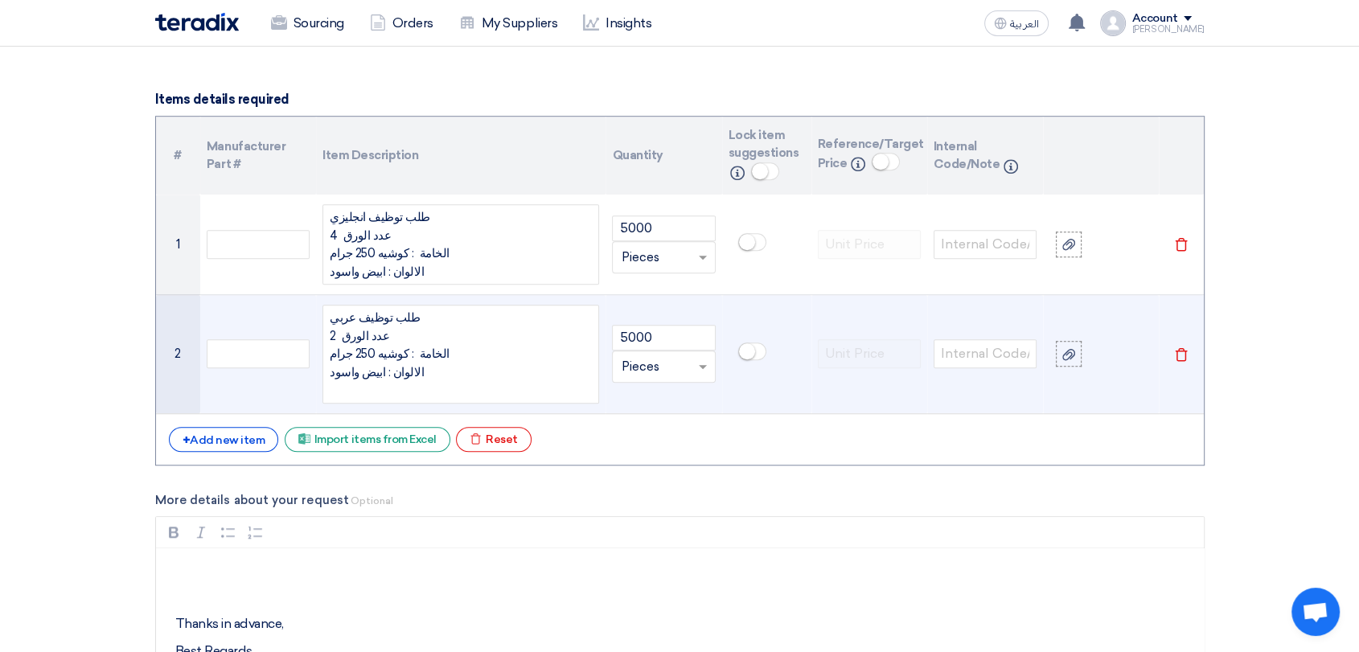
scroll to position [1162, 0]
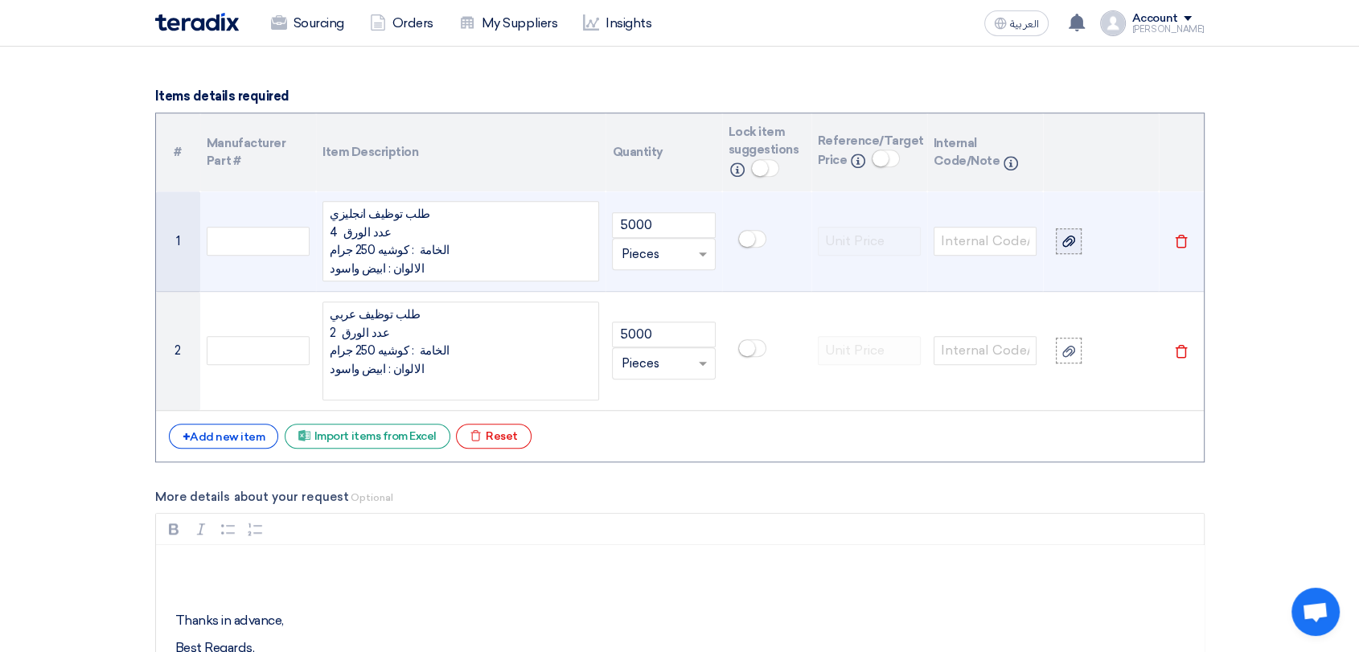
click at [1073, 243] on icon at bounding box center [1069, 241] width 13 height 13
click at [0, 0] on input "file" at bounding box center [0, 0] width 0 height 0
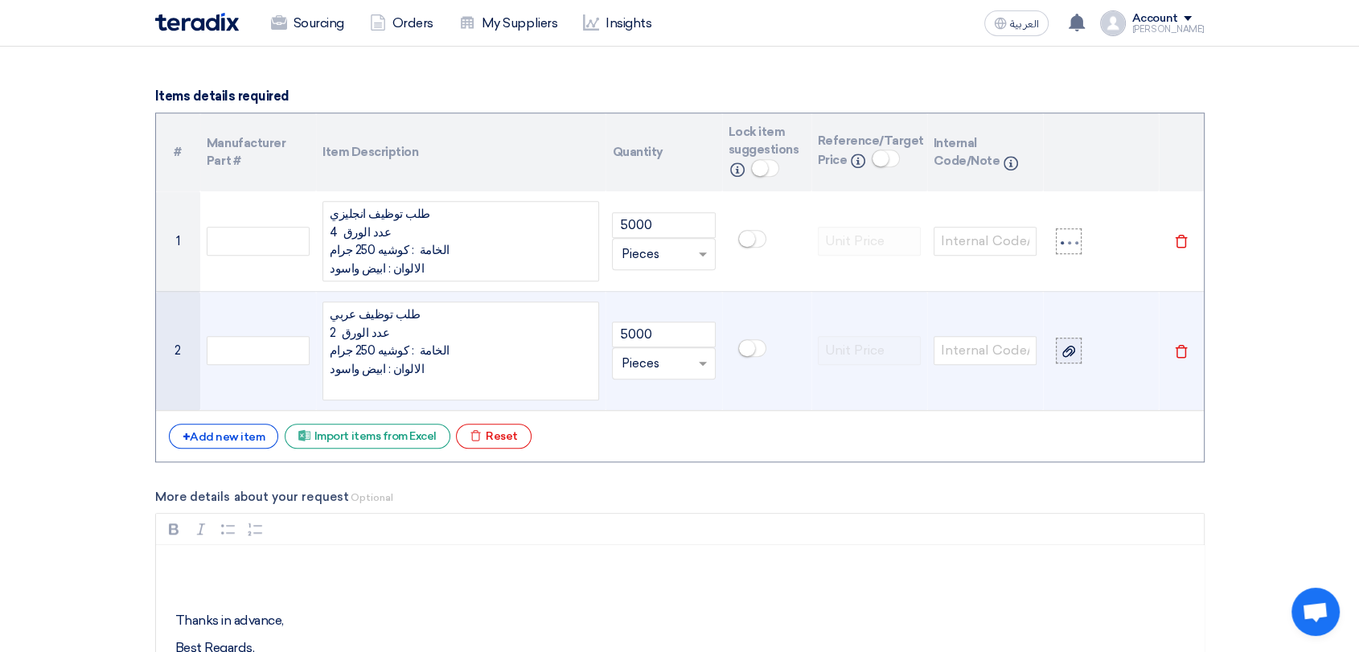
click at [1071, 352] on icon at bounding box center [1069, 351] width 13 height 13
click at [0, 0] on input "file" at bounding box center [0, 0] width 0 height 0
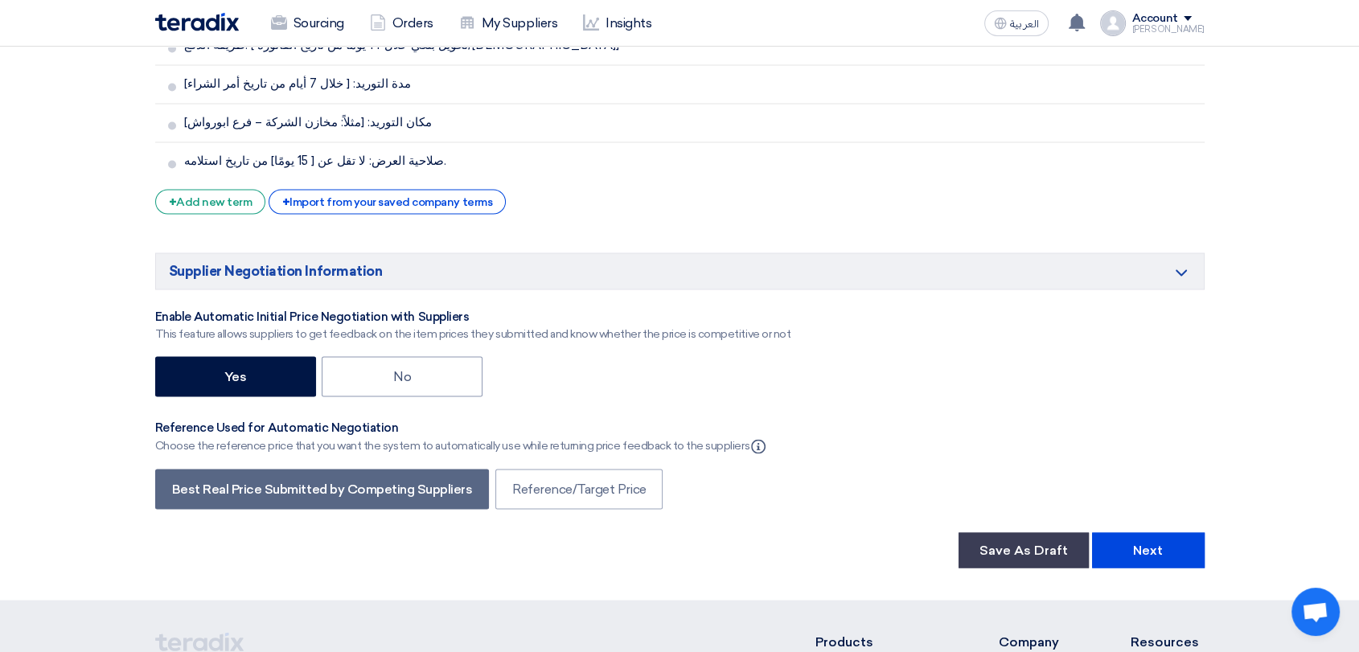
scroll to position [2949, 0]
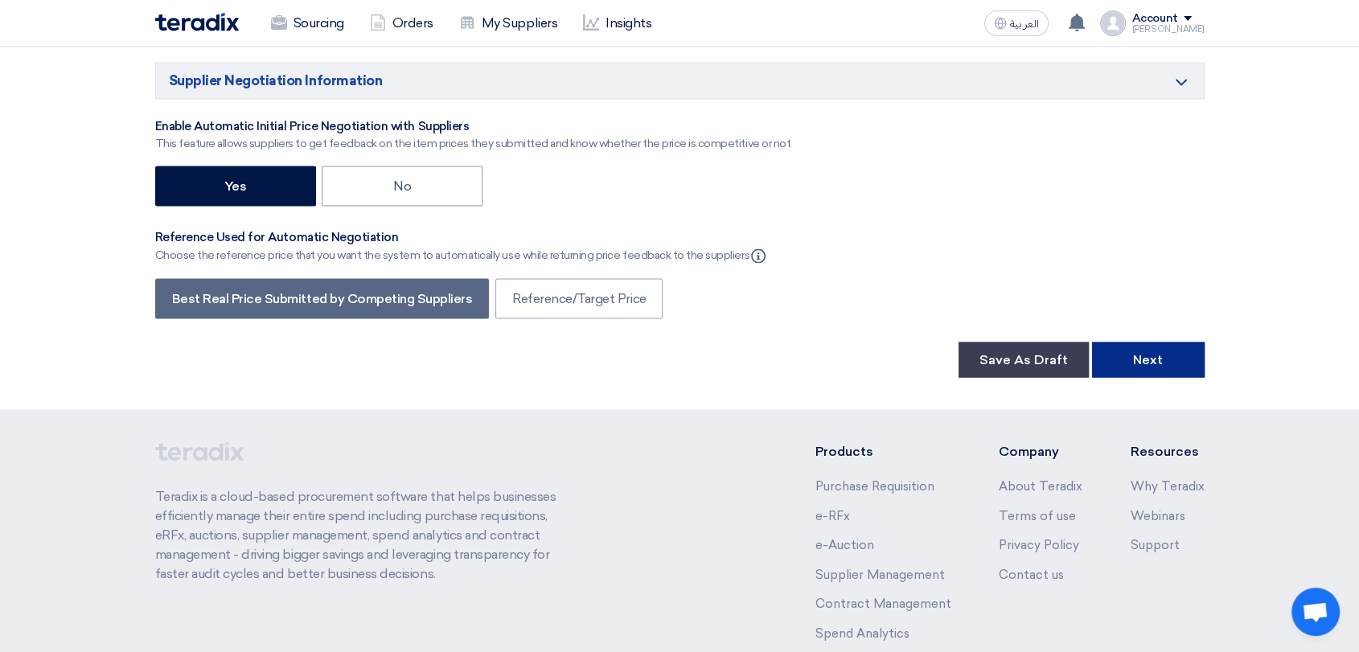
click at [1147, 342] on button "Next" at bounding box center [1148, 359] width 113 height 35
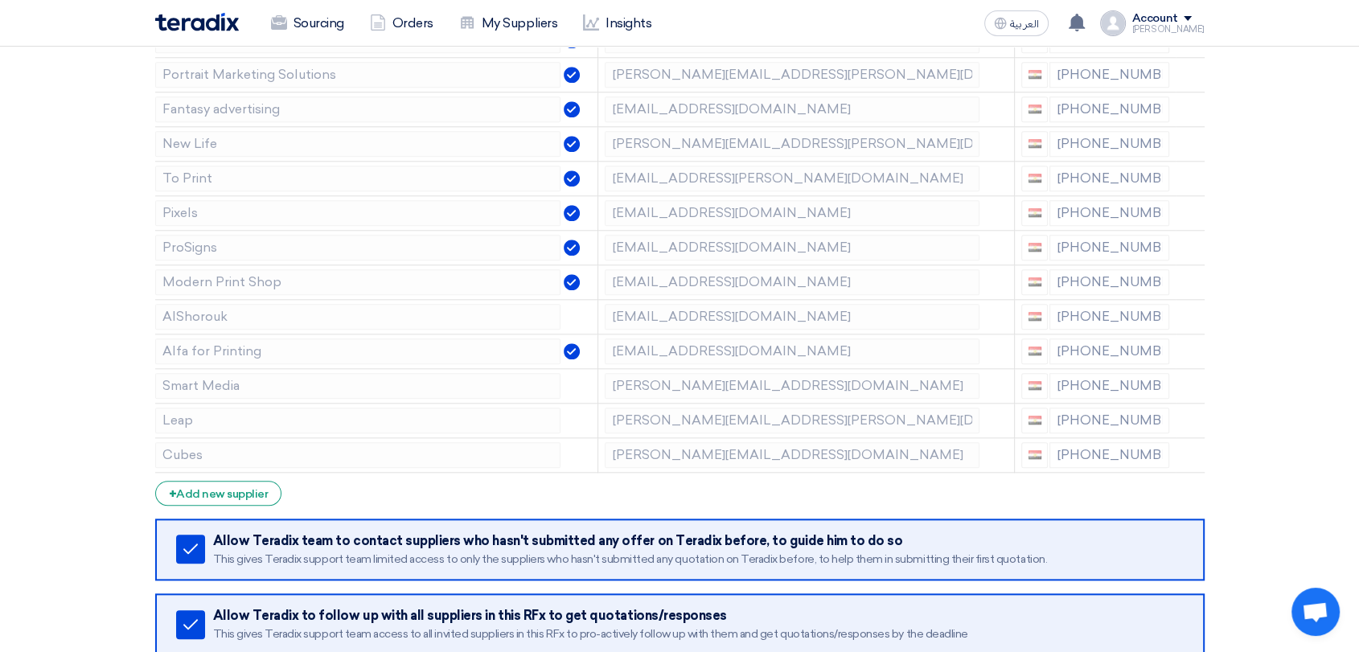
scroll to position [1609, 0]
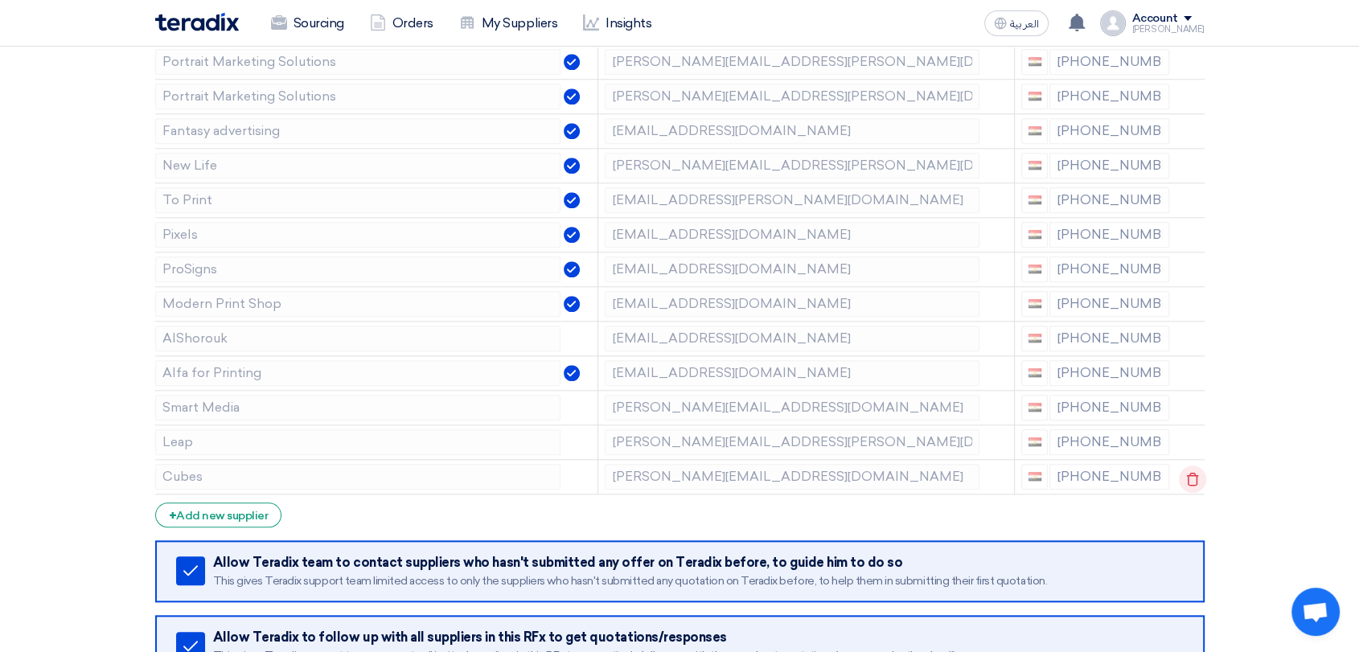
click at [1190, 467] on icon at bounding box center [1192, 479] width 27 height 27
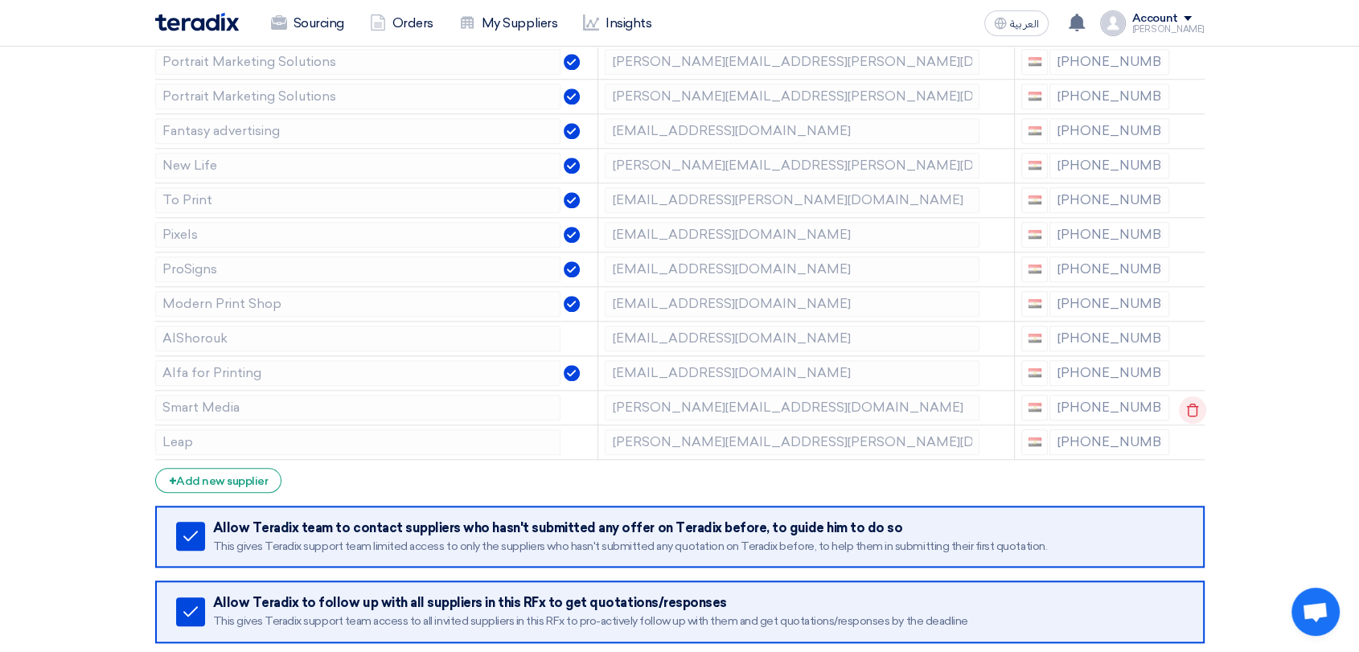
click at [1187, 402] on icon at bounding box center [1192, 410] width 27 height 27
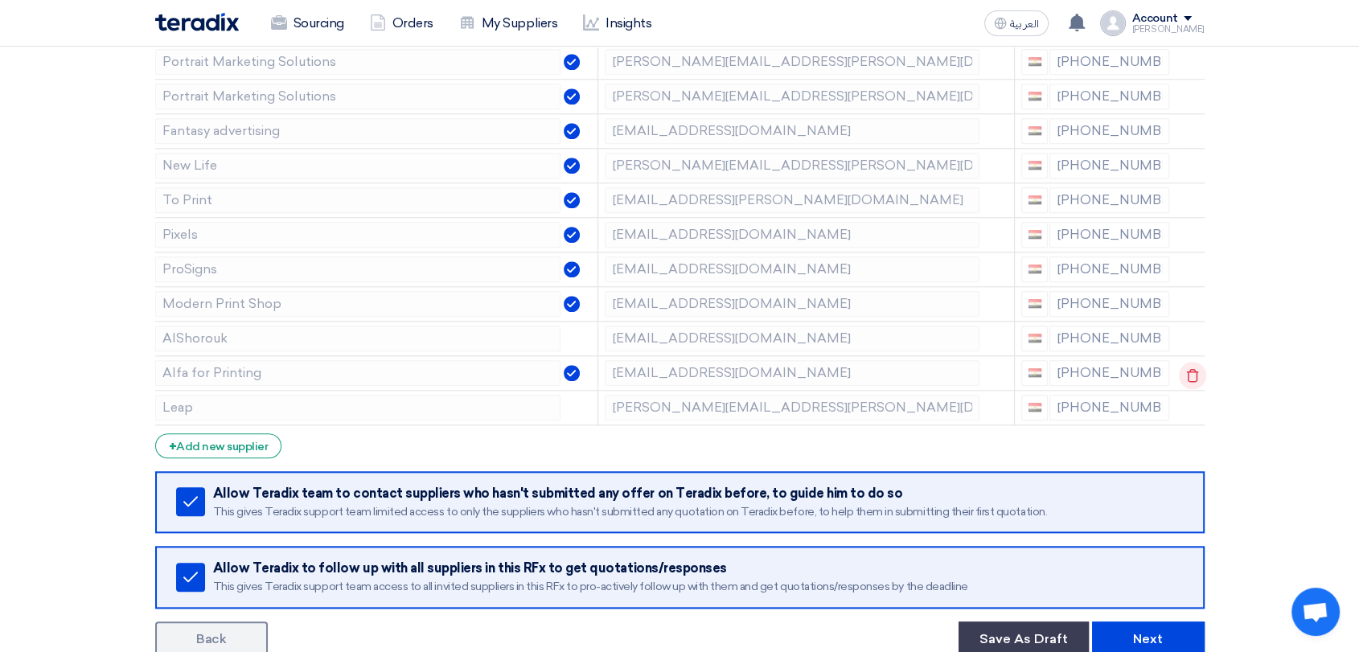
click at [1188, 368] on icon at bounding box center [1192, 375] width 27 height 27
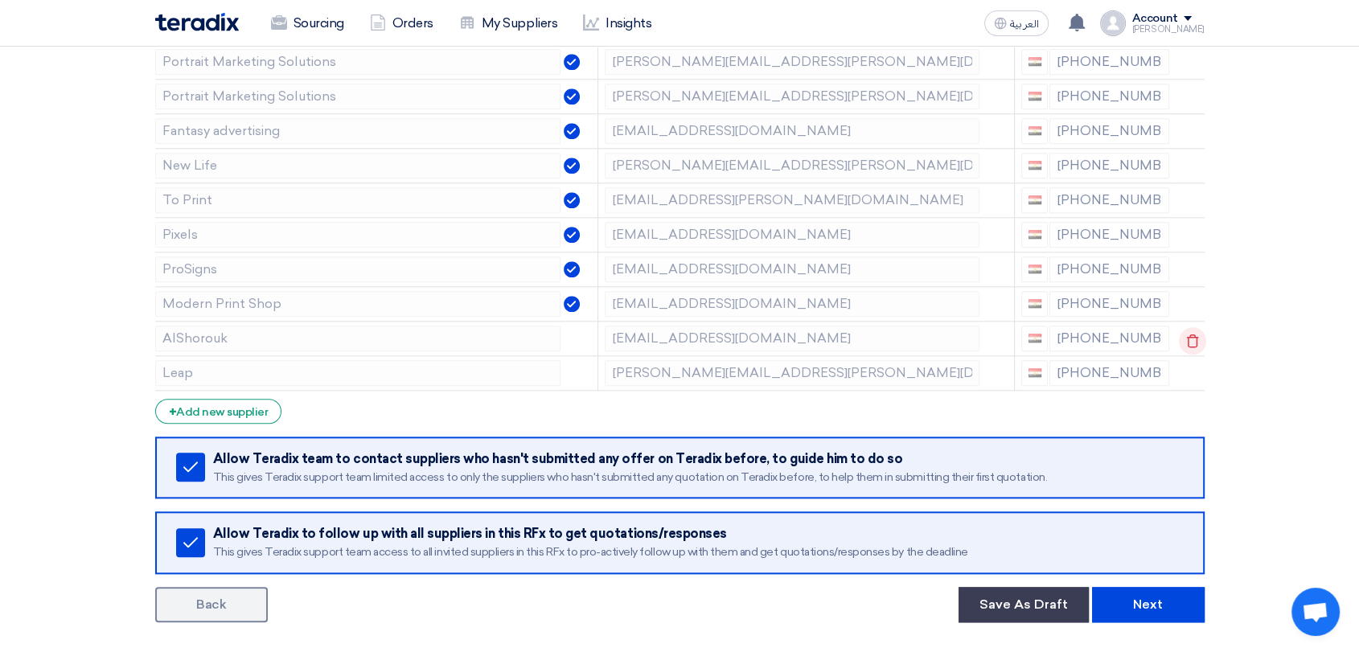
click at [1189, 334] on use at bounding box center [1193, 341] width 12 height 14
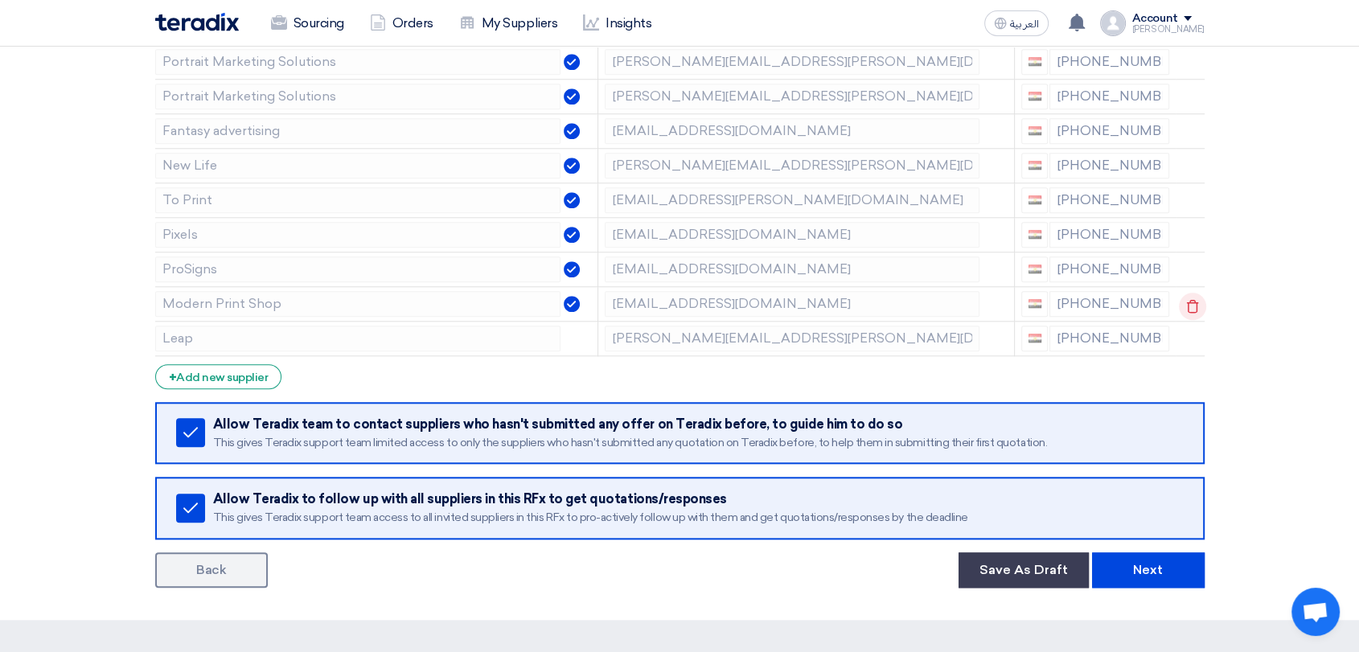
click at [1191, 299] on icon at bounding box center [1192, 306] width 27 height 27
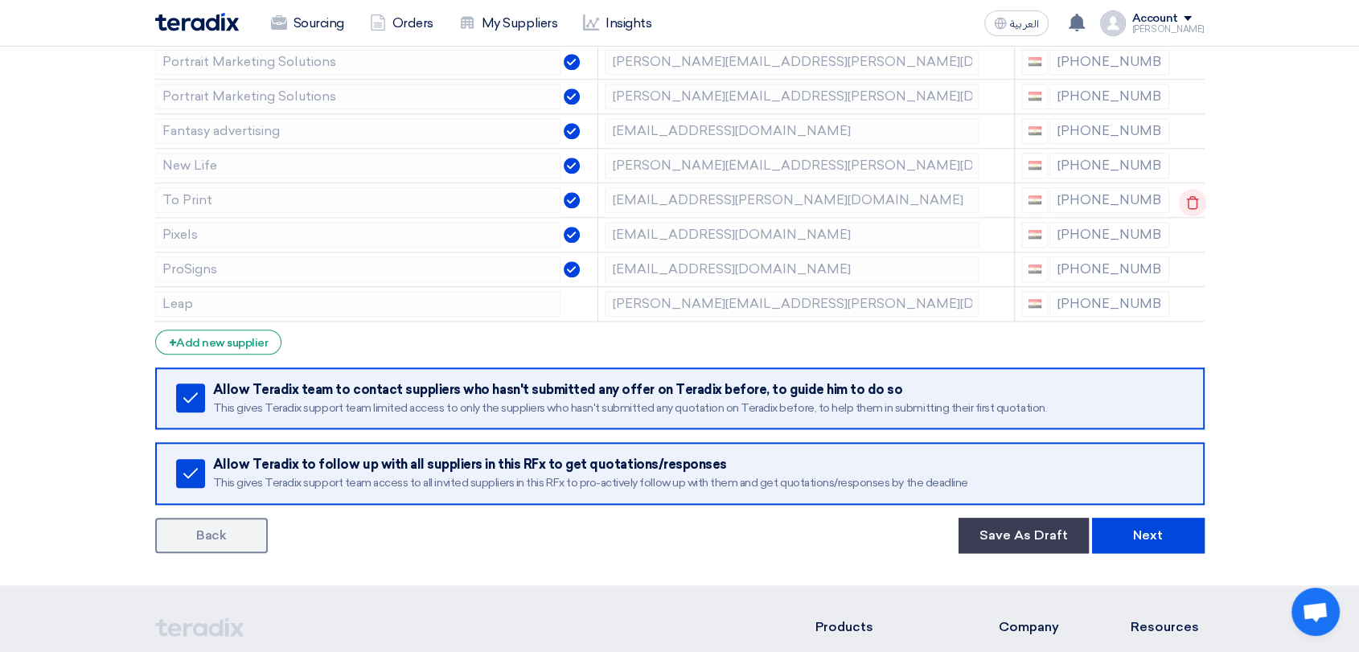
drag, startPoint x: 1185, startPoint y: 231, endPoint x: 1183, endPoint y: 198, distance: 33.1
click at [0, 0] on icon at bounding box center [0, 0] width 0 height 0
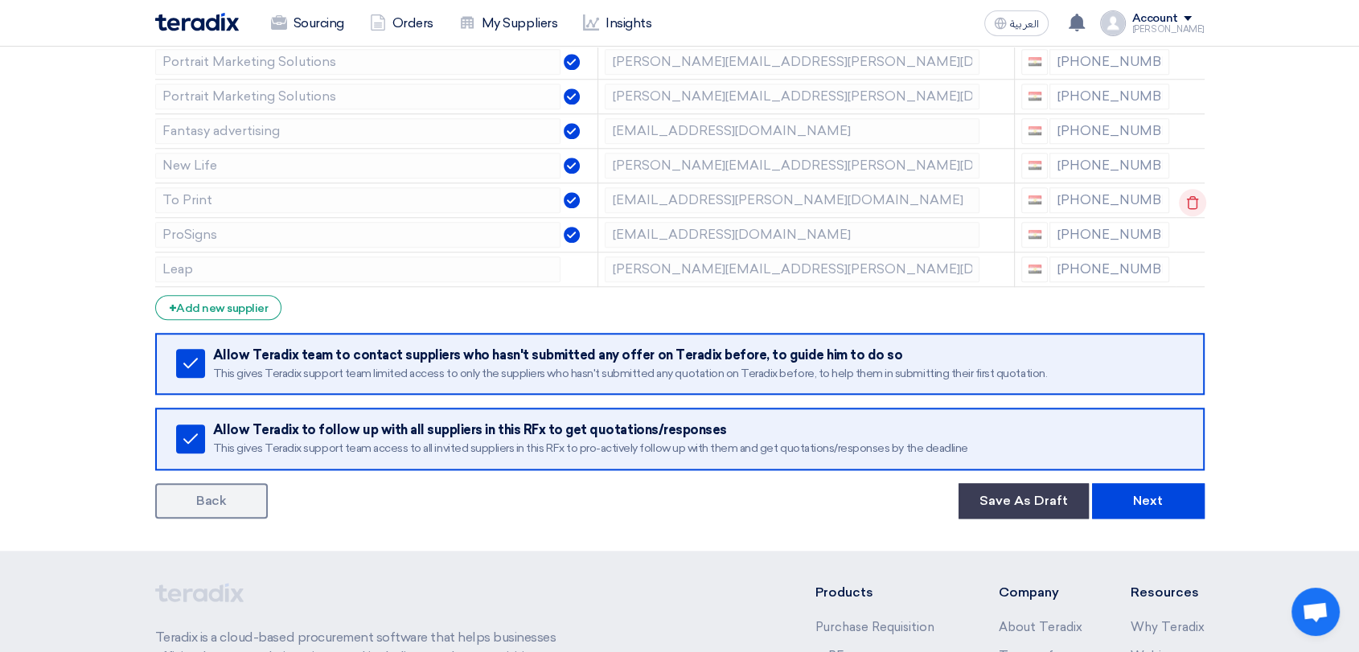
click at [1184, 191] on icon at bounding box center [1192, 202] width 27 height 27
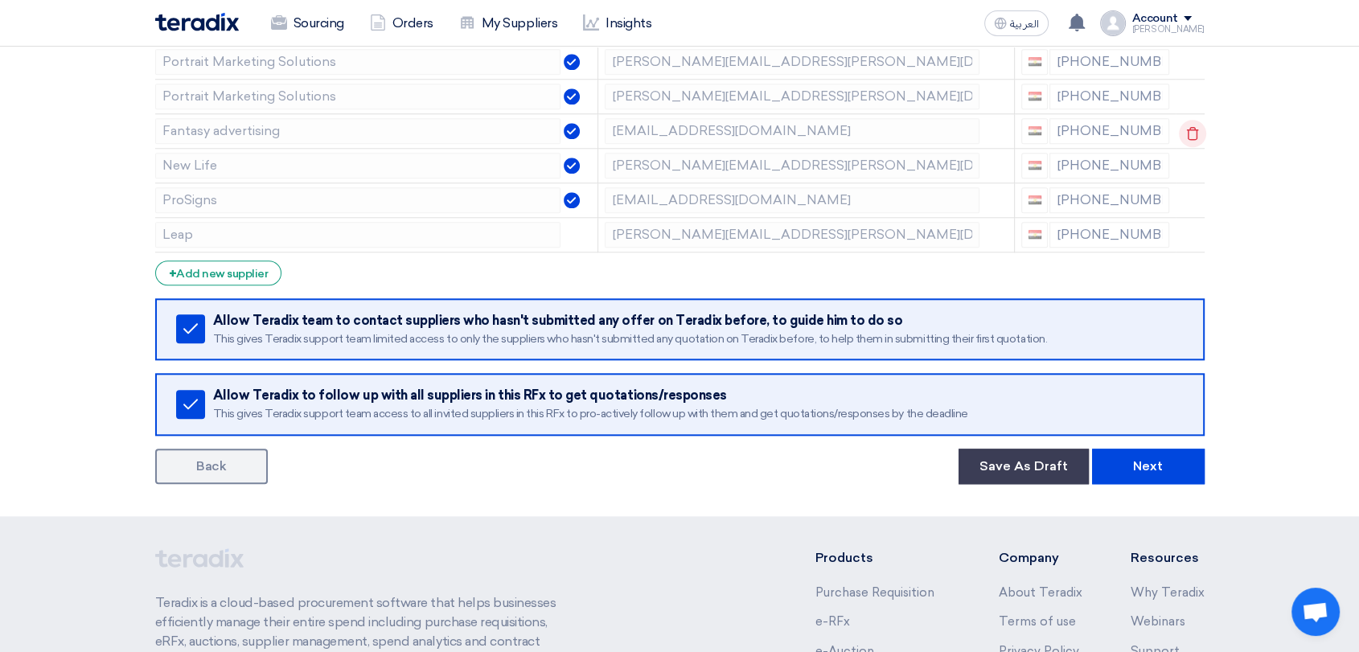
click at [1190, 127] on icon at bounding box center [1192, 133] width 27 height 27
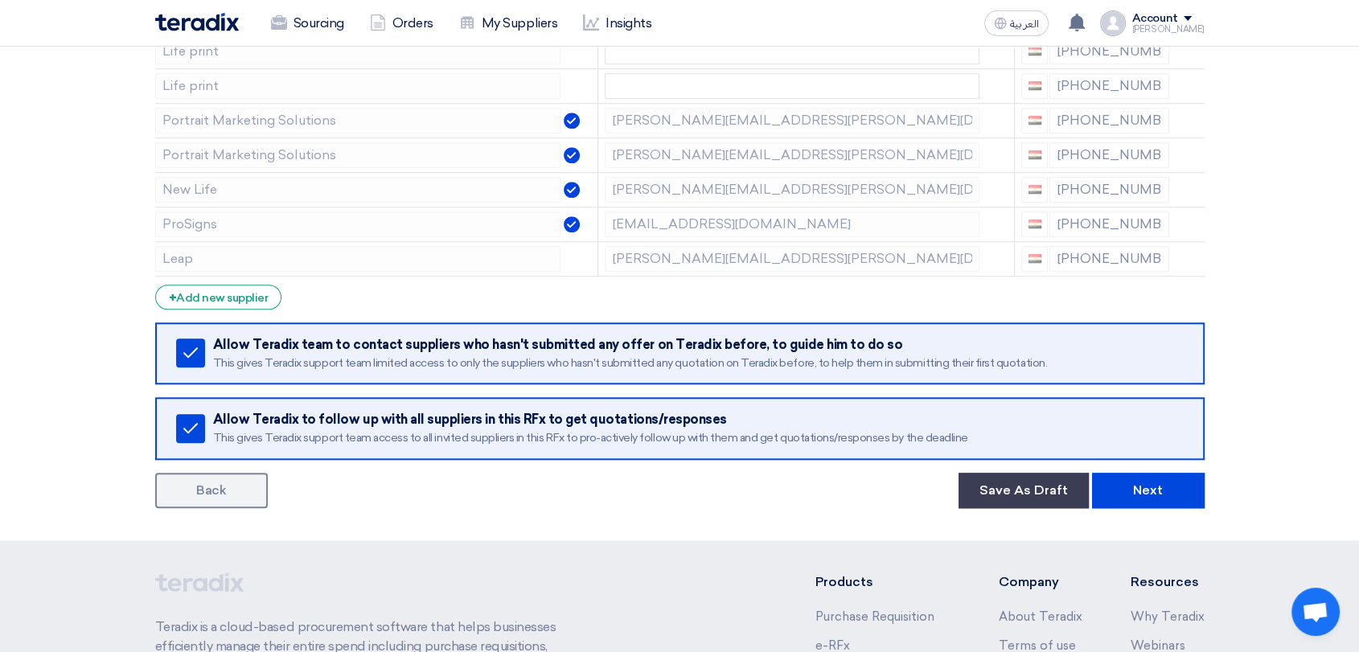
scroll to position [1519, 0]
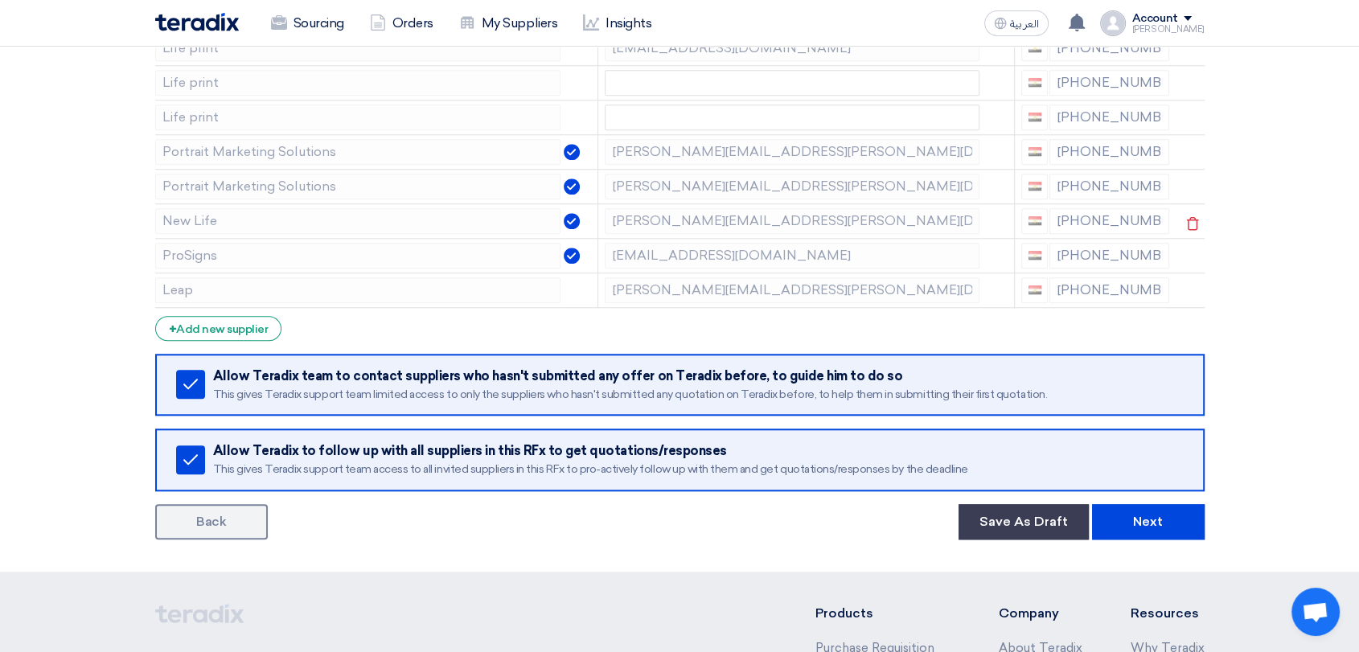
drag, startPoint x: 1185, startPoint y: 185, endPoint x: 1189, endPoint y: 164, distance: 21.3
click at [0, 0] on icon at bounding box center [0, 0] width 0 height 0
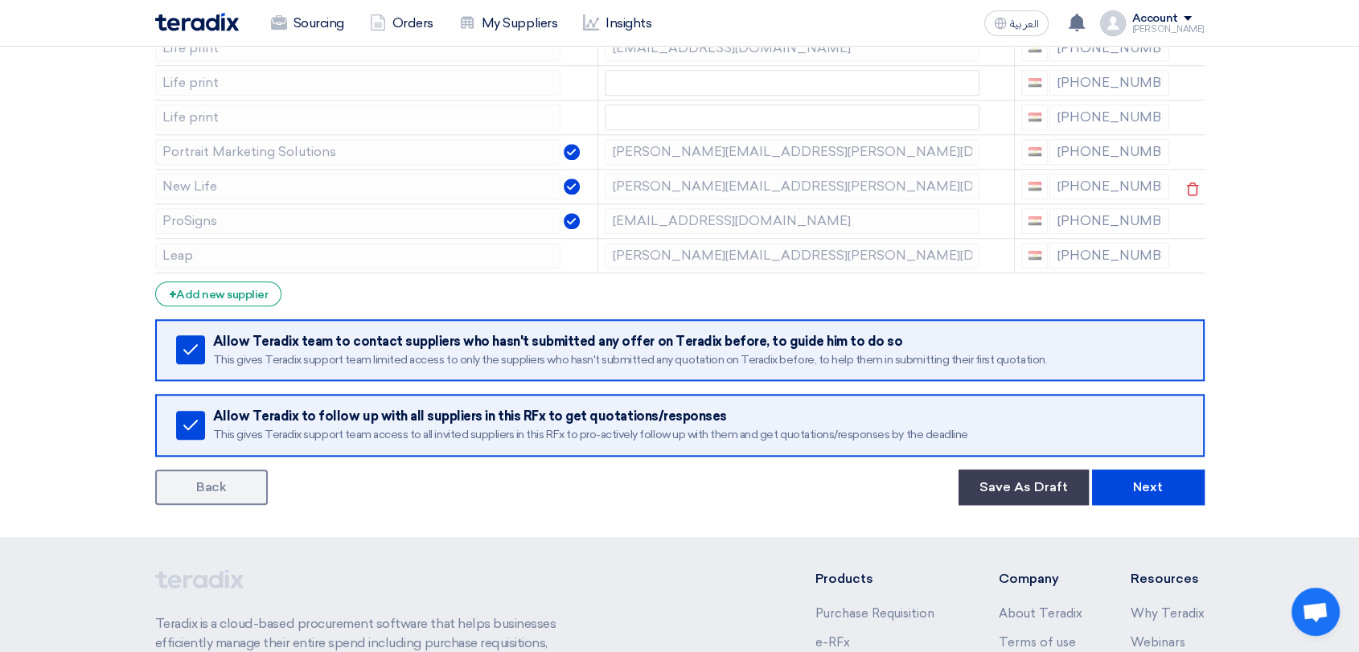
drag, startPoint x: 1189, startPoint y: 146, endPoint x: 1191, endPoint y: 130, distance: 16.2
click at [0, 0] on icon at bounding box center [0, 0] width 0 height 0
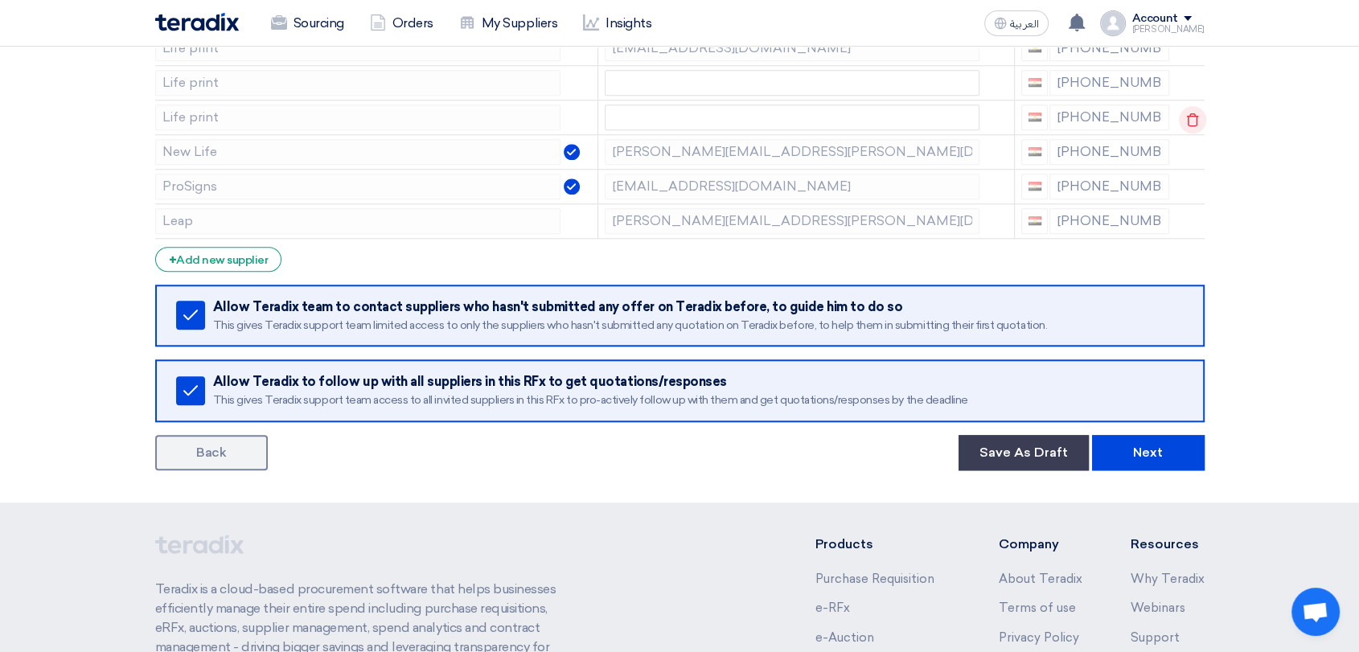
click at [1191, 115] on icon at bounding box center [1192, 119] width 27 height 27
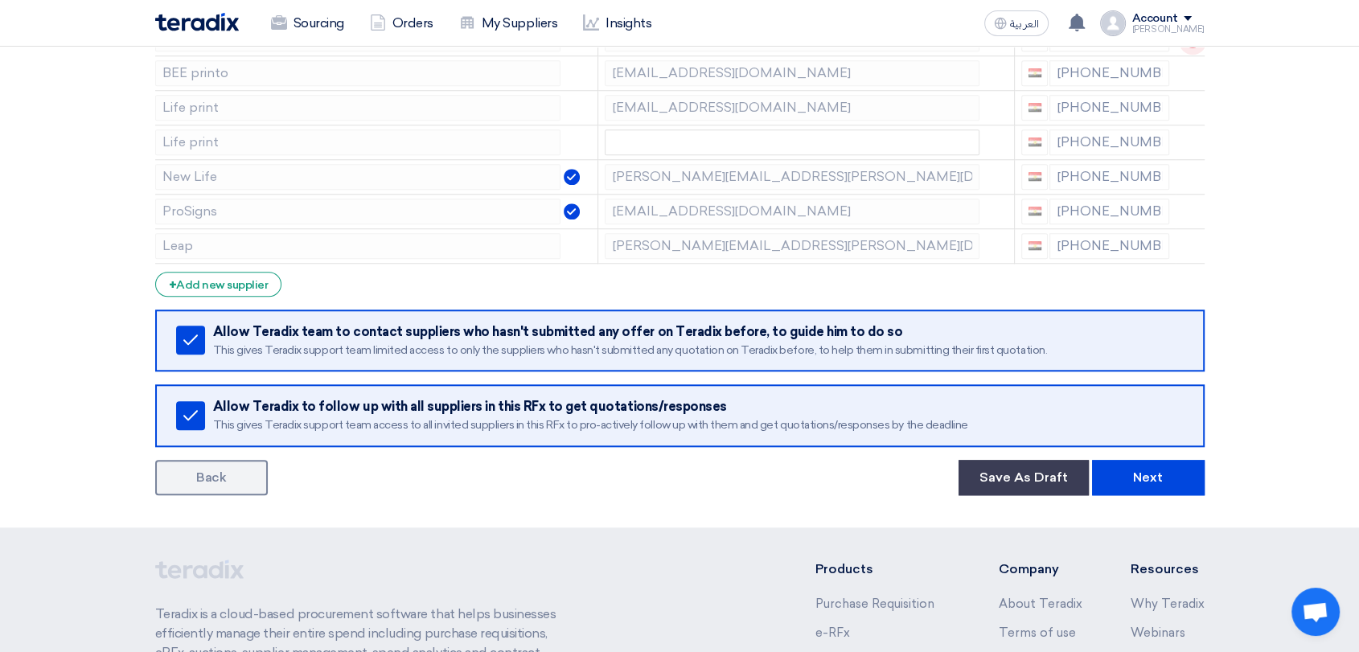
scroll to position [1340, 0]
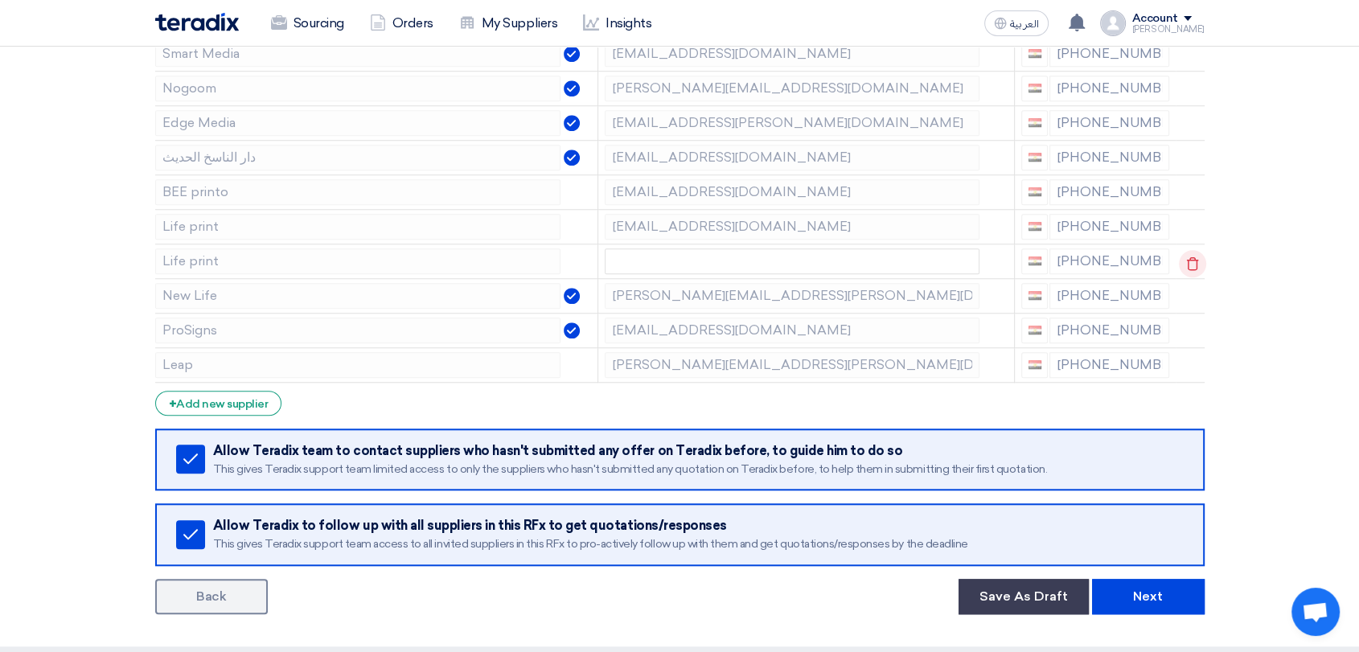
click at [1191, 254] on icon at bounding box center [1192, 263] width 27 height 27
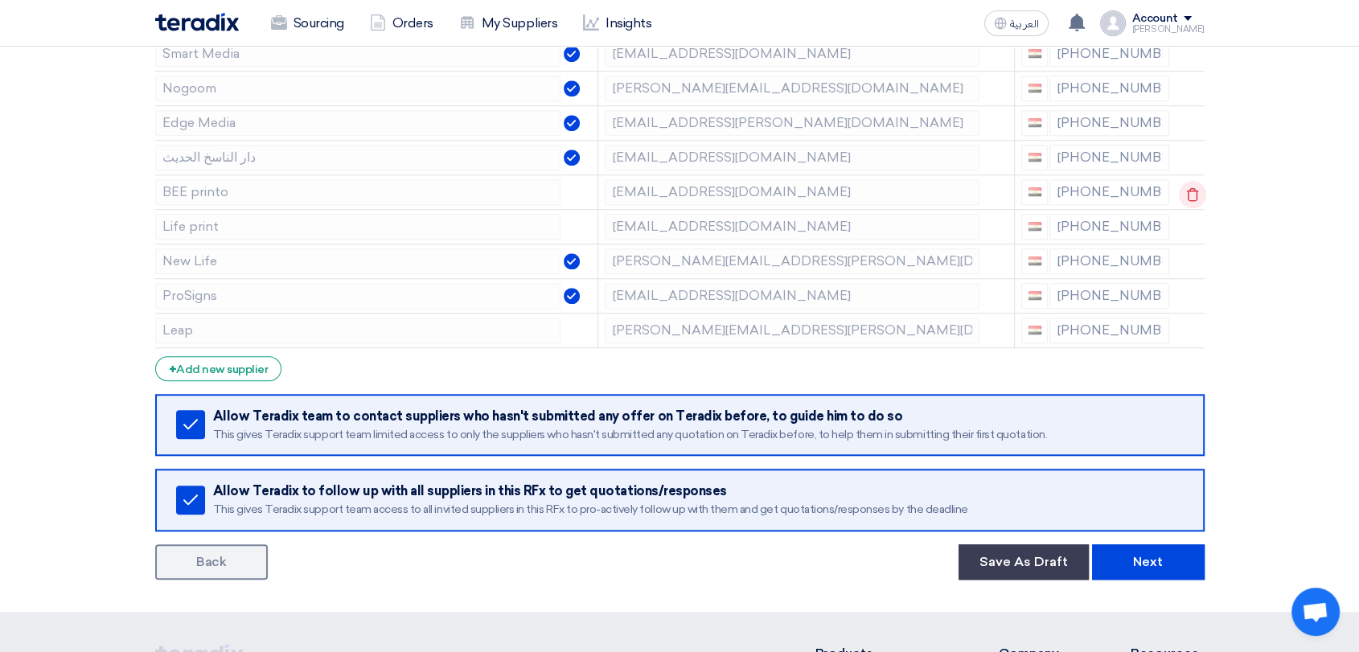
drag, startPoint x: 1192, startPoint y: 227, endPoint x: 1192, endPoint y: 201, distance: 25.7
click at [0, 0] on icon at bounding box center [0, 0] width 0 height 0
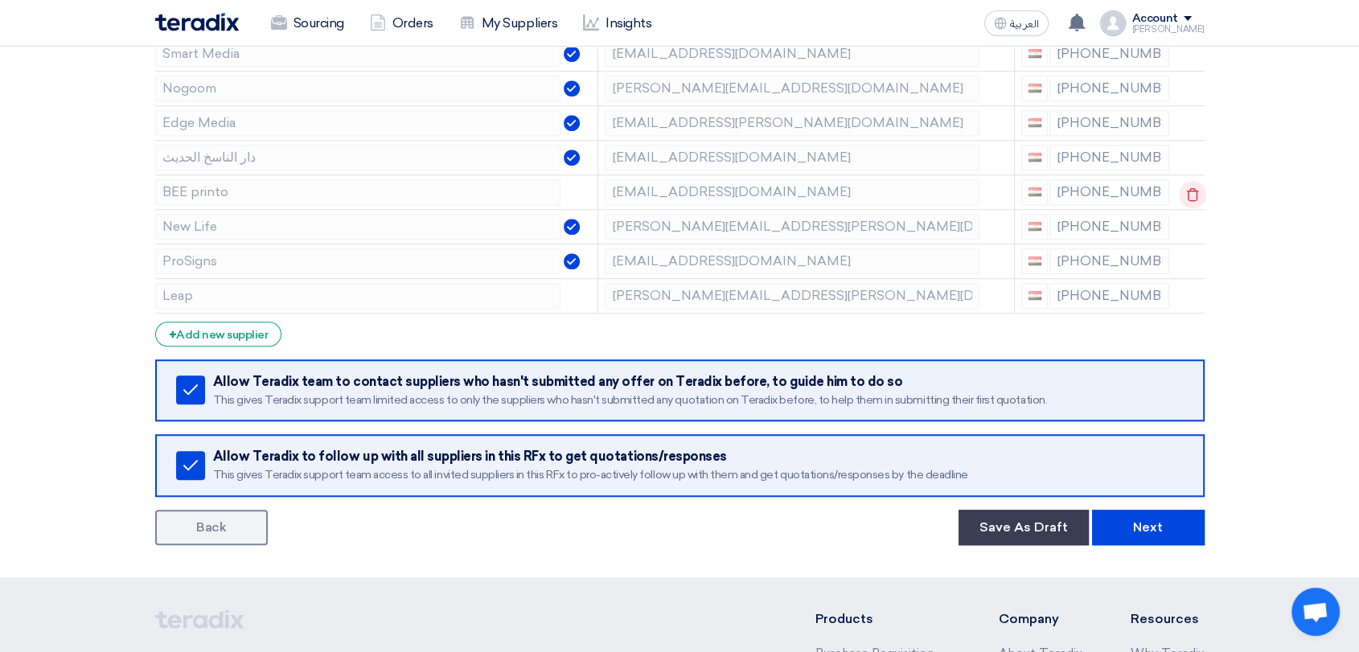
click at [1192, 192] on icon at bounding box center [1192, 194] width 27 height 27
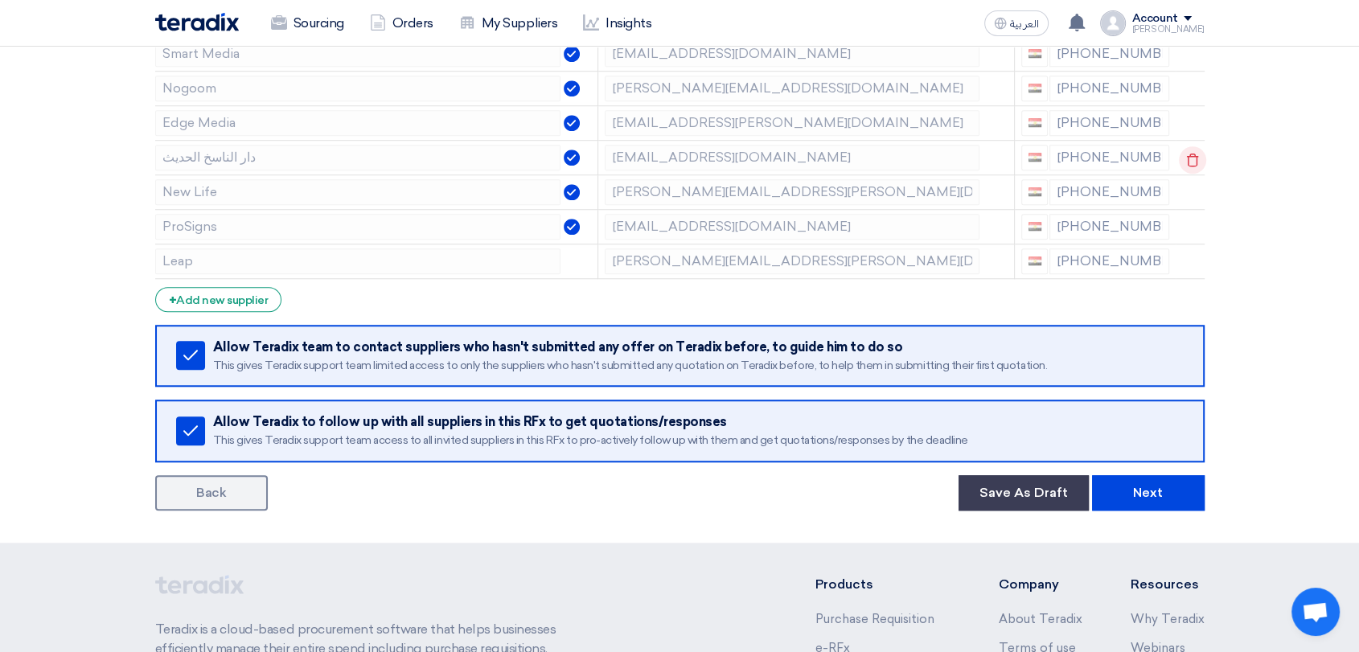
click at [1192, 156] on icon at bounding box center [1192, 159] width 27 height 27
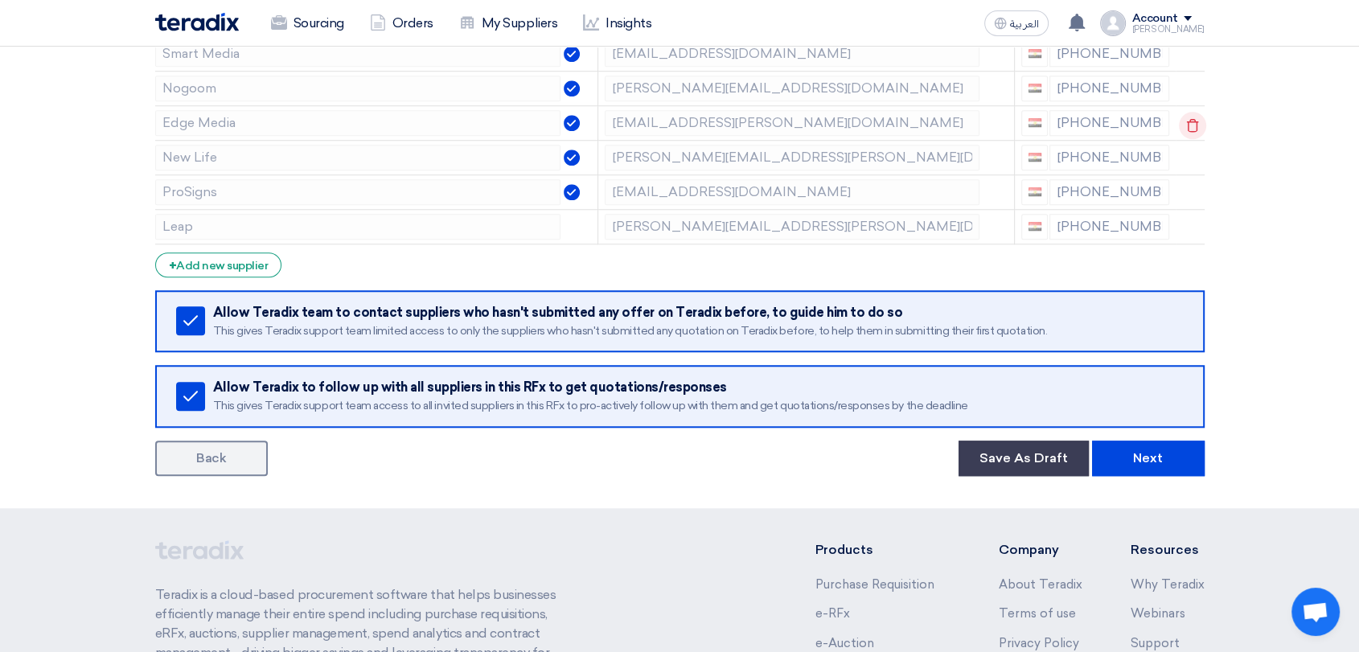
click at [1192, 126] on use at bounding box center [1193, 125] width 12 height 14
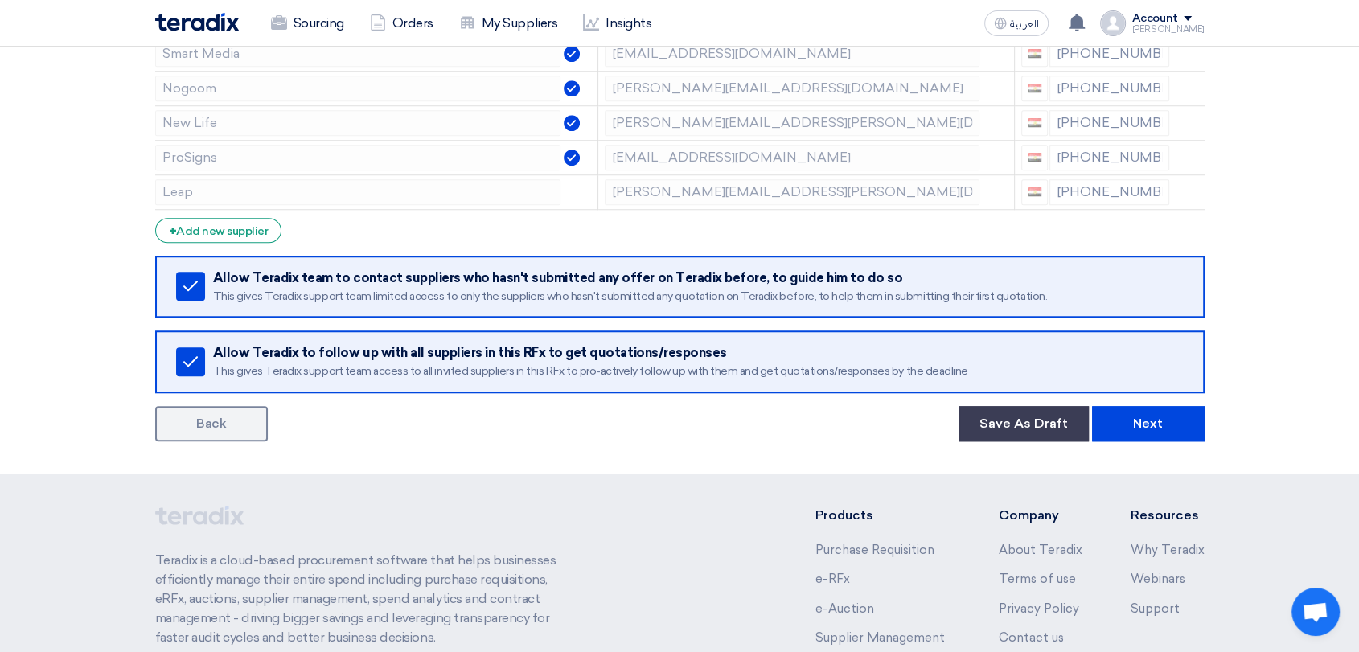
scroll to position [1251, 0]
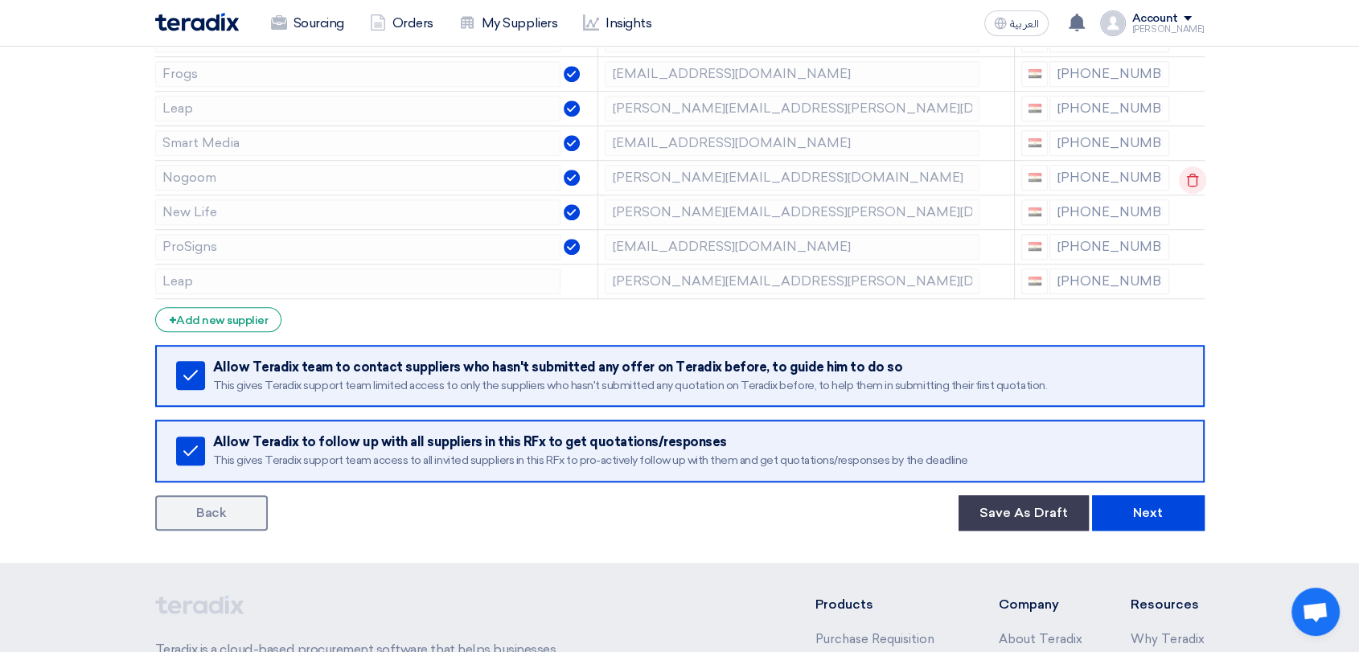
click at [1189, 167] on icon at bounding box center [1192, 180] width 27 height 27
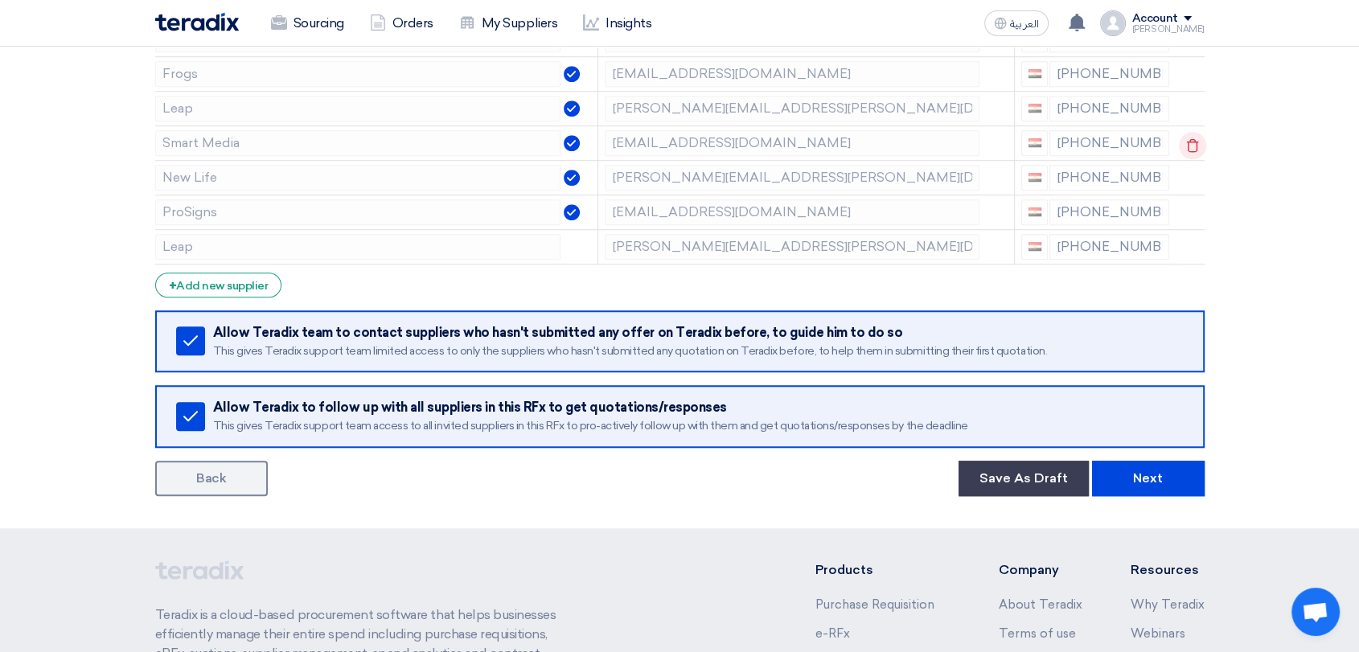
click at [1191, 141] on icon at bounding box center [1192, 145] width 27 height 27
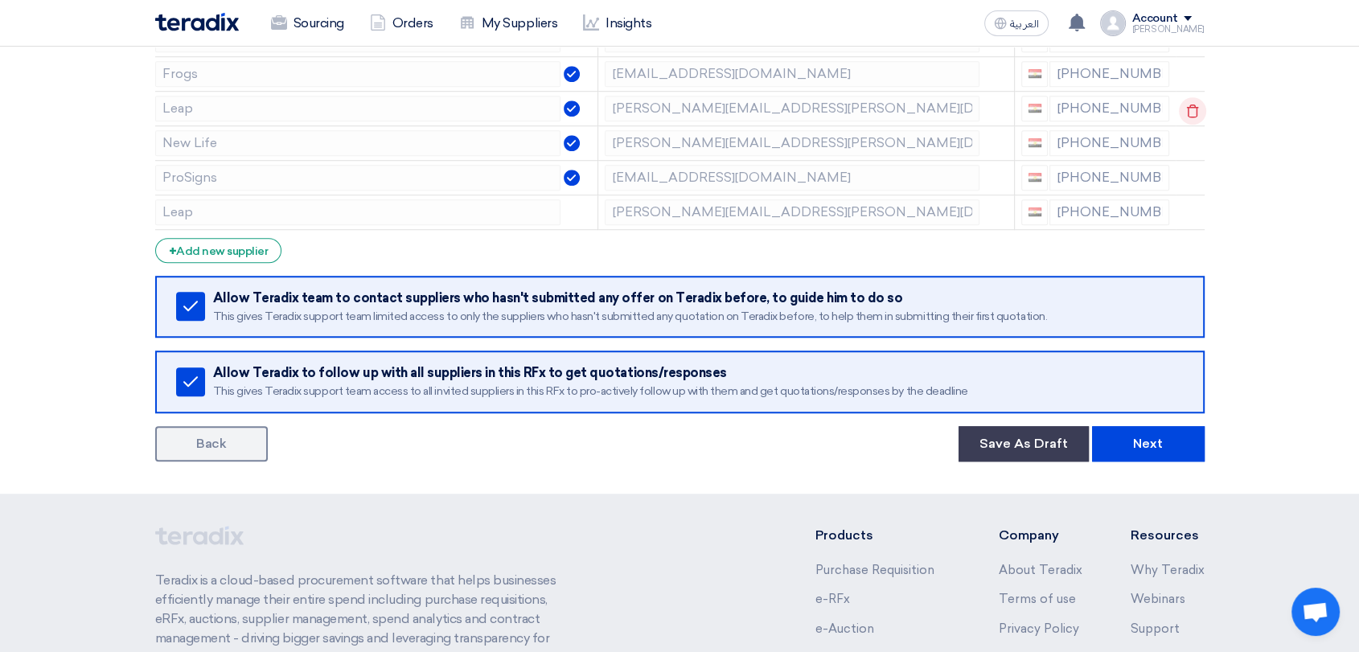
click at [1187, 109] on icon at bounding box center [1192, 110] width 27 height 27
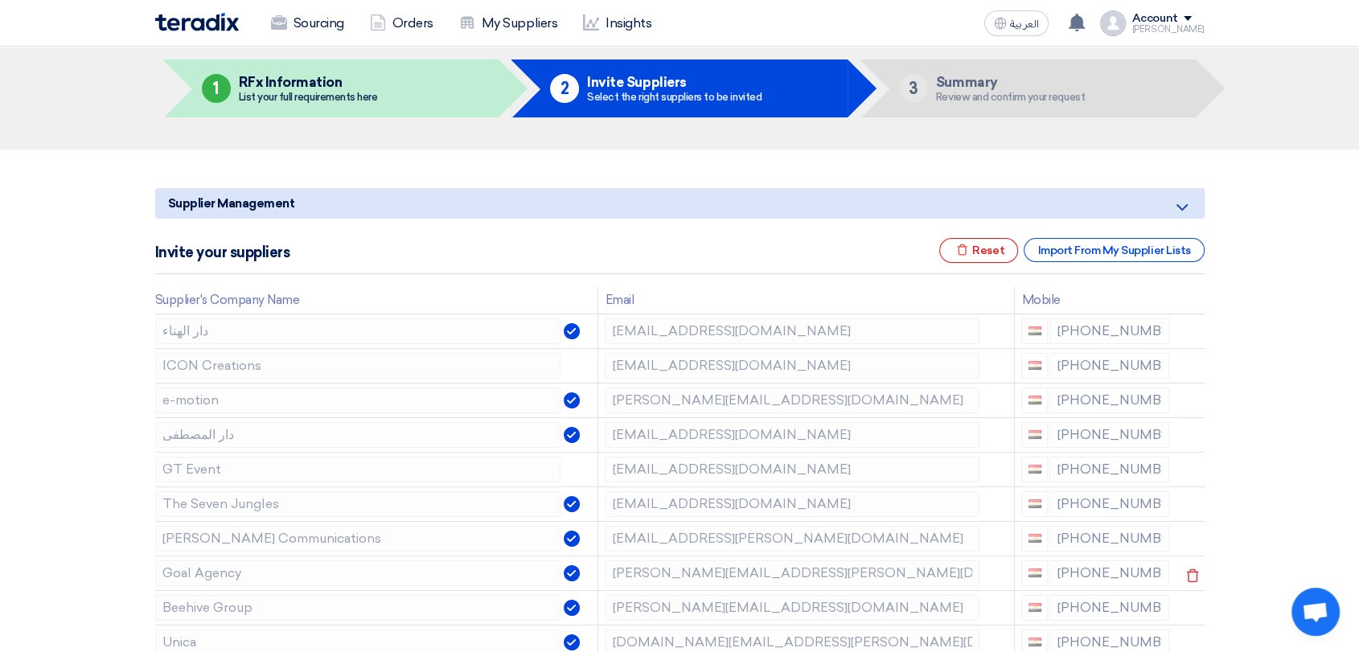
scroll to position [0, 0]
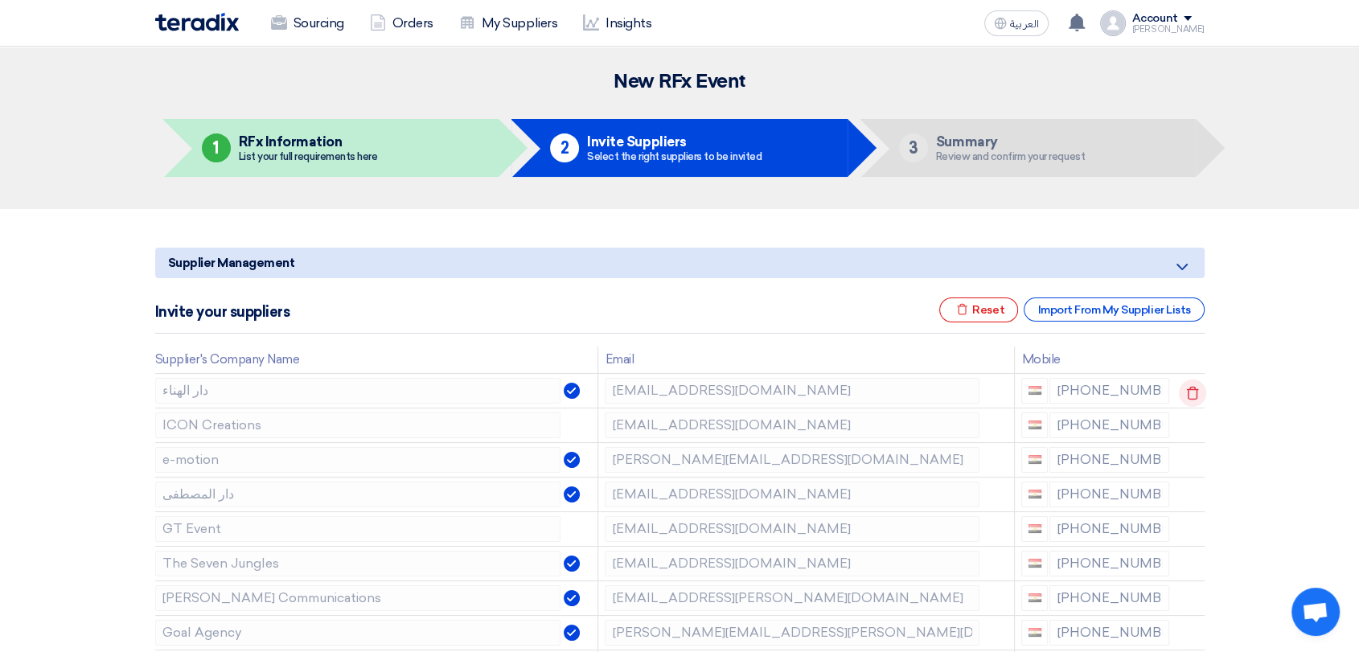
click at [1191, 389] on icon at bounding box center [1192, 393] width 27 height 27
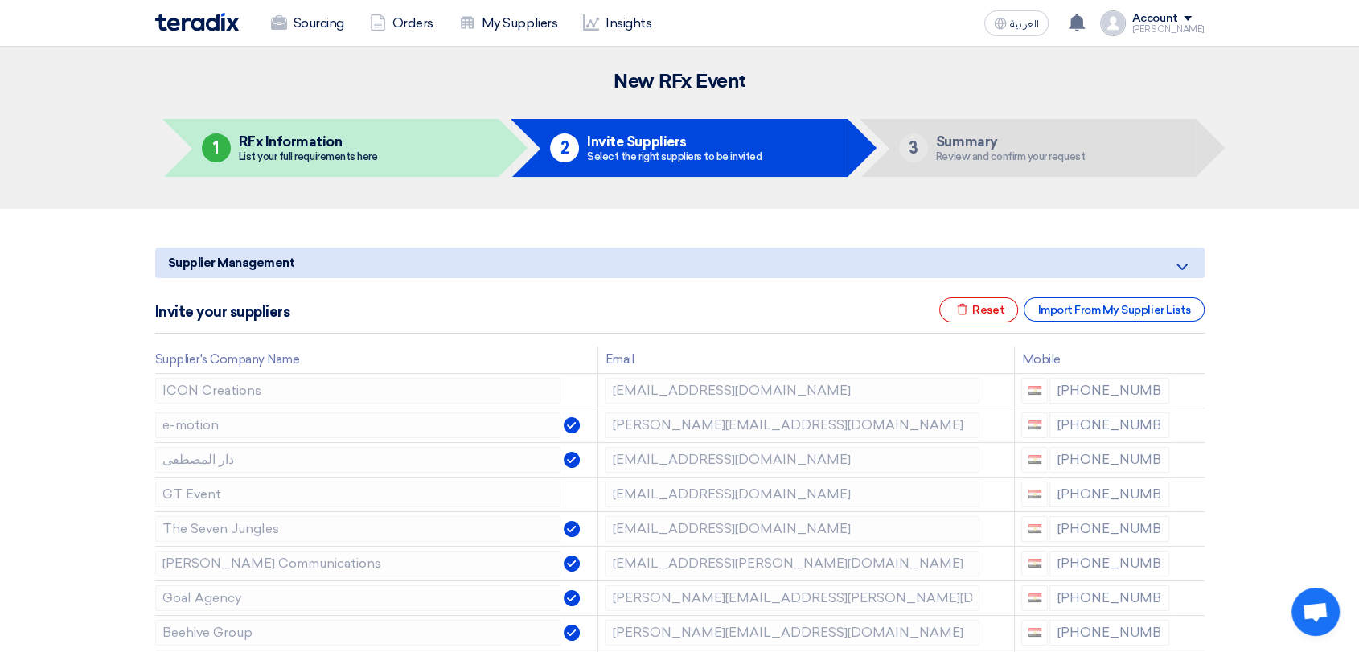
click at [0, 0] on icon at bounding box center [0, 0] width 0 height 0
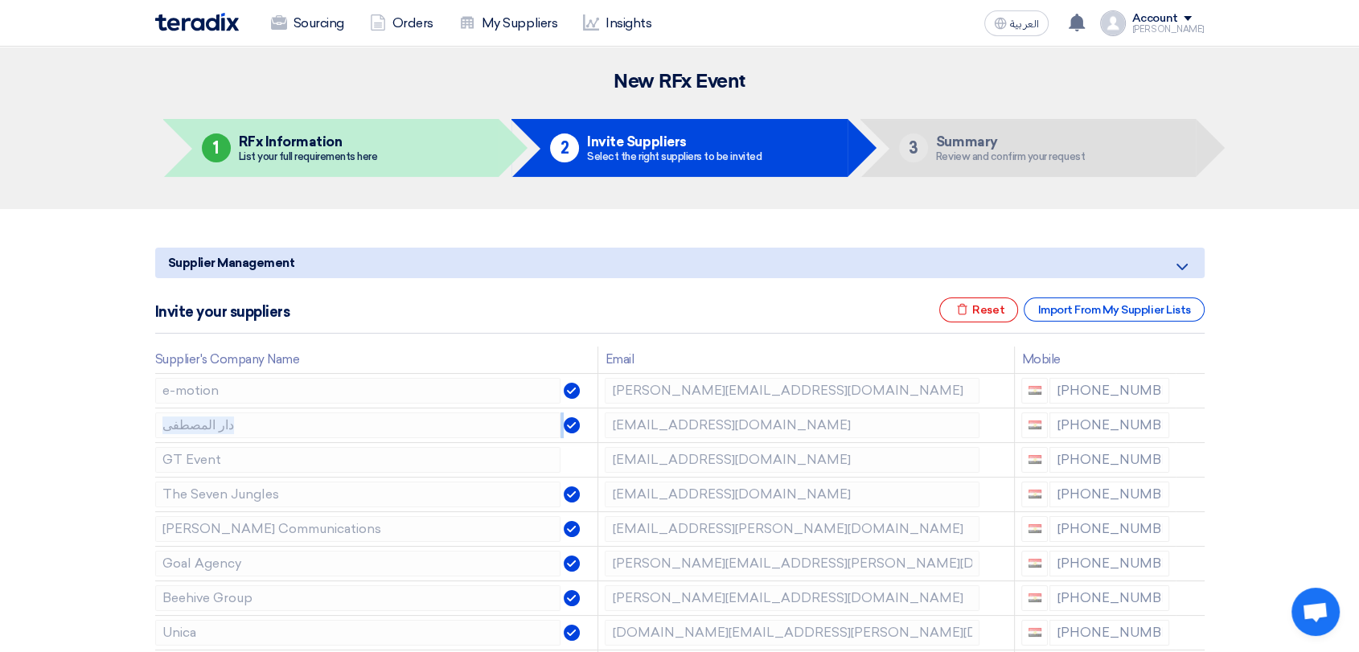
click at [0, 0] on icon at bounding box center [0, 0] width 0 height 0
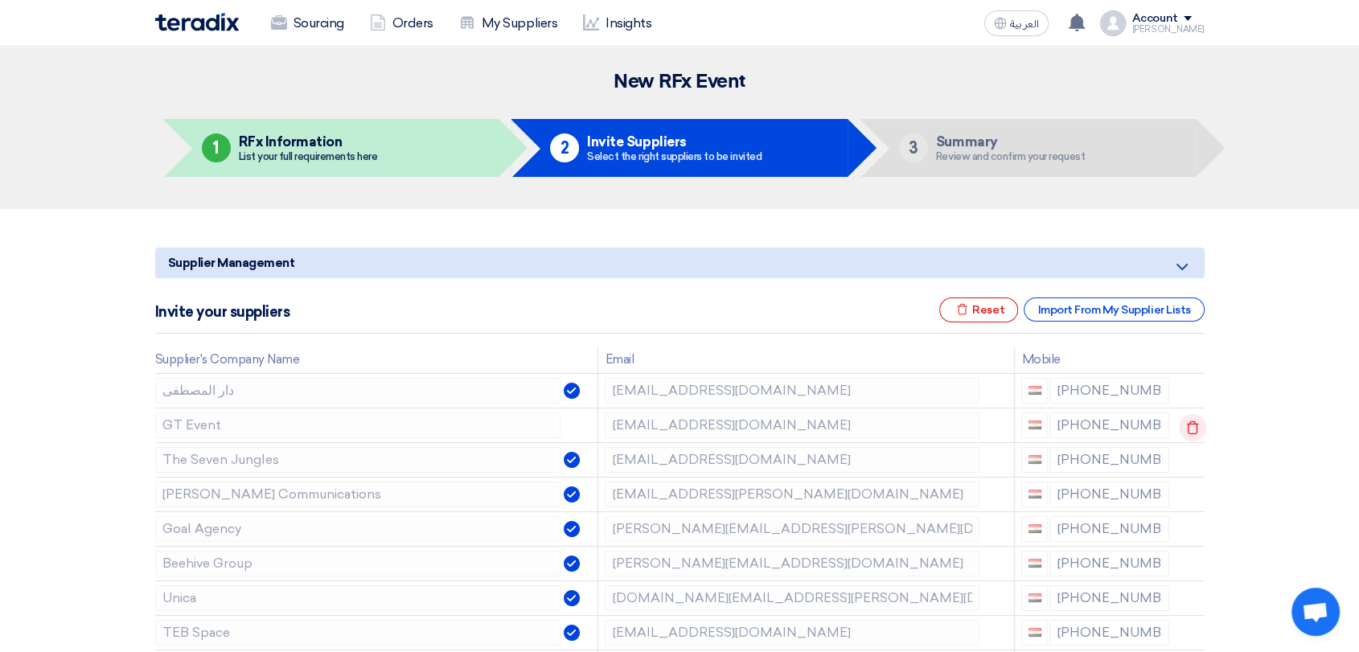
click at [1188, 432] on icon at bounding box center [1192, 427] width 27 height 27
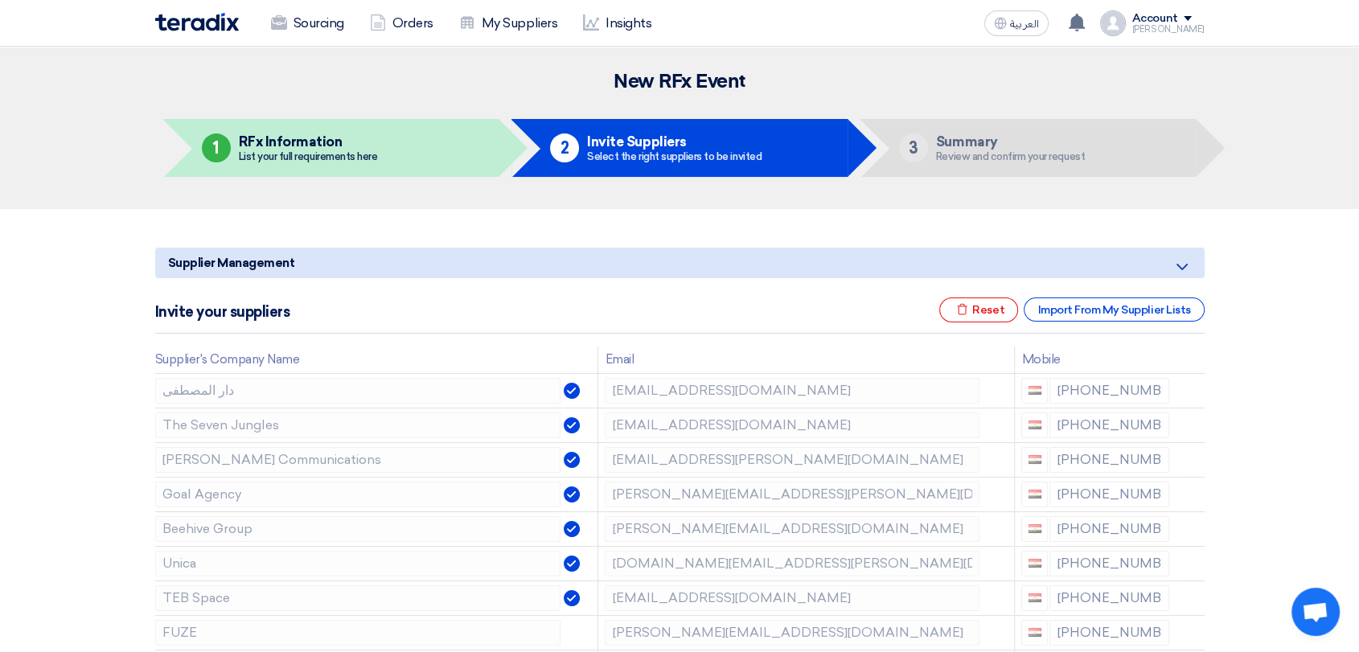
click at [0, 0] on icon at bounding box center [0, 0] width 0 height 0
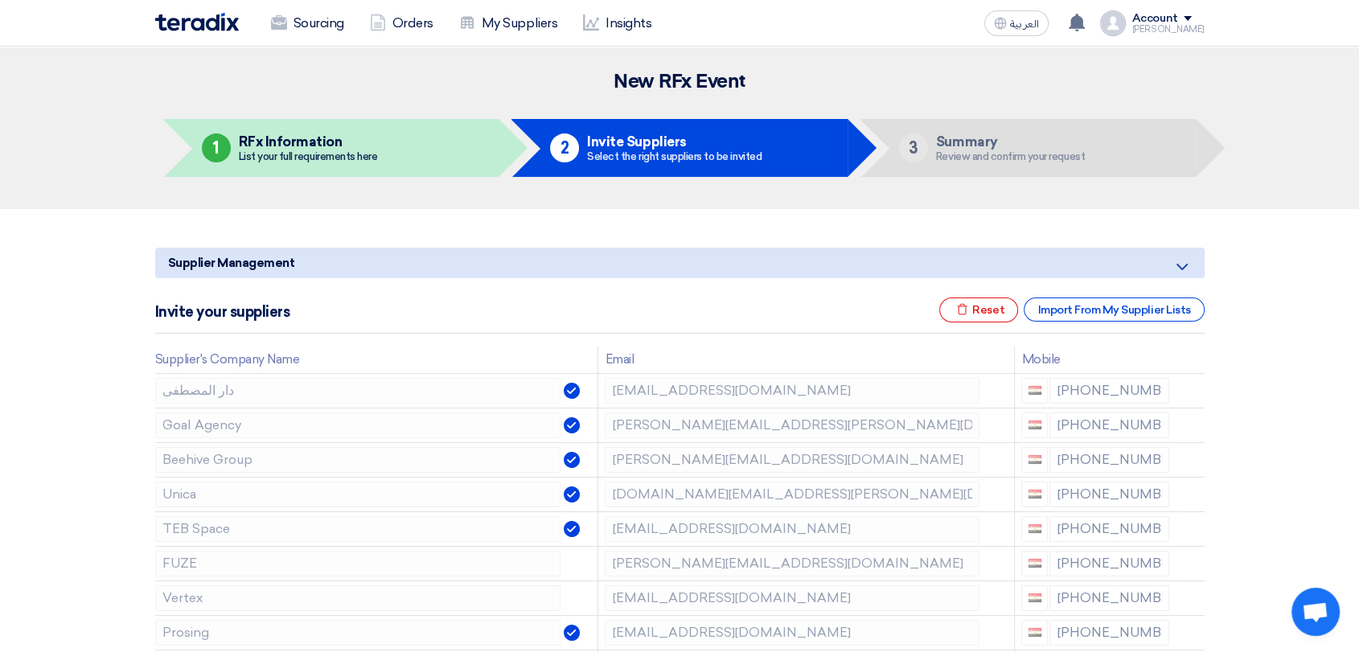
click at [0, 0] on icon at bounding box center [0, 0] width 0 height 0
click at [1193, 426] on icon at bounding box center [1192, 427] width 27 height 27
click at [0, 0] on icon at bounding box center [0, 0] width 0 height 0
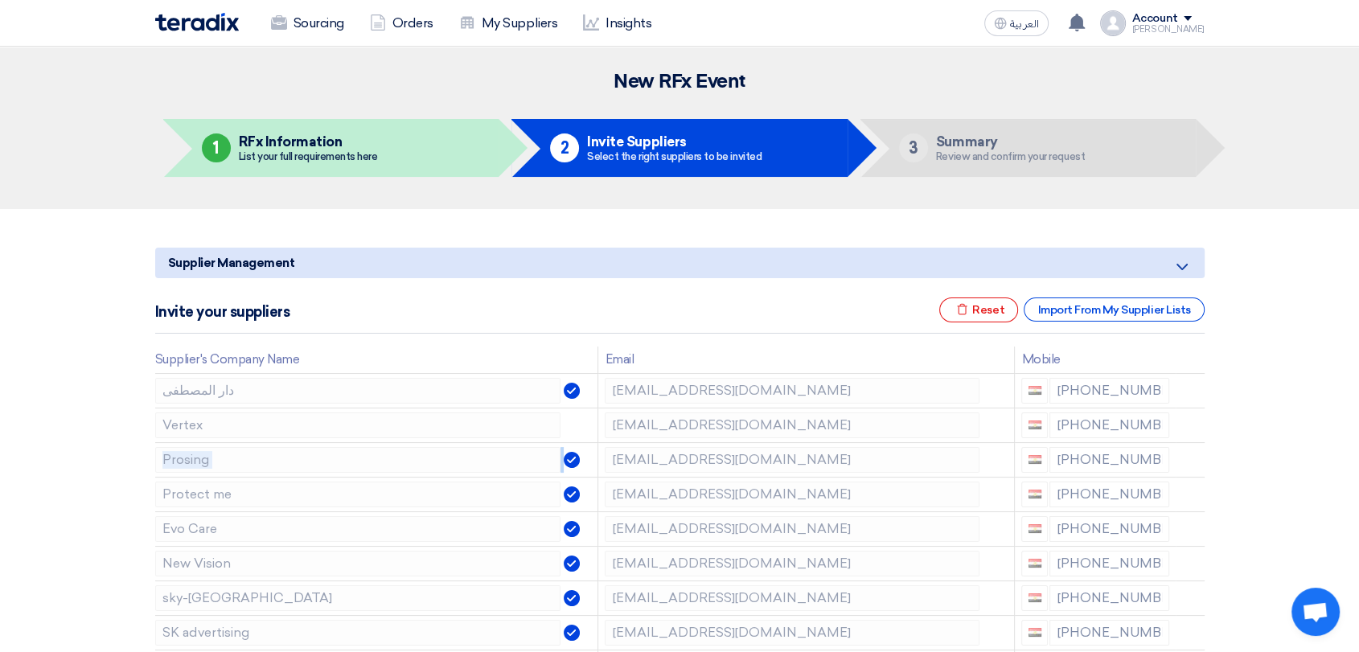
click at [0, 0] on icon at bounding box center [0, 0] width 0 height 0
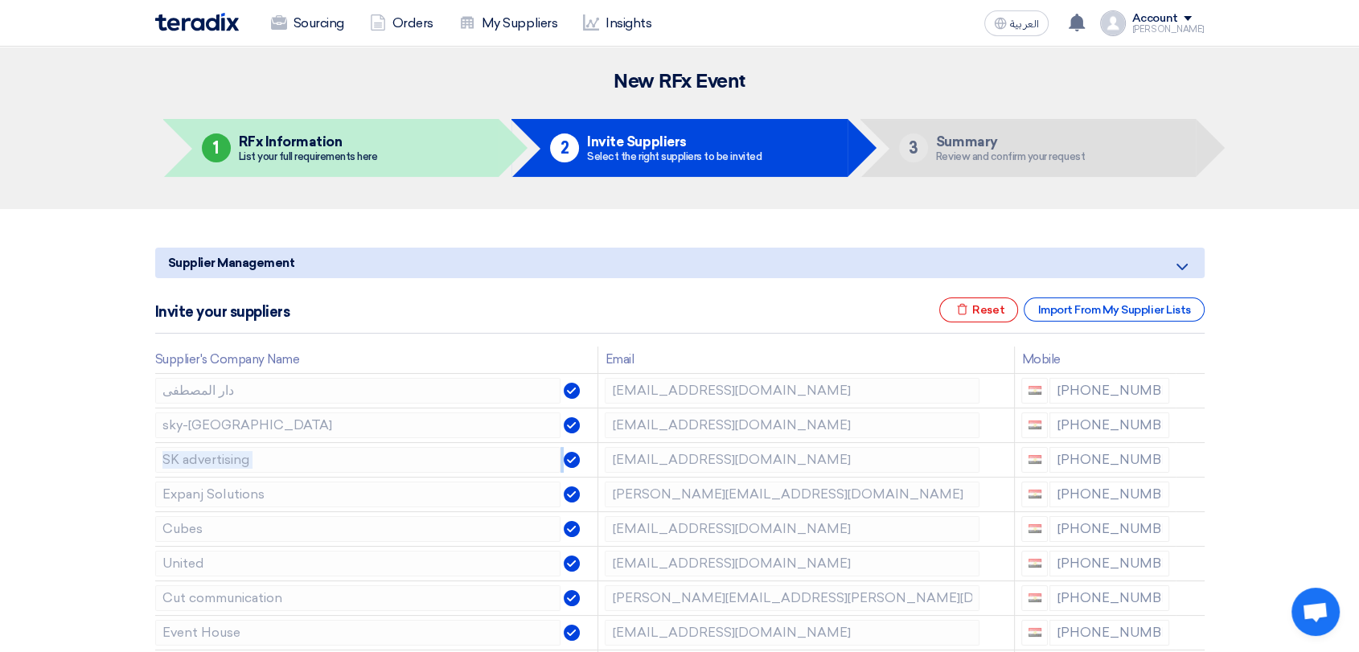
click at [0, 0] on icon at bounding box center [0, 0] width 0 height 0
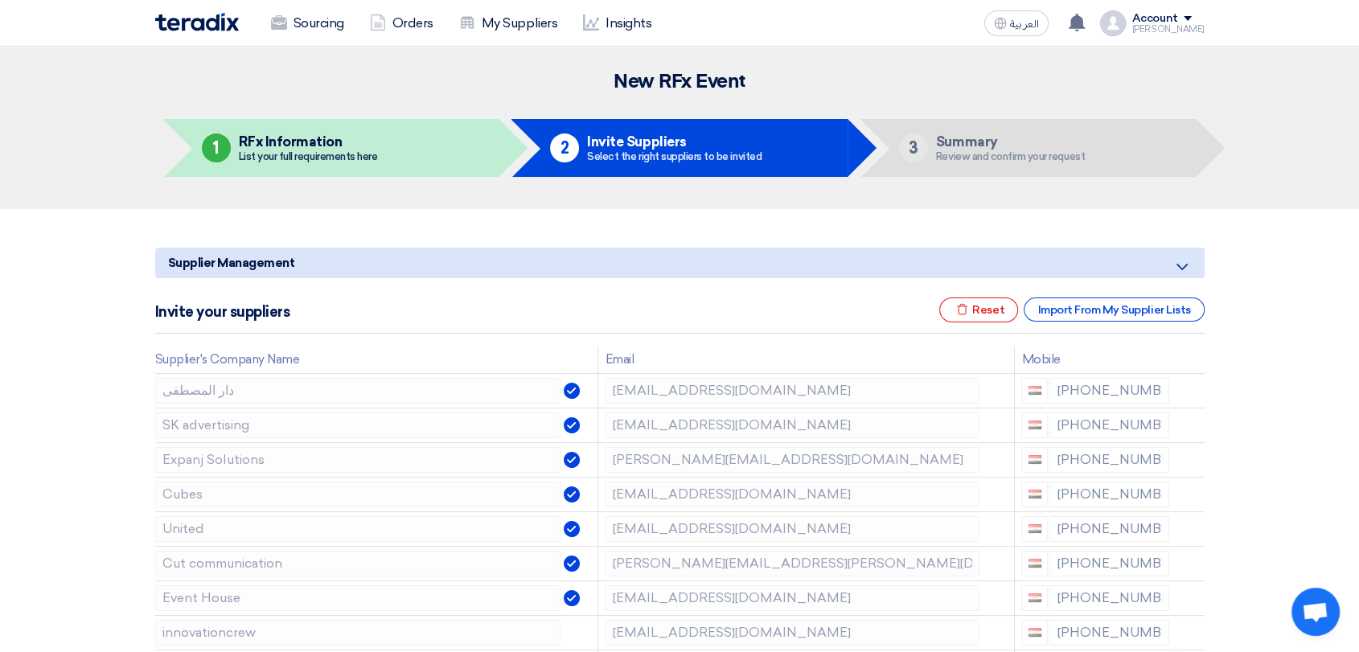
click at [0, 0] on icon at bounding box center [0, 0] width 0 height 0
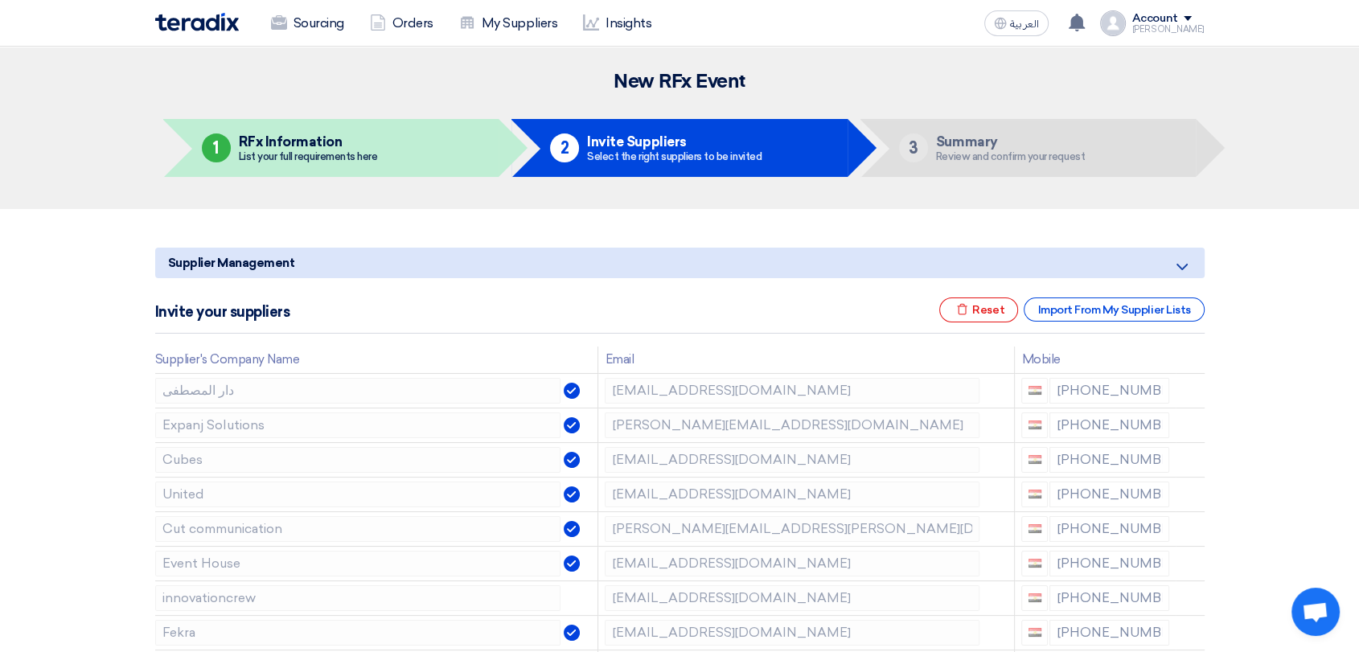
click at [0, 0] on icon at bounding box center [0, 0] width 0 height 0
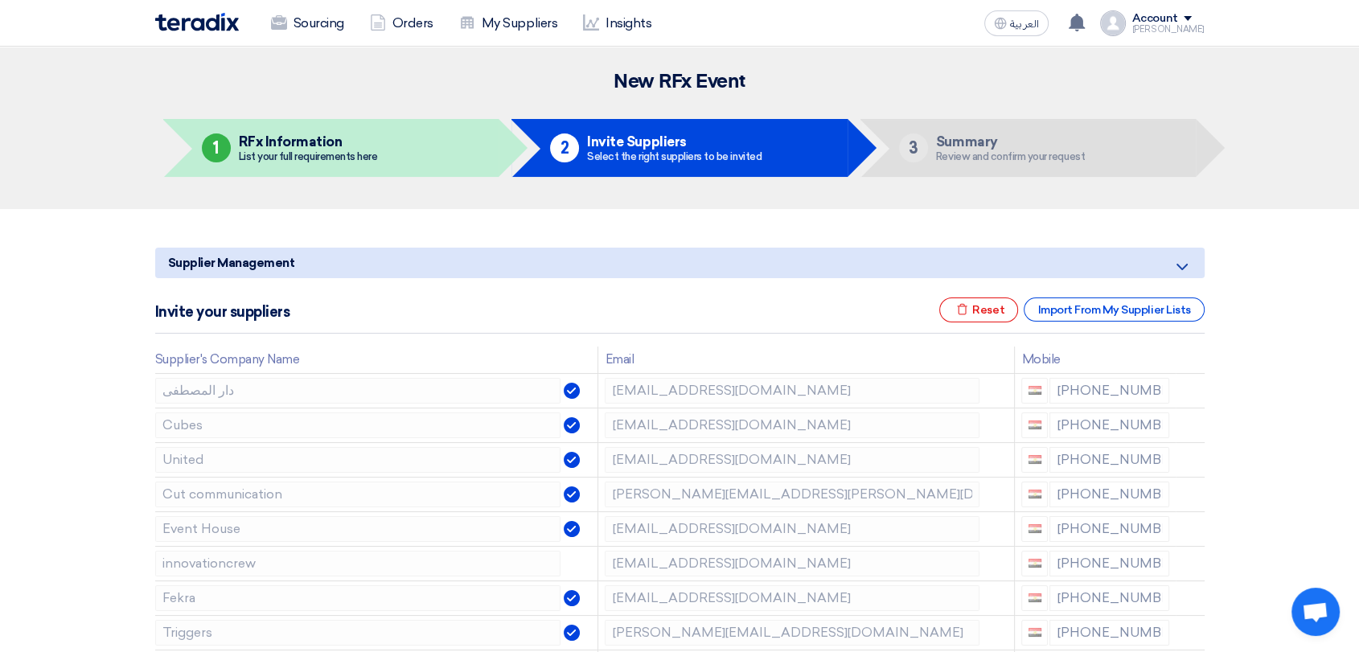
click at [0, 0] on icon at bounding box center [0, 0] width 0 height 0
click at [1190, 463] on icon at bounding box center [1192, 462] width 27 height 27
click at [0, 0] on icon at bounding box center [0, 0] width 0 height 0
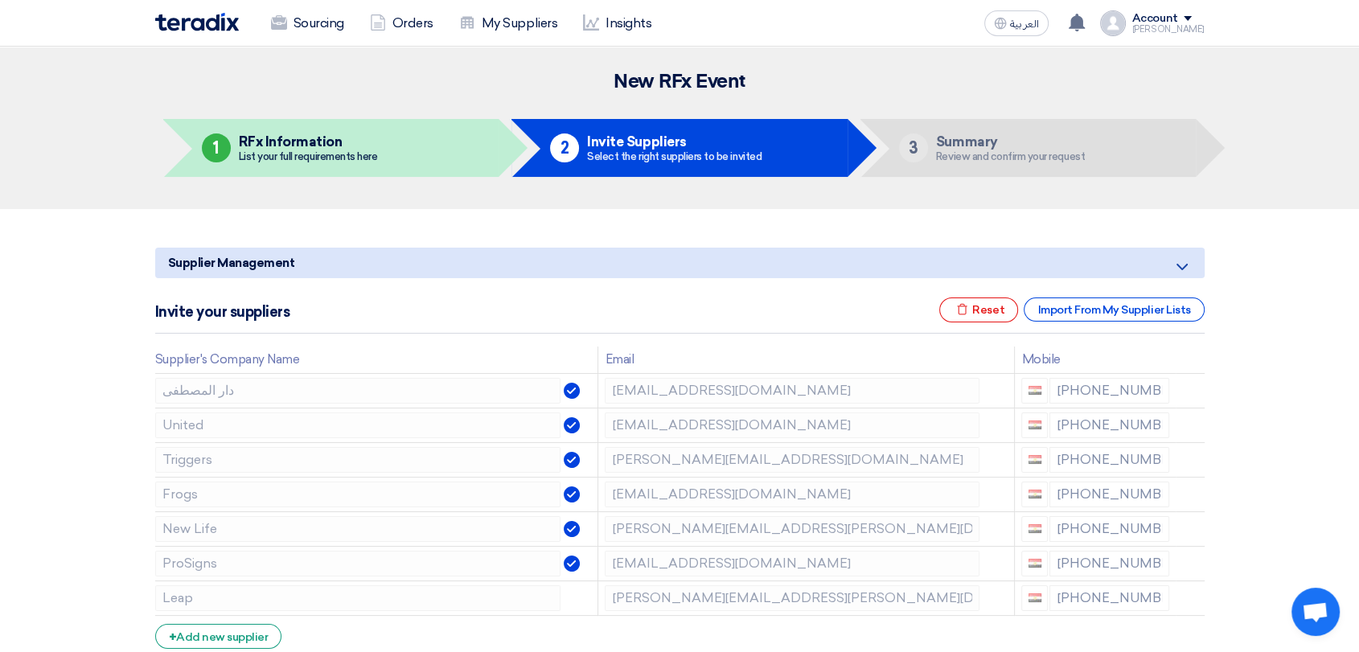
click at [0, 0] on icon at bounding box center [0, 0] width 0 height 0
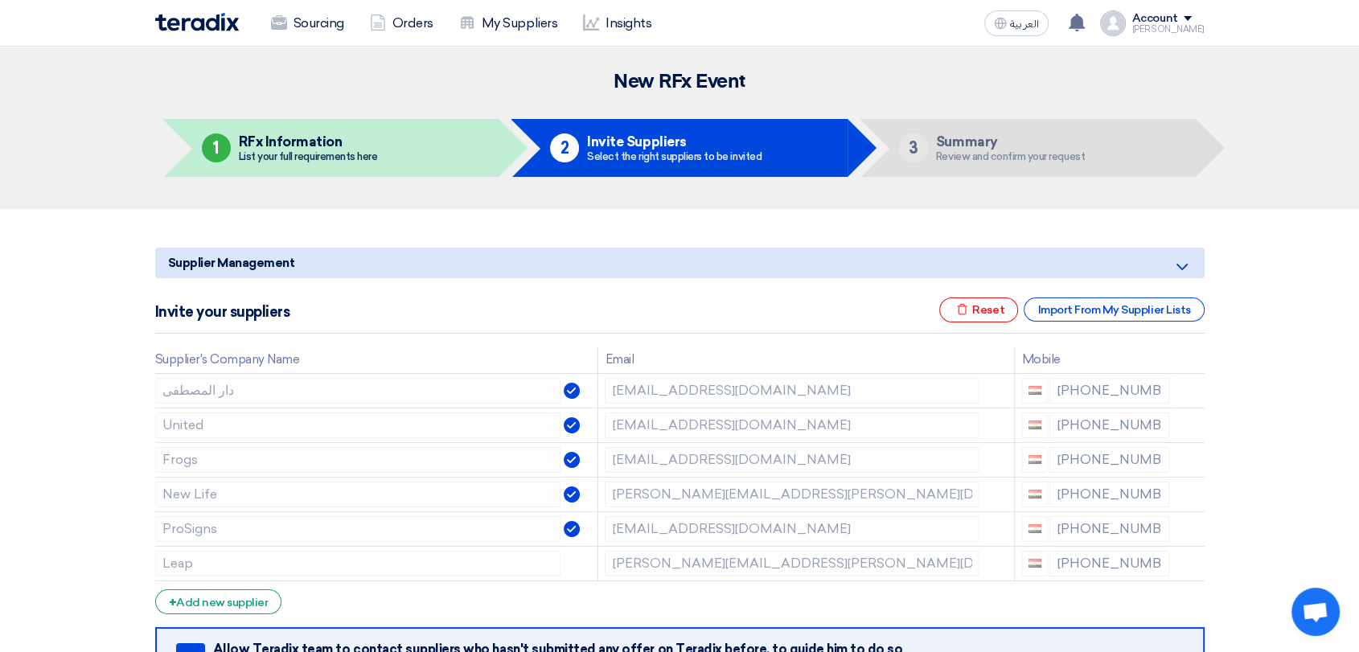
click at [0, 0] on icon at bounding box center [0, 0] width 0 height 0
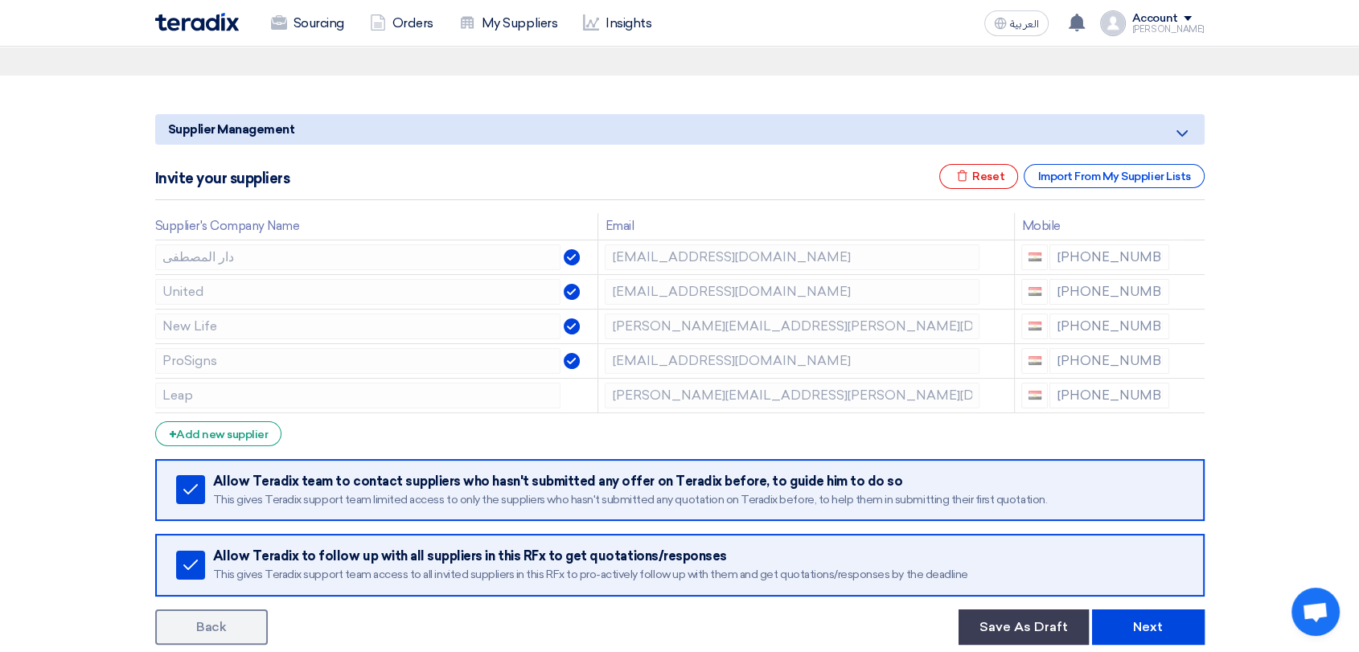
scroll to position [179, 0]
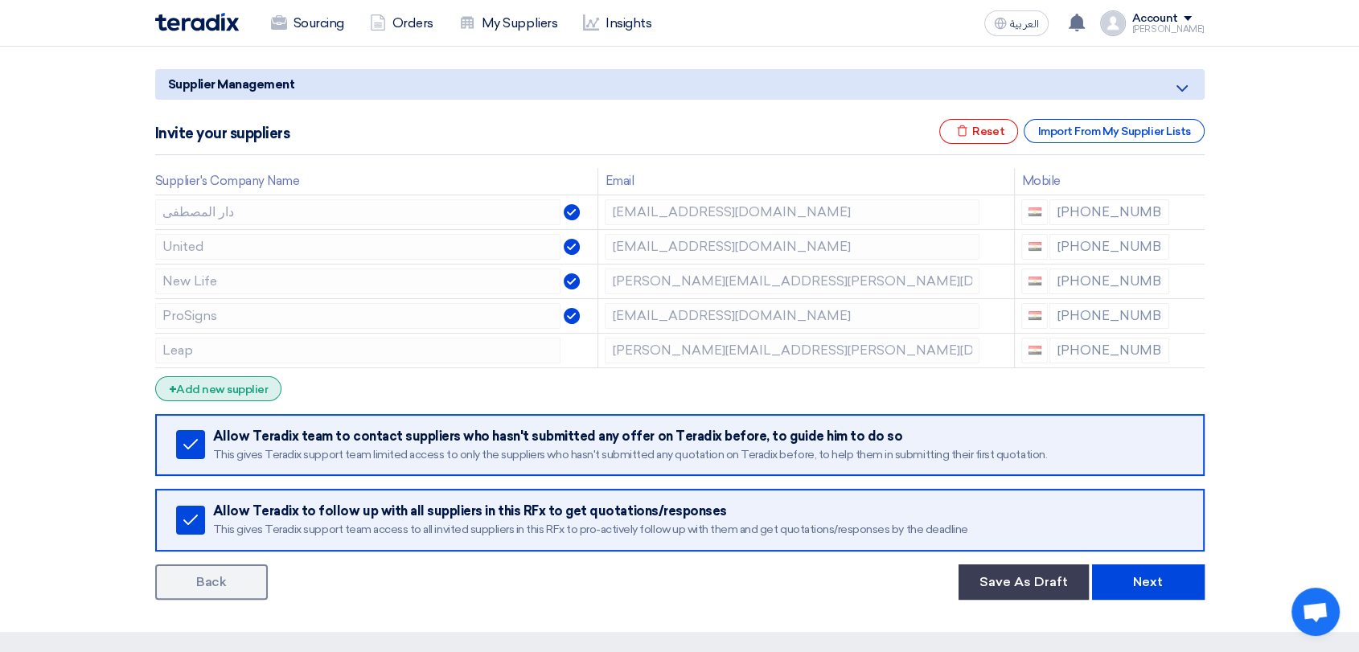
click at [217, 381] on div "+ Add new supplier" at bounding box center [218, 388] width 127 height 25
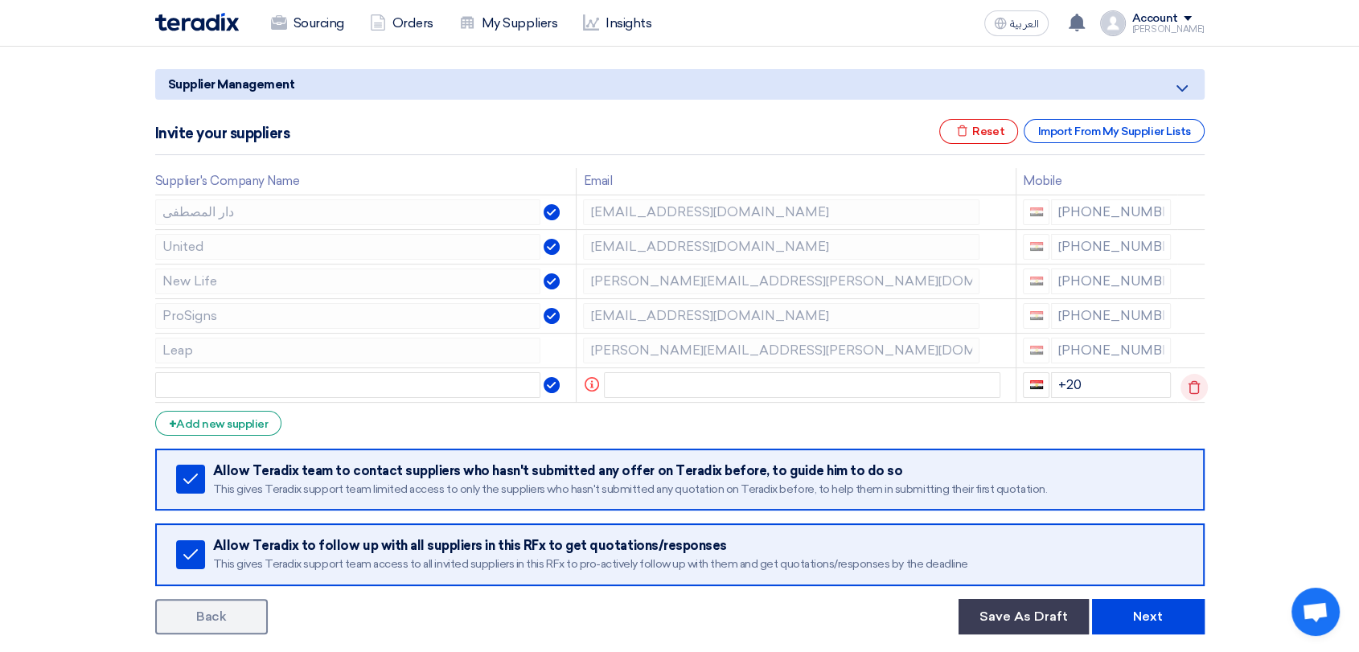
click at [1192, 381] on icon at bounding box center [1194, 387] width 27 height 27
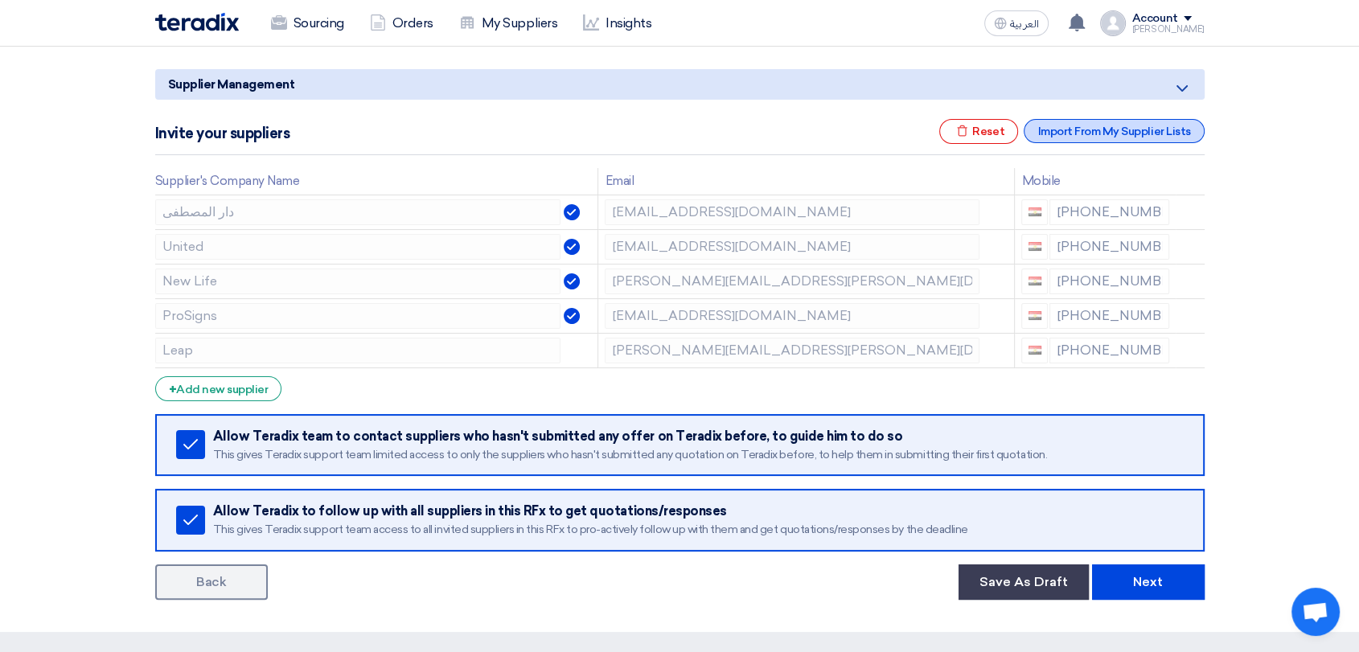
click at [1135, 122] on div "Import From My Supplier Lists" at bounding box center [1114, 131] width 180 height 24
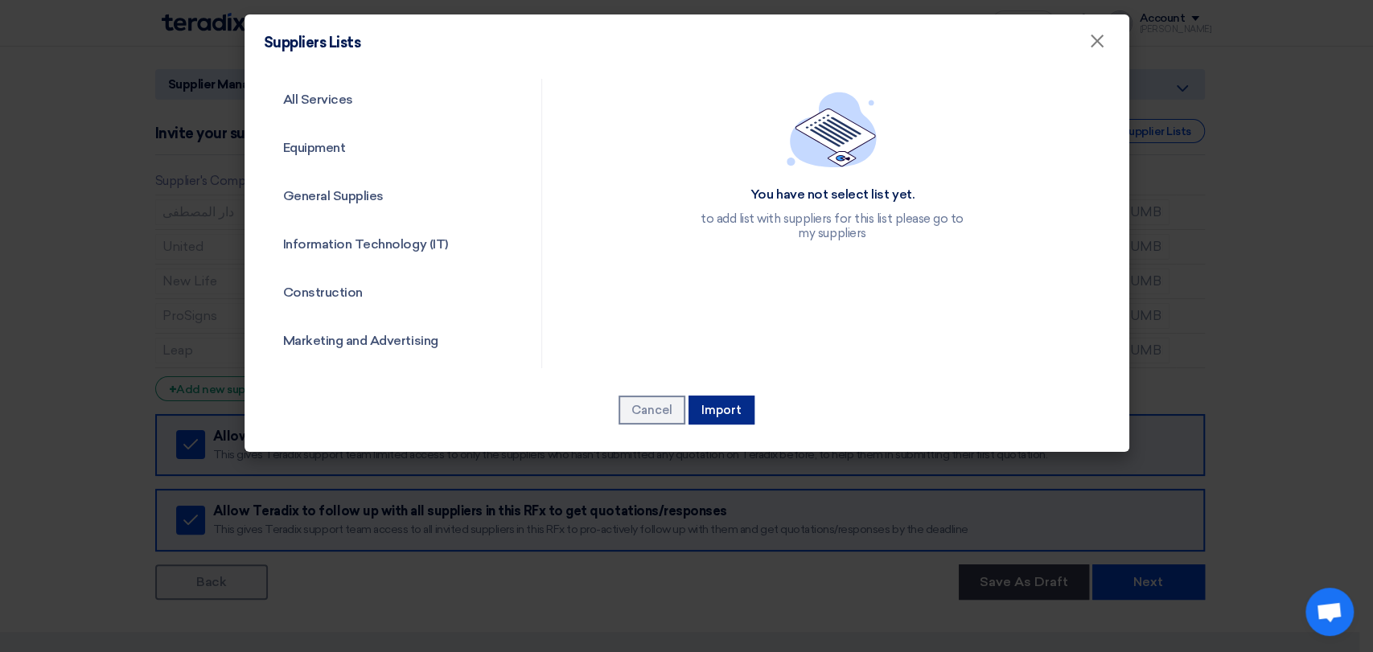
click at [734, 408] on button "Import" at bounding box center [722, 410] width 66 height 29
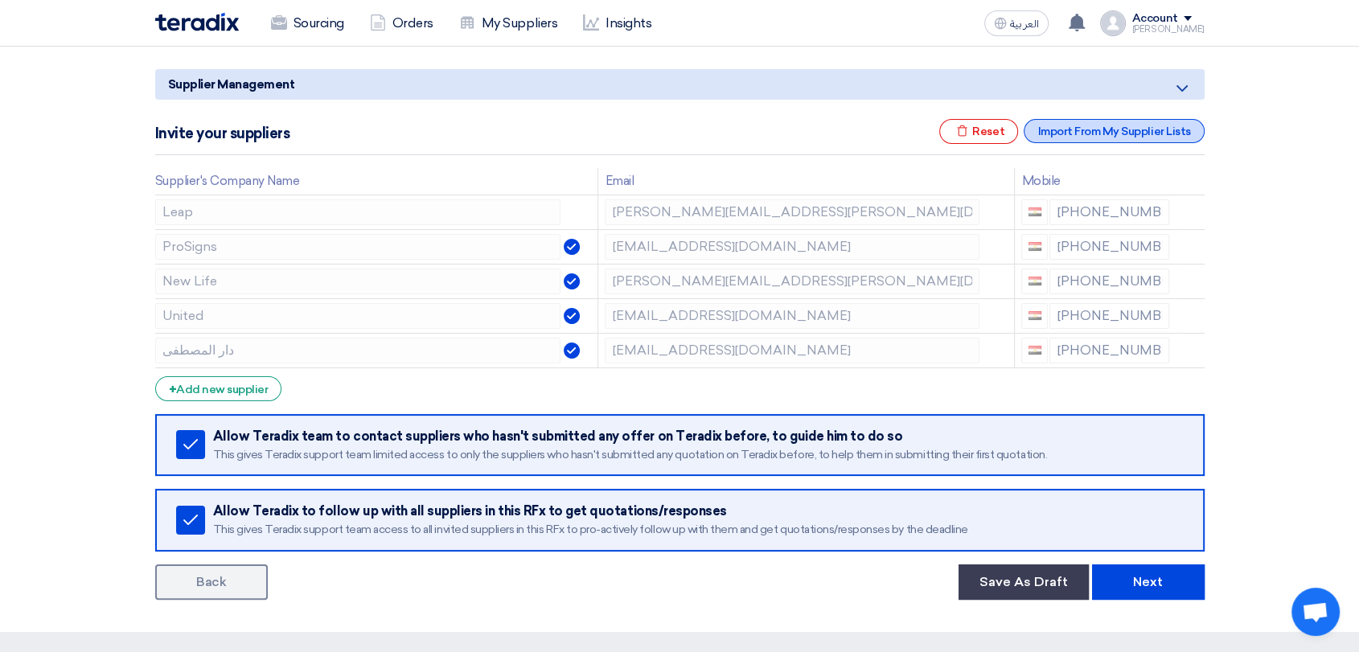
click at [1170, 134] on div "Import From My Supplier Lists" at bounding box center [1114, 131] width 180 height 24
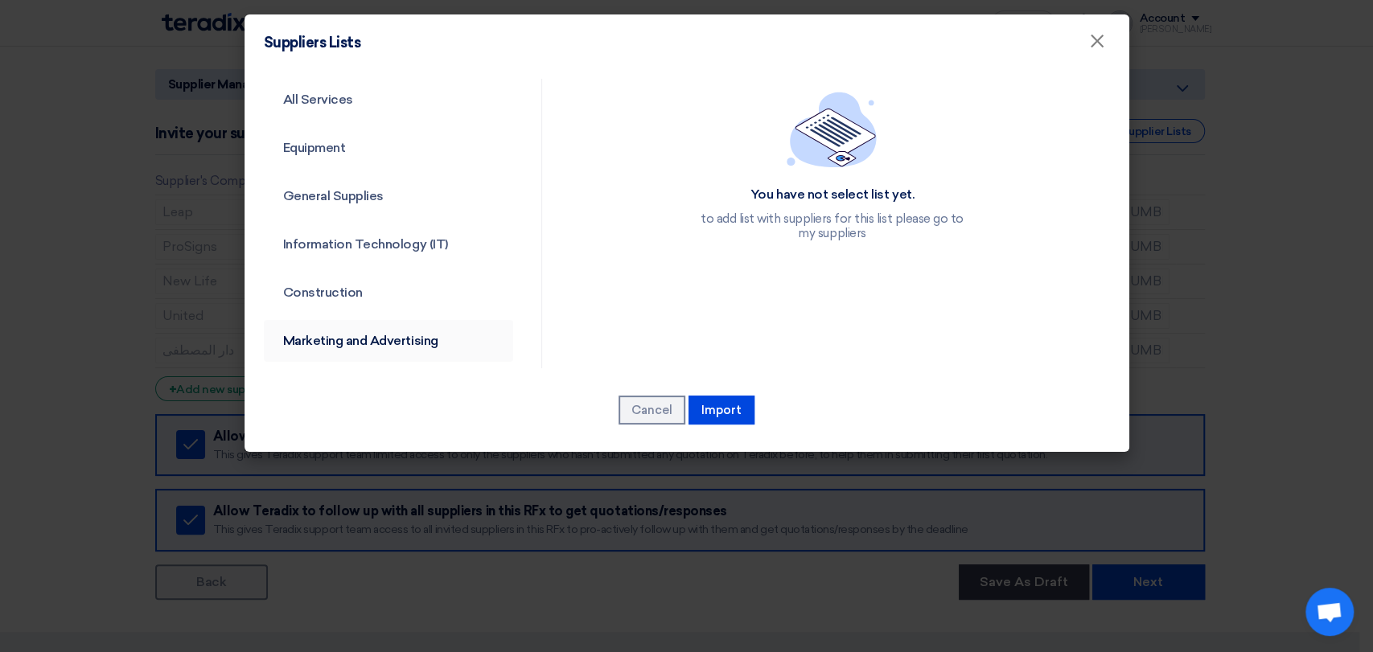
click at [338, 340] on link "Marketing and Advertising" at bounding box center [389, 341] width 250 height 42
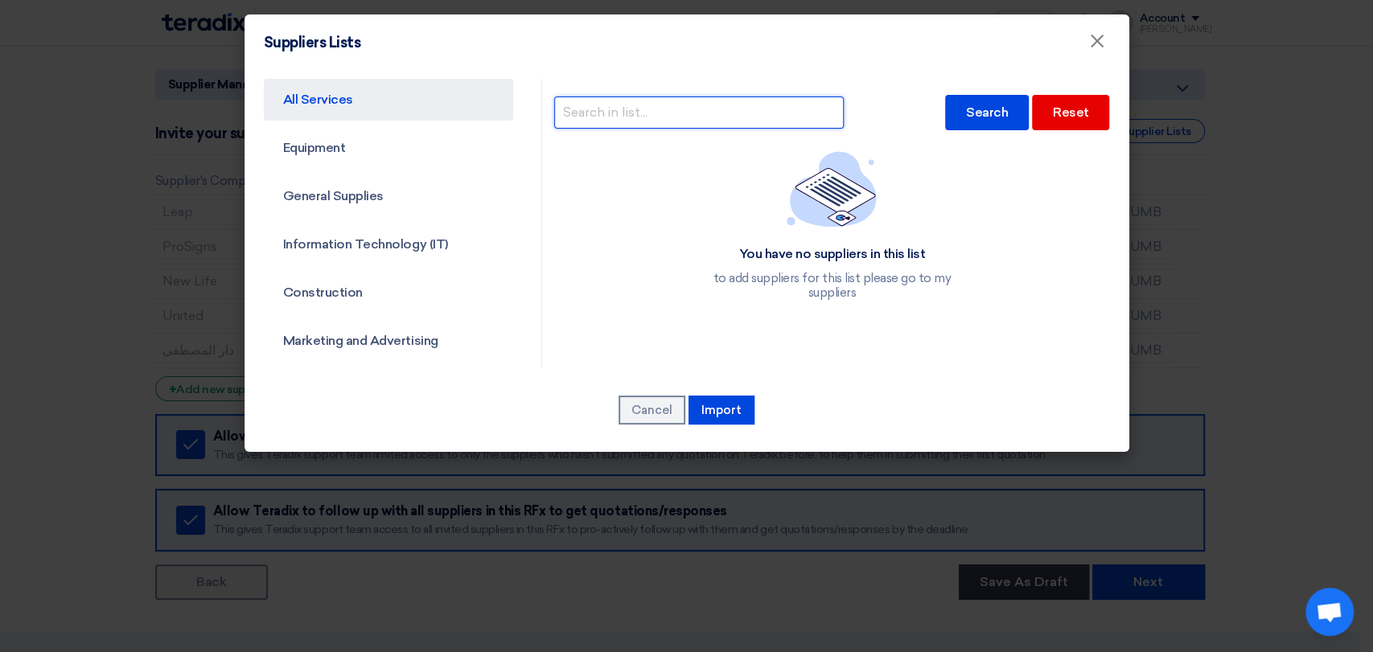
click at [714, 113] on input "text" at bounding box center [699, 113] width 290 height 32
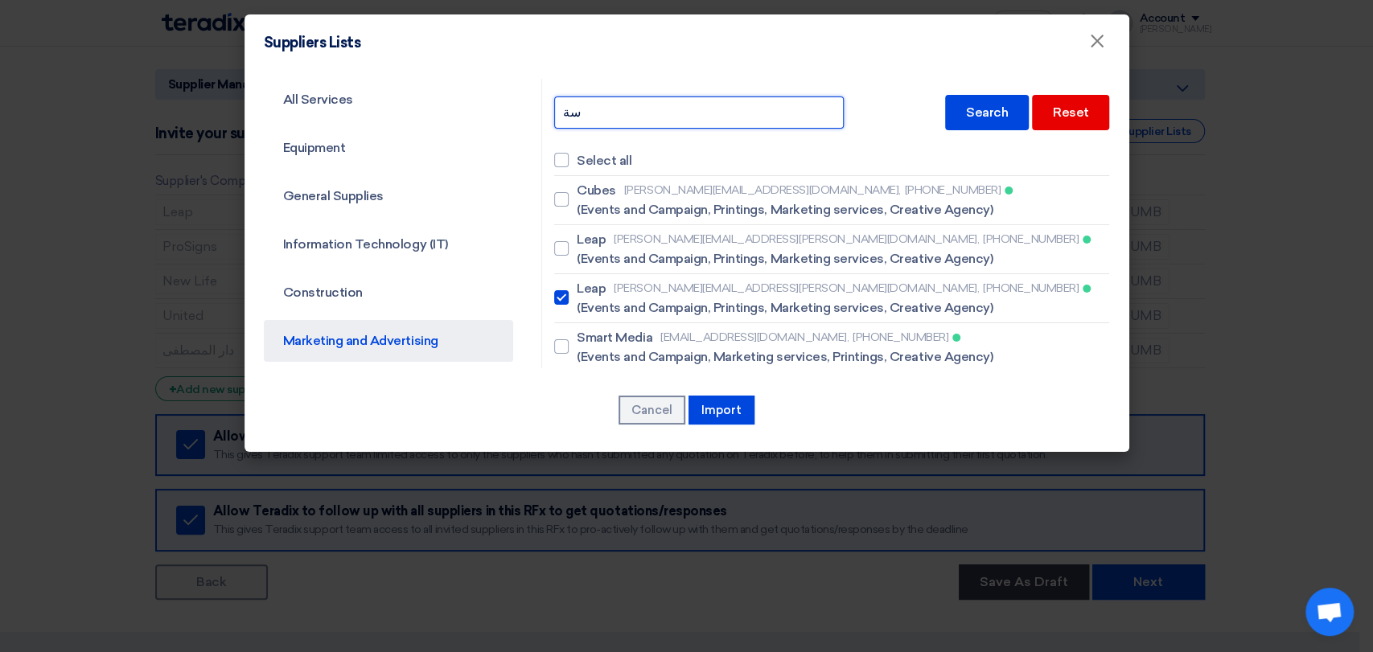
type input "س"
type input "SMART"
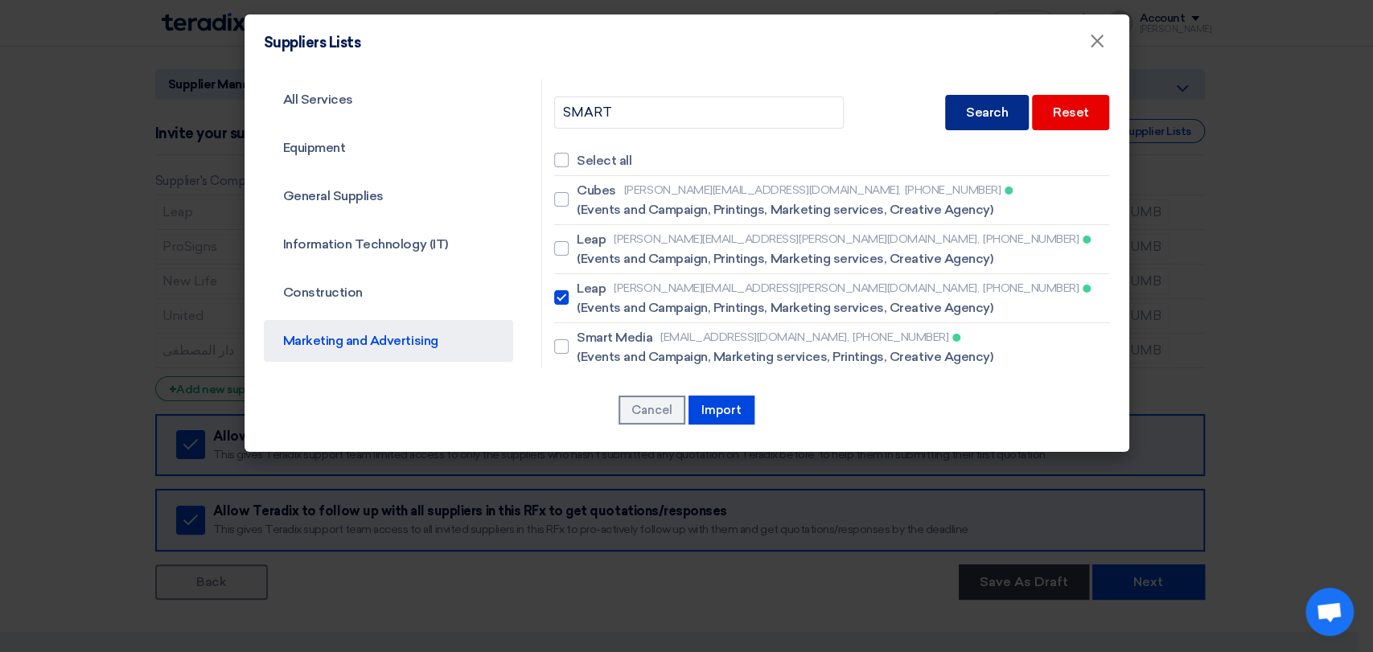
click at [973, 119] on div "Search" at bounding box center [987, 112] width 84 height 35
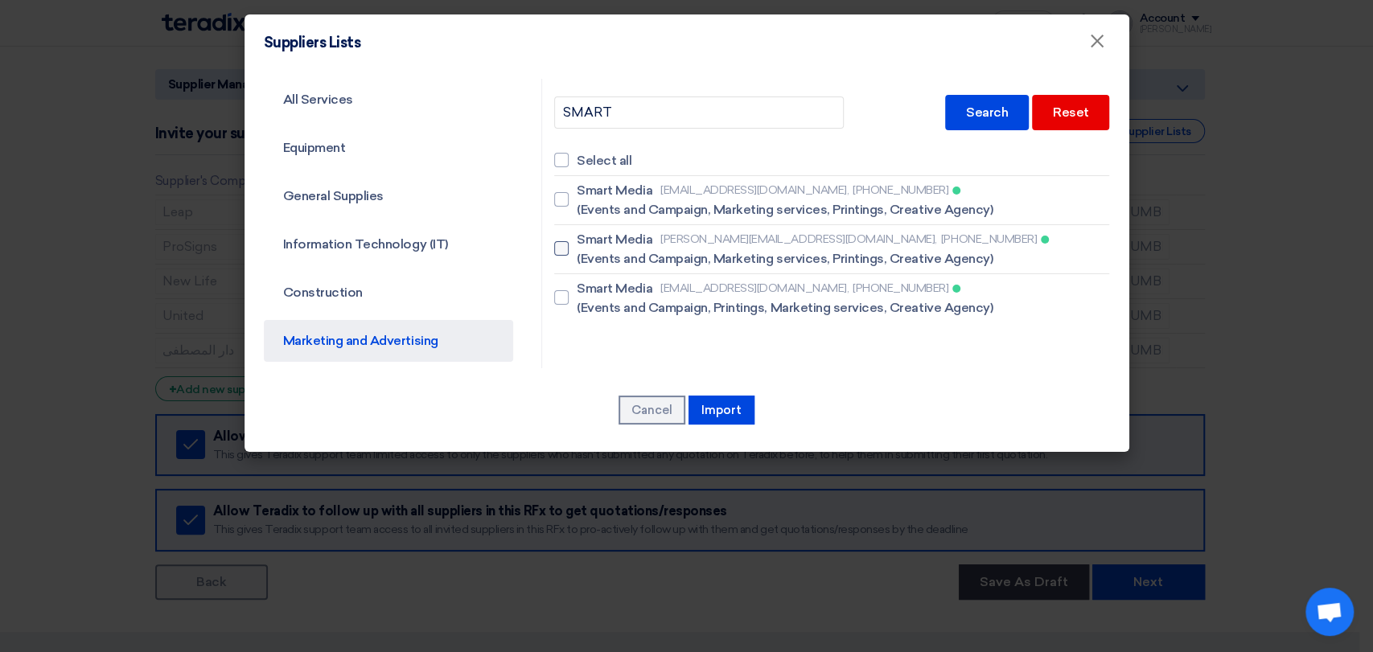
click at [705, 249] on span "(Events and Campaign, Marketing services, Printings, Creative Agency)" at bounding box center [785, 258] width 416 height 19
click at [587, 205] on input "Smart Media [EMAIL_ADDRESS][DOMAIN_NAME], [PHONE_NUMBER] (Events and Campaign, …" at bounding box center [582, 200] width 10 height 10
checkbox input "true"
click at [725, 413] on button "Import" at bounding box center [722, 410] width 66 height 29
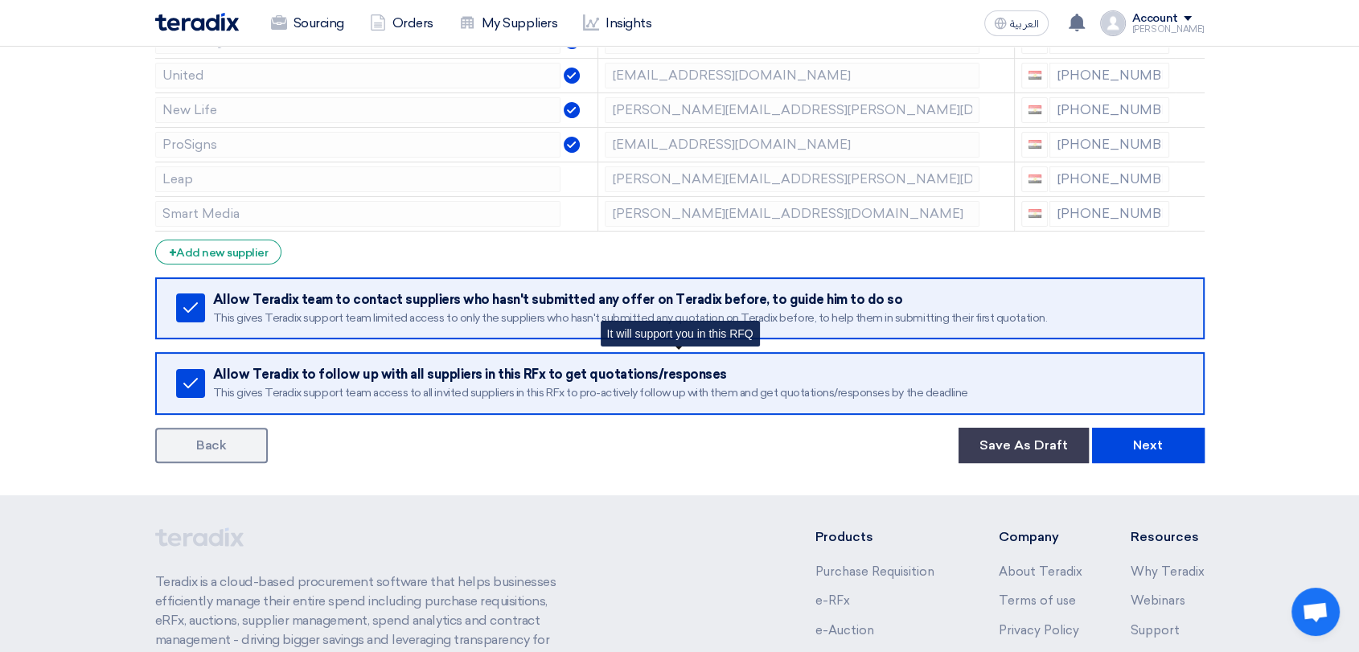
scroll to position [357, 0]
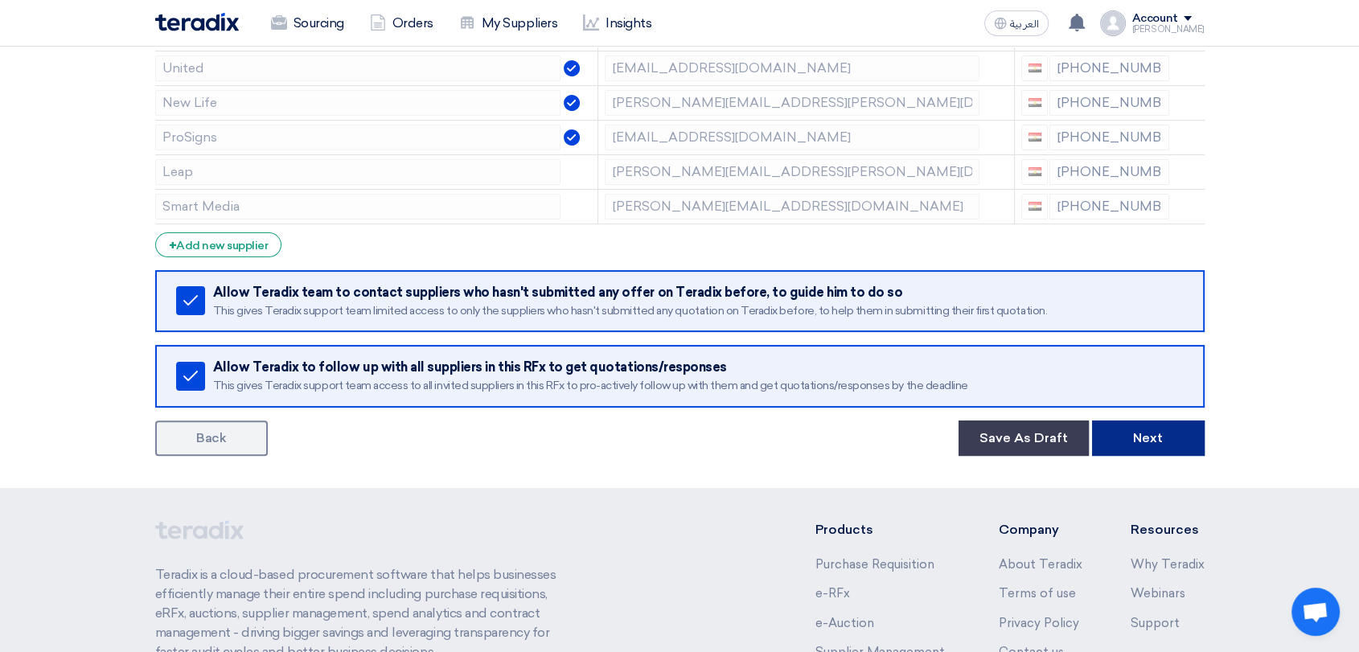
click at [1145, 433] on button "Next" at bounding box center [1148, 438] width 113 height 35
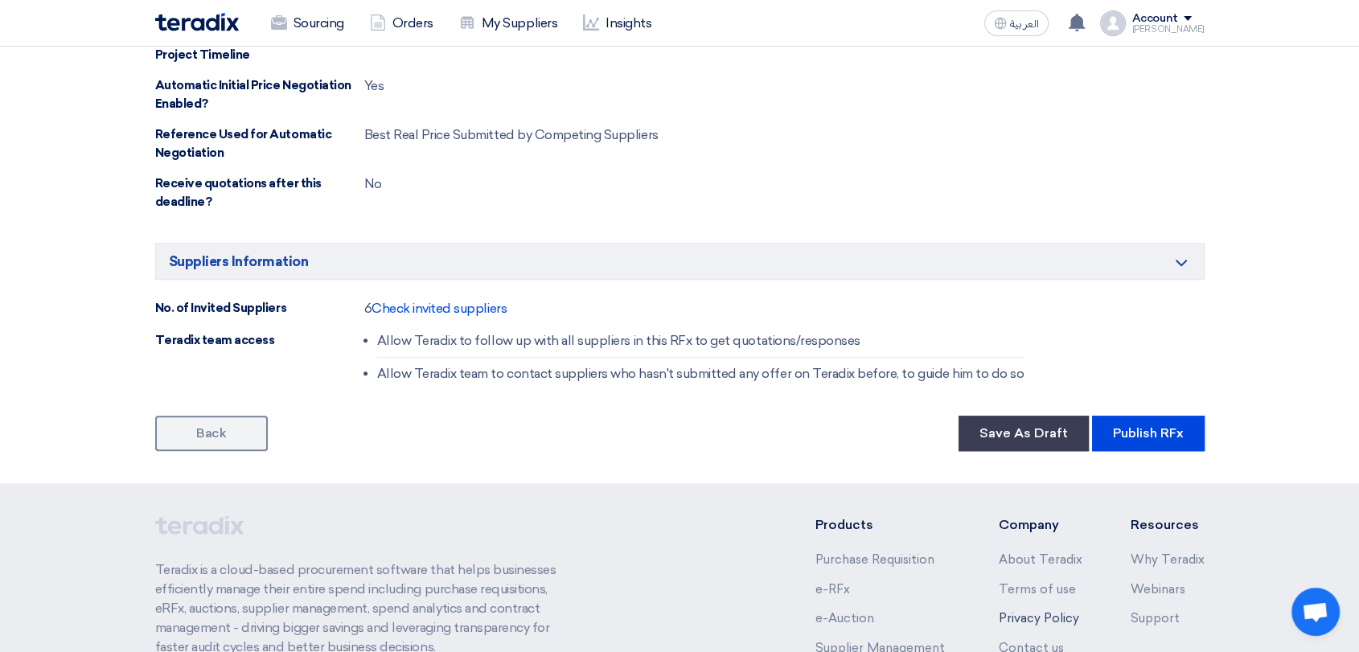
scroll to position [1558, 0]
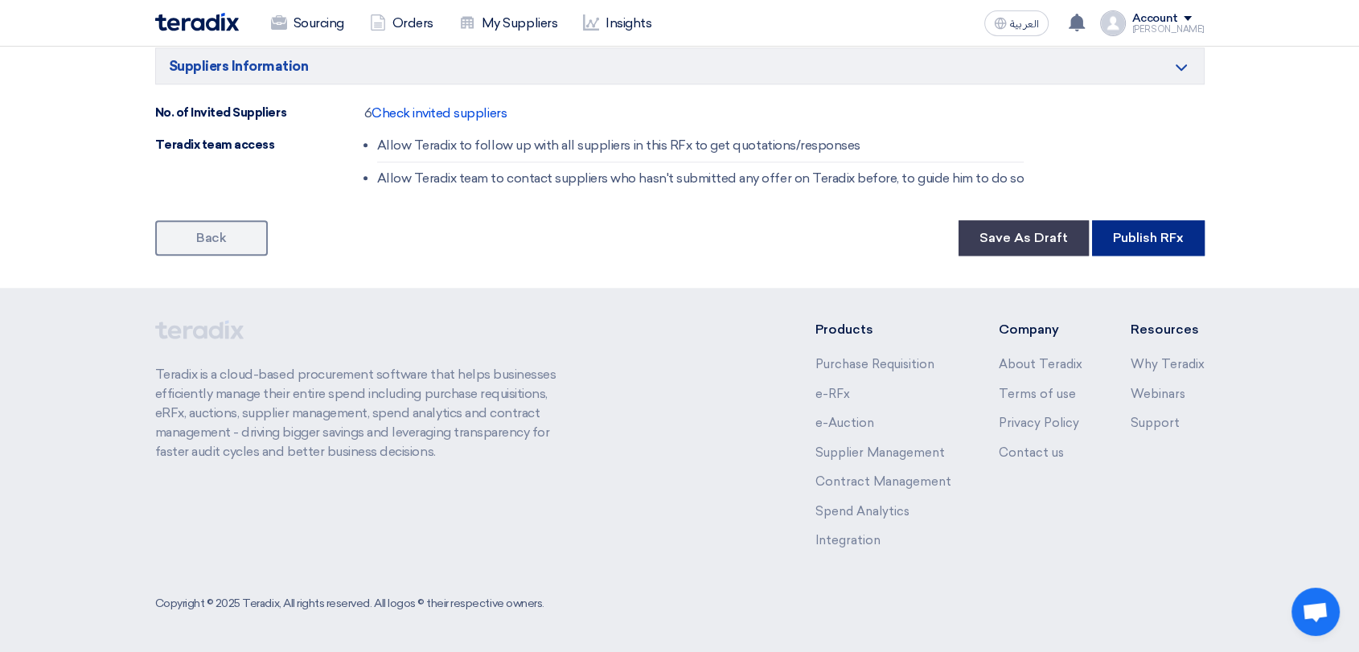
click at [1146, 236] on button "Publish RFx" at bounding box center [1148, 237] width 113 height 35
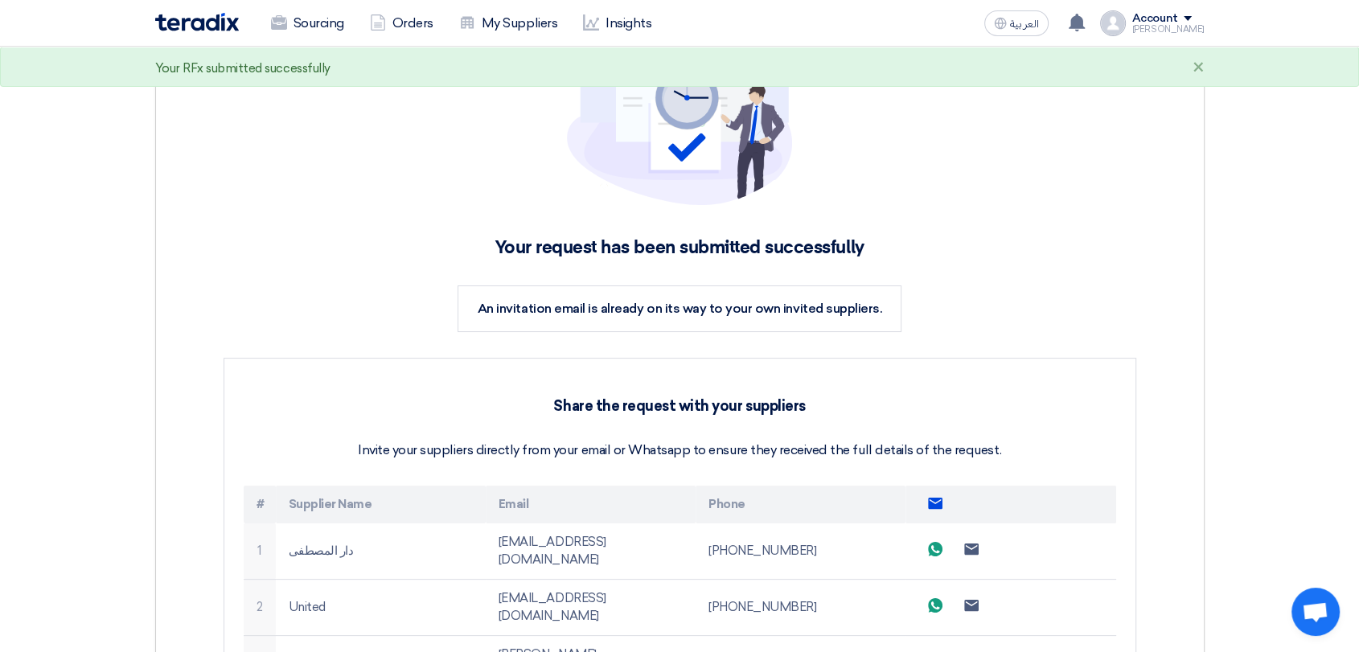
scroll to position [357, 0]
